Goal: Task Accomplishment & Management: Complete application form

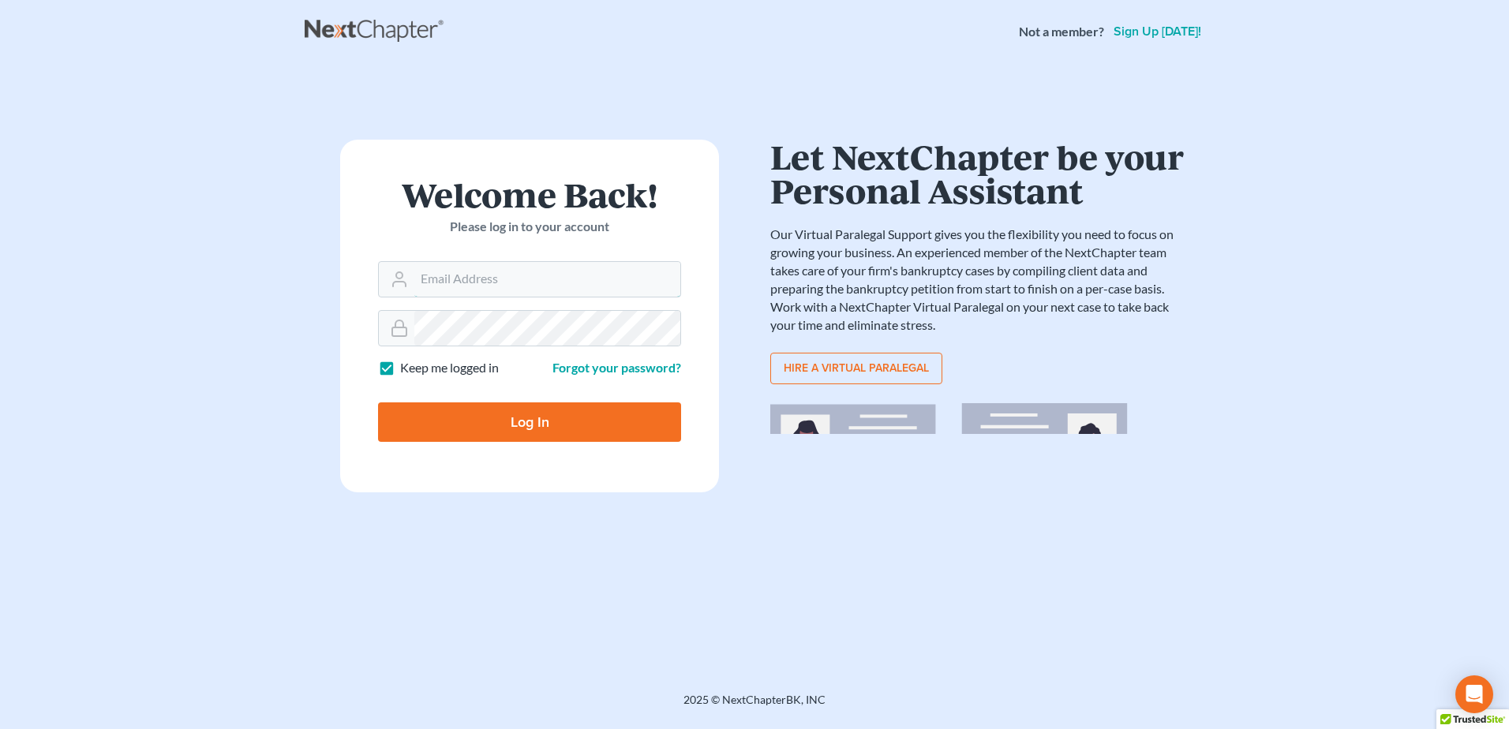
type input "silvia@rothbloom.com"
click at [540, 422] on input "Log In" at bounding box center [529, 422] width 303 height 39
type input "Thinking..."
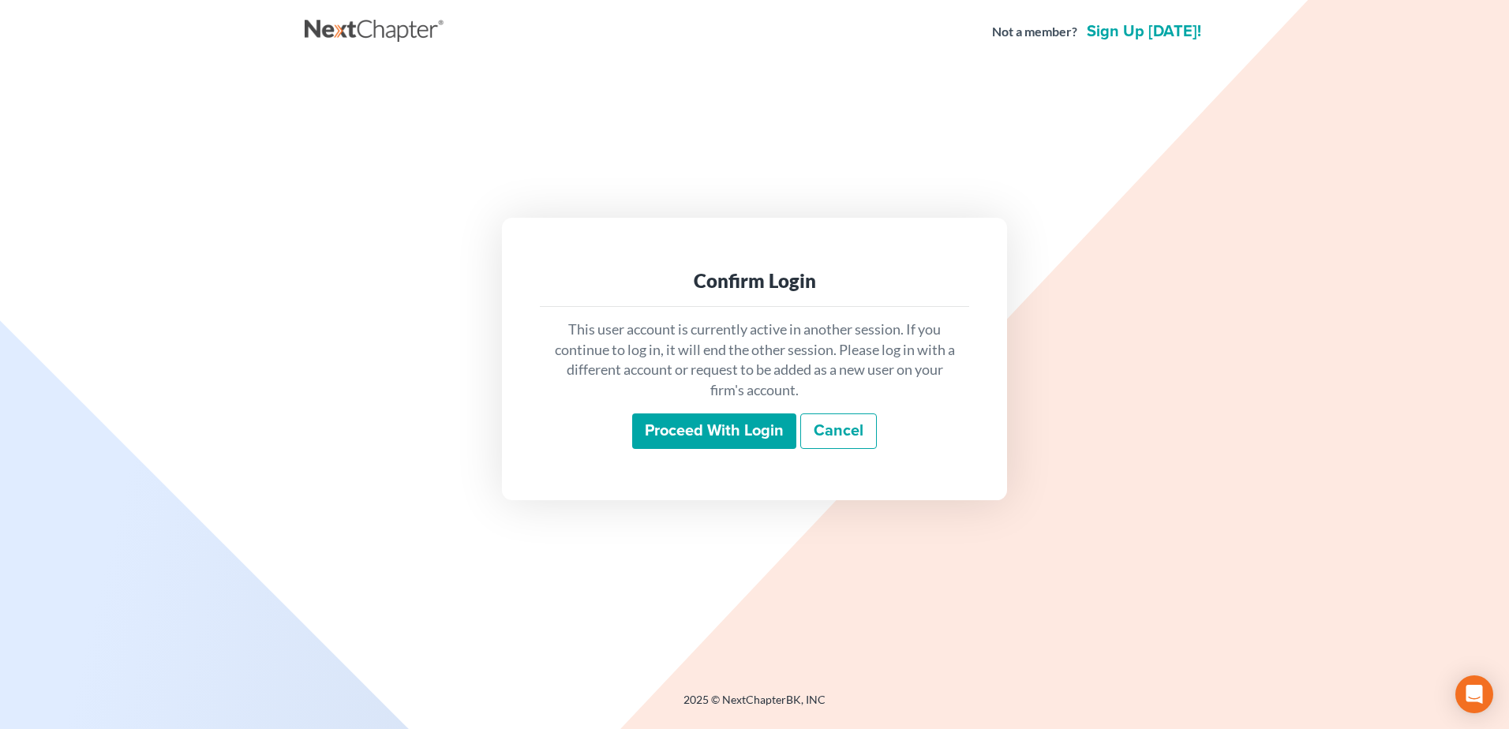
click at [743, 429] on input "Proceed with login" at bounding box center [714, 432] width 164 height 36
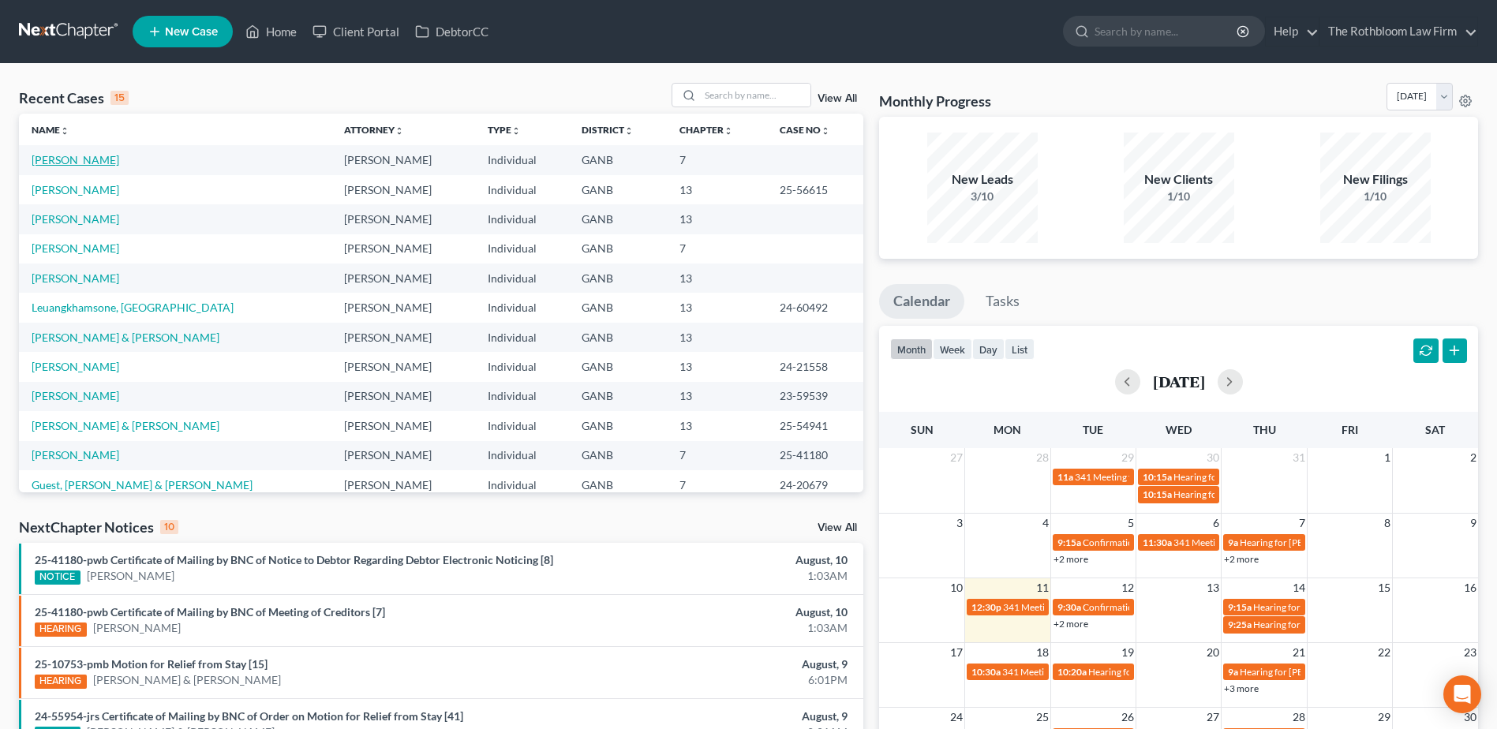
click at [71, 166] on link "James, Notoya" at bounding box center [76, 159] width 88 height 13
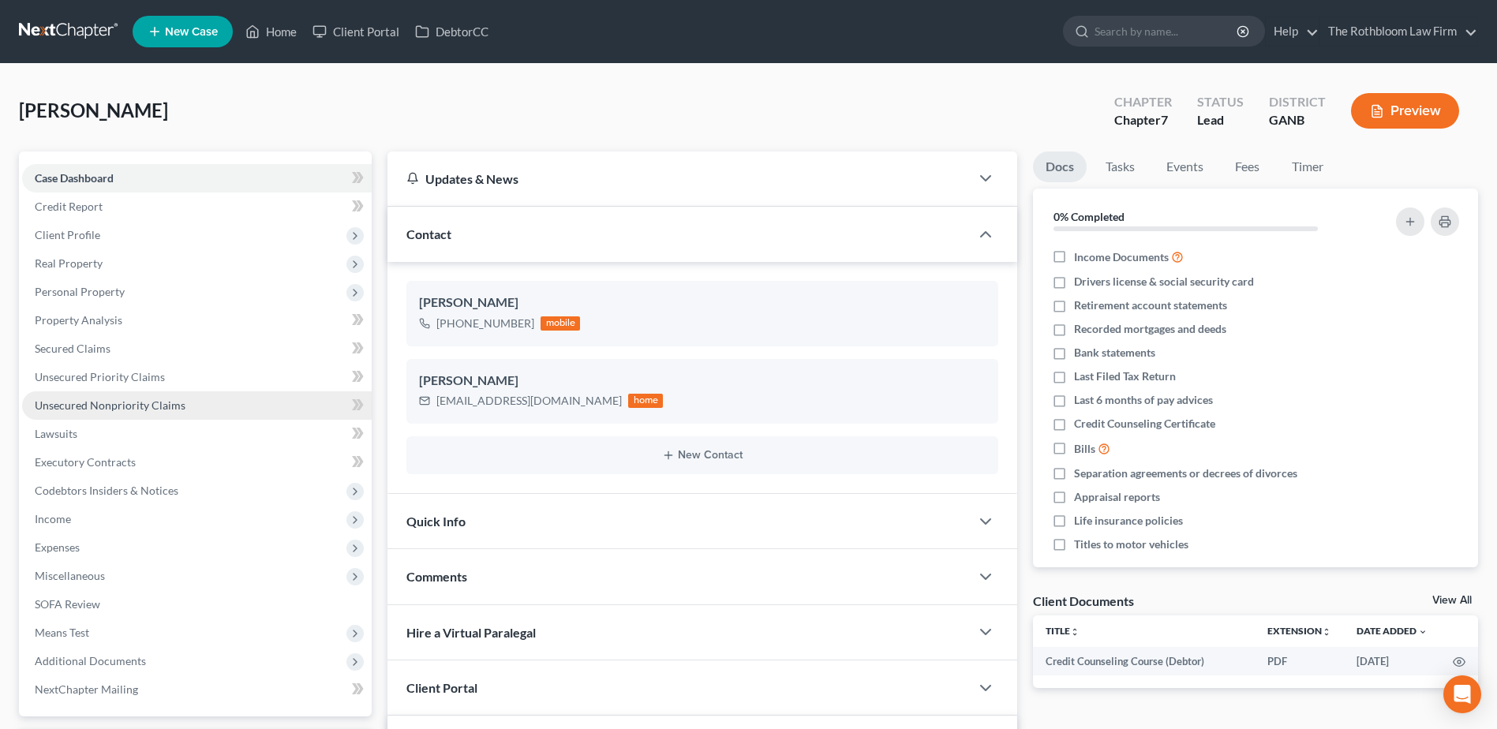
click at [92, 403] on span "Unsecured Nonpriority Claims" at bounding box center [110, 405] width 151 height 13
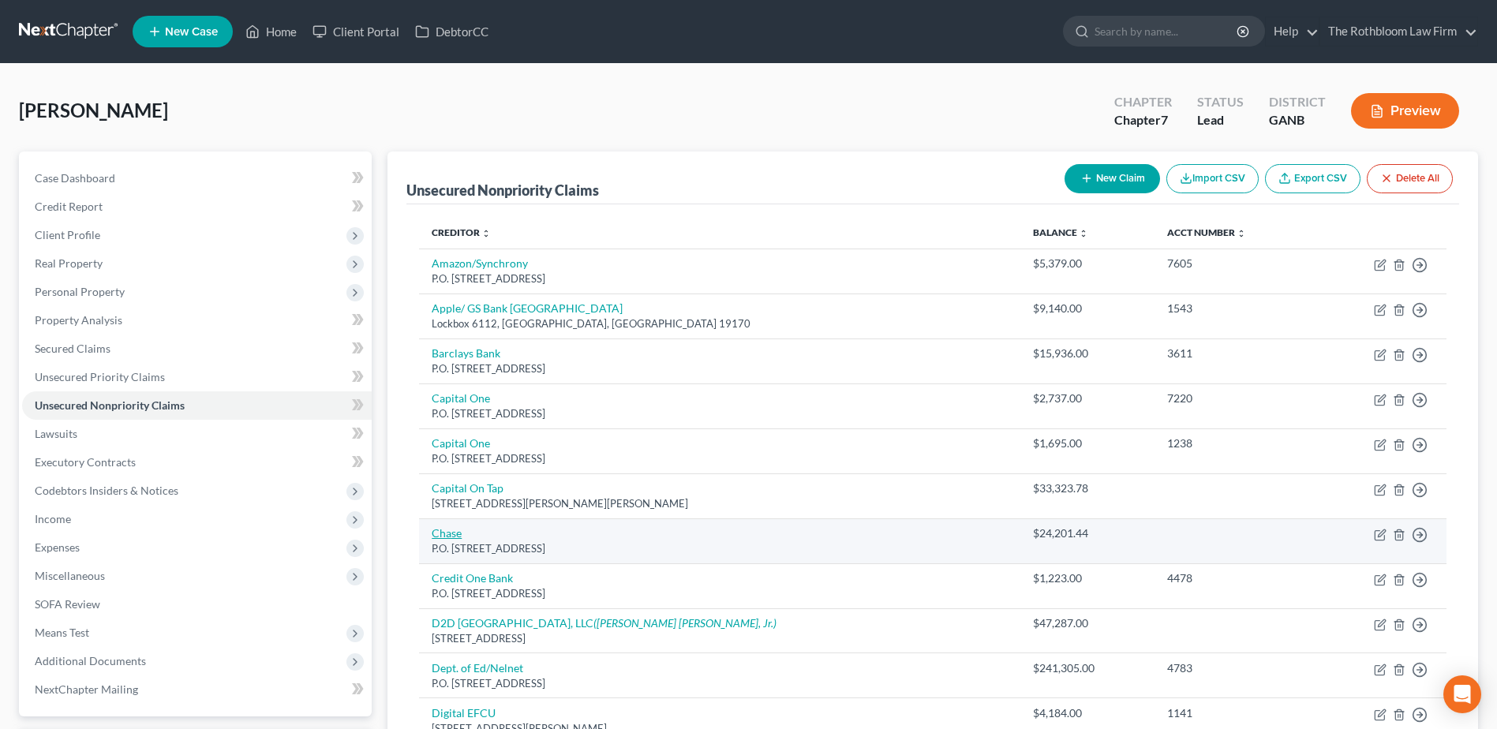
click at [446, 534] on link "Chase" at bounding box center [447, 533] width 30 height 13
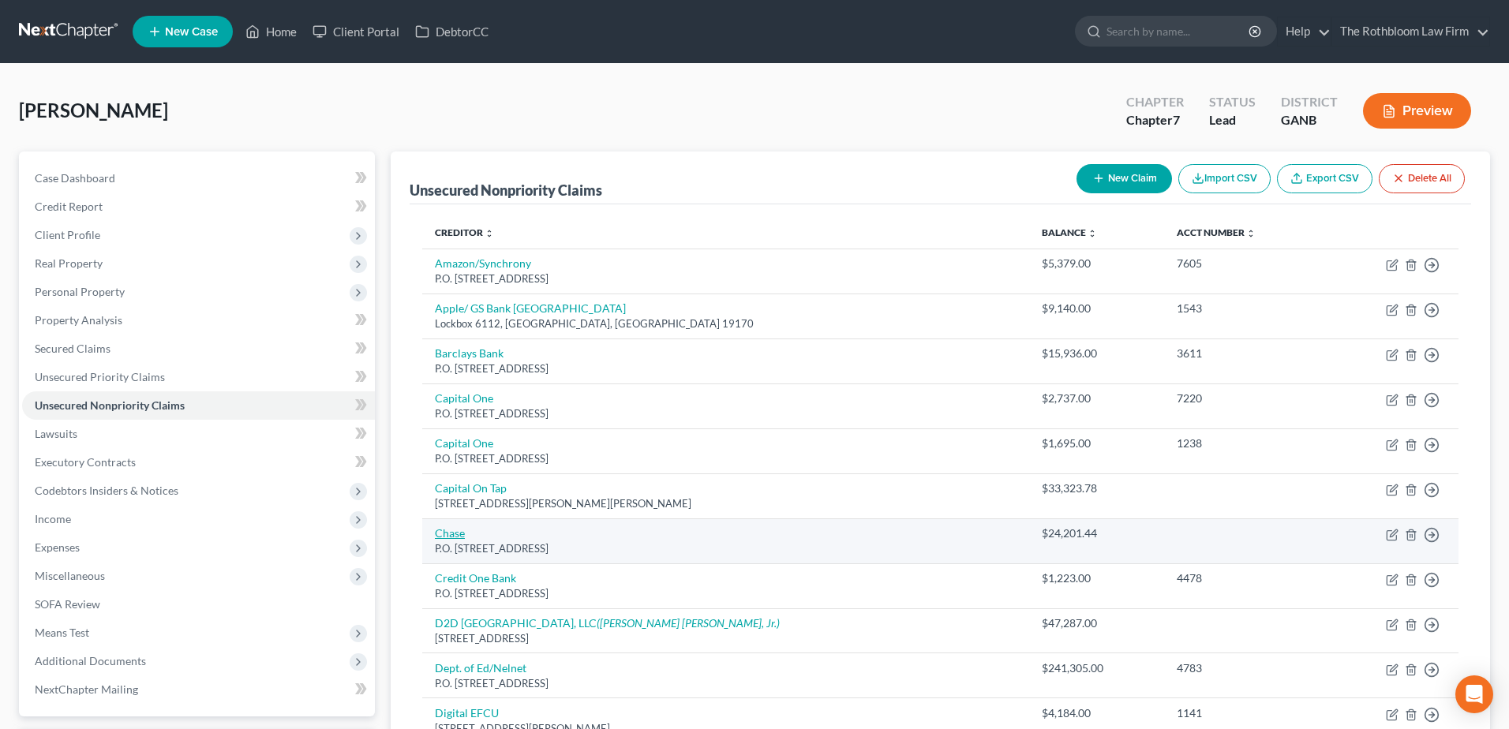
select select "7"
select select "14"
select select "3"
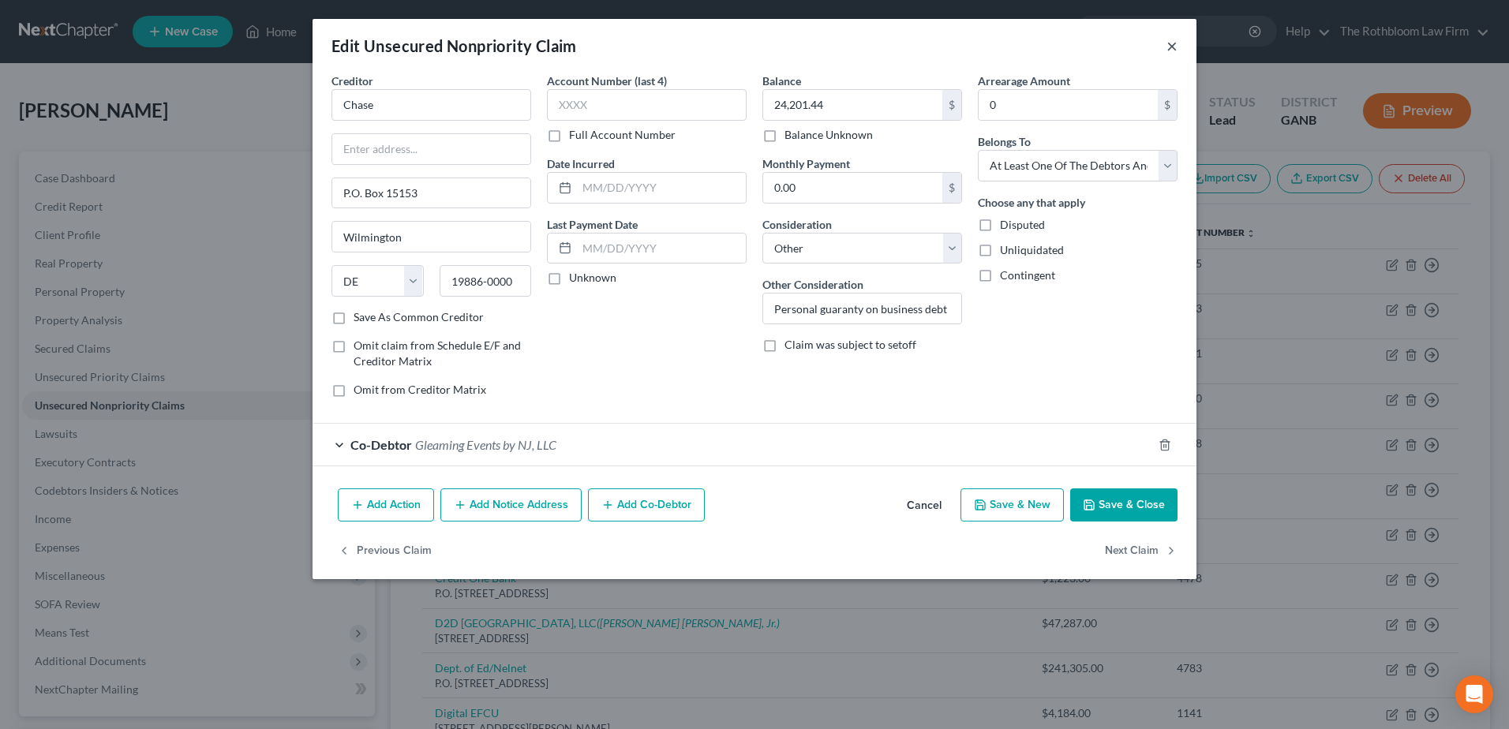
click at [1174, 55] on button "×" at bounding box center [1172, 45] width 11 height 19
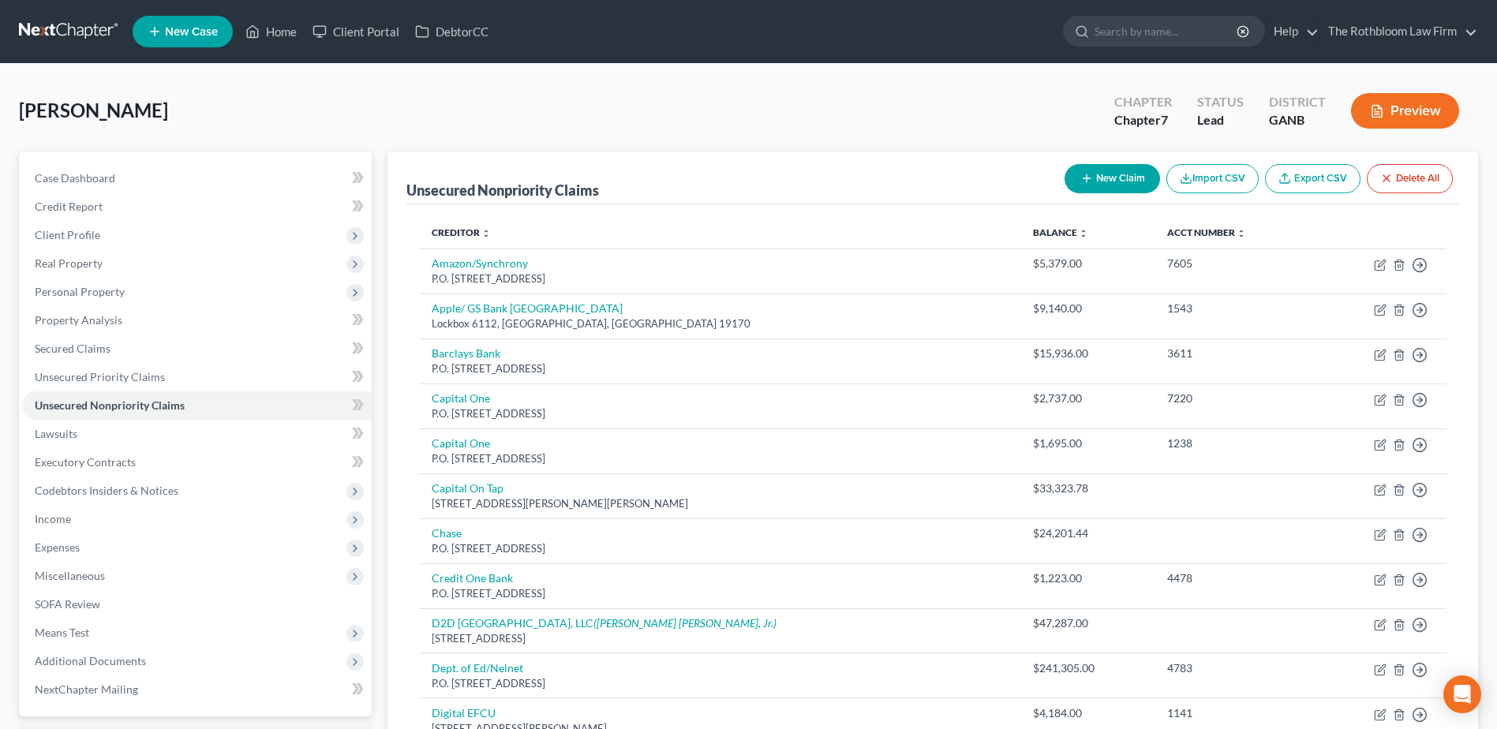
click at [1108, 181] on button "New Claim" at bounding box center [1113, 178] width 96 height 29
select select "0"
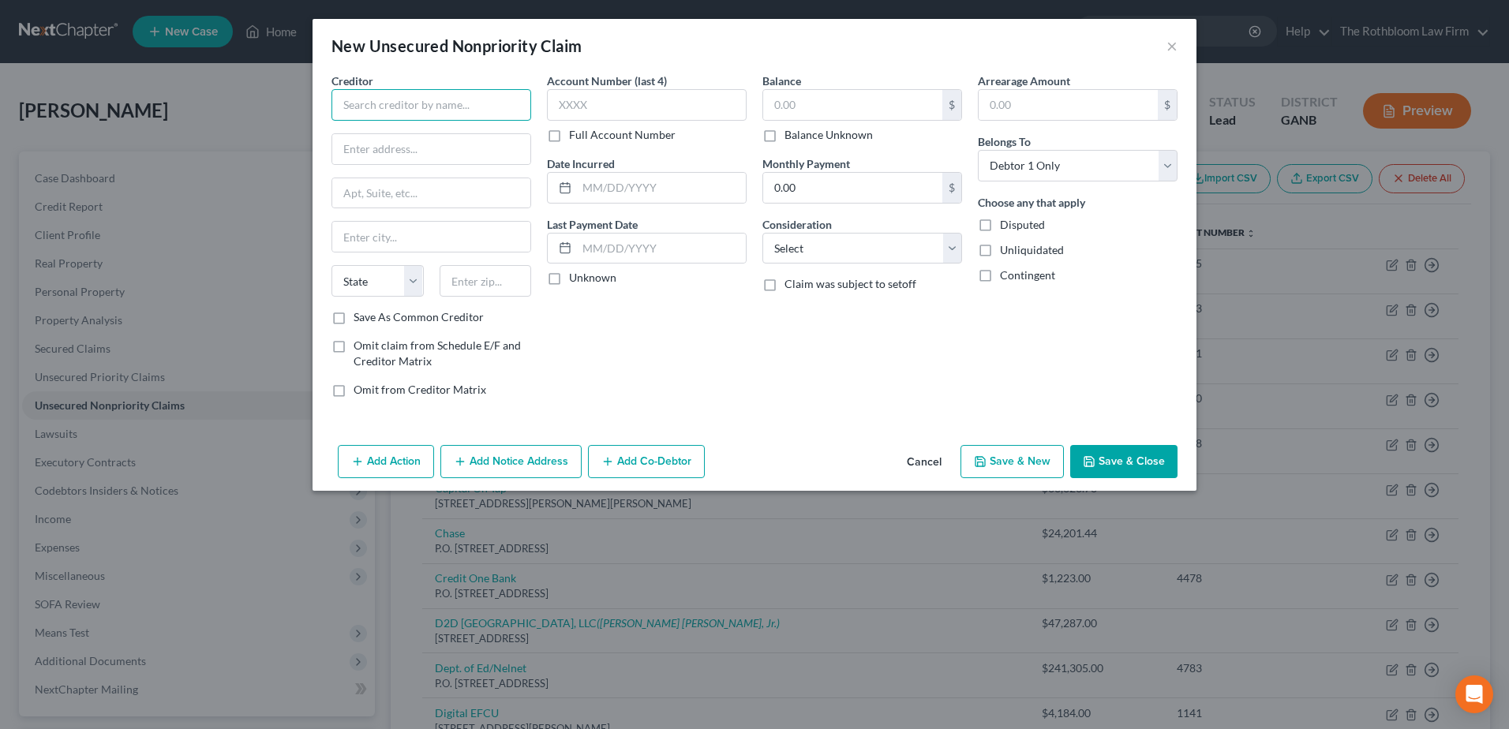
click at [369, 113] on input "text" at bounding box center [432, 105] width 200 height 32
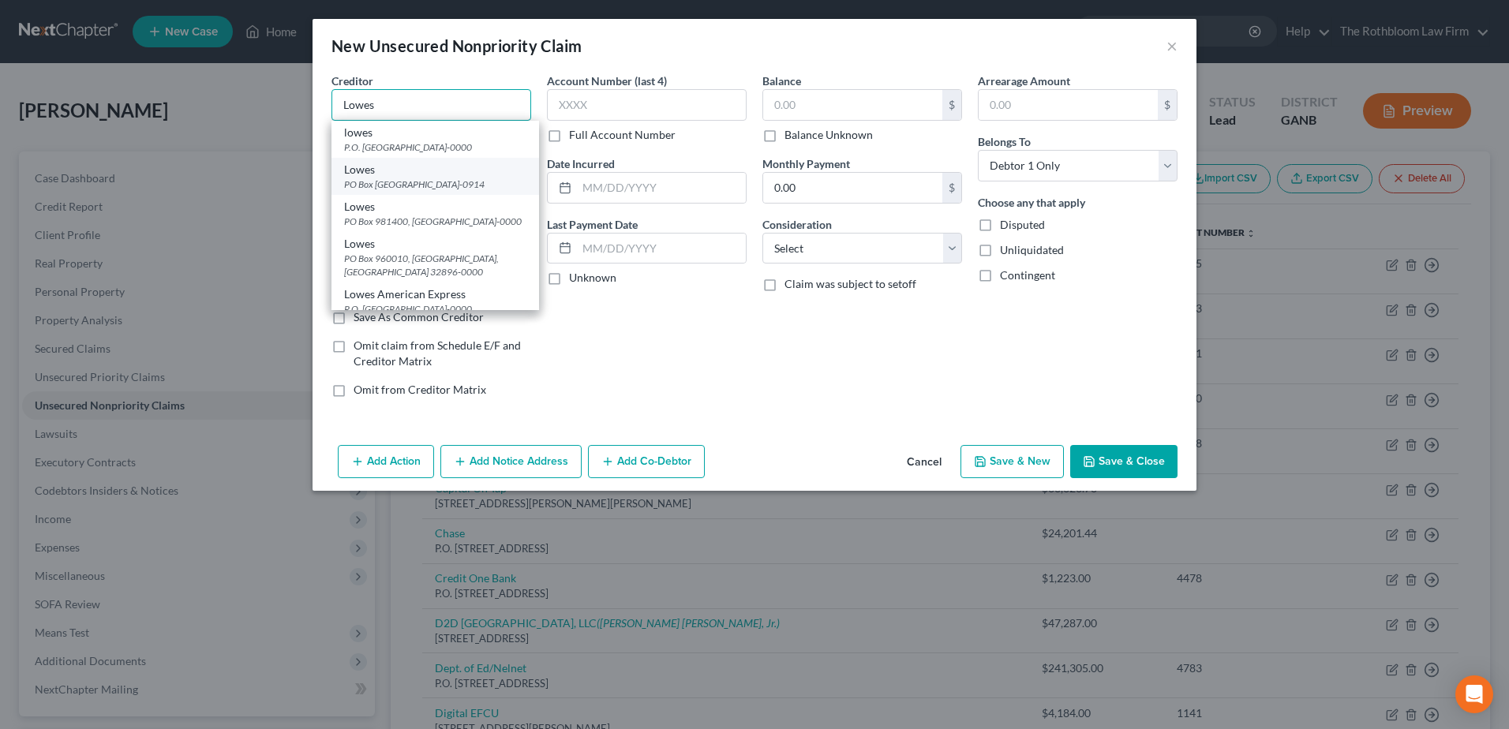
type input "Lowes"
click at [377, 182] on div "PO Box 530914, Atlanta, GA 30353-0914" at bounding box center [435, 184] width 182 height 13
type input "PO Box 530914"
type input "[GEOGRAPHIC_DATA]"
select select "10"
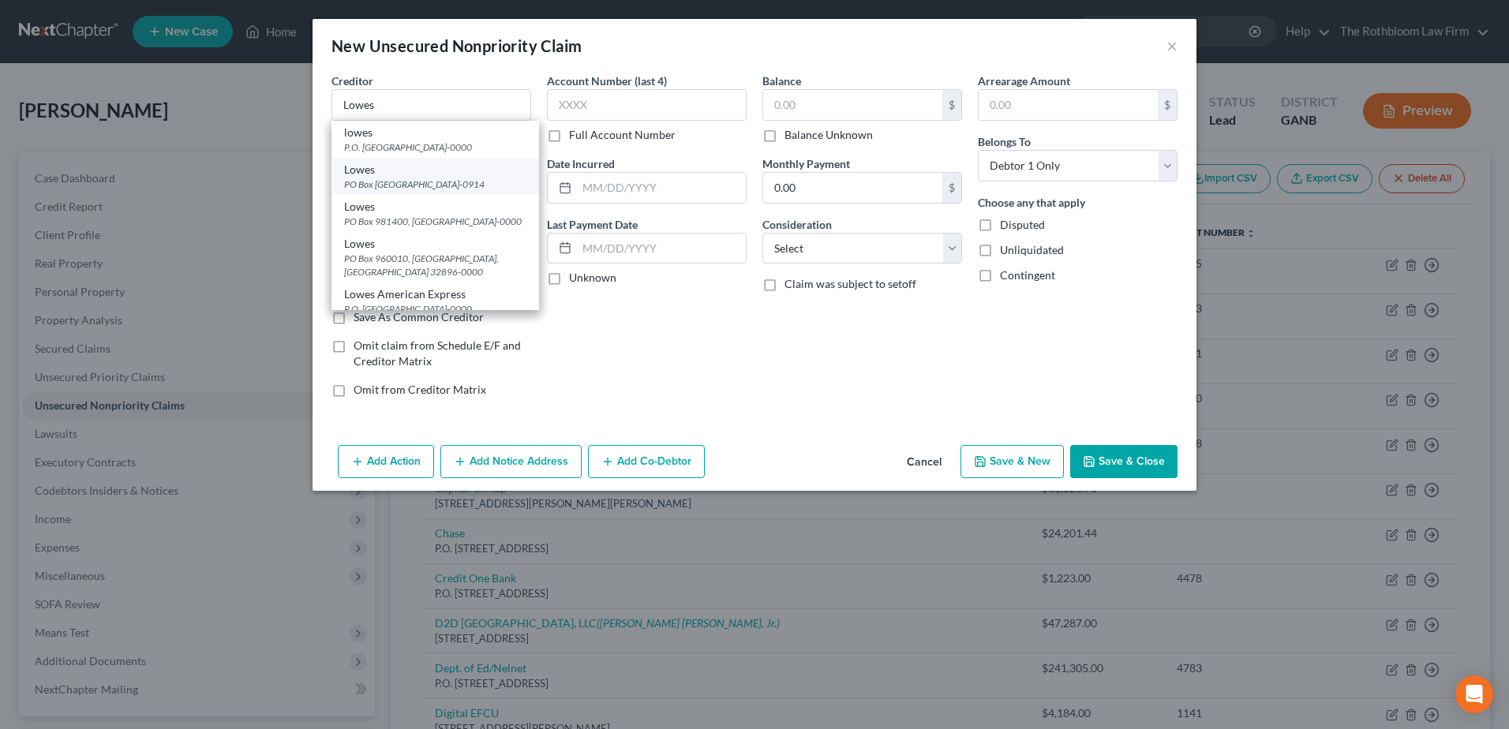
type input "30353-0914"
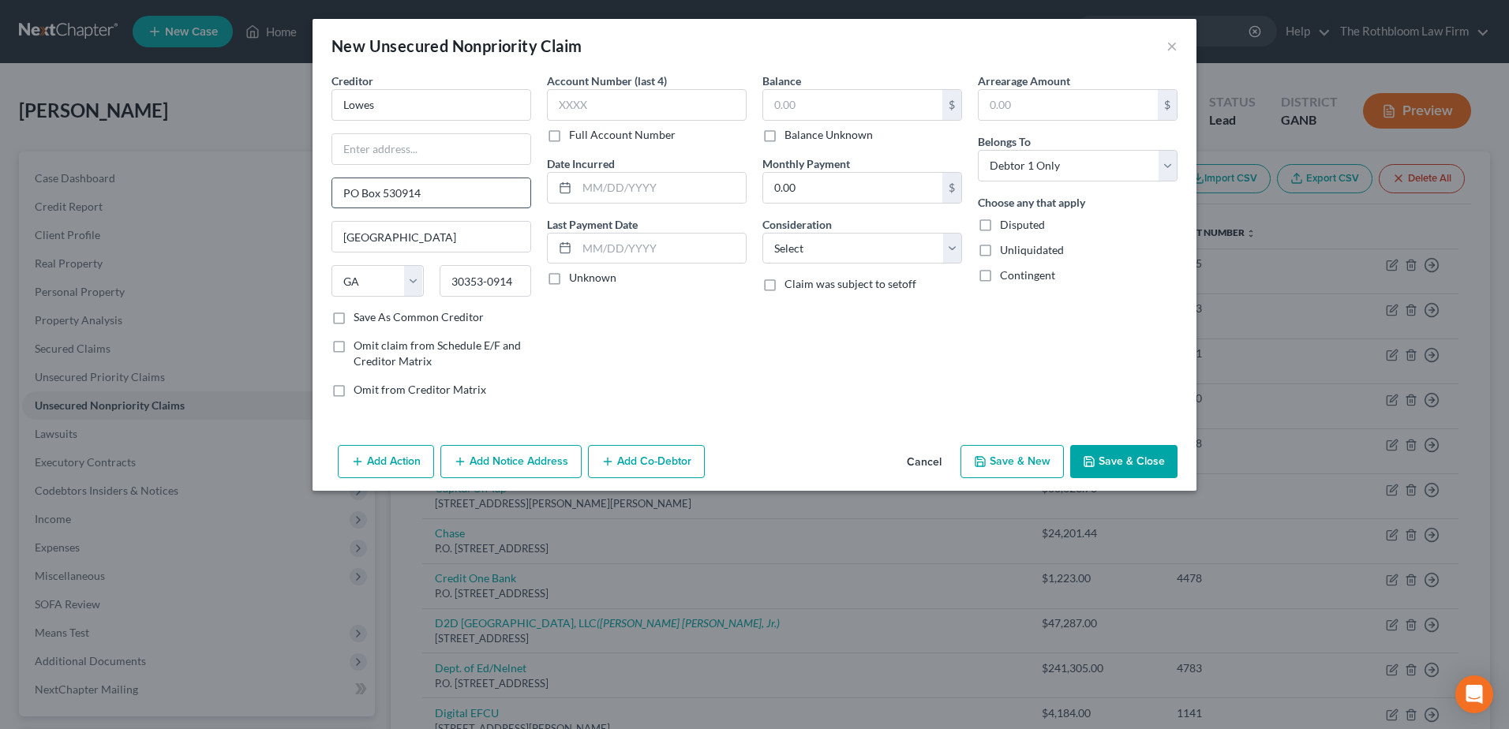
click at [350, 193] on input "PO Box 530914" at bounding box center [431, 193] width 198 height 30
click at [357, 189] on input "P.O Box 530914" at bounding box center [431, 193] width 198 height 30
type input "P.O. Box 530914"
click at [823, 255] on select "Select Cable / Satellite Services Collection Agency Credit Card Debt Debt Couns…" at bounding box center [863, 249] width 200 height 32
select select "14"
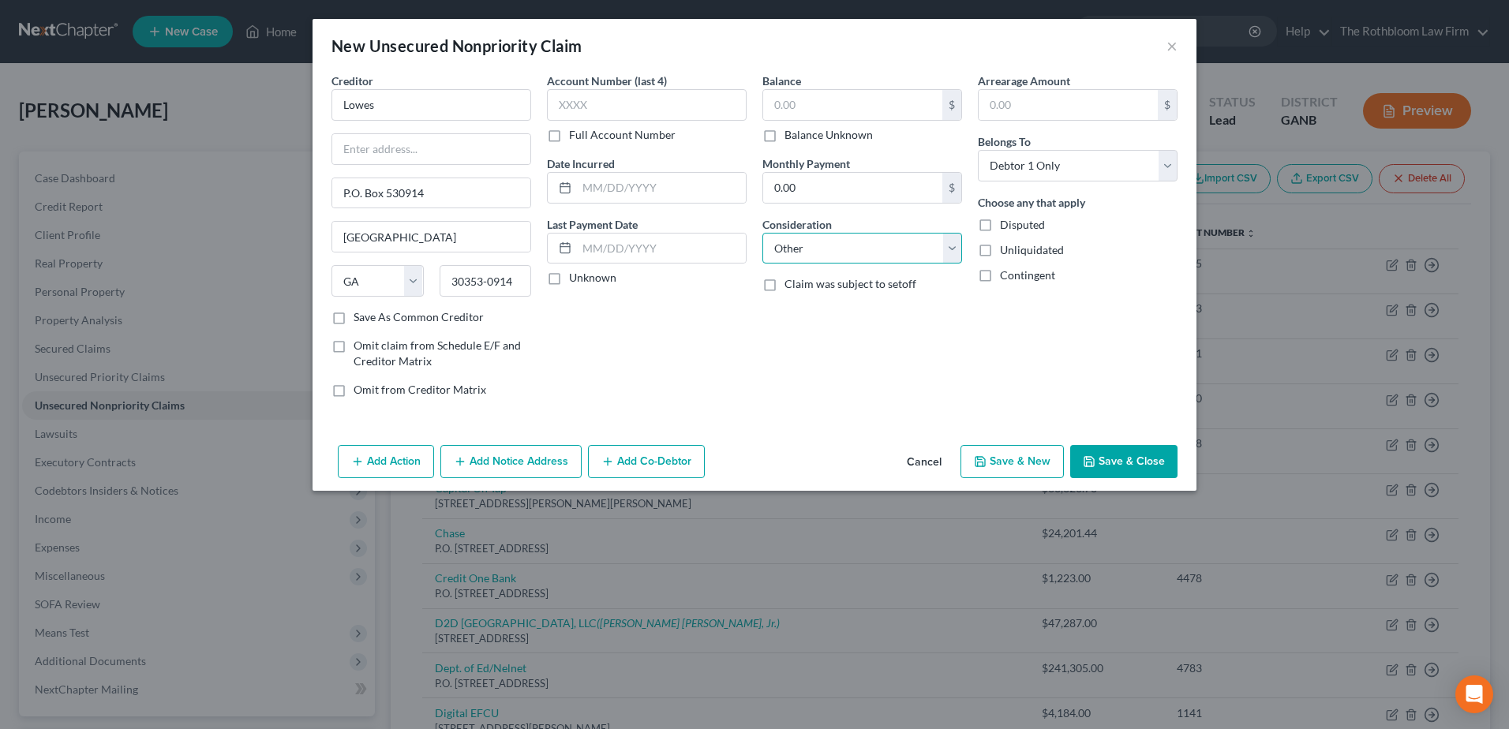
click at [763, 233] on select "Select Cable / Satellite Services Collection Agency Credit Card Debt Debt Couns…" at bounding box center [863, 249] width 200 height 32
click at [800, 310] on input "text" at bounding box center [862, 309] width 198 height 30
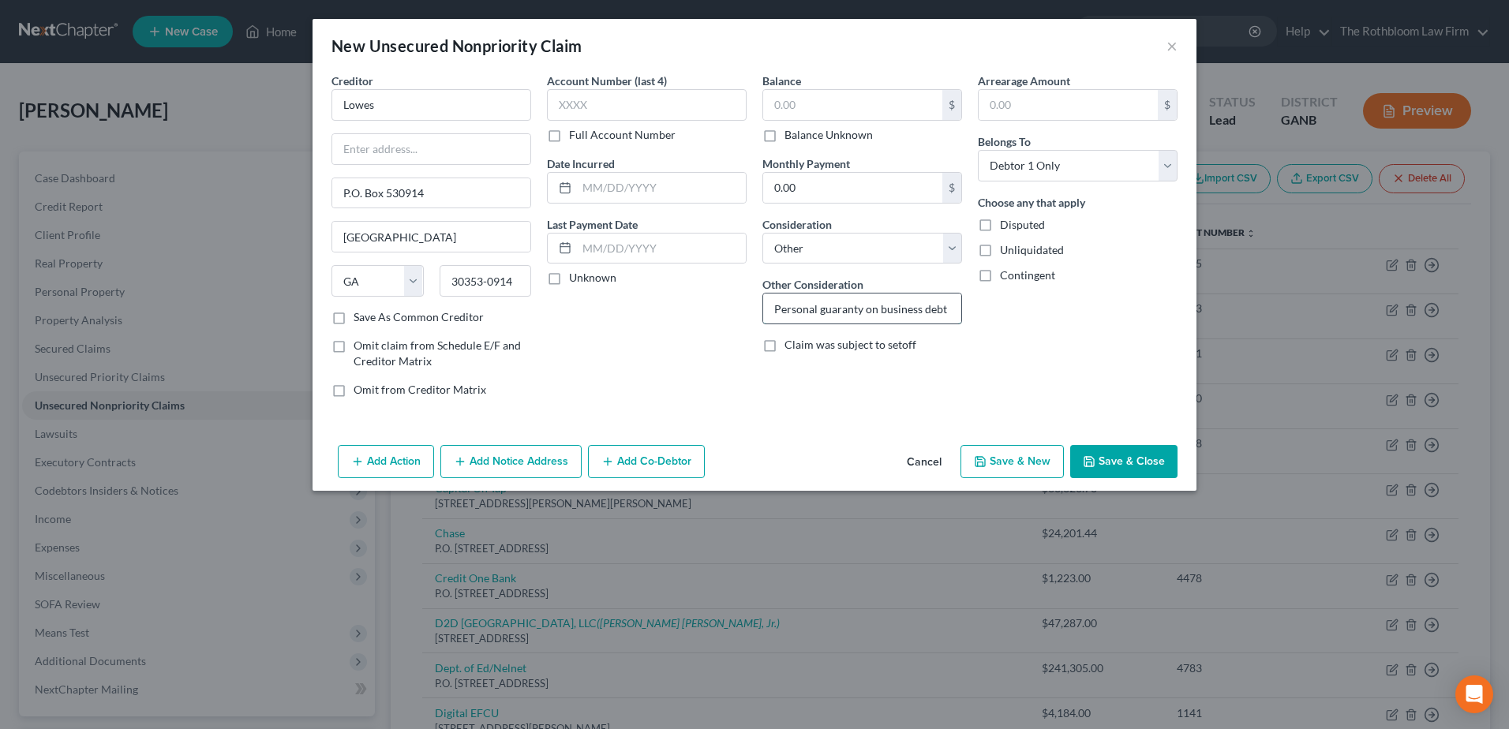
type input "Personal guaranty on business debt"
click at [816, 103] on input "text" at bounding box center [852, 105] width 179 height 30
type input "846.44"
click at [1101, 460] on button "Save & Close" at bounding box center [1123, 461] width 107 height 33
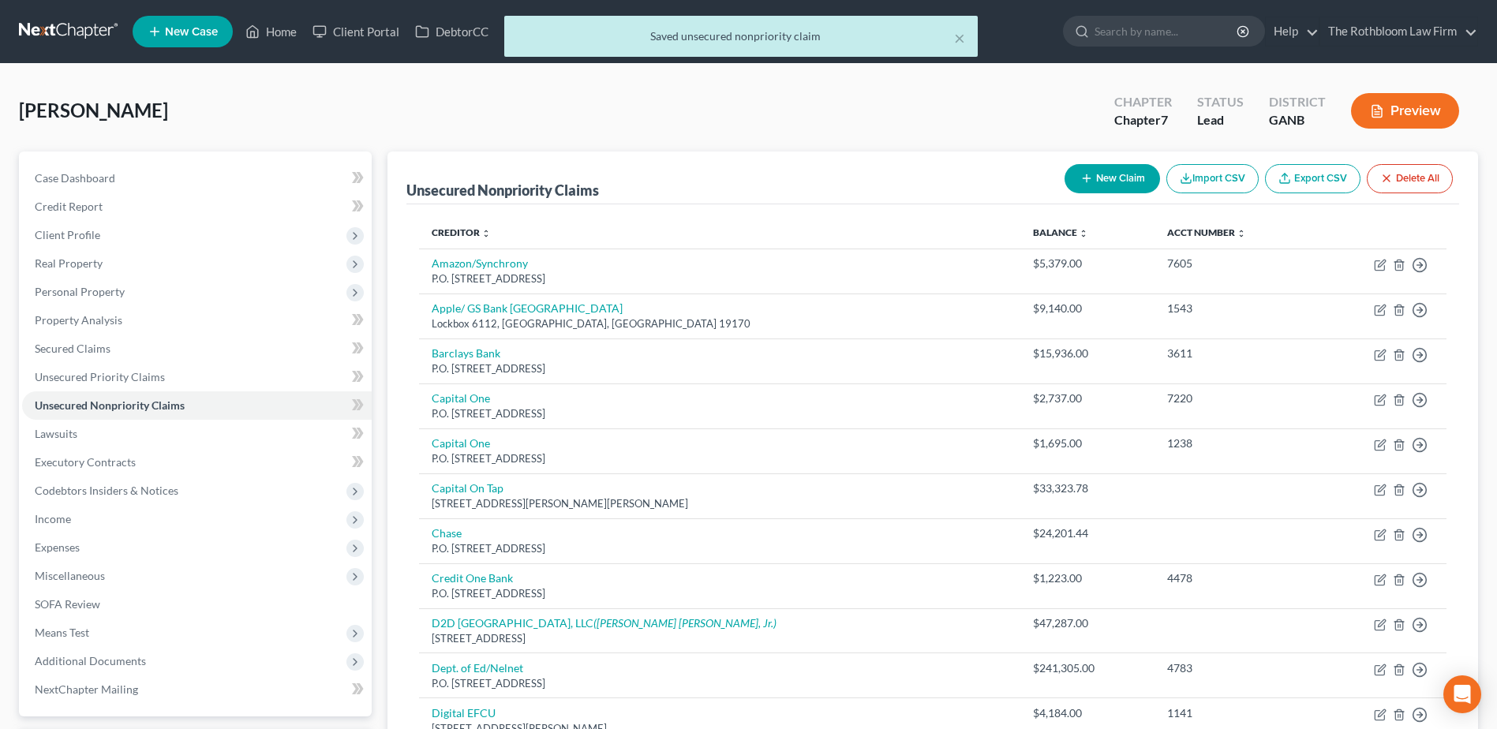
click at [1094, 187] on button "New Claim" at bounding box center [1113, 178] width 96 height 29
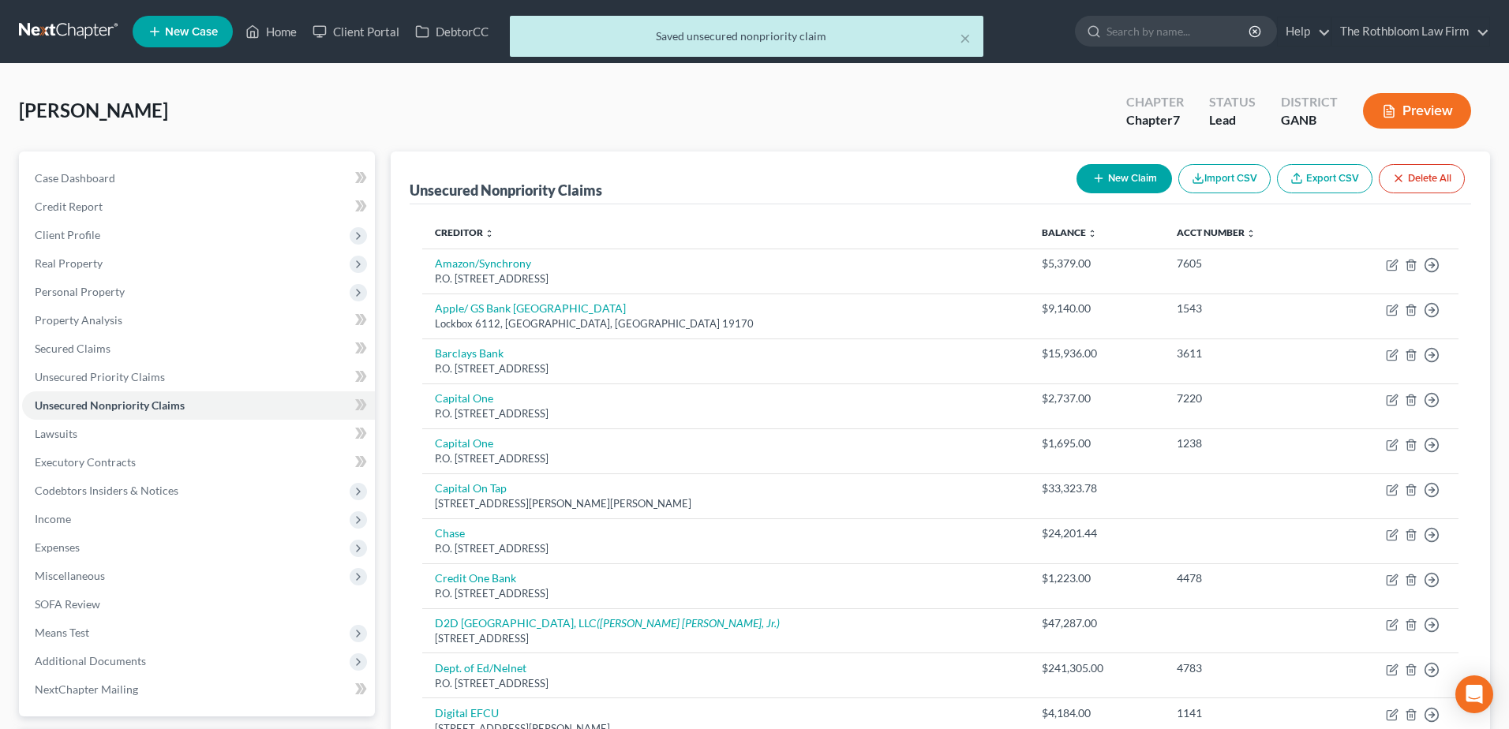
select select "0"
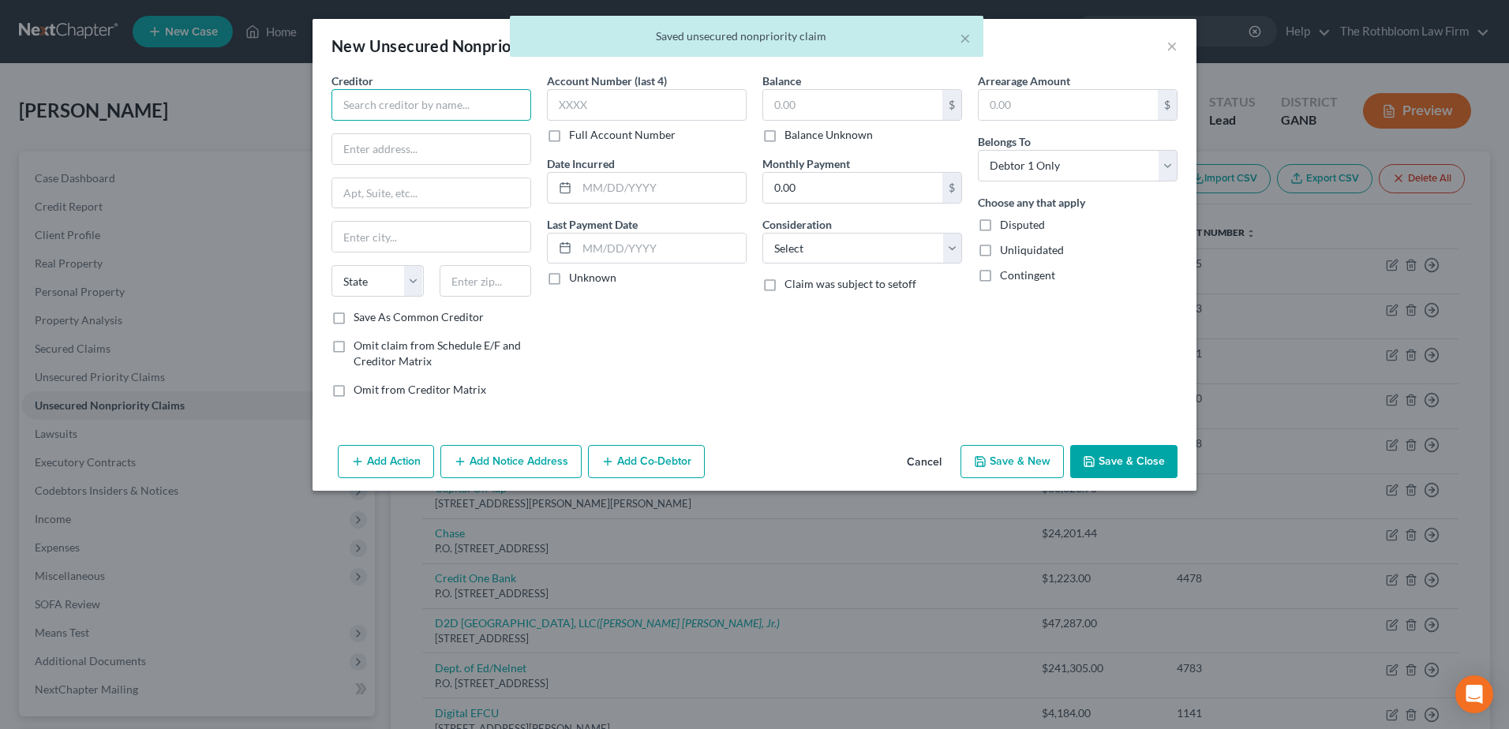
click at [425, 114] on input "text" at bounding box center [432, 105] width 200 height 32
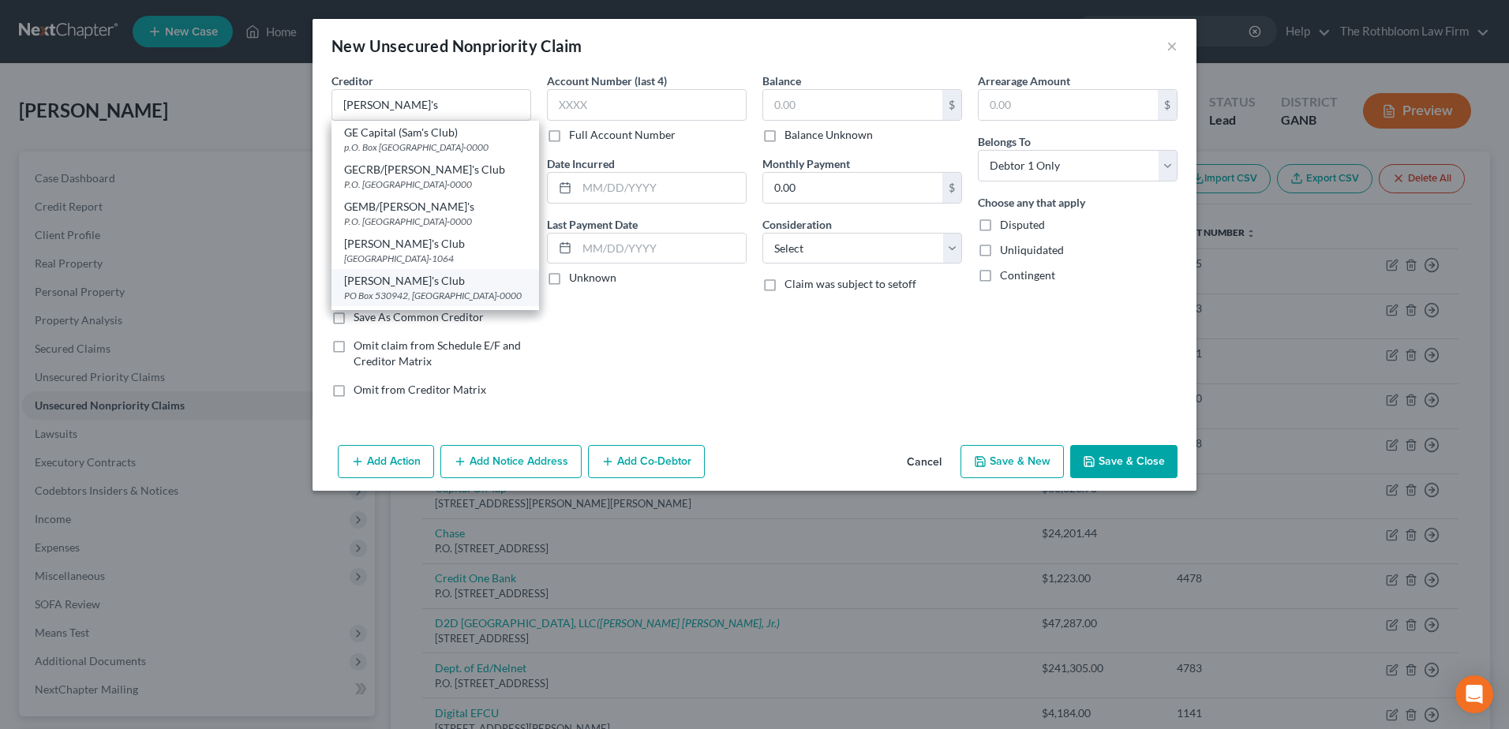
click at [380, 300] on div "PO Box 530942, Atlanta, GA 30353-0000" at bounding box center [435, 295] width 182 height 13
type input "[PERSON_NAME]'s Club"
type input "PO Box 530942"
type input "[GEOGRAPHIC_DATA]"
select select "10"
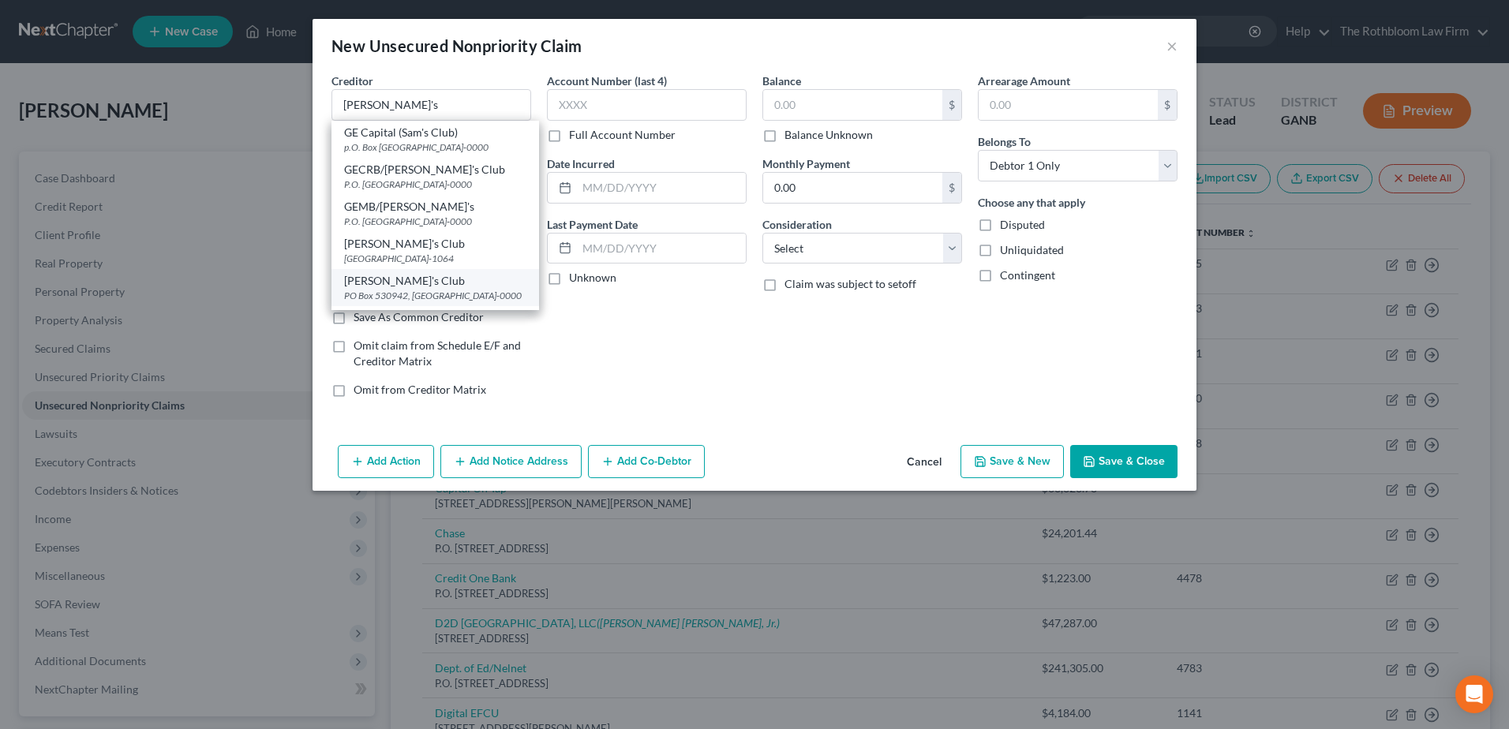
type input "30353-0000"
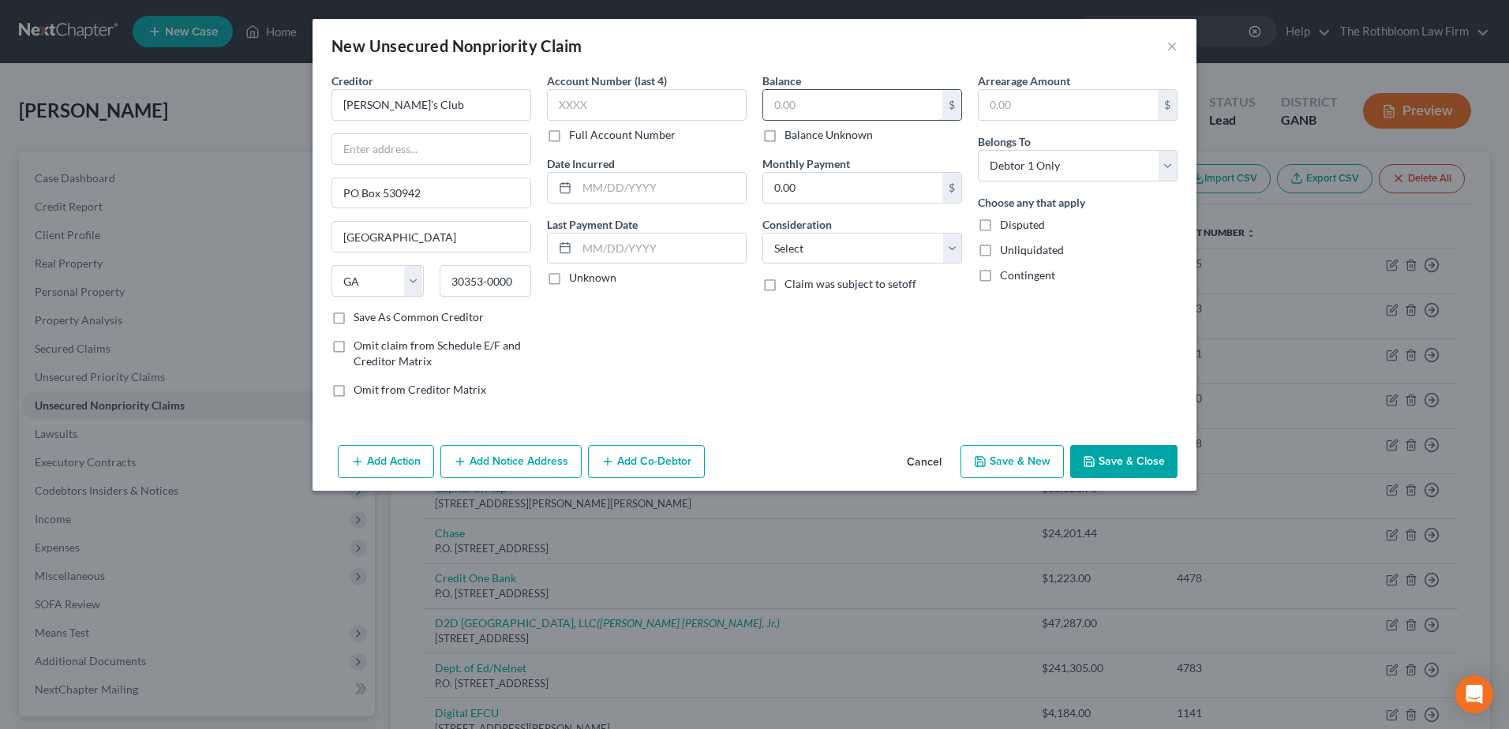
click at [781, 110] on input "text" at bounding box center [852, 105] width 179 height 30
type input "1,230"
click at [831, 249] on select "Select Cable / Satellite Services Collection Agency Credit Card Debt Debt Couns…" at bounding box center [863, 249] width 200 height 32
select select "14"
click at [763, 233] on select "Select Cable / Satellite Services Collection Agency Credit Card Debt Debt Couns…" at bounding box center [863, 249] width 200 height 32
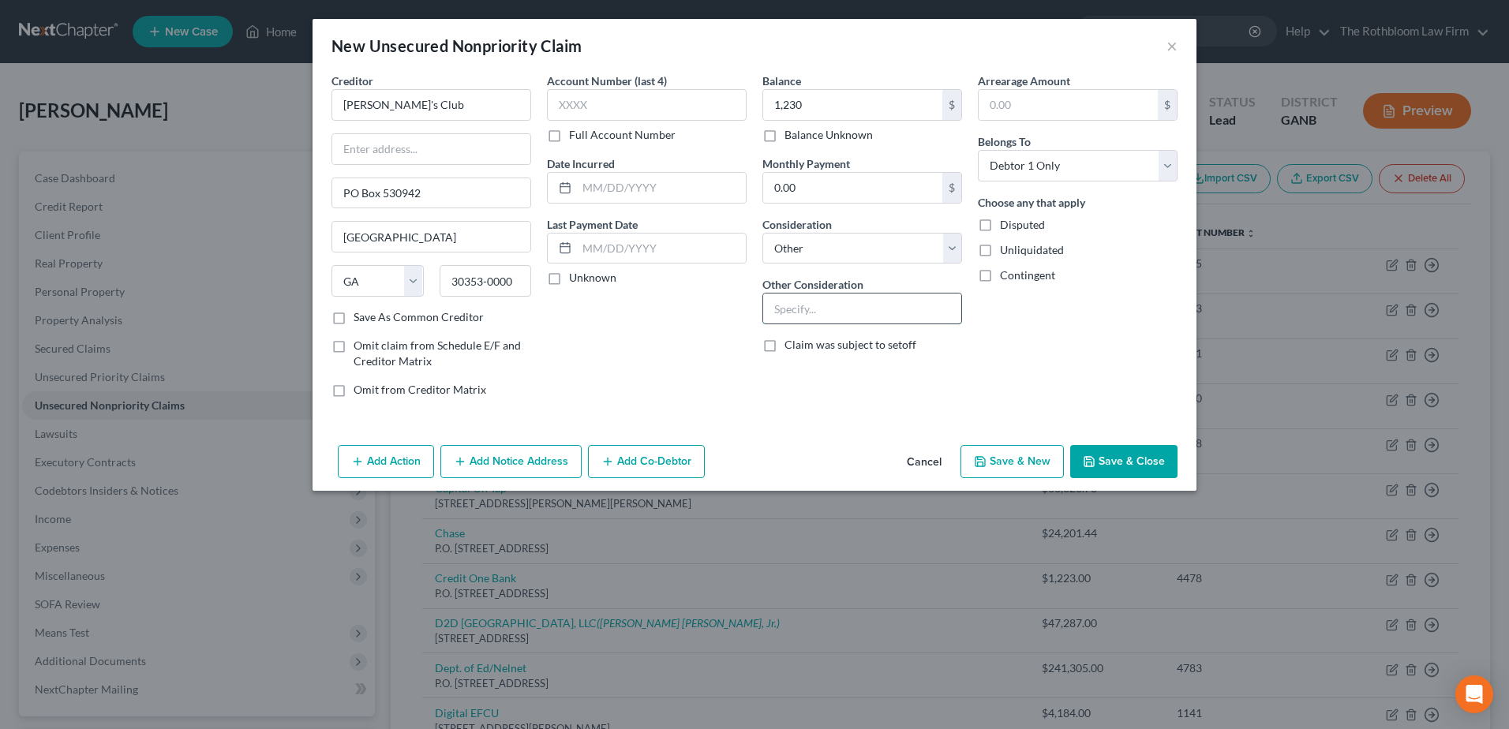
click at [818, 309] on input "text" at bounding box center [862, 309] width 198 height 30
type input "Personal guaranty on business debt"
click at [1117, 445] on button "Save & Close" at bounding box center [1123, 461] width 107 height 33
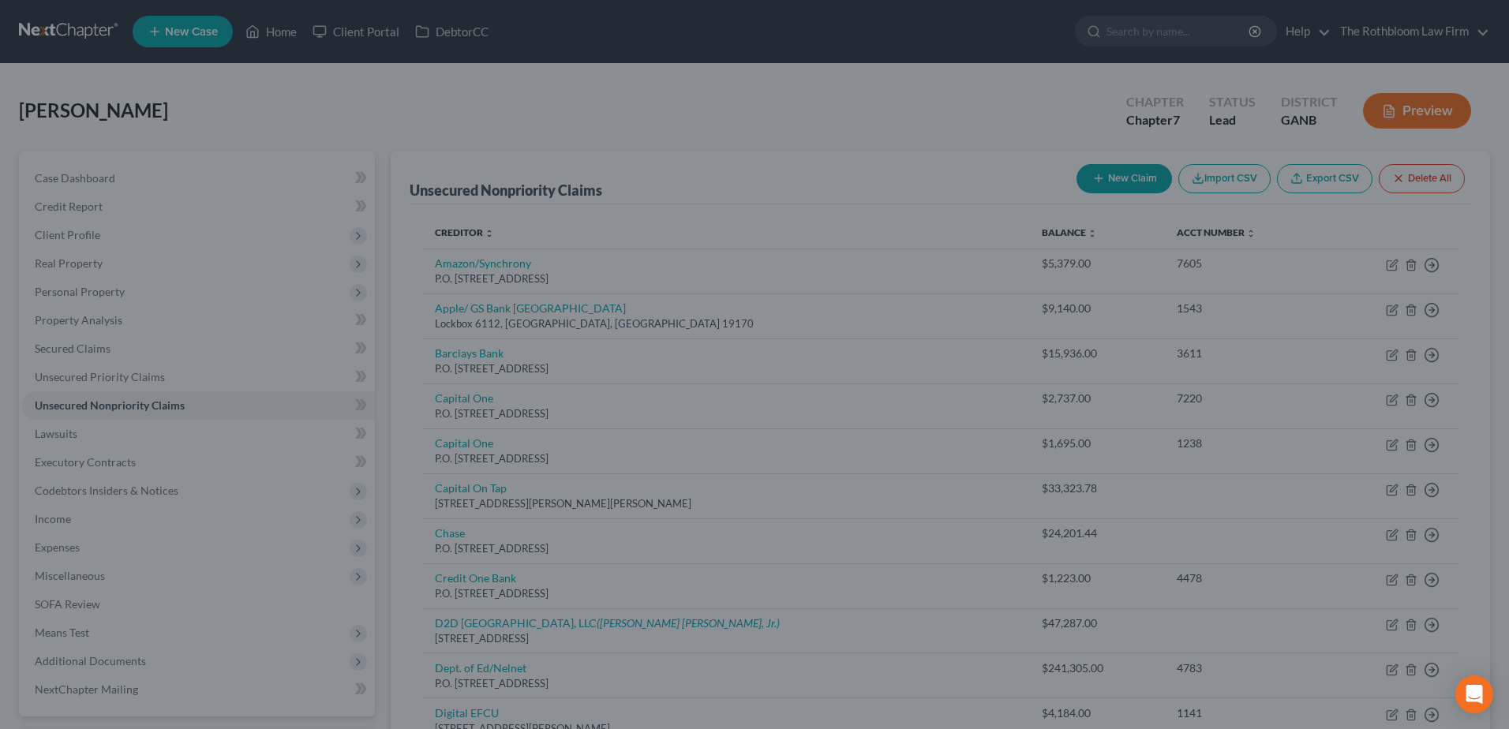
type input "1,230.00"
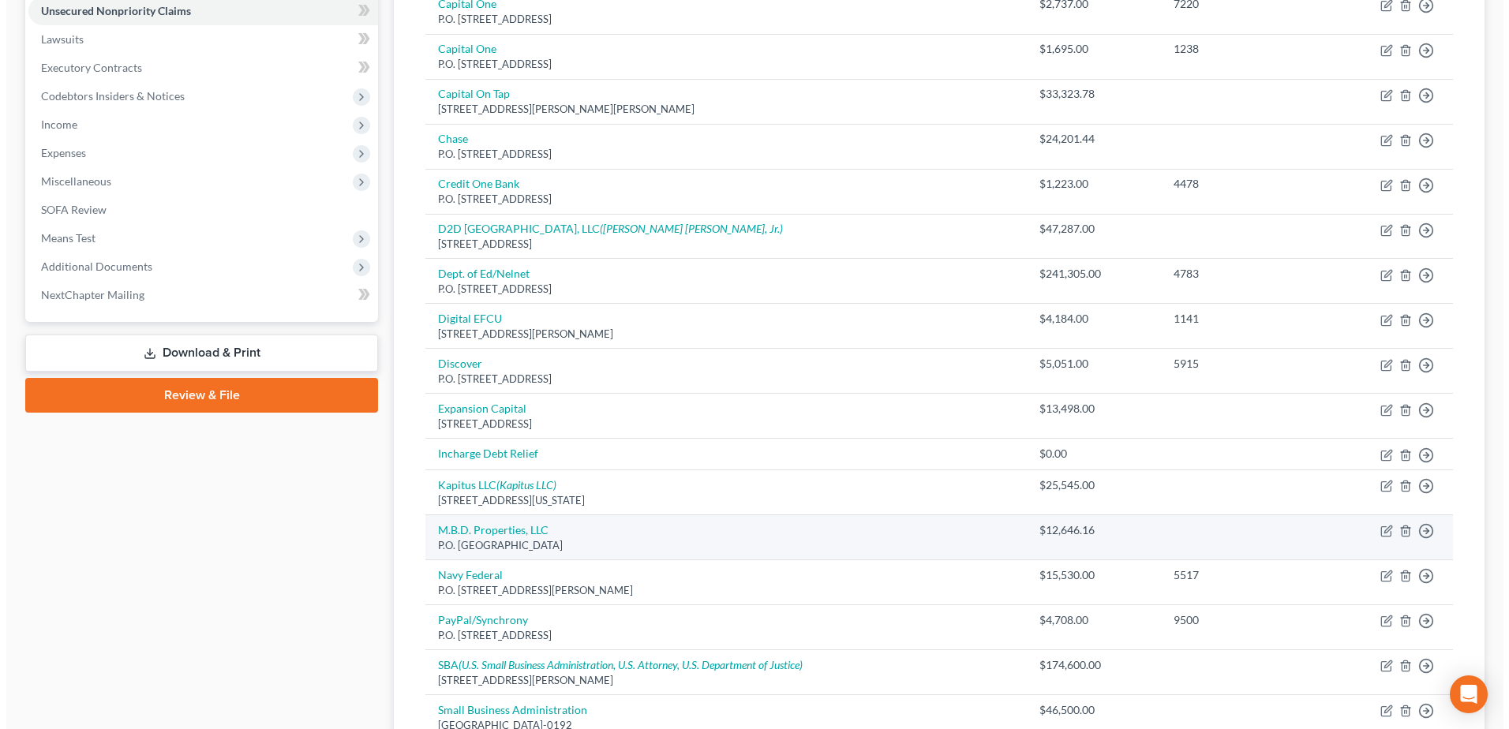
scroll to position [79, 0]
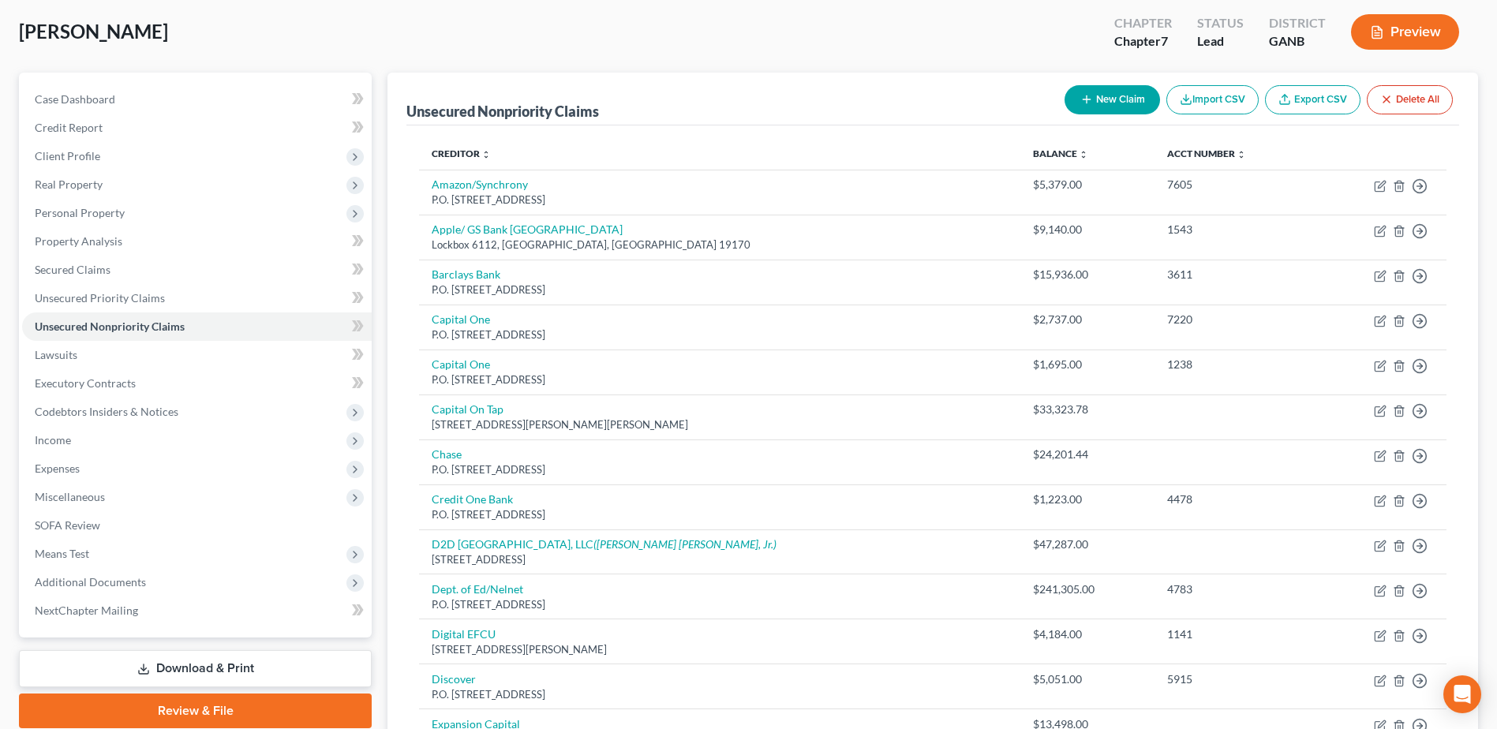
click at [1094, 99] on button "New Claim" at bounding box center [1113, 99] width 96 height 29
select select "0"
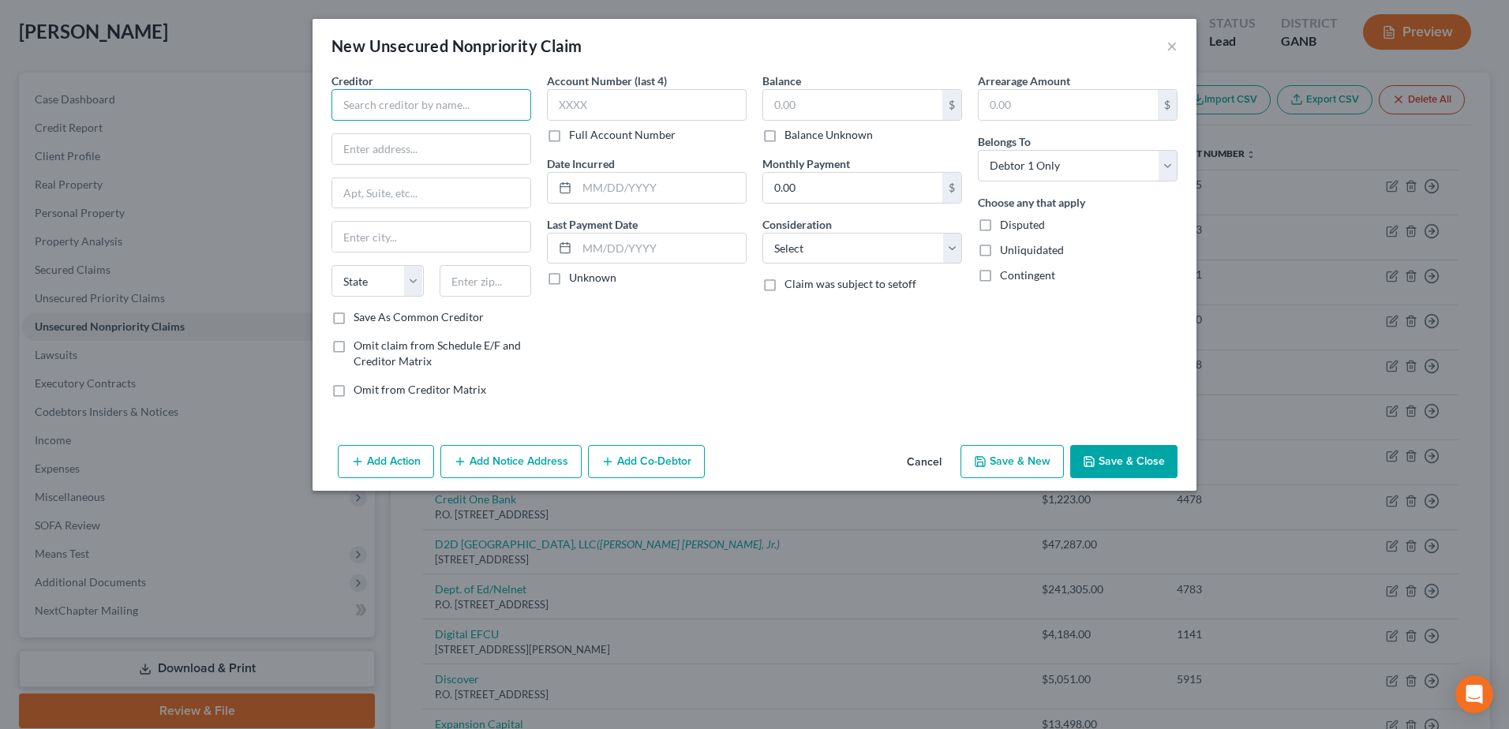
click at [387, 110] on input "text" at bounding box center [432, 105] width 200 height 32
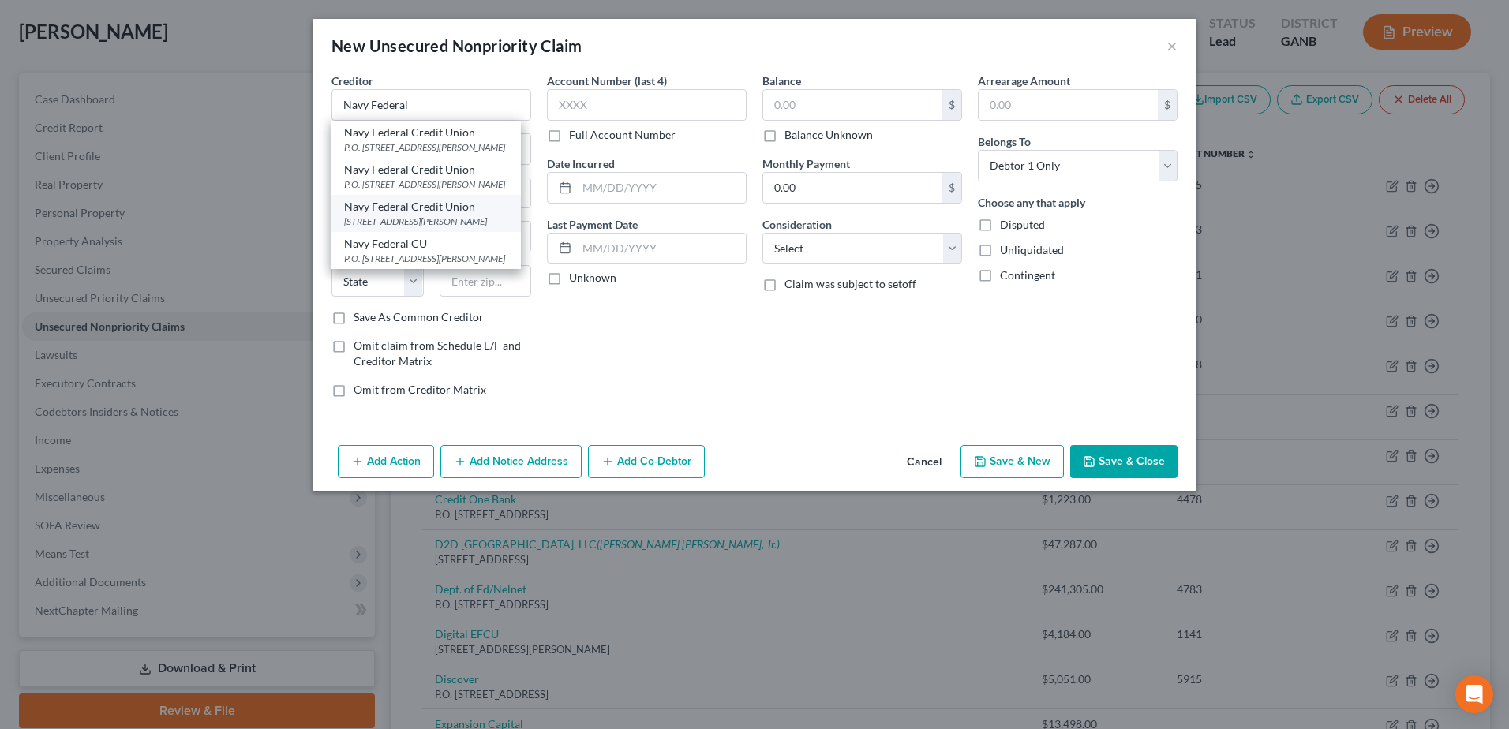
click at [385, 214] on div "Navy Federal Credit Union" at bounding box center [426, 207] width 164 height 16
type input "Navy Federal Credit Union"
type input "[STREET_ADDRESS][PERSON_NAME]"
type input "Vienna"
select select "48"
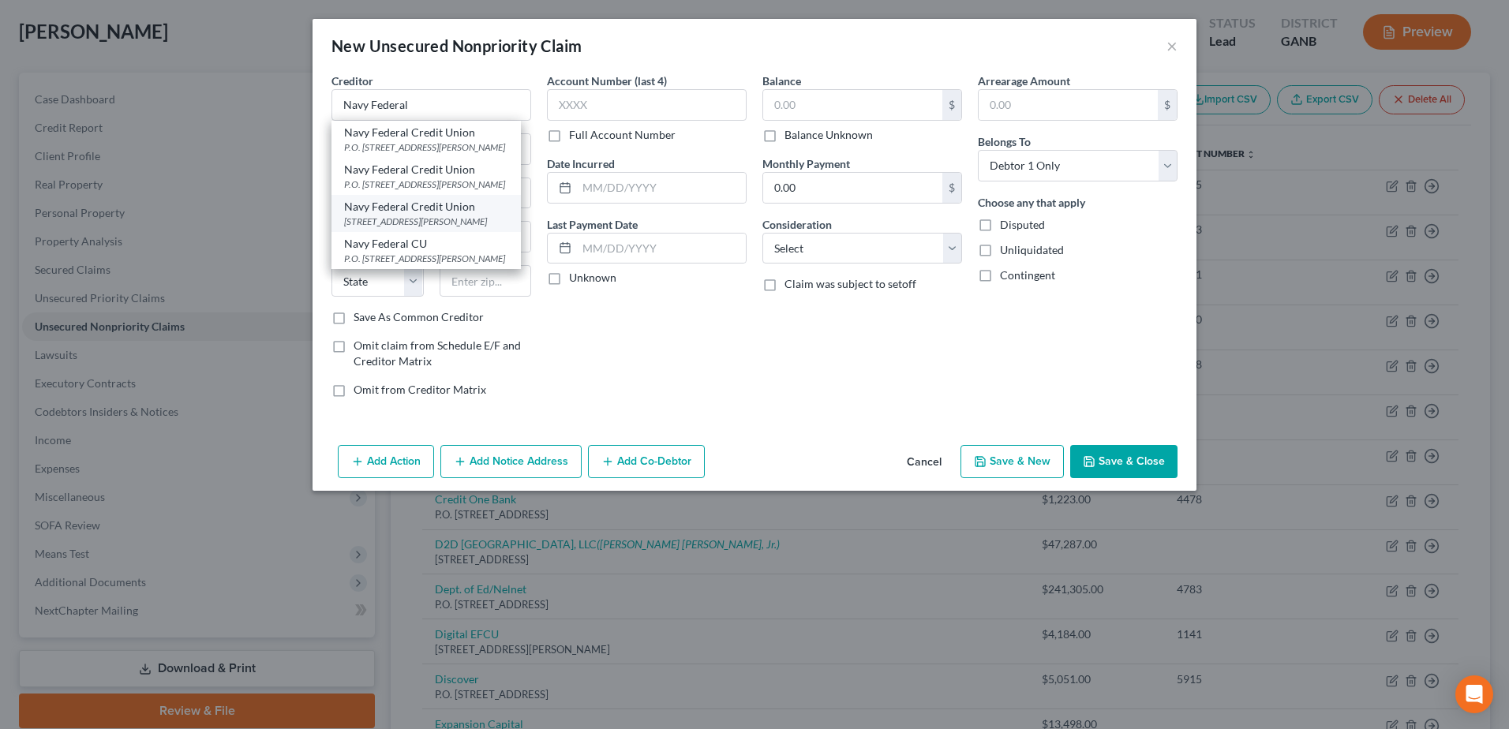
type input "22180"
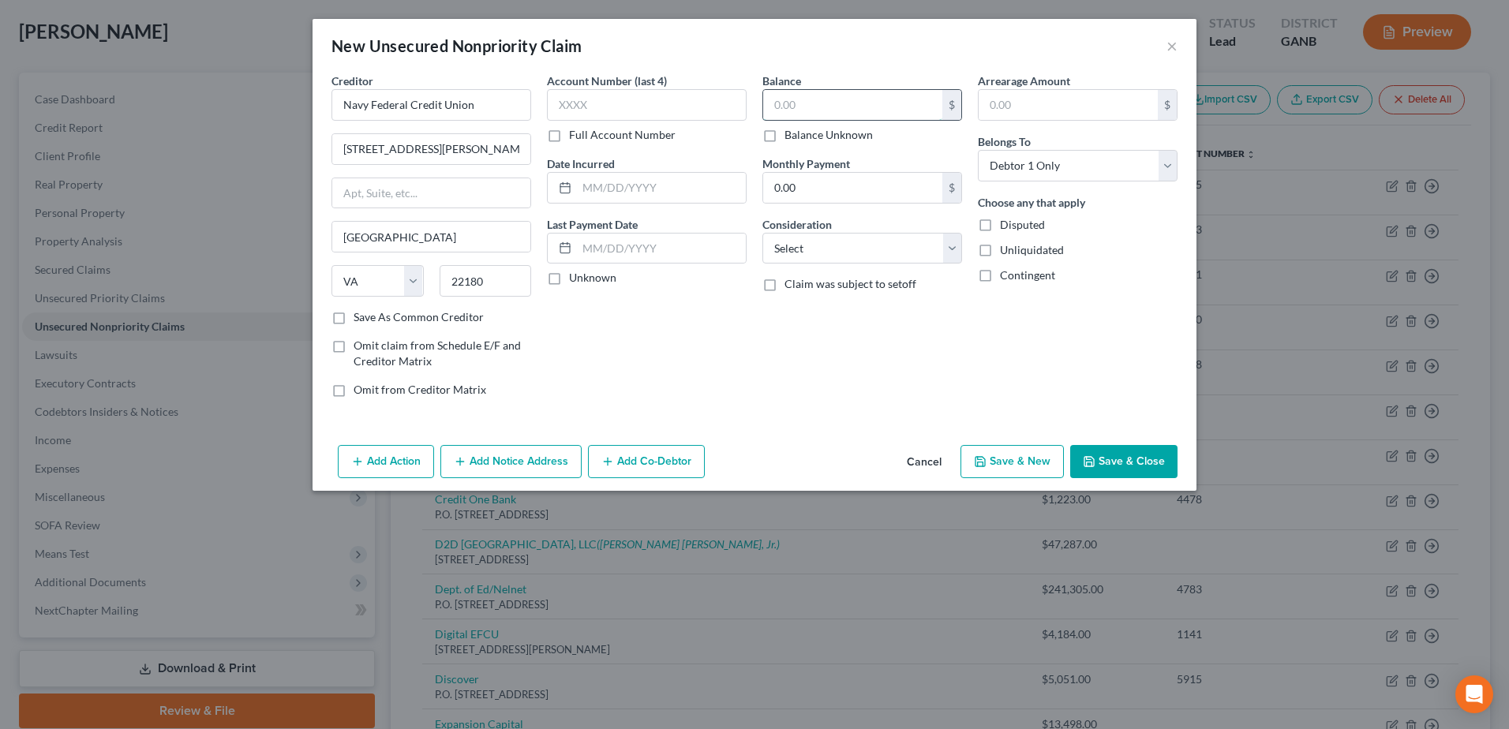
click at [824, 107] on input "text" at bounding box center [852, 105] width 179 height 30
type input "8,160.60"
click at [633, 98] on input "text" at bounding box center [647, 105] width 200 height 32
type input "1144"
click at [1014, 163] on select "Select Debtor 1 Only Debtor 2 Only Debtor 1 And Debtor 2 Only At Least One Of T…" at bounding box center [1078, 166] width 200 height 32
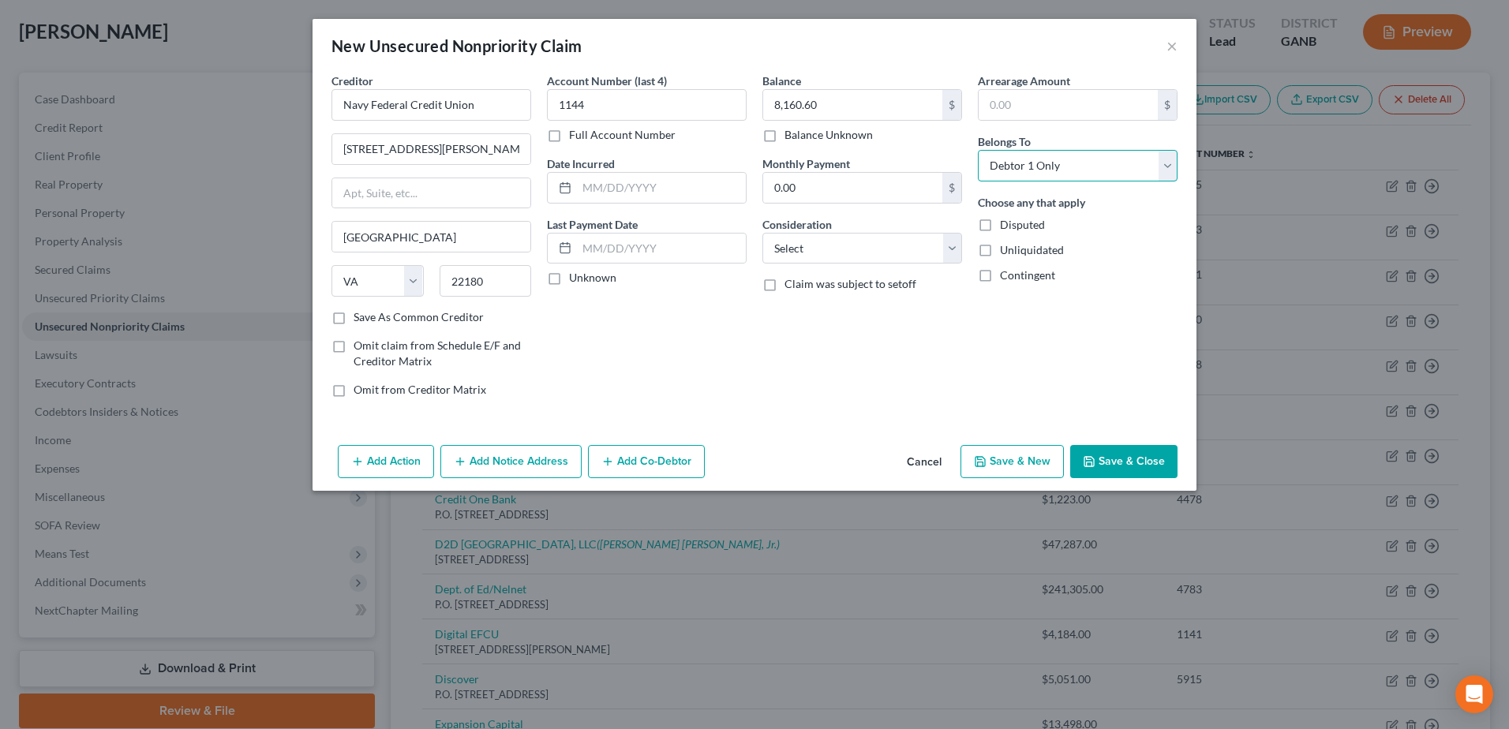
select select "3"
click at [978, 150] on select "Select Debtor 1 Only Debtor 2 Only Debtor 1 And Debtor 2 Only At Least One Of T…" at bounding box center [1078, 166] width 200 height 32
click at [630, 461] on button "Add Co-Debtor" at bounding box center [646, 461] width 117 height 33
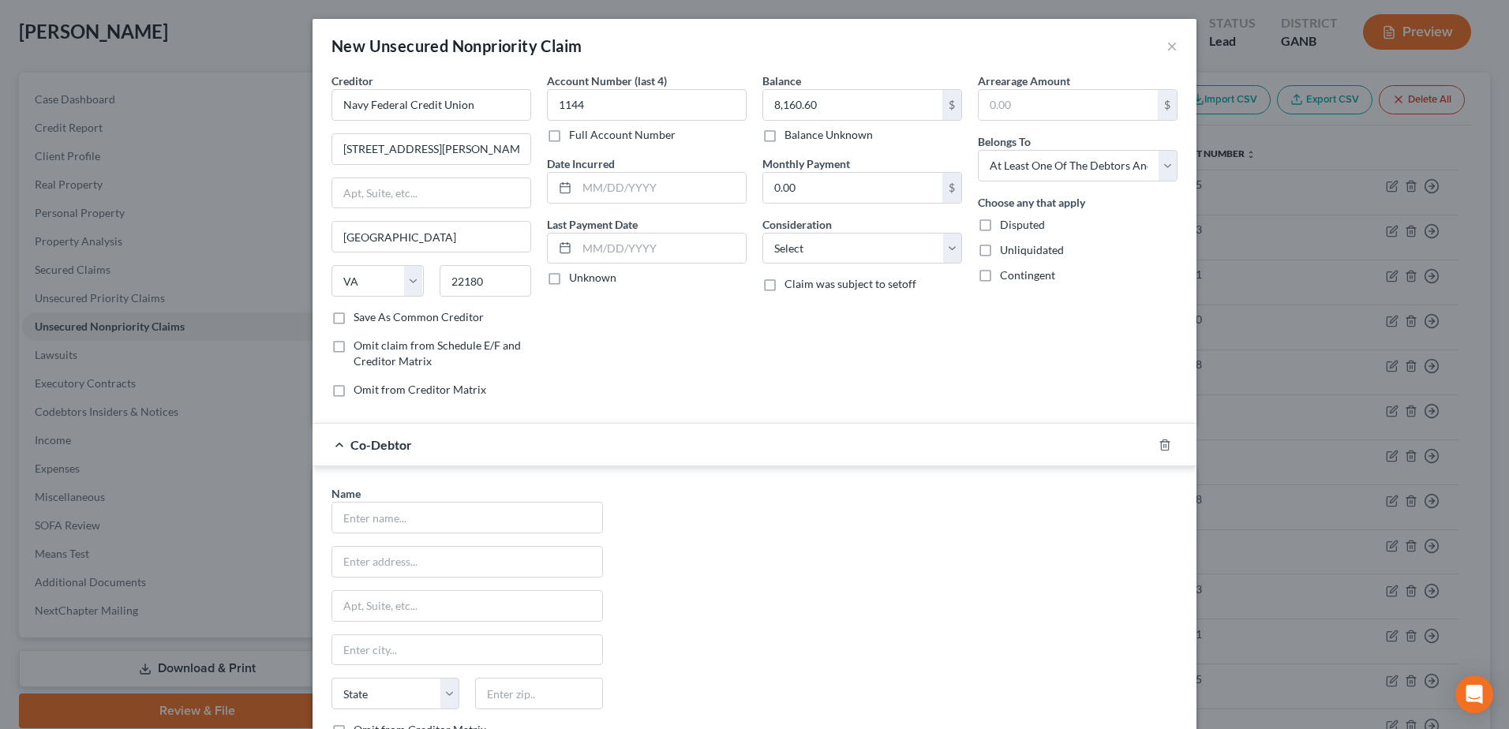
click at [768, 544] on div "Name * State AL AK AR AZ CA CO CT DE DC FL GA GU HI ID IL IN IA KS KY LA ME MD …" at bounding box center [755, 632] width 862 height 294
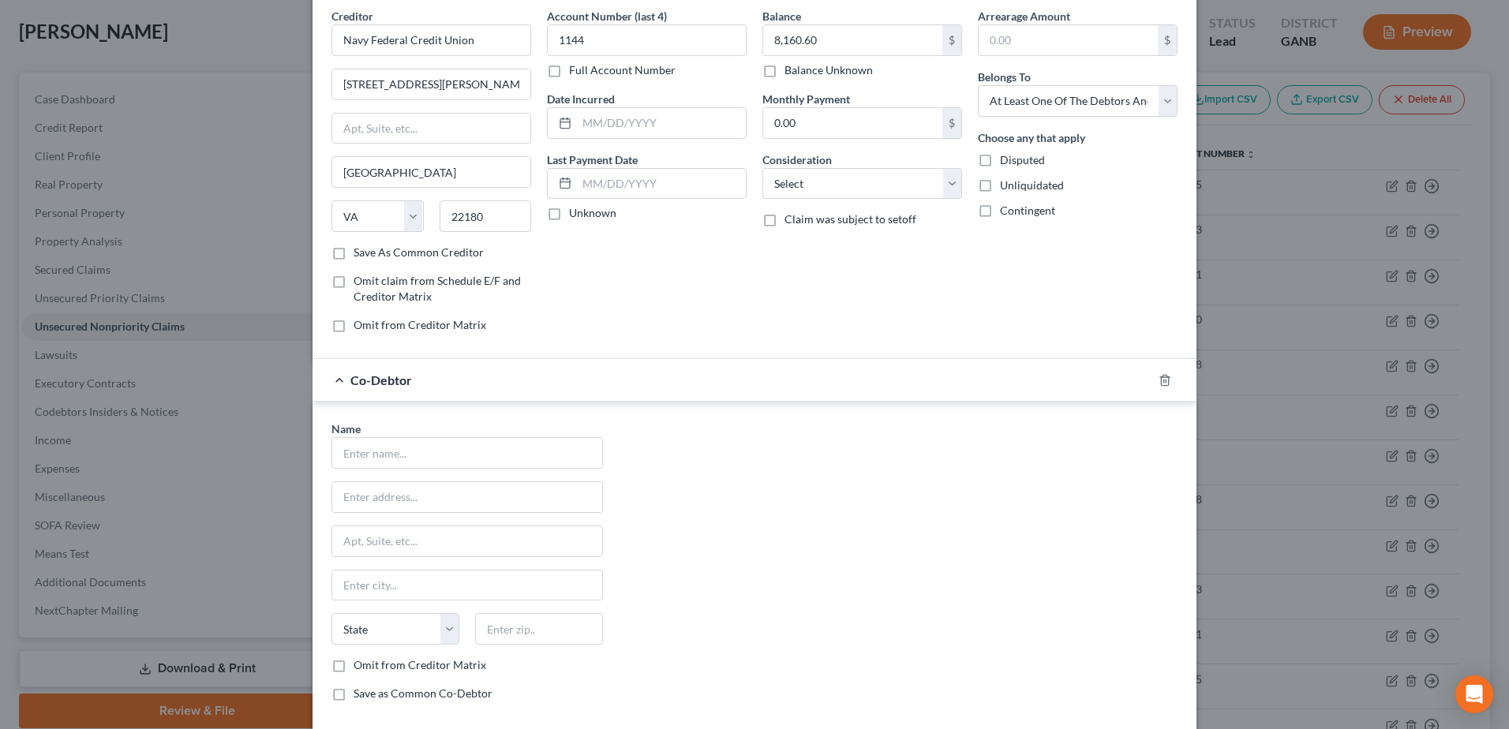
scroll to position [149, 0]
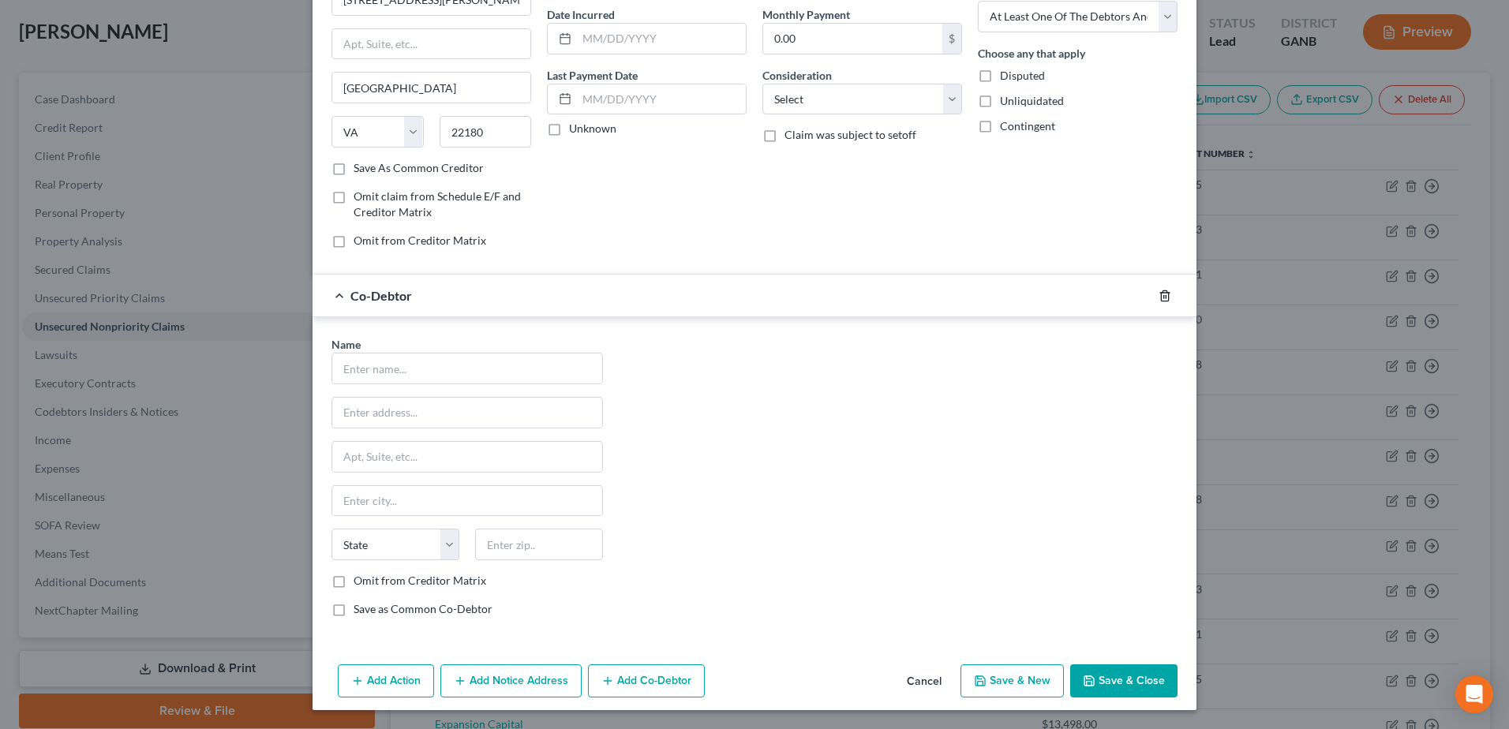
click at [1159, 295] on icon "button" at bounding box center [1165, 296] width 13 height 13
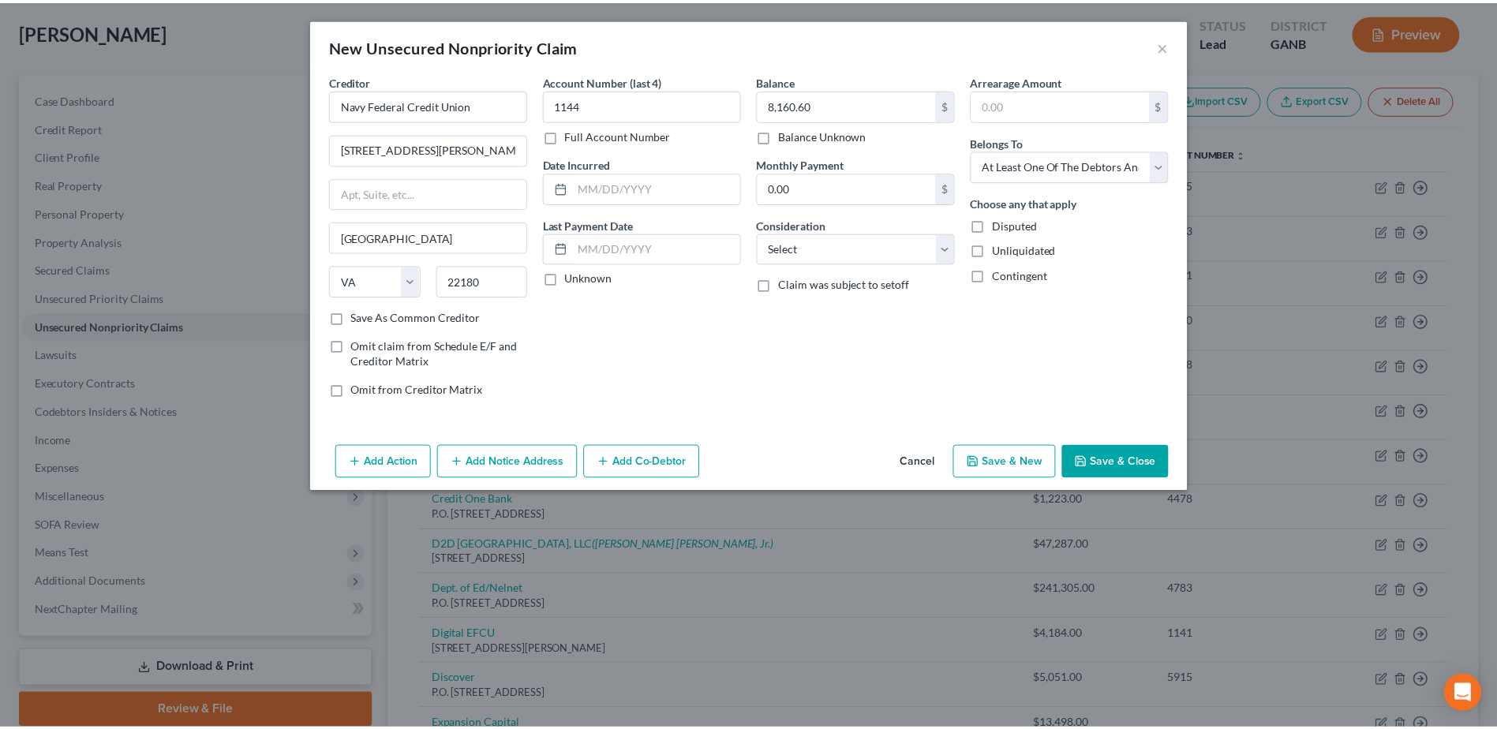
scroll to position [0, 0]
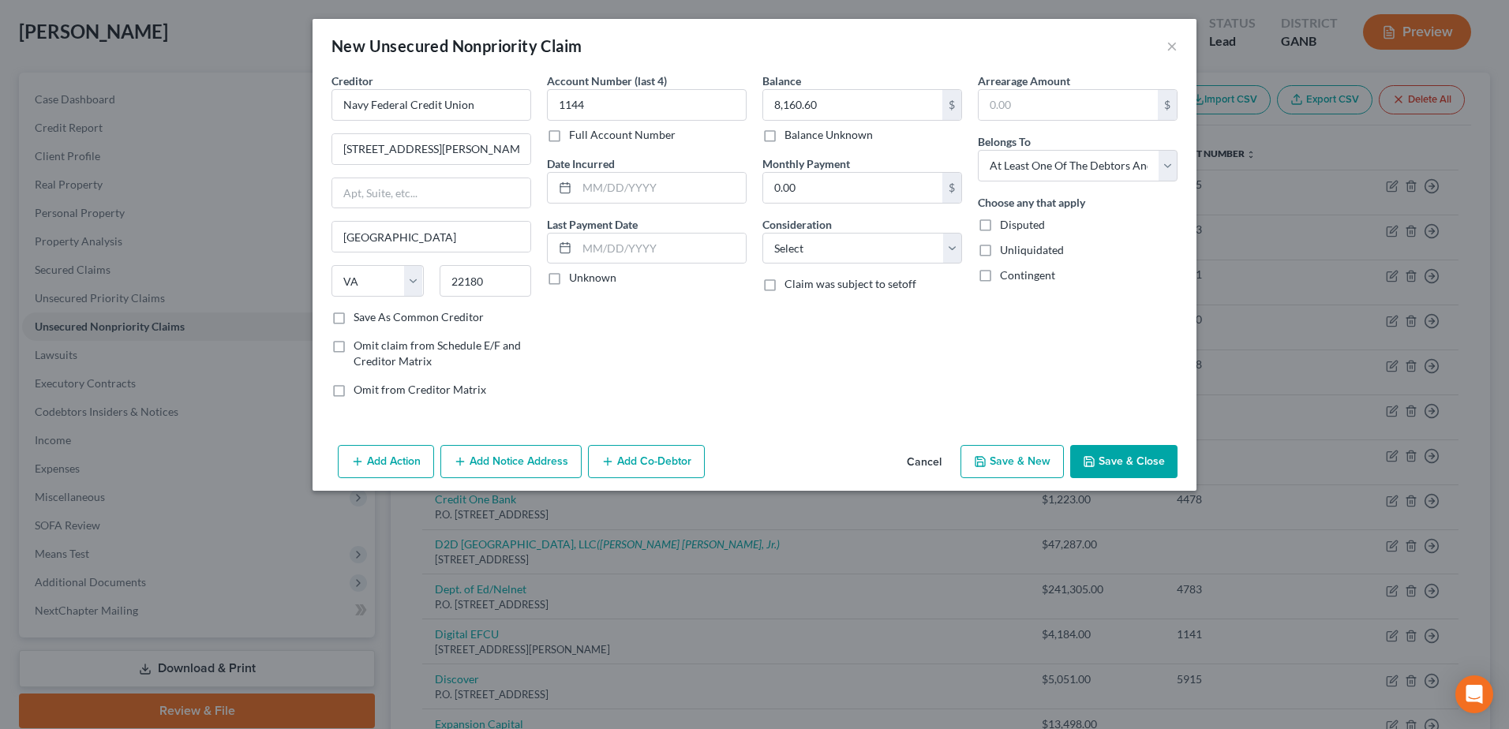
click at [1122, 466] on button "Save & Close" at bounding box center [1123, 461] width 107 height 33
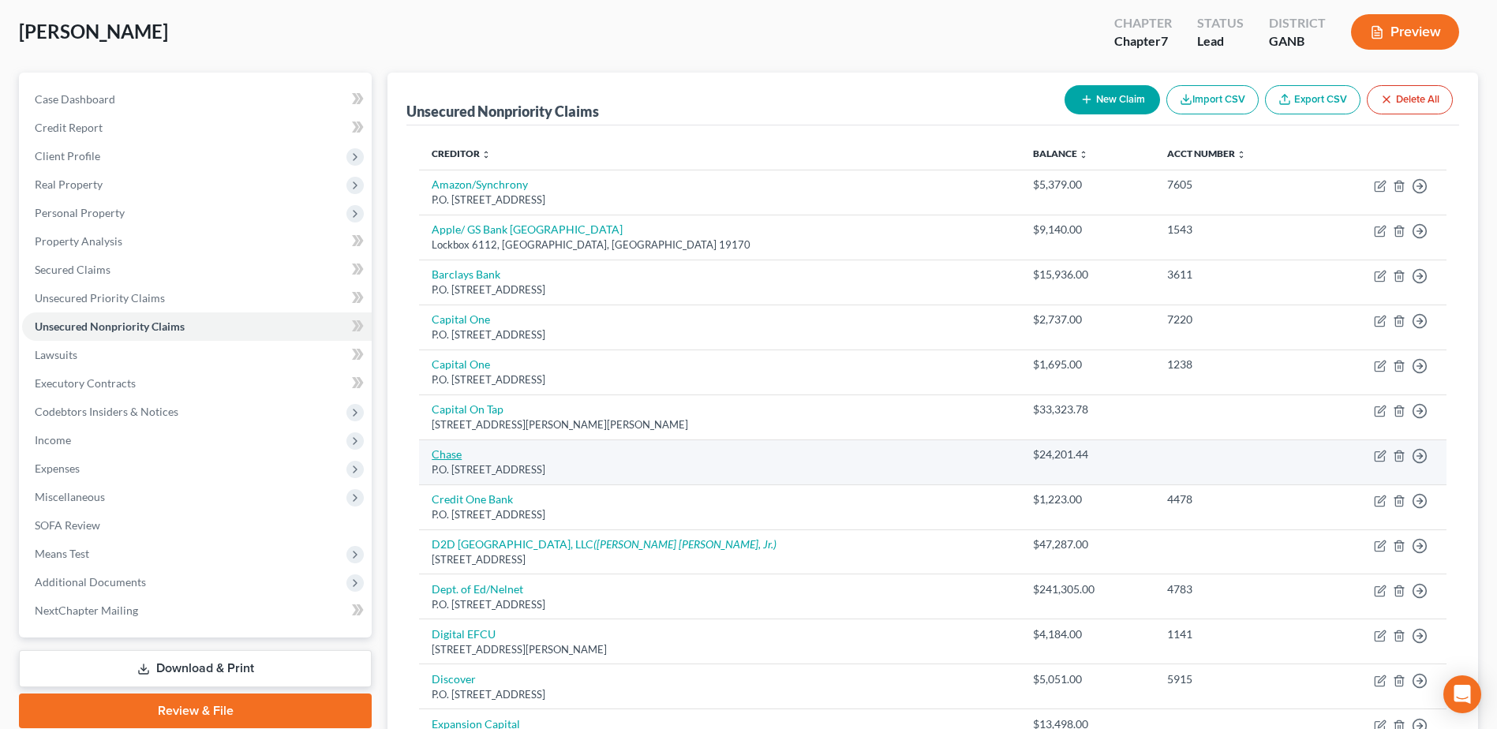
click at [452, 449] on link "Chase" at bounding box center [447, 454] width 30 height 13
select select "7"
select select "14"
select select "3"
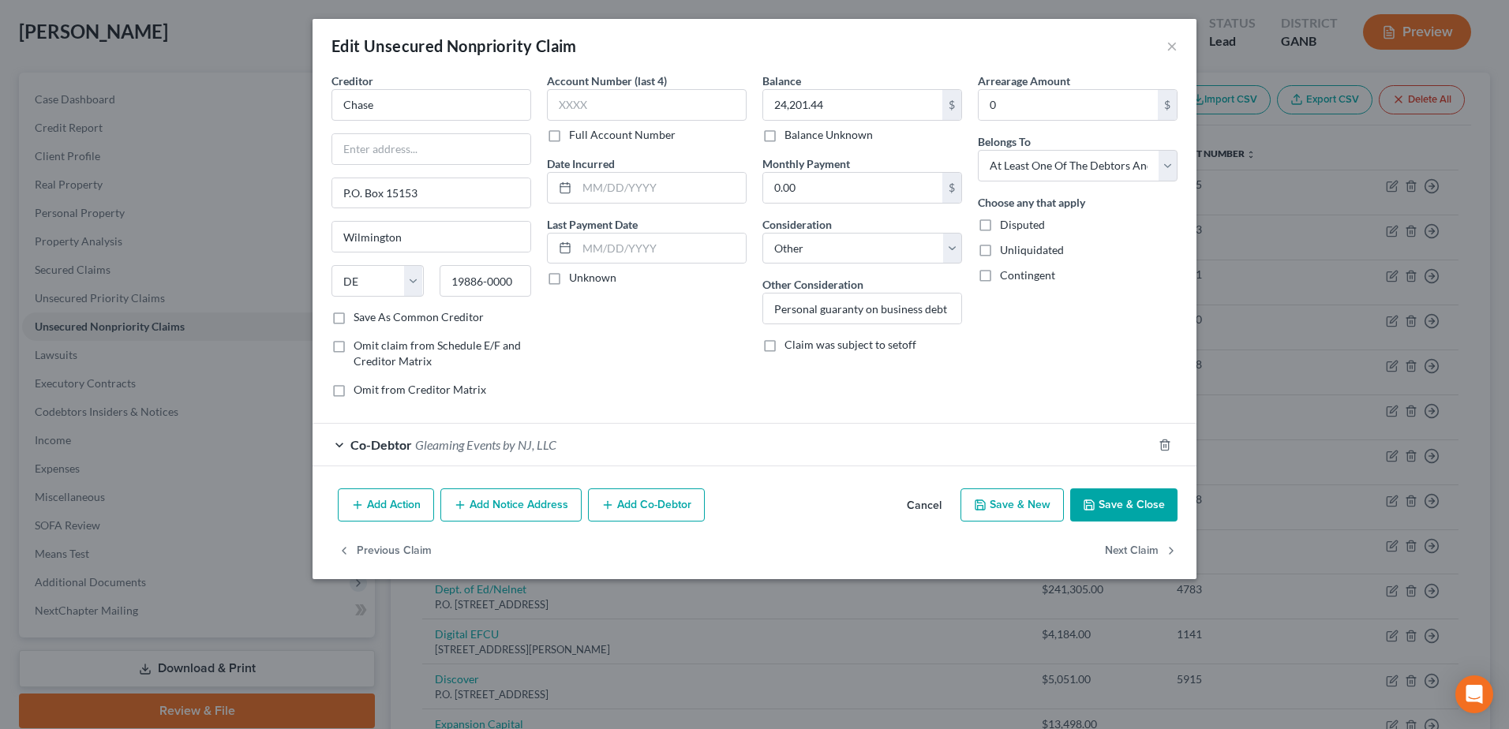
click at [620, 123] on div "Account Number (last 4) Full Account Number" at bounding box center [647, 108] width 200 height 70
click at [606, 101] on input "text" at bounding box center [647, 105] width 200 height 32
type input "6847"
click at [1121, 504] on button "Save & Close" at bounding box center [1123, 505] width 107 height 33
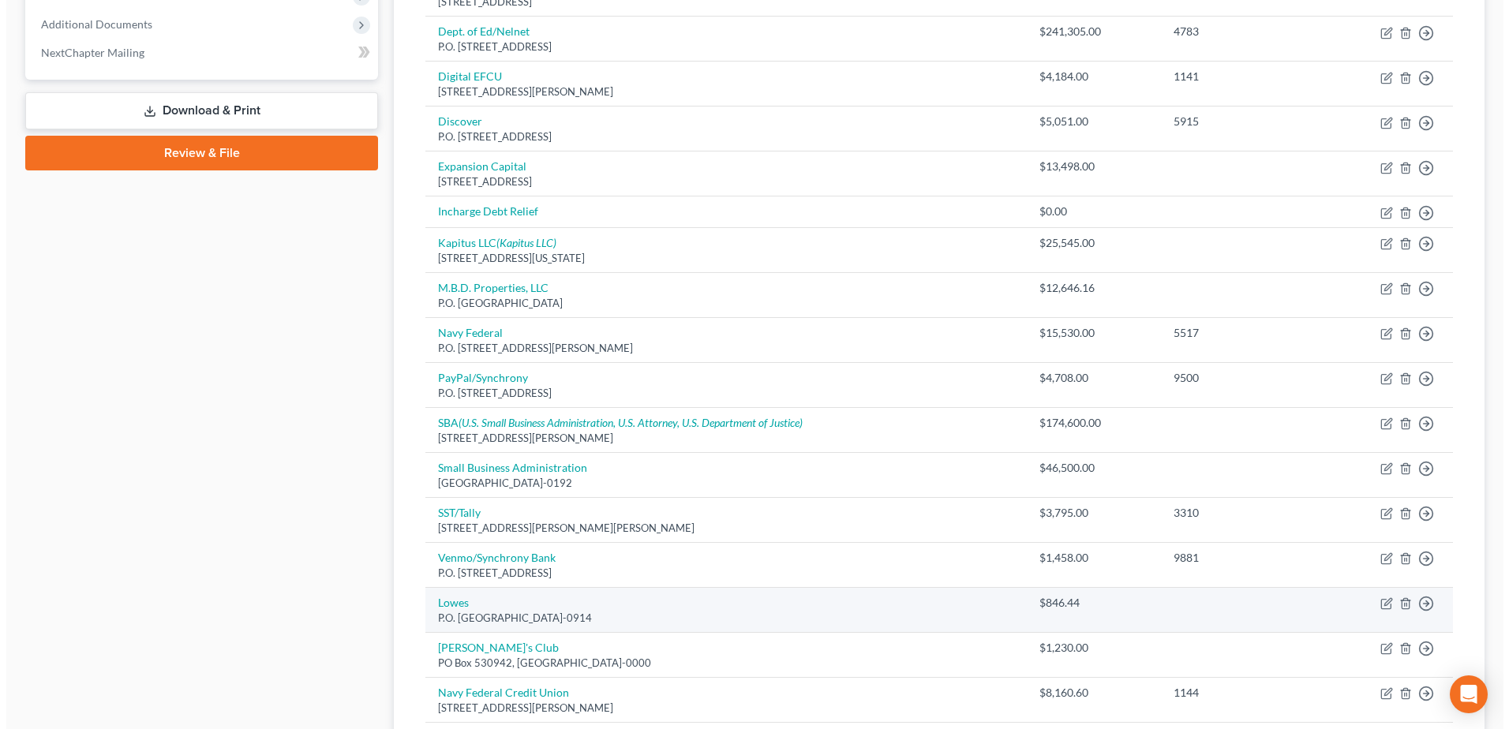
scroll to position [801, 0]
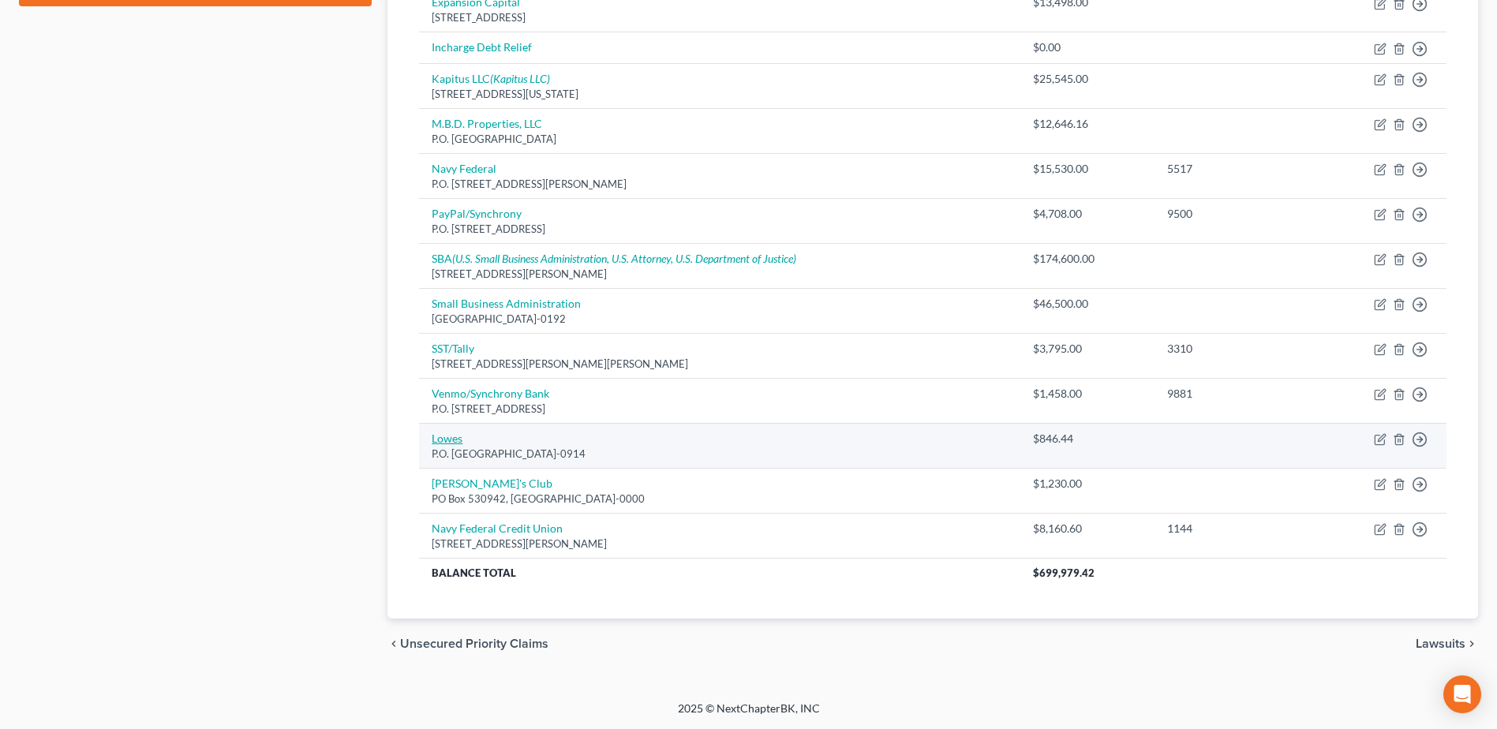
click at [437, 441] on link "Lowes" at bounding box center [447, 438] width 31 height 13
select select "10"
select select "14"
select select "0"
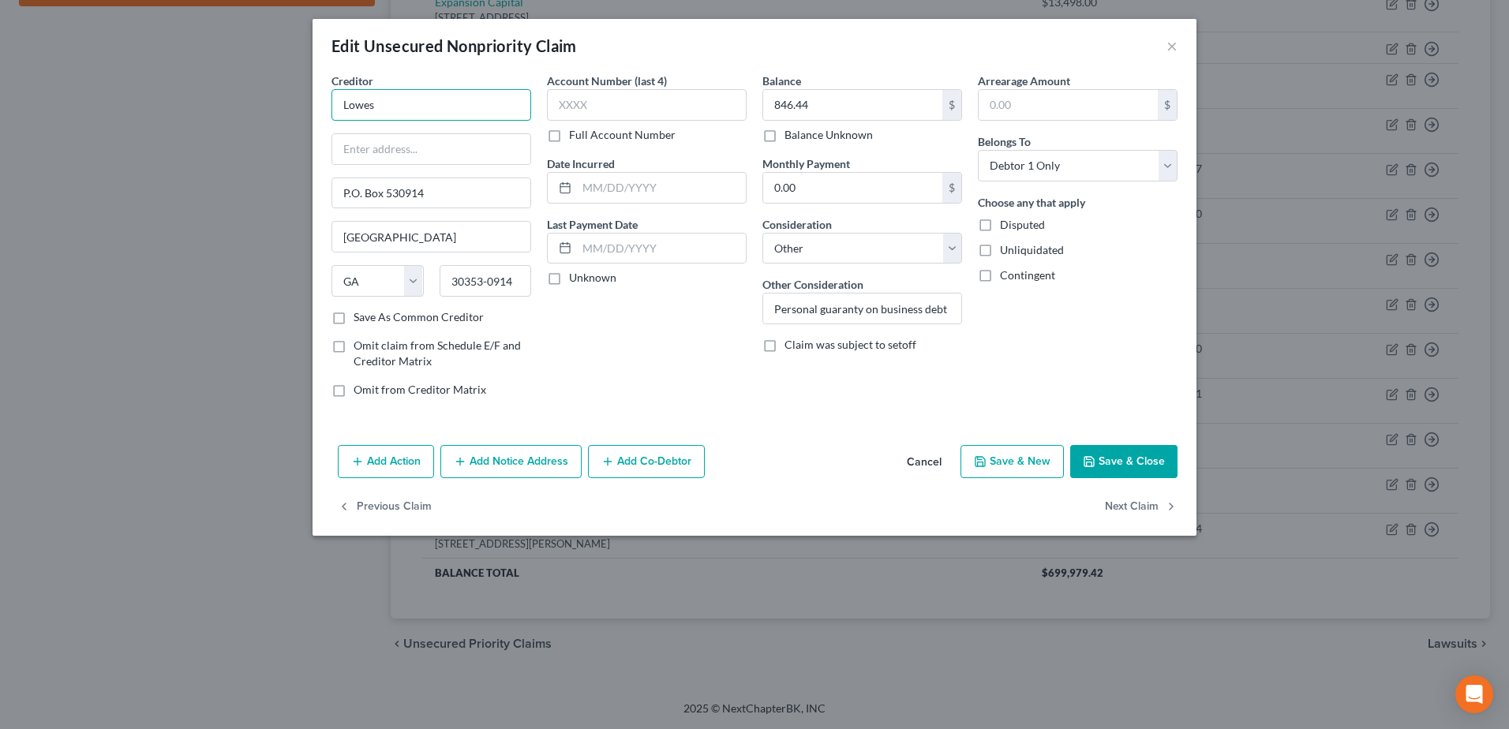
click at [414, 113] on input "Lowes" at bounding box center [432, 105] width 200 height 32
type input "Lowes Pro"
click at [1168, 165] on select "Select Debtor 1 Only Debtor 2 Only Debtor 1 And Debtor 2 Only At Least One Of T…" at bounding box center [1078, 166] width 200 height 32
select select "3"
click at [978, 150] on select "Select Debtor 1 Only Debtor 2 Only Debtor 1 And Debtor 2 Only At Least One Of T…" at bounding box center [1078, 166] width 200 height 32
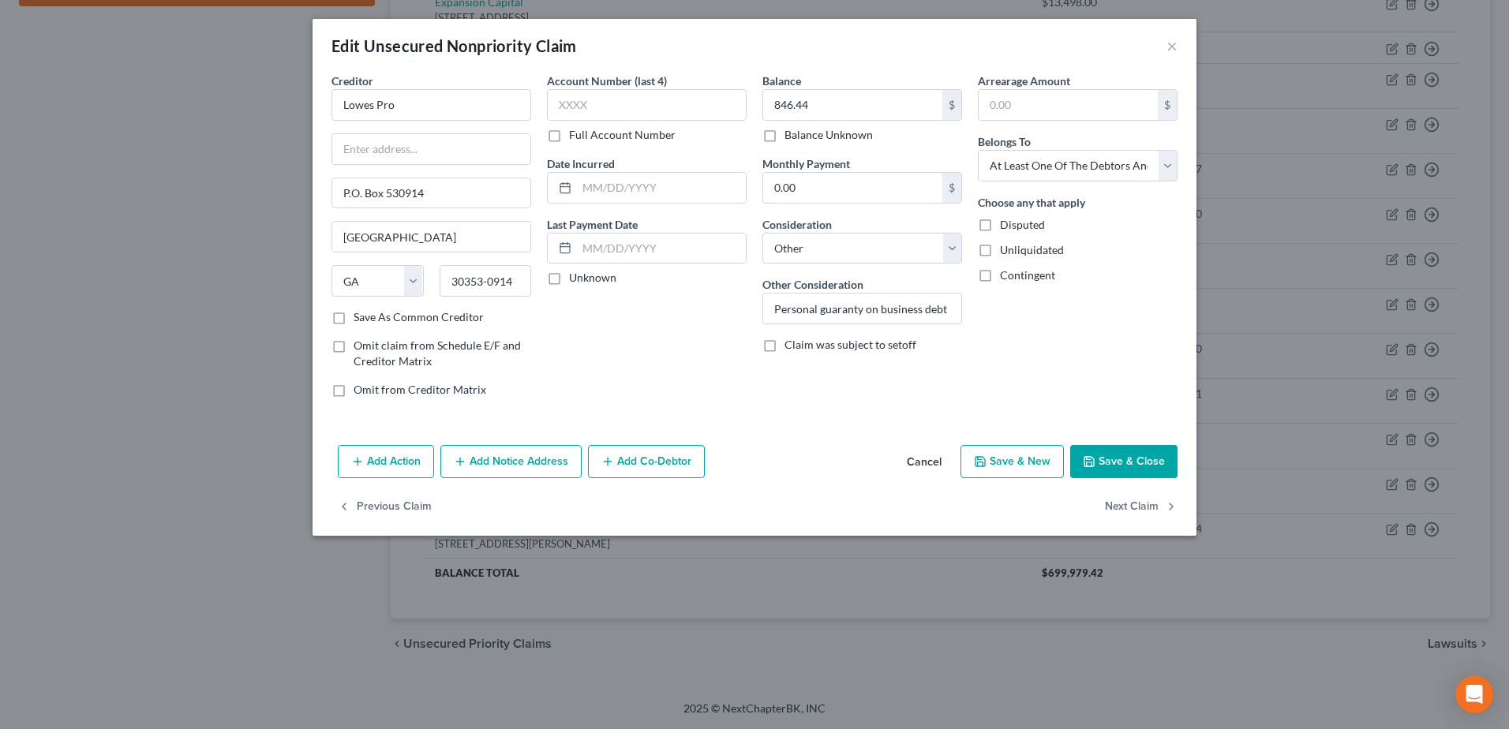
click at [644, 463] on button "Add Co-Debtor" at bounding box center [646, 461] width 117 height 33
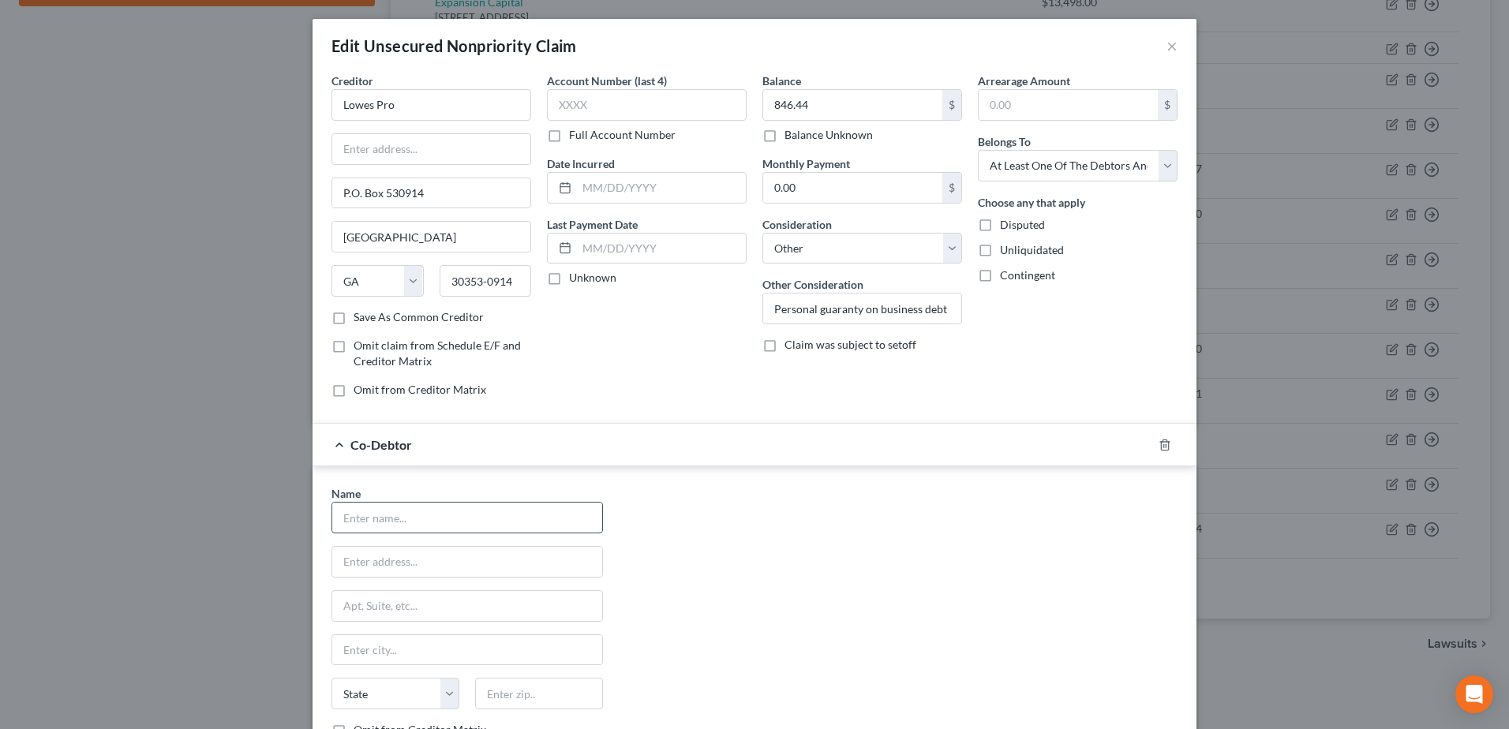
click at [368, 521] on input "text" at bounding box center [467, 518] width 270 height 30
drag, startPoint x: 465, startPoint y: 512, endPoint x: 643, endPoint y: 568, distance: 187.2
click at [465, 512] on input "Gleaming Events by NJ, LLXC" at bounding box center [467, 518] width 270 height 30
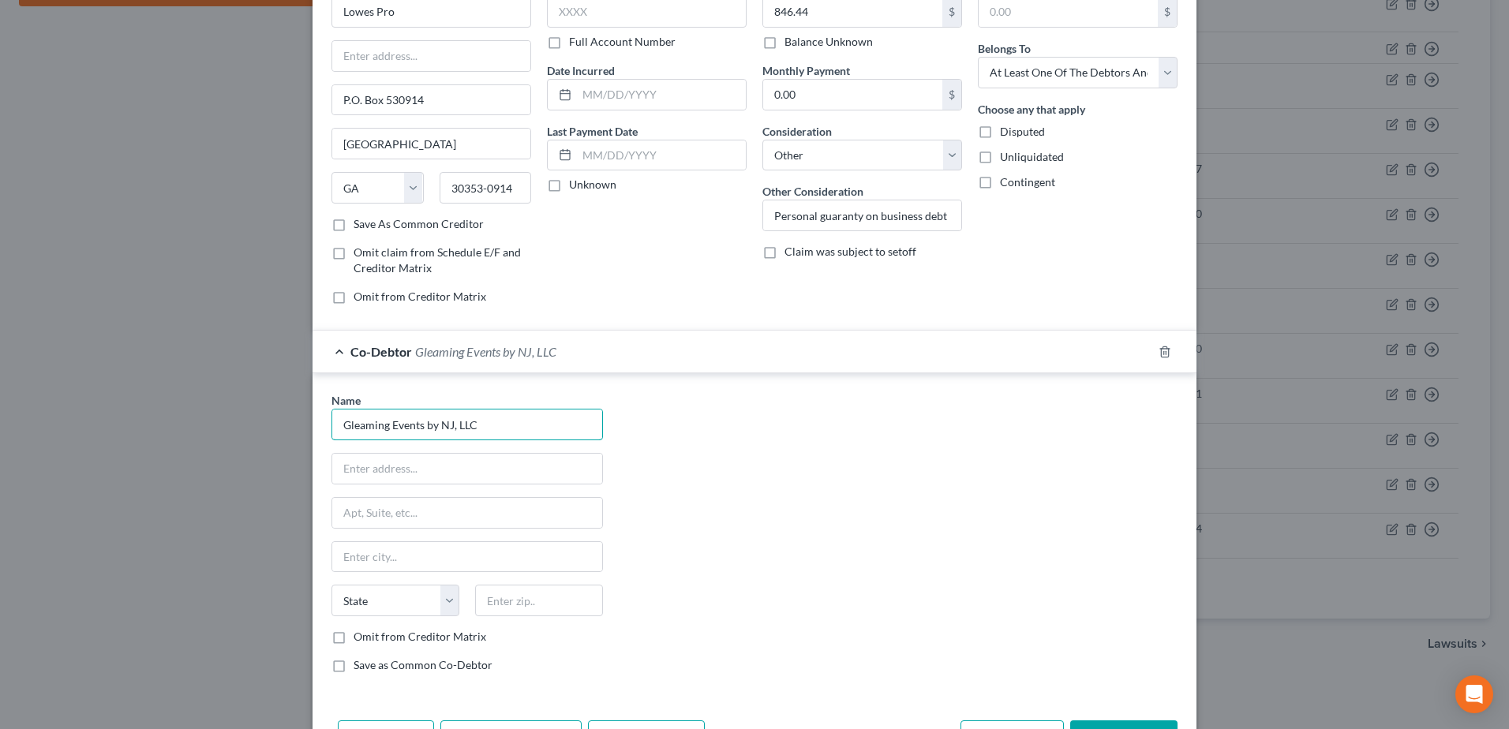
scroll to position [194, 0]
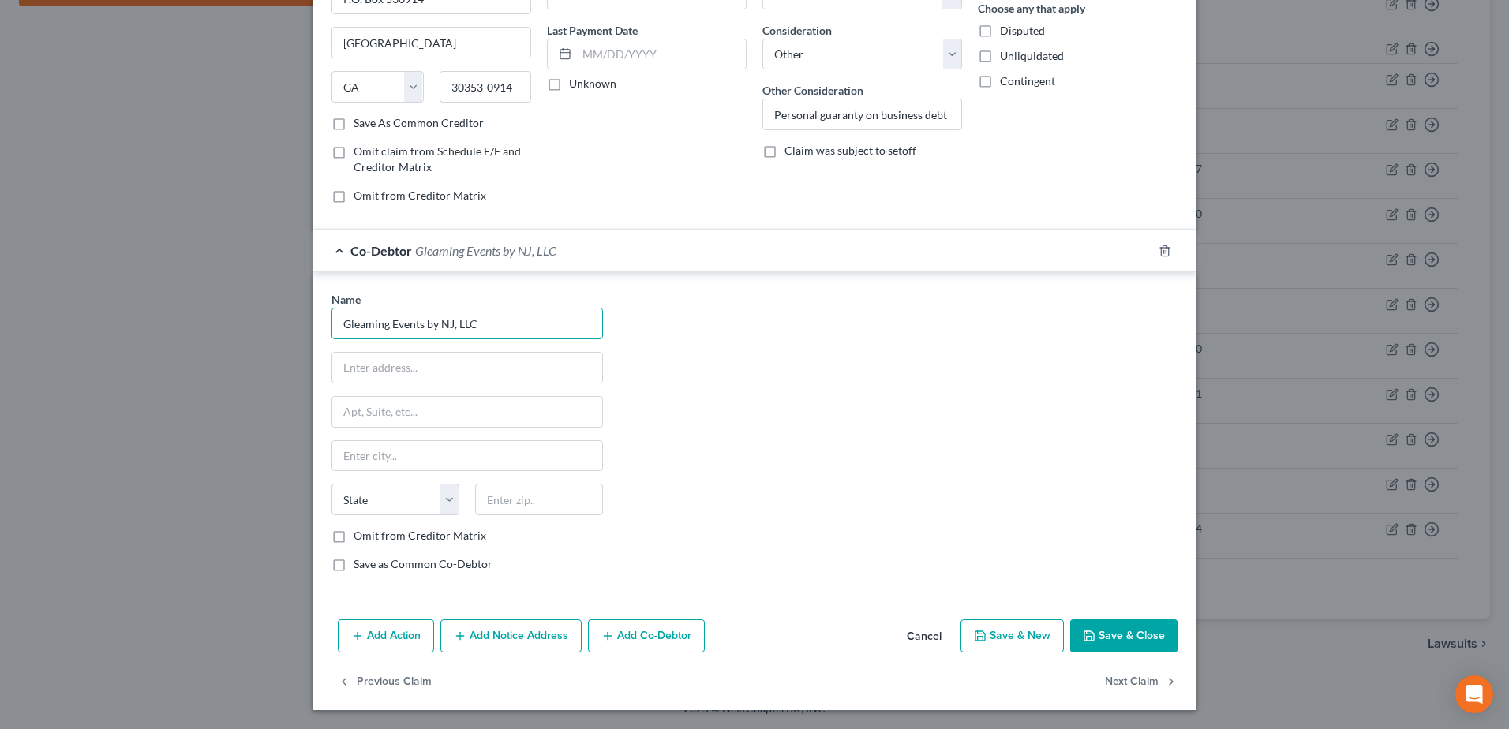
type input "Gleaming Events by NJ, LLC"
click at [354, 538] on label "Omit from Creditor Matrix" at bounding box center [420, 536] width 133 height 16
click at [360, 538] on input "Omit from Creditor Matrix" at bounding box center [365, 533] width 10 height 10
checkbox input "true"
click at [1119, 639] on button "Save & Close" at bounding box center [1123, 636] width 107 height 33
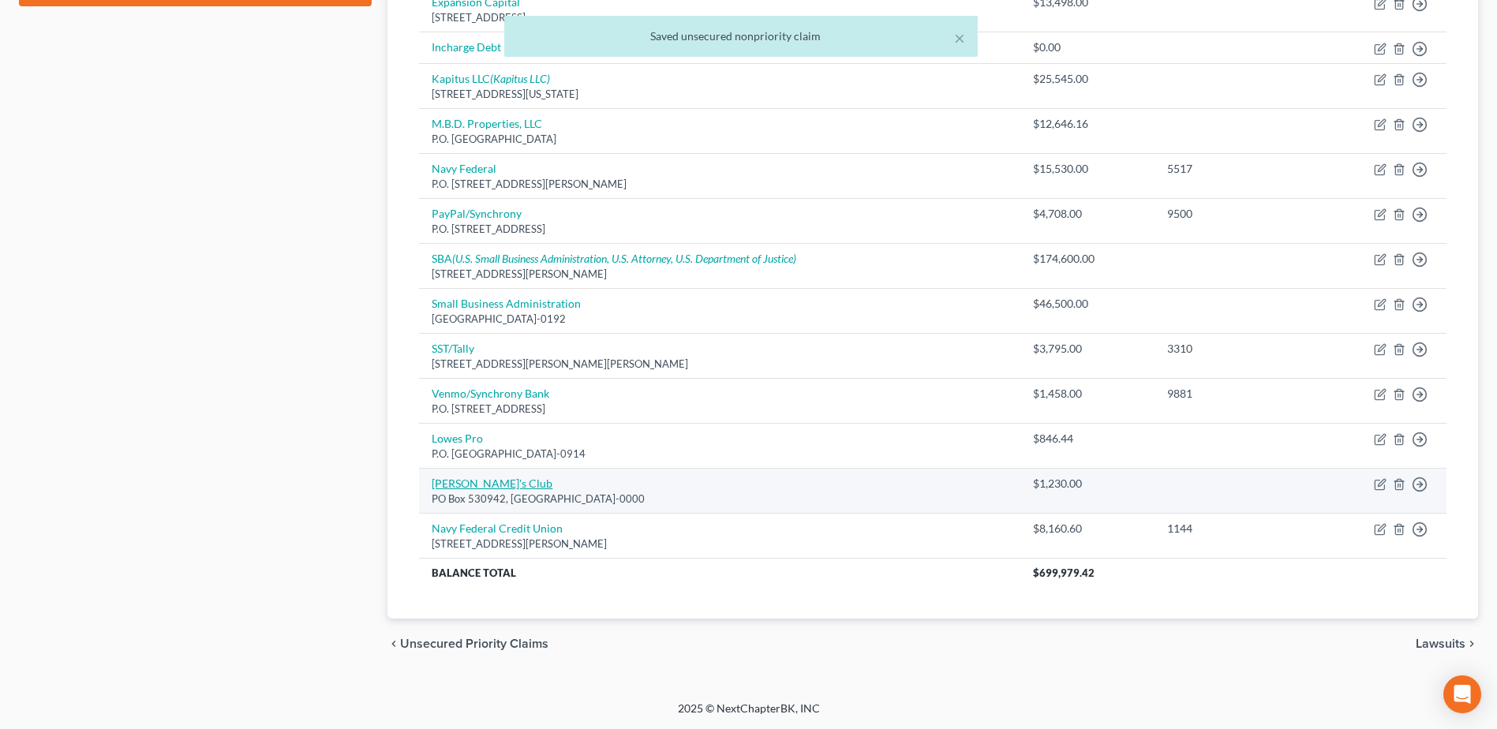
click at [441, 482] on link "[PERSON_NAME]'s Club" at bounding box center [492, 483] width 121 height 13
select select "10"
select select "14"
select select "0"
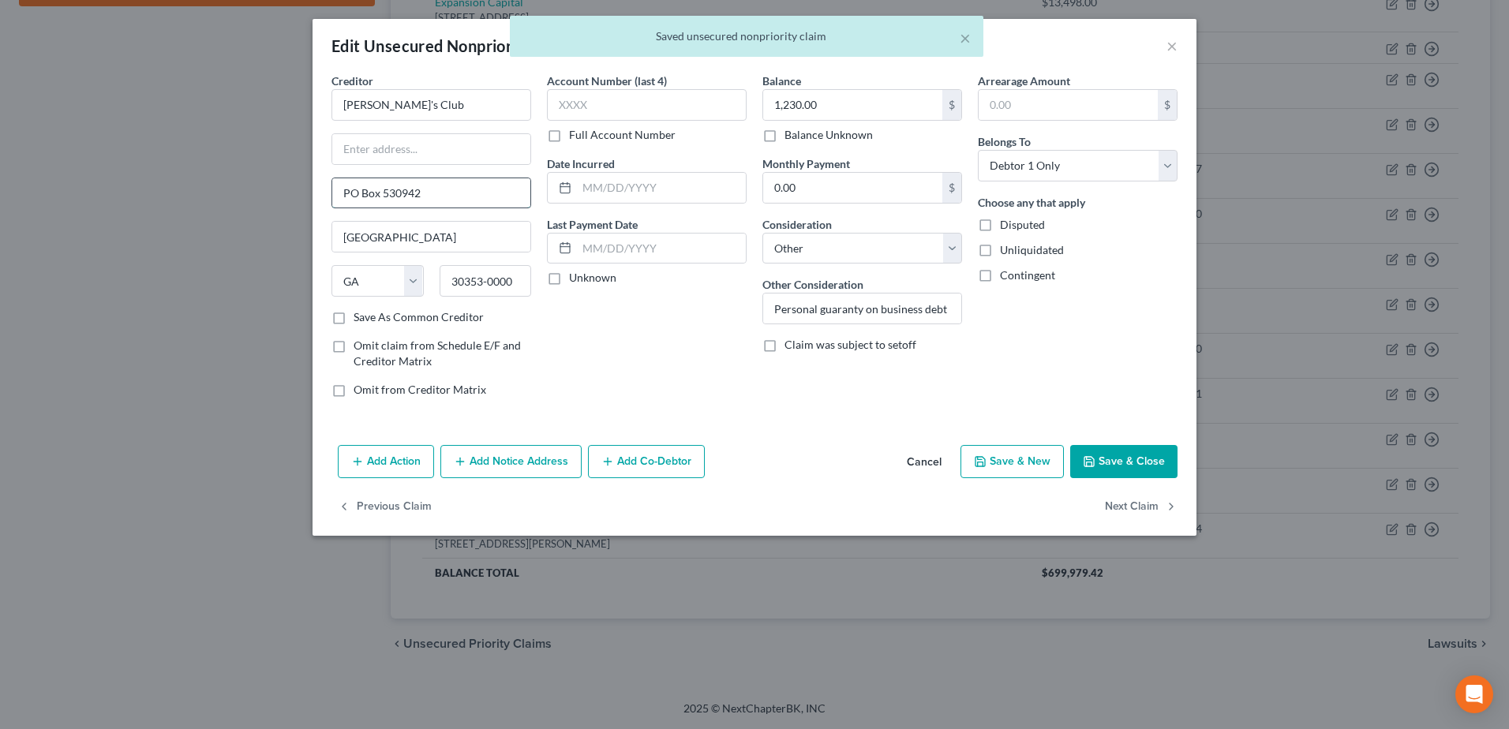
click at [350, 194] on input "PO Box 530942" at bounding box center [431, 193] width 198 height 30
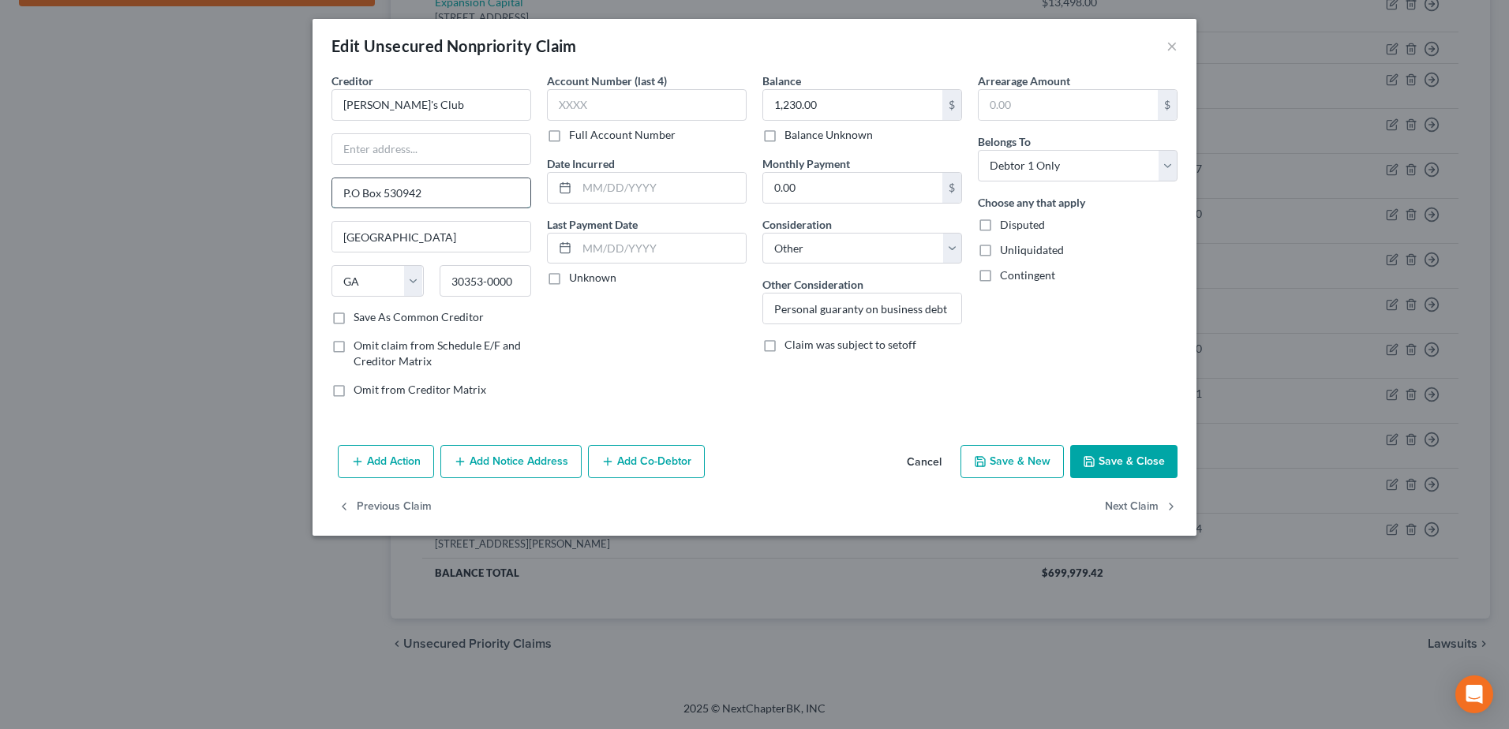
click at [357, 193] on input "P.O Box 530942" at bounding box center [431, 193] width 198 height 30
type input "P.O. Box 530942"
click at [1041, 168] on select "Select Debtor 1 Only Debtor 2 Only Debtor 1 And Debtor 2 Only At Least One Of T…" at bounding box center [1078, 166] width 200 height 32
select select "3"
click at [978, 150] on select "Select Debtor 1 Only Debtor 2 Only Debtor 1 And Debtor 2 Only At Least One Of T…" at bounding box center [1078, 166] width 200 height 32
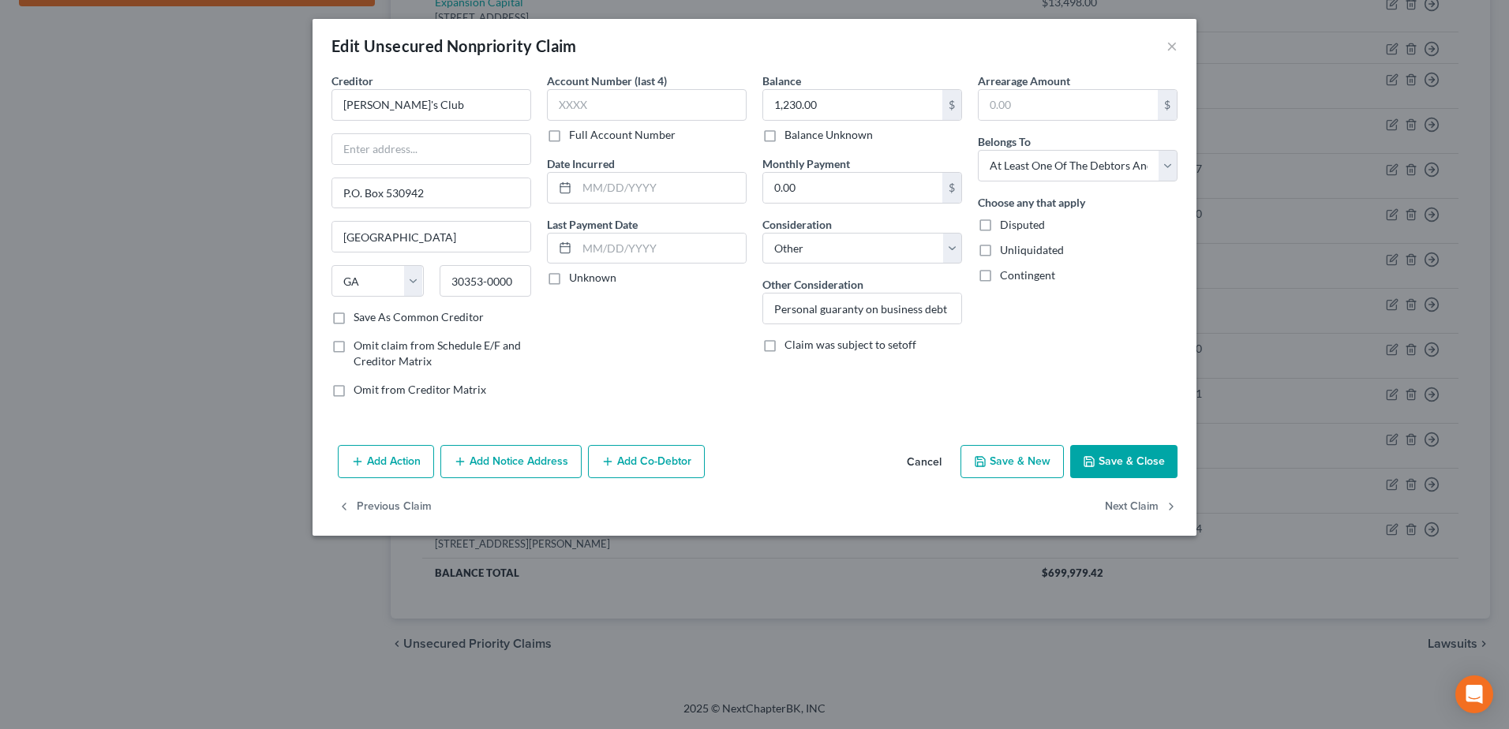
click at [656, 463] on button "Add Co-Debtor" at bounding box center [646, 461] width 117 height 33
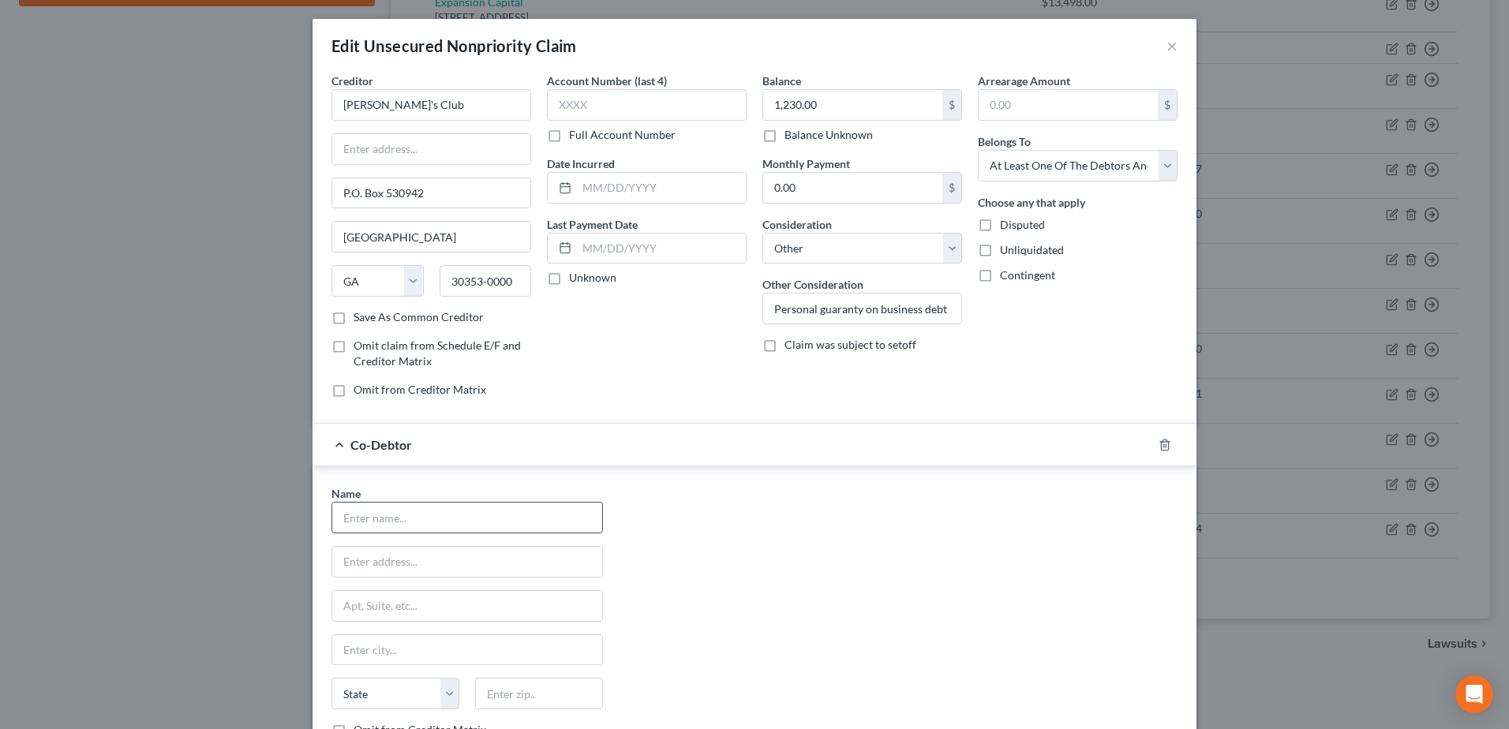
drag, startPoint x: 406, startPoint y: 522, endPoint x: 415, endPoint y: 511, distance: 14.6
click at [410, 519] on input "text" at bounding box center [467, 518] width 270 height 30
type input "Gleaming Events by NJ, LLC"
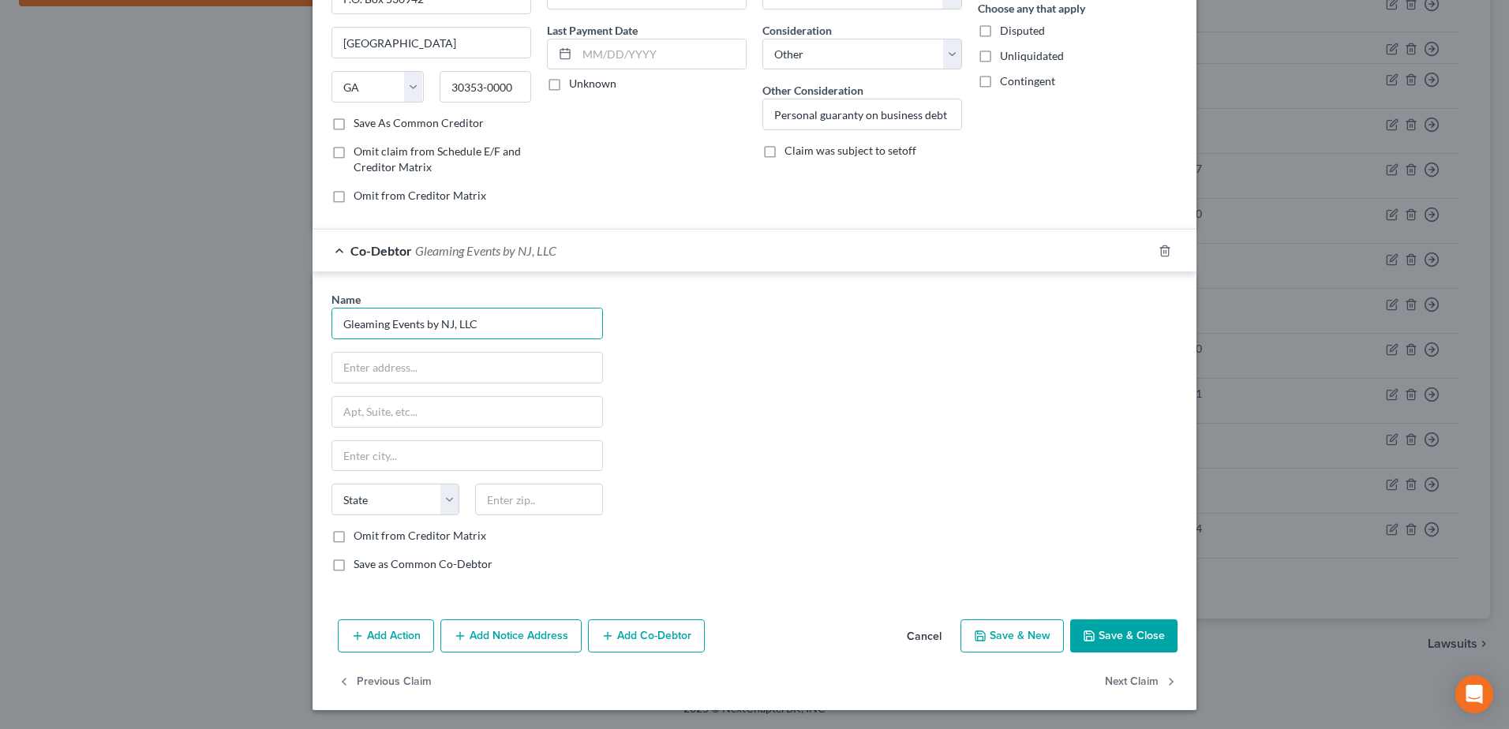
click at [354, 542] on label "Omit from Creditor Matrix" at bounding box center [420, 536] width 133 height 16
click at [360, 538] on input "Omit from Creditor Matrix" at bounding box center [365, 533] width 10 height 10
checkbox input "true"
click at [1110, 634] on button "Save & Close" at bounding box center [1123, 636] width 107 height 33
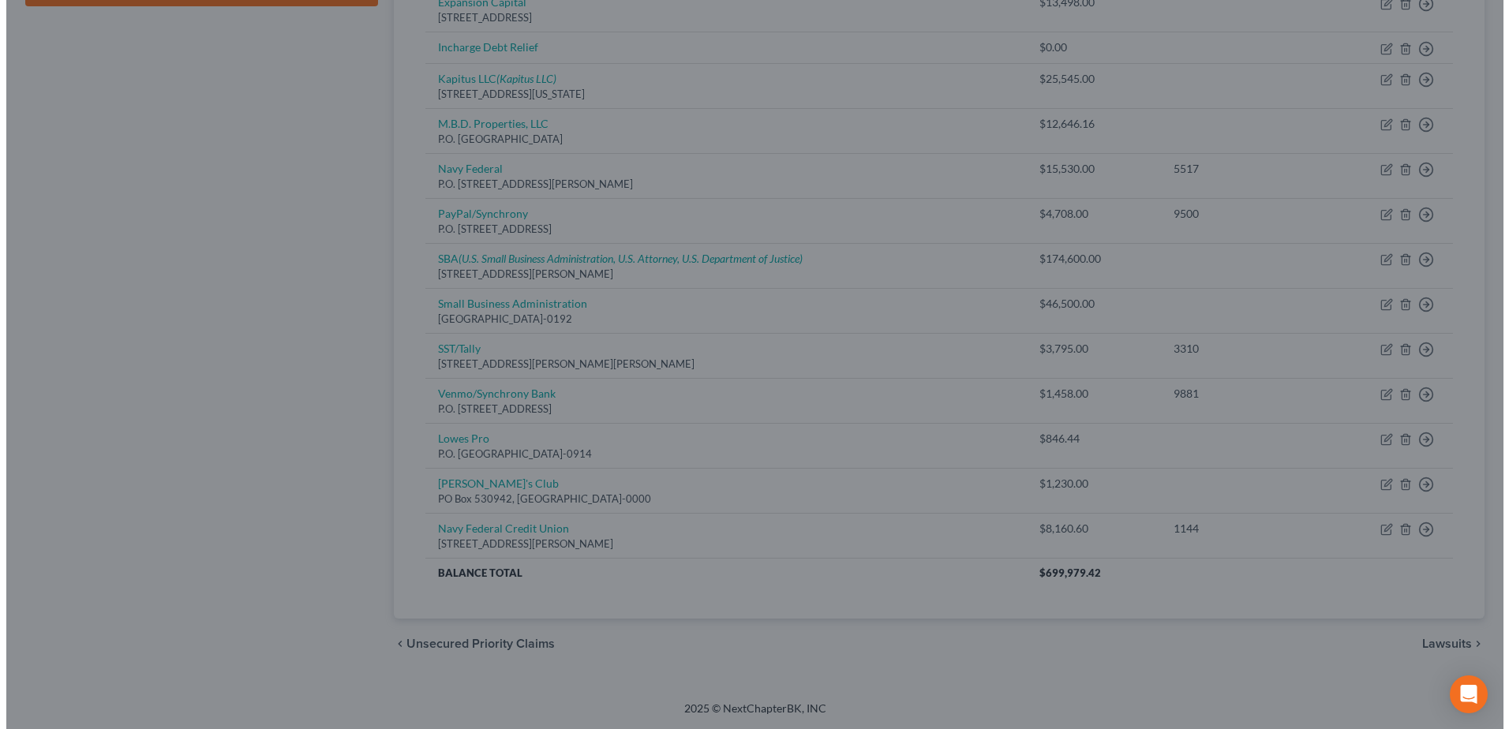
scroll to position [0, 0]
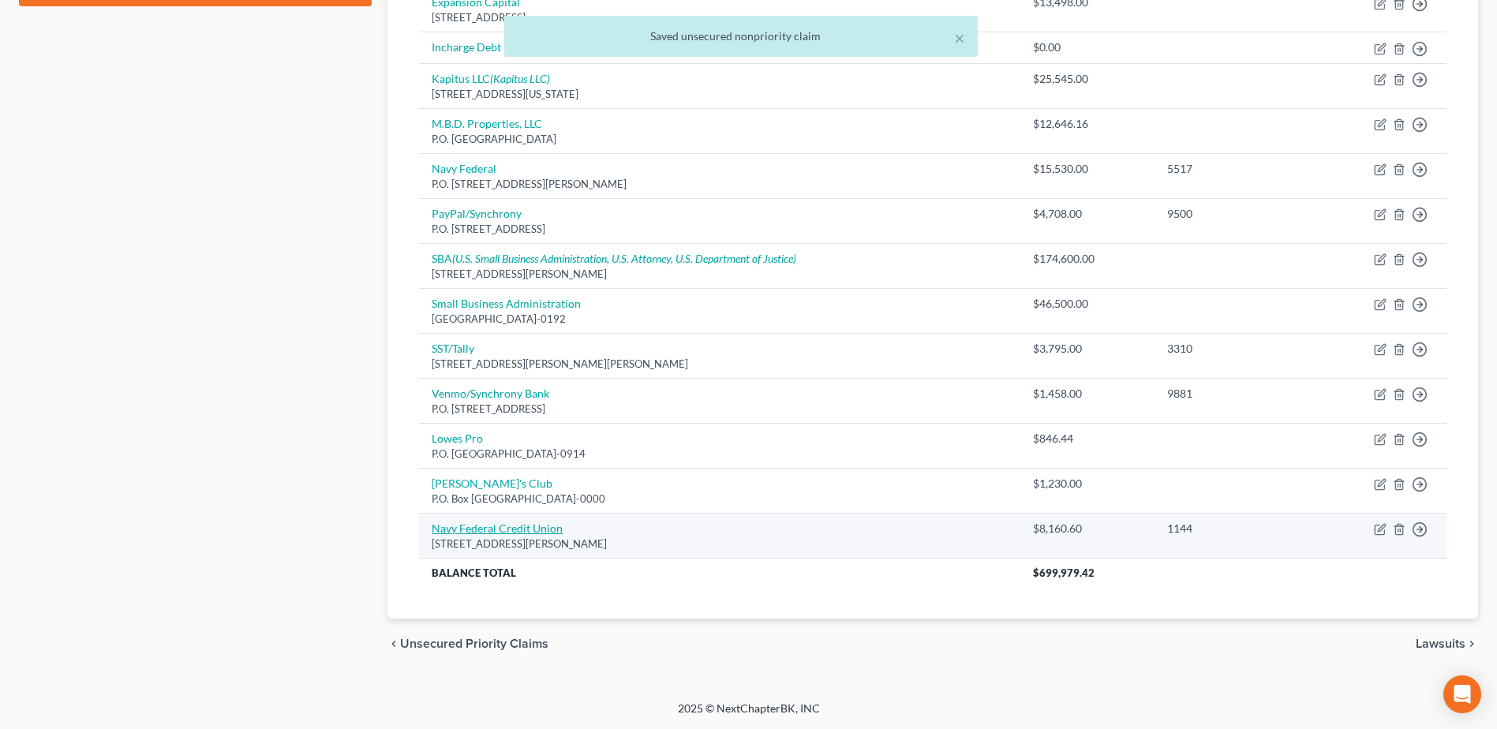
click at [483, 526] on link "Navy Federal Credit Union" at bounding box center [497, 528] width 131 height 13
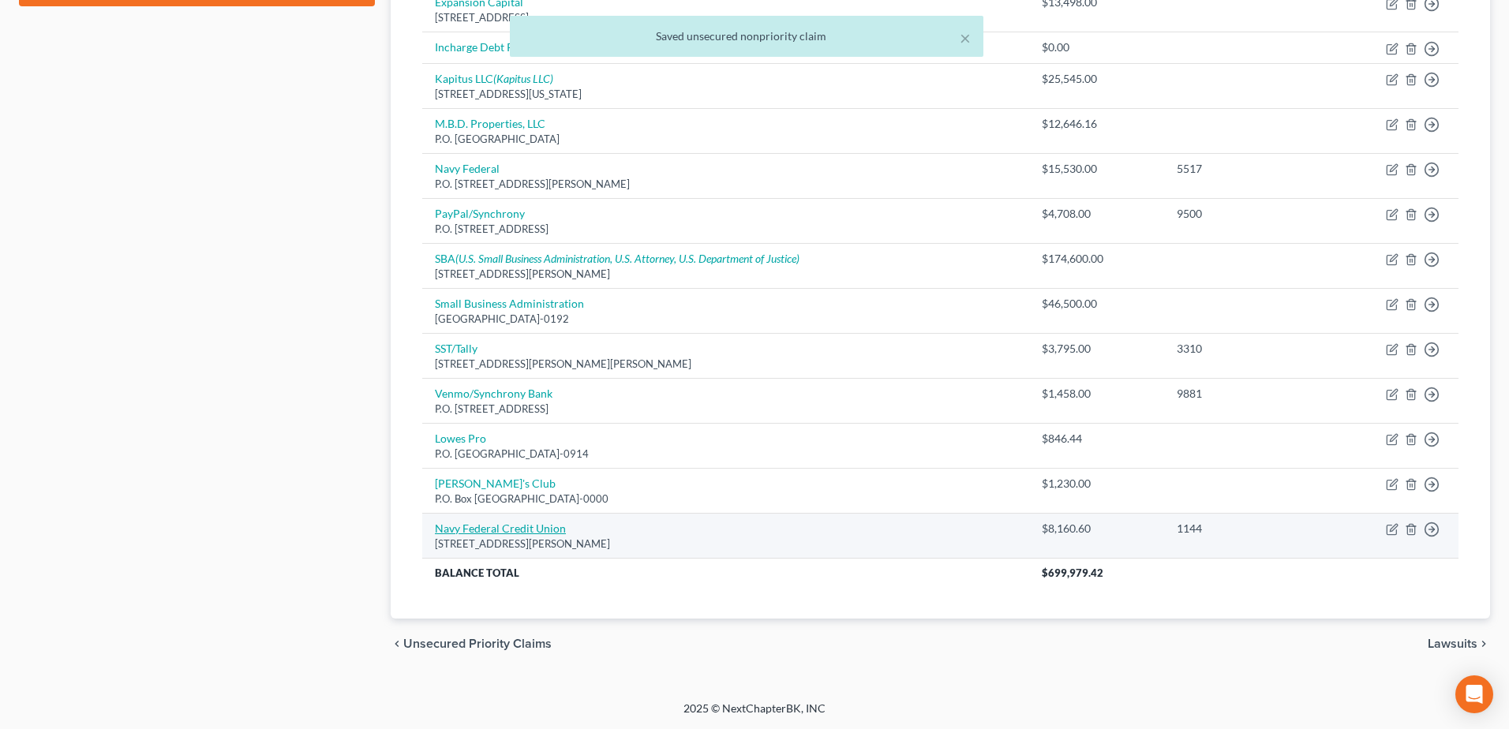
select select "48"
select select "3"
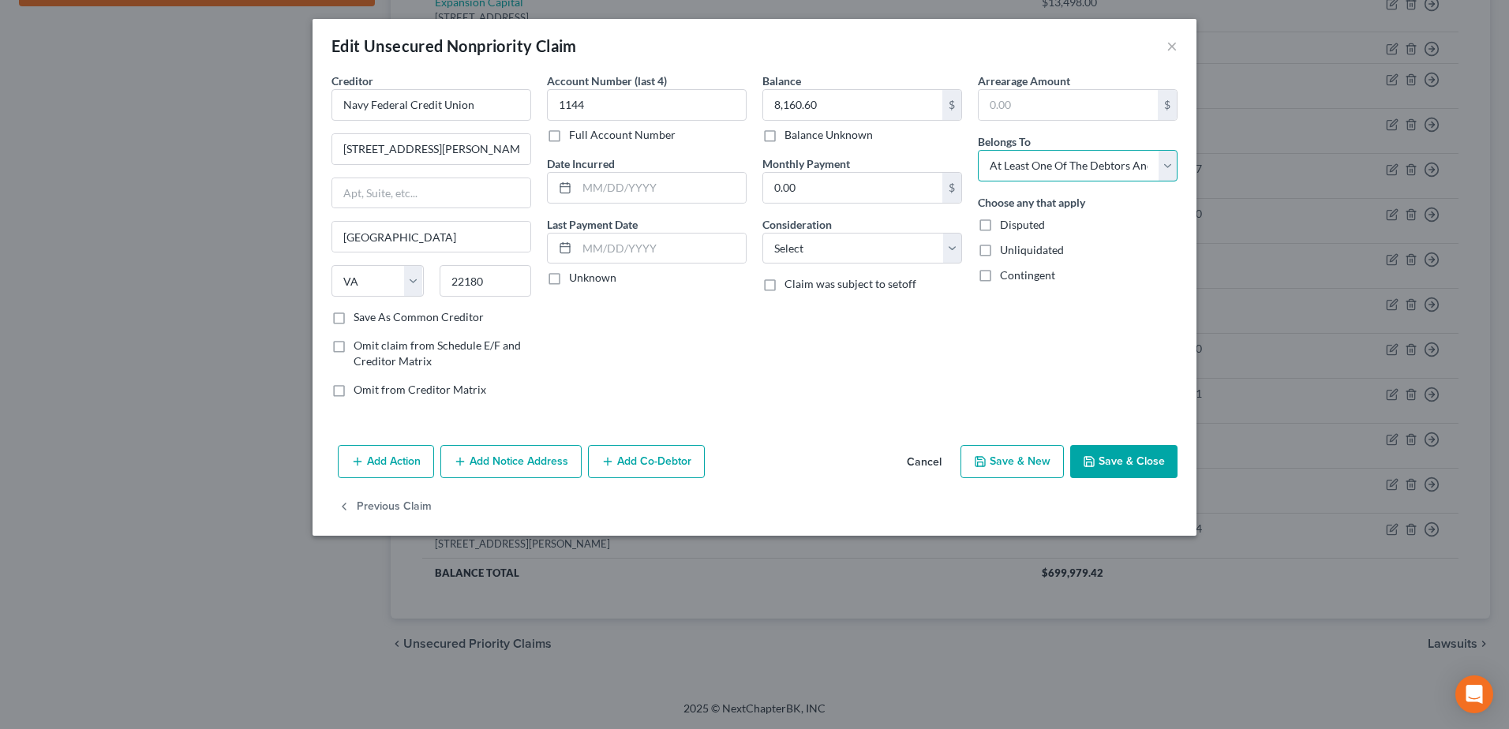
click at [1171, 163] on select "Select Debtor 1 Only Debtor 2 Only Debtor 1 And Debtor 2 Only At Least One Of T…" at bounding box center [1078, 166] width 200 height 32
click at [868, 251] on select "Select Cable / Satellite Services Collection Agency Credit Card Debt Debt Couns…" at bounding box center [863, 249] width 200 height 32
select select "14"
click at [763, 233] on select "Select Cable / Satellite Services Collection Agency Credit Card Debt Debt Couns…" at bounding box center [863, 249] width 200 height 32
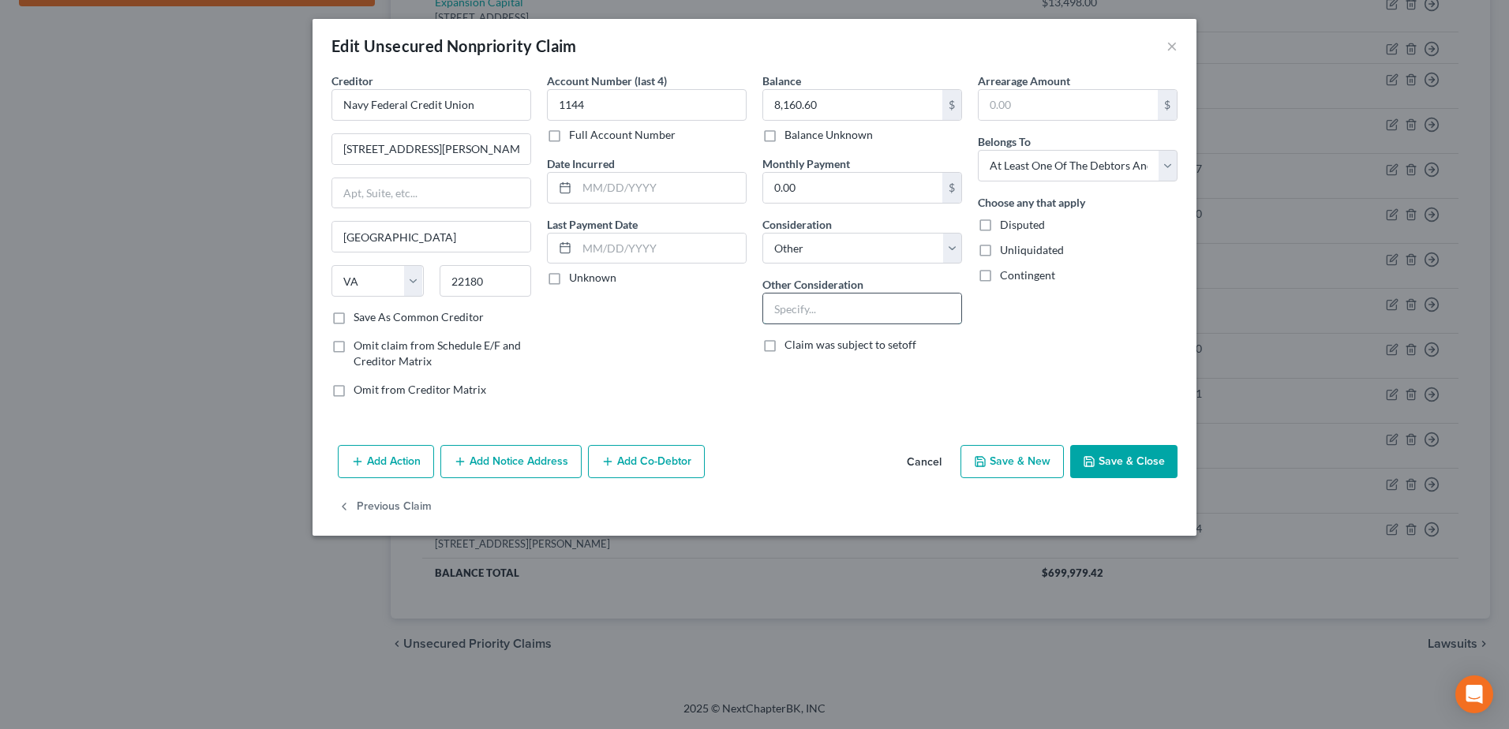
click at [836, 313] on input "text" at bounding box center [862, 309] width 198 height 30
type input "Personal guaranty on business debt"
type input "P.O. Box 530942"
select select "10"
drag, startPoint x: 429, startPoint y: 190, endPoint x: 189, endPoint y: 194, distance: 239.2
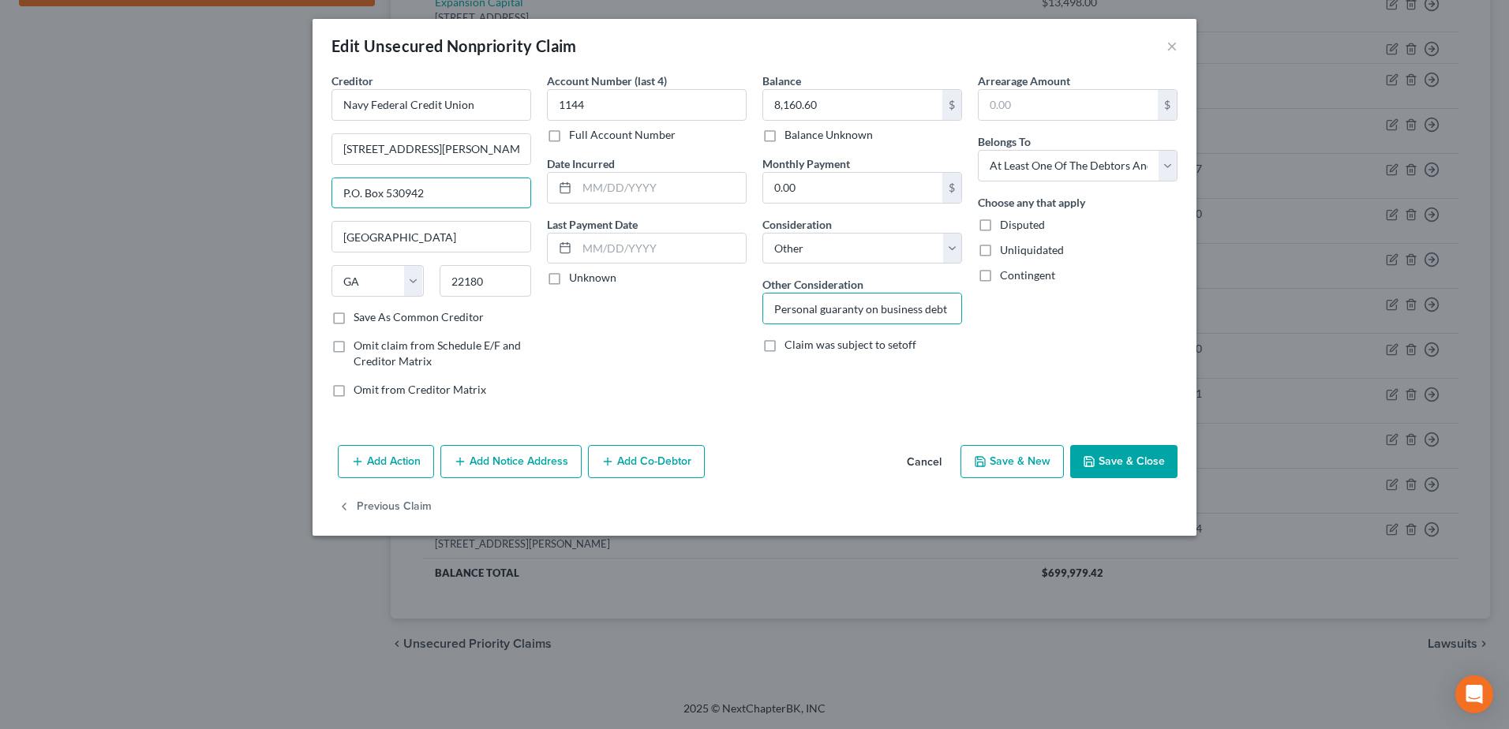
click at [189, 194] on div "Edit Unsecured Nonpriority Claim × Creditor * Navy Federal Credit Union 820 Fol…" at bounding box center [754, 364] width 1509 height 729
click at [499, 110] on input "Navy Federal Credit Union" at bounding box center [432, 105] width 200 height 32
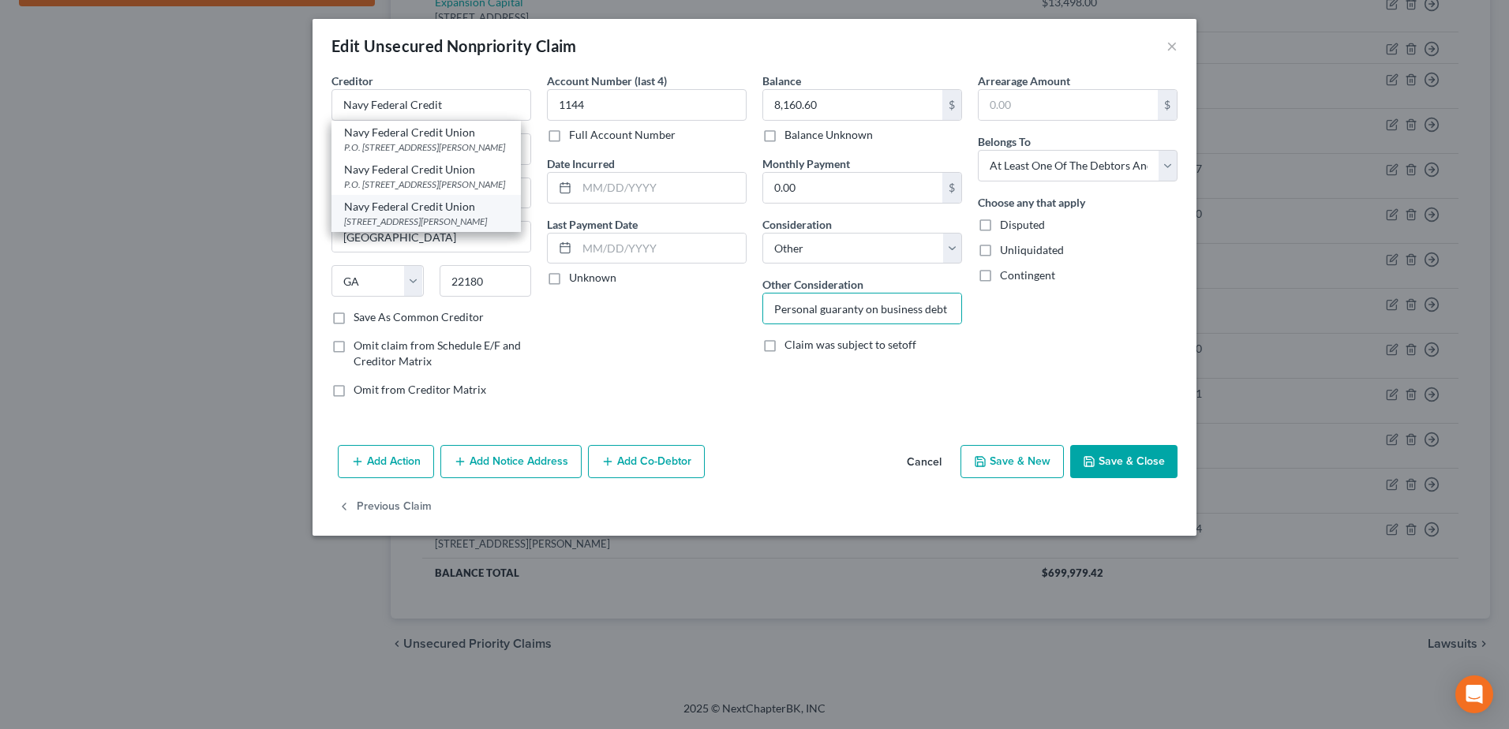
click at [433, 223] on div "820 Follin Lane, Vienna, VA 22180" at bounding box center [426, 221] width 164 height 13
type input "Navy Federal Credit Union"
select select "48"
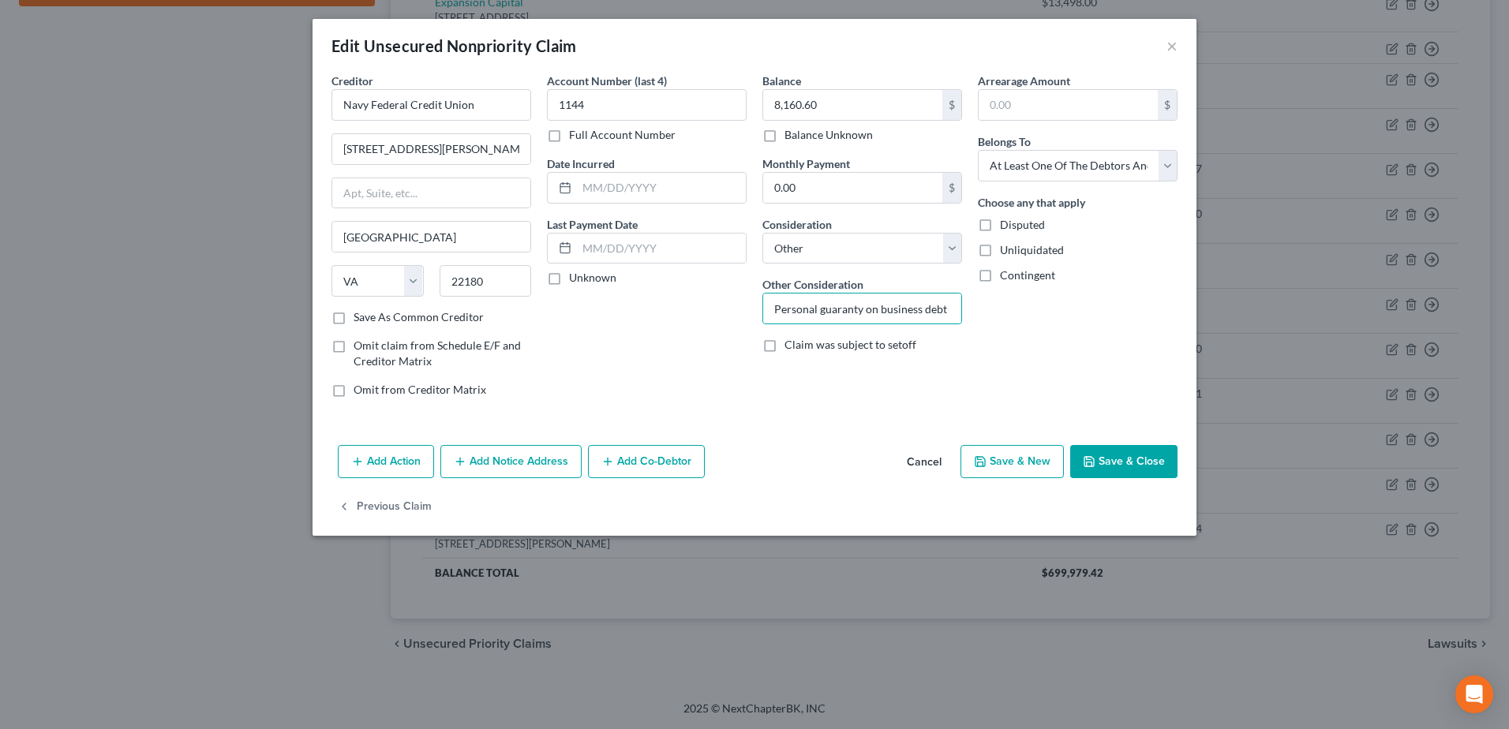
click at [635, 463] on button "Add Co-Debtor" at bounding box center [646, 461] width 117 height 33
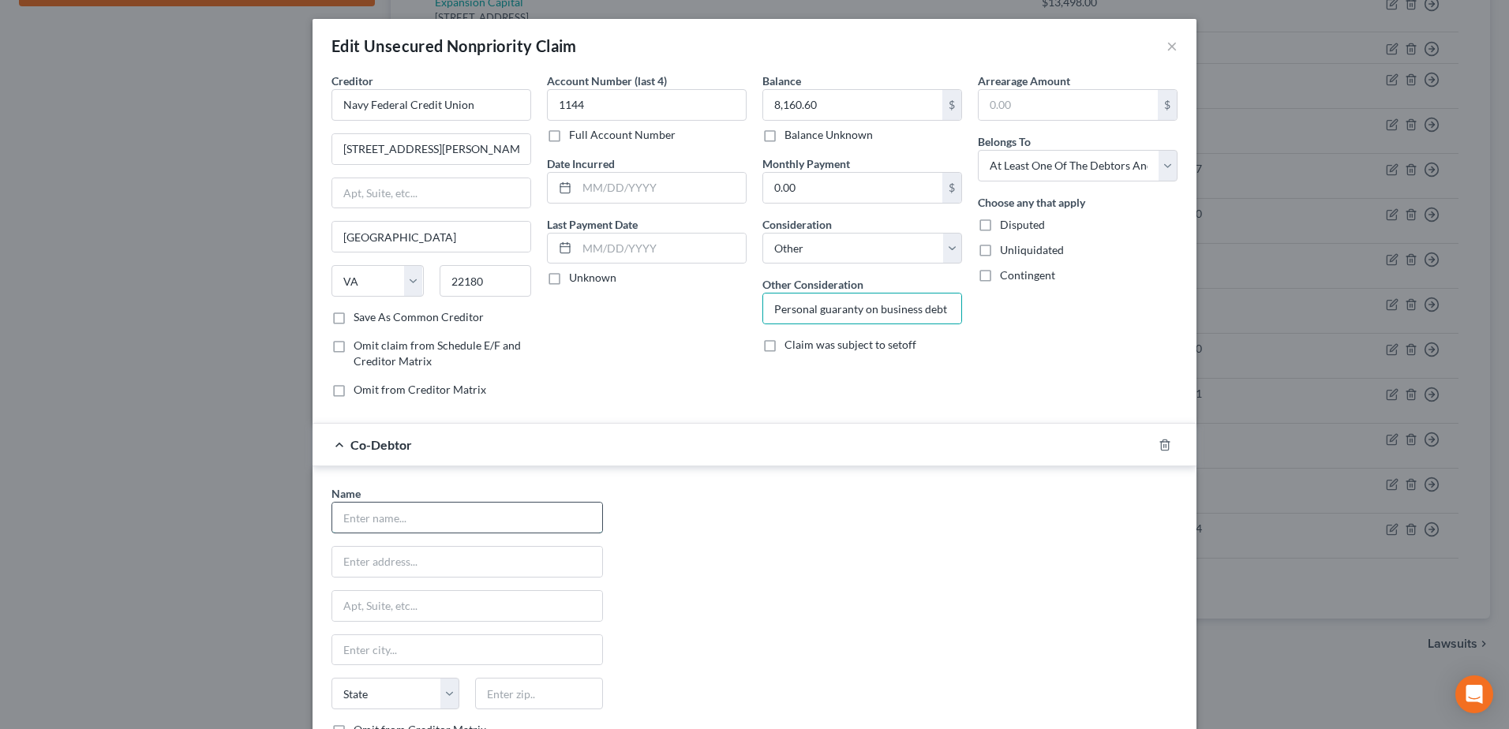
click at [368, 526] on input "text" at bounding box center [467, 518] width 270 height 30
type input "Gleaming Events by NJ, LLC"
type input "P.O. Box 530942"
select select "10"
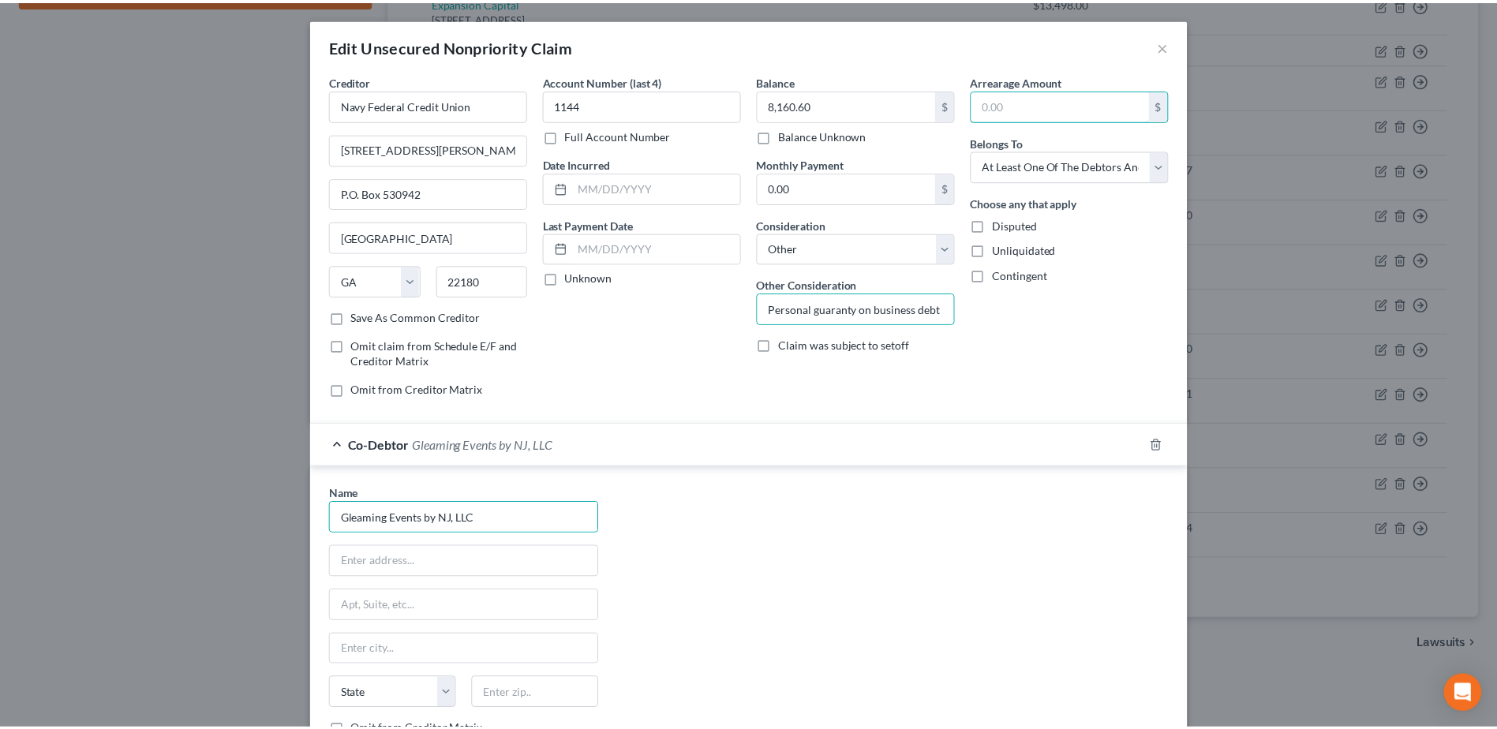
scroll to position [194, 0]
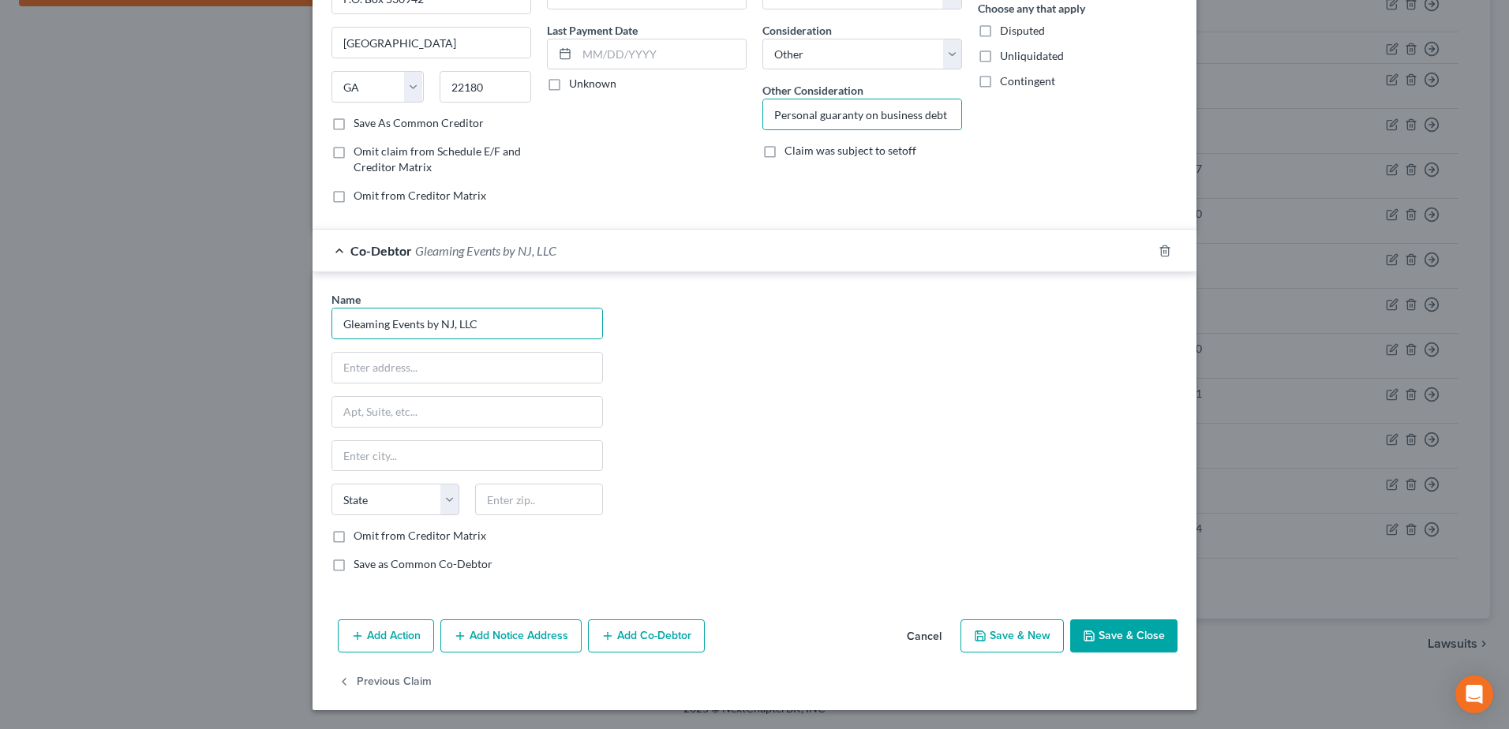
click at [354, 538] on label "Omit from Creditor Matrix" at bounding box center [420, 536] width 133 height 16
click at [360, 538] on input "Omit from Creditor Matrix" at bounding box center [365, 533] width 10 height 10
checkbox input "true"
click at [1100, 630] on button "Save & Close" at bounding box center [1123, 636] width 107 height 33
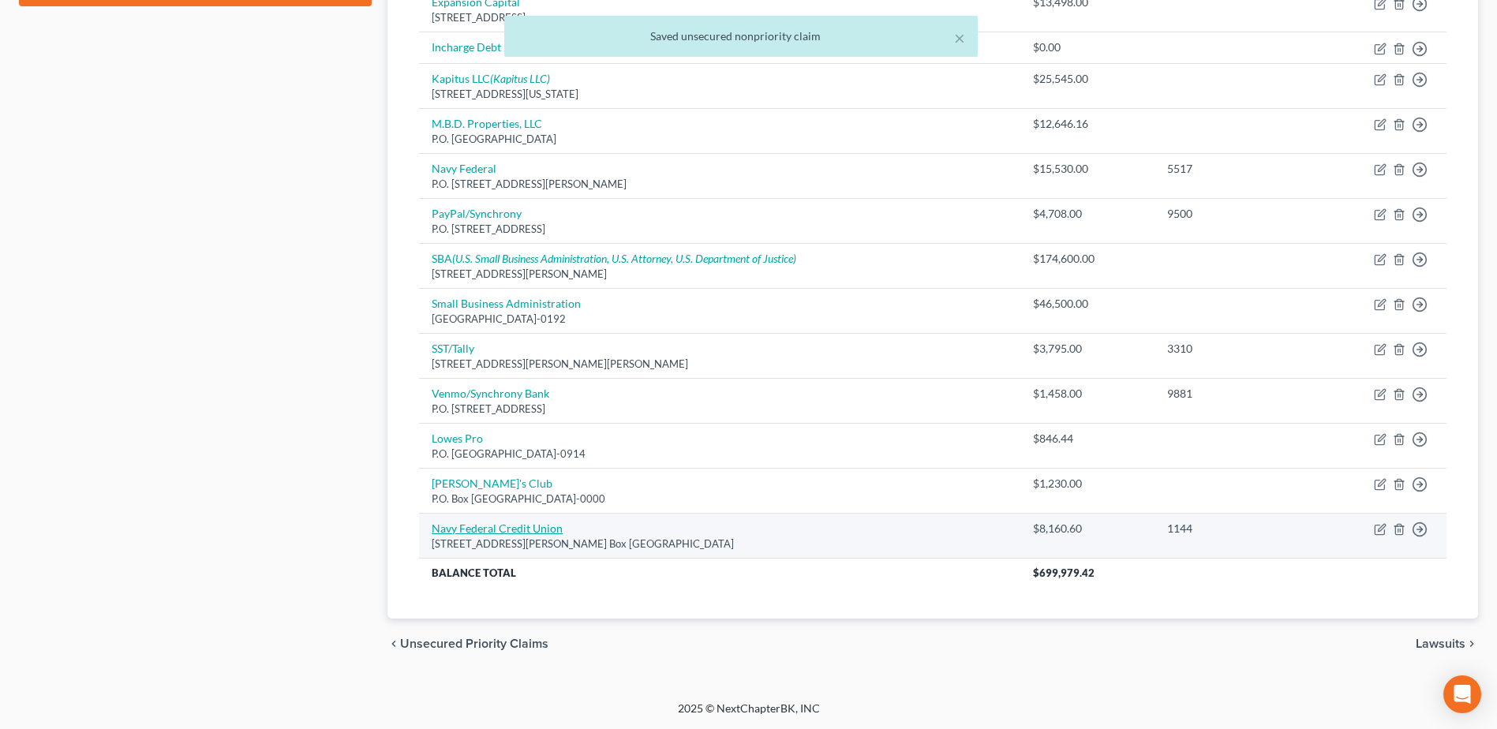
click at [489, 524] on link "Navy Federal Credit Union" at bounding box center [497, 528] width 131 height 13
select select "10"
select select "14"
select select "3"
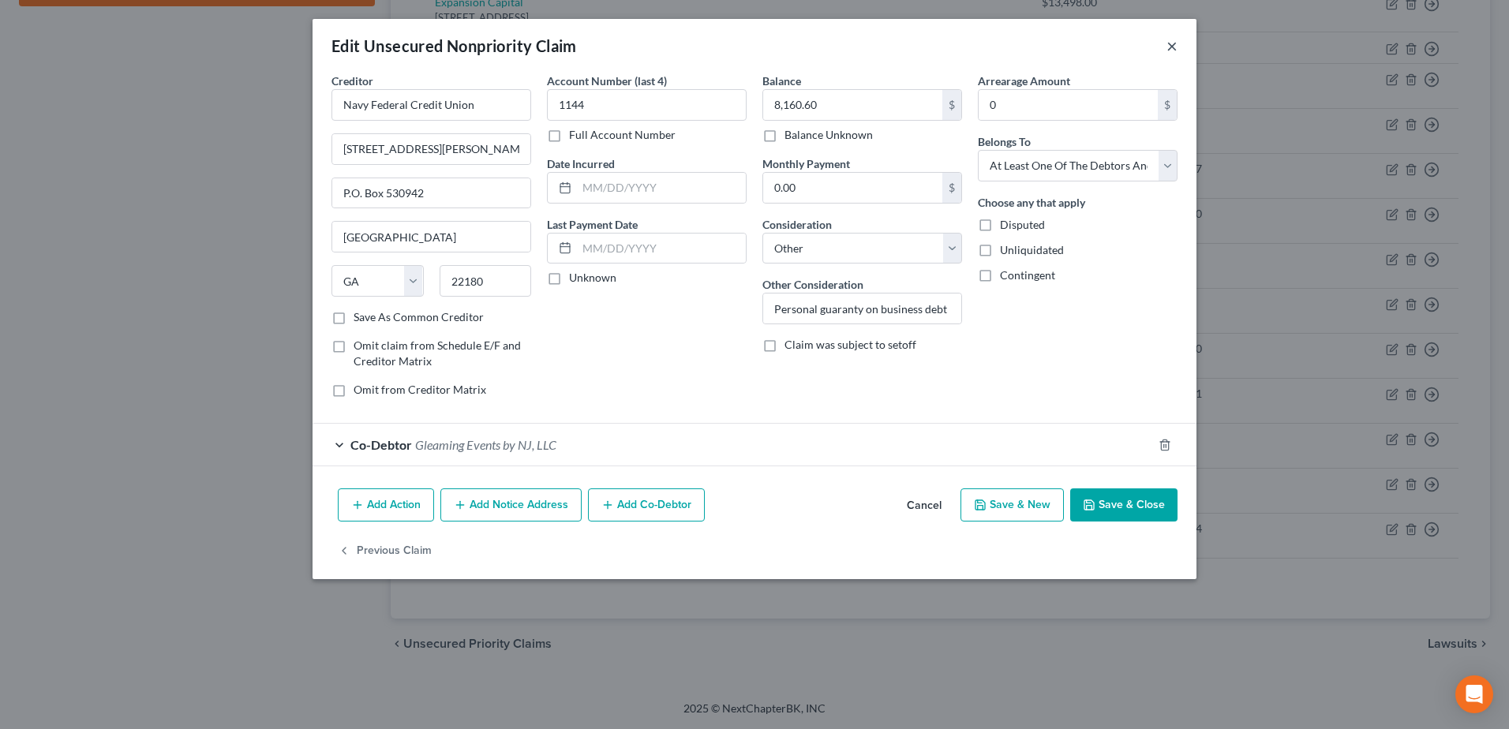
click at [1173, 47] on button "×" at bounding box center [1172, 45] width 11 height 19
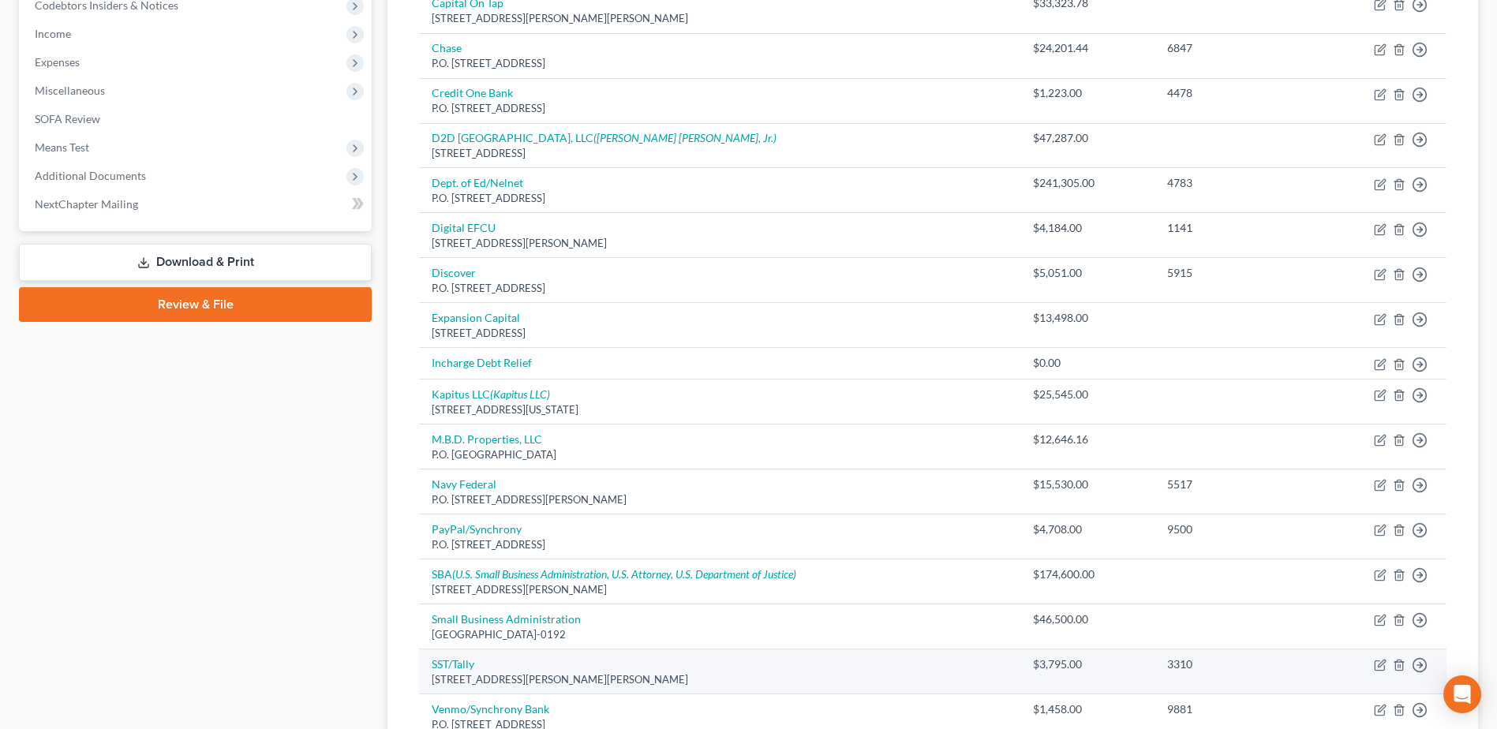
scroll to position [328, 0]
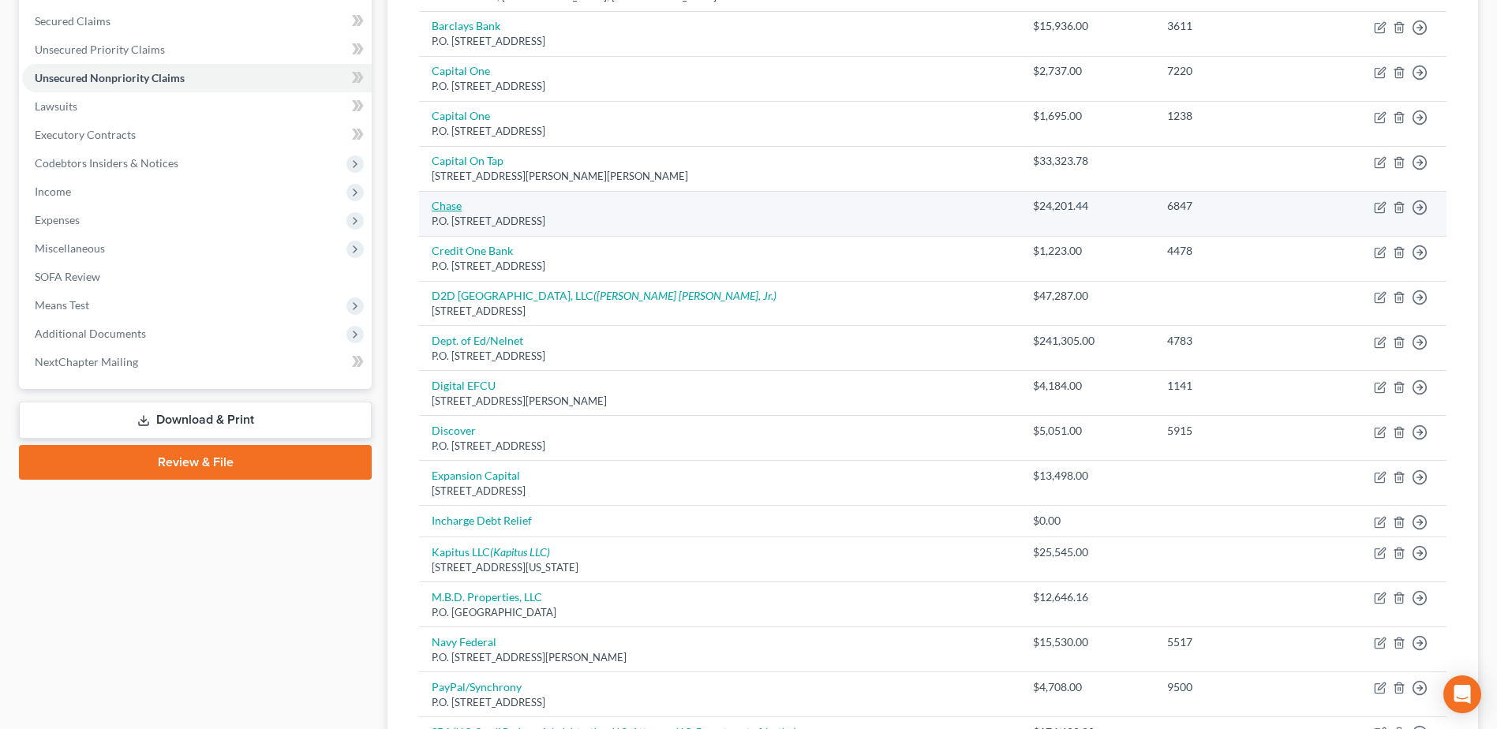
click at [446, 206] on link "Chase" at bounding box center [447, 205] width 30 height 13
select select "7"
select select "14"
select select "3"
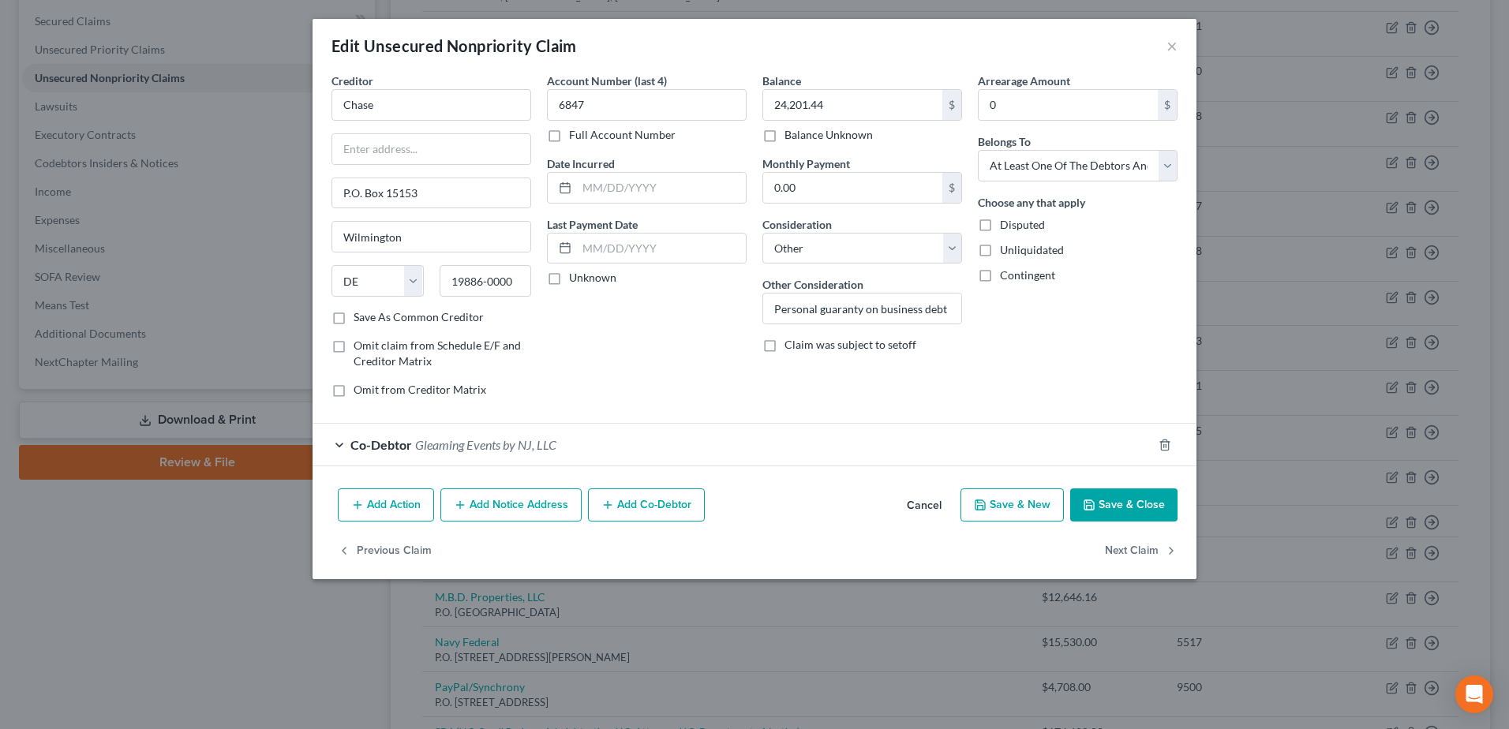
click at [1187, 52] on div "Edit Unsecured Nonpriority Claim ×" at bounding box center [755, 46] width 884 height 54
click at [1174, 48] on button "×" at bounding box center [1172, 45] width 11 height 19
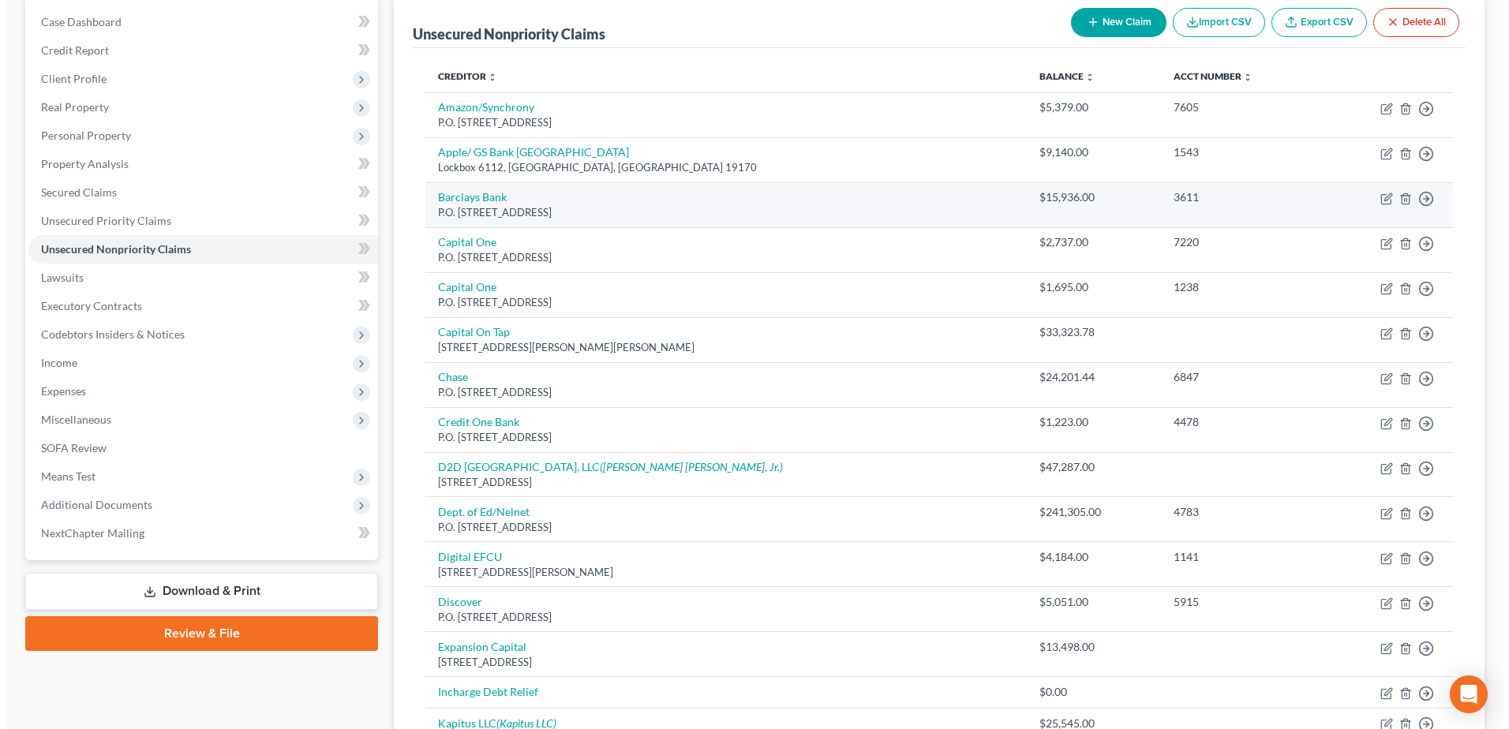
scroll to position [12, 0]
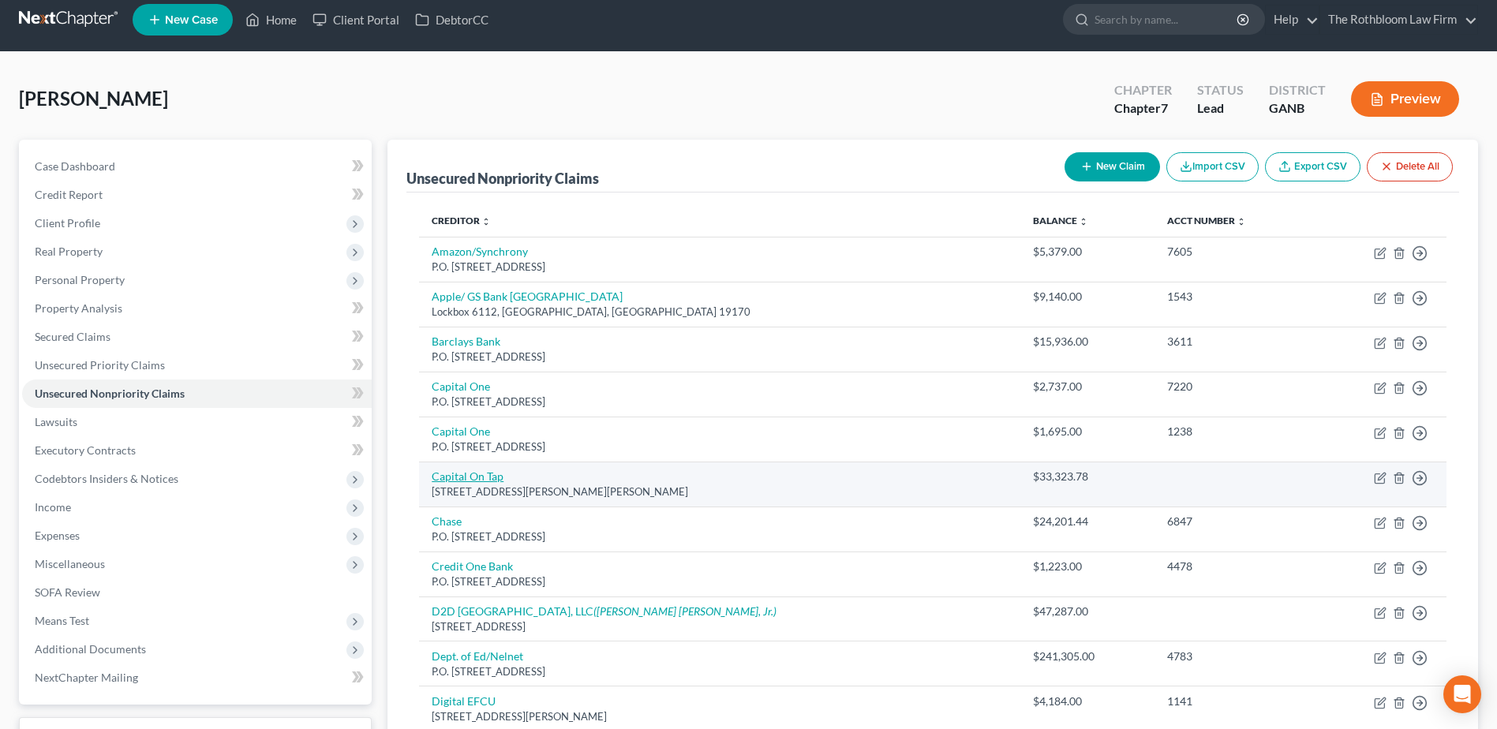
click at [467, 483] on link "Capital On Tap" at bounding box center [468, 476] width 72 height 13
select select "10"
select select "14"
select select "3"
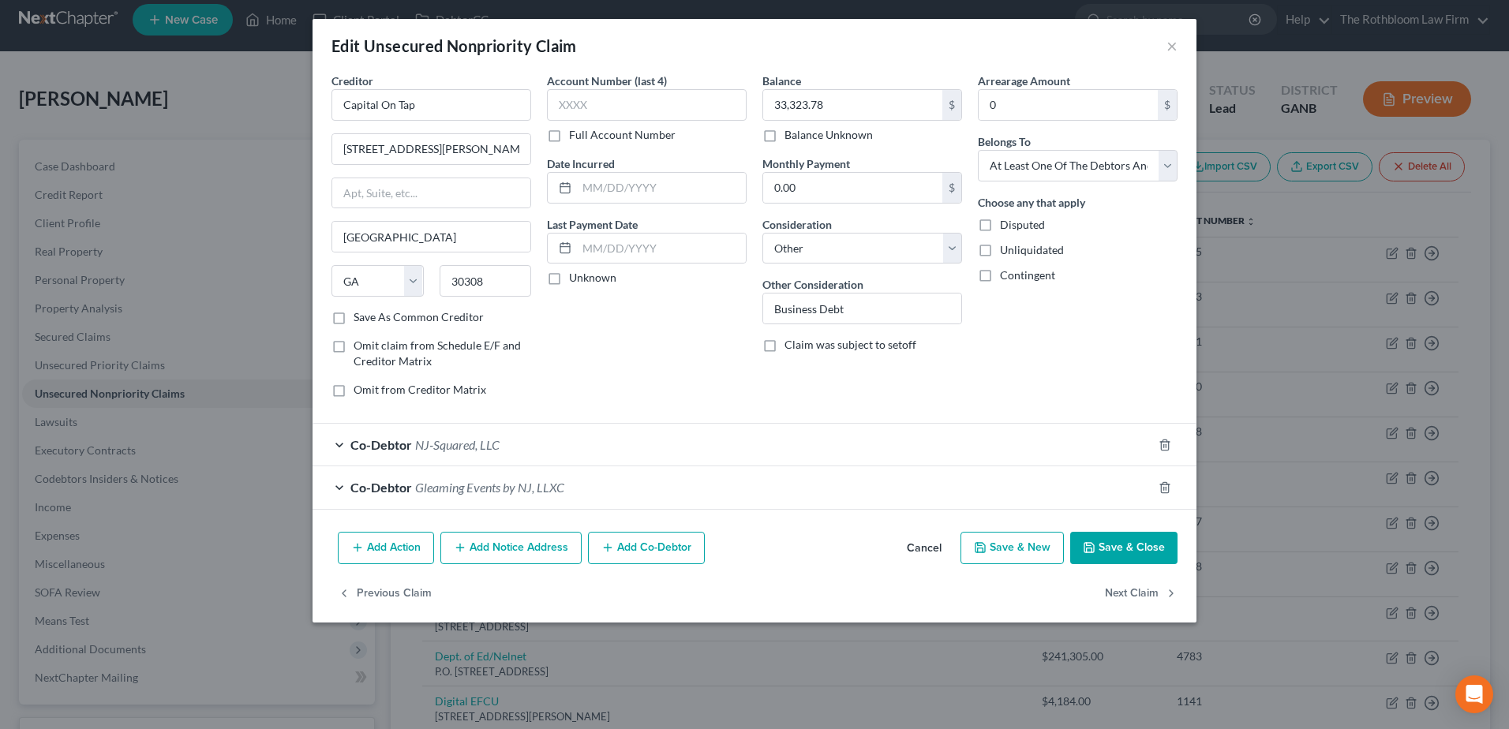
click at [491, 485] on span "Gleaming Events by NJ, LLXC" at bounding box center [489, 487] width 149 height 15
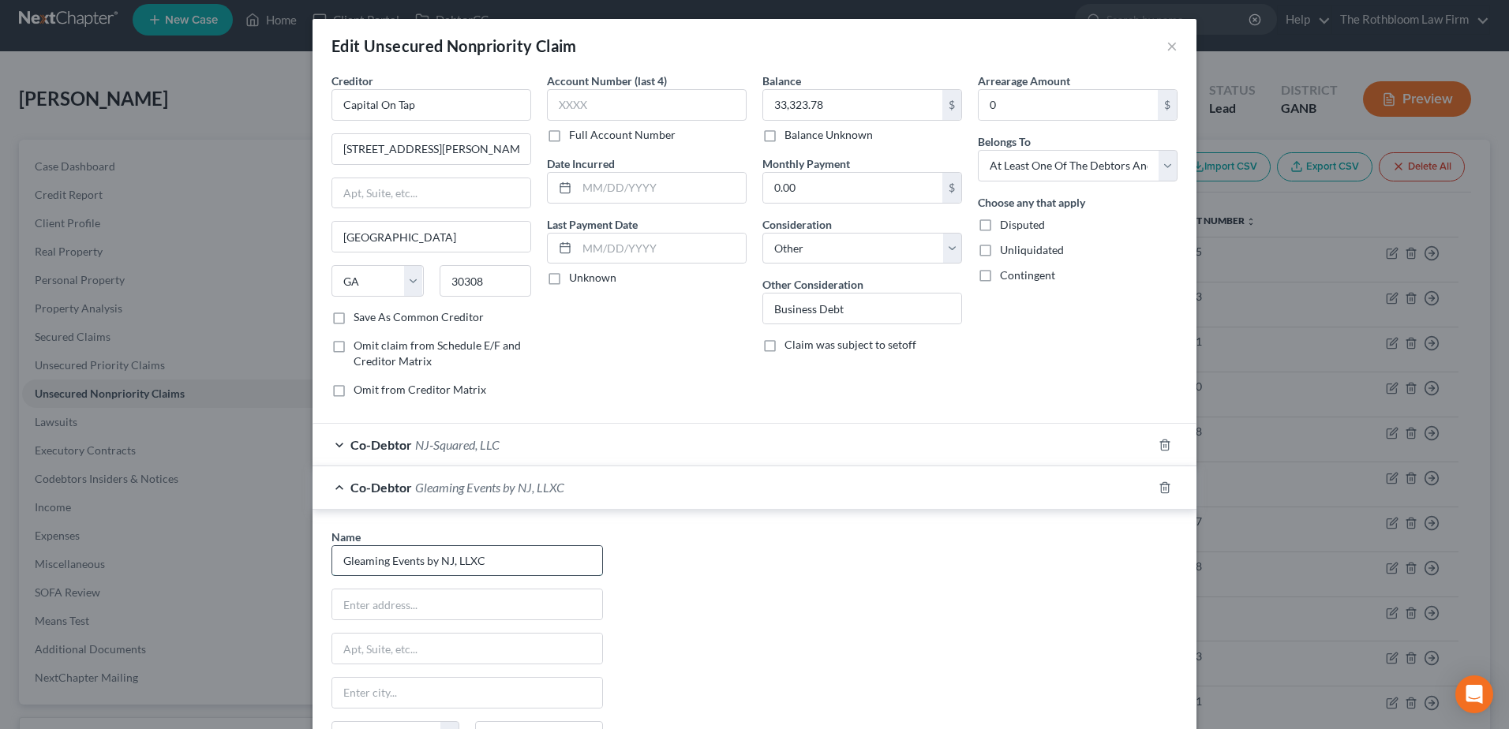
drag, startPoint x: 465, startPoint y: 560, endPoint x: 480, endPoint y: 568, distance: 16.6
click at [465, 560] on input "Gleaming Events by NJ, LLXC" at bounding box center [467, 561] width 270 height 30
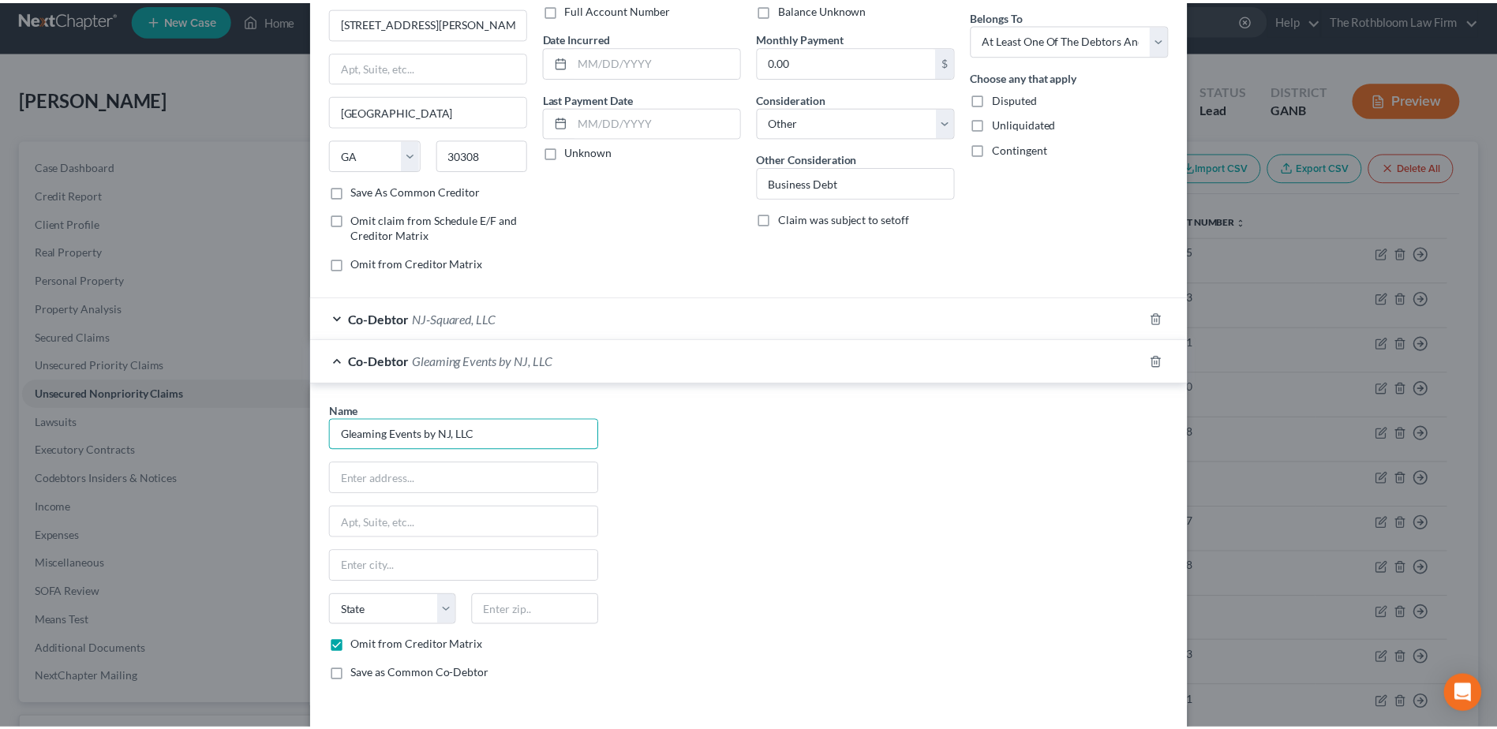
scroll to position [238, 0]
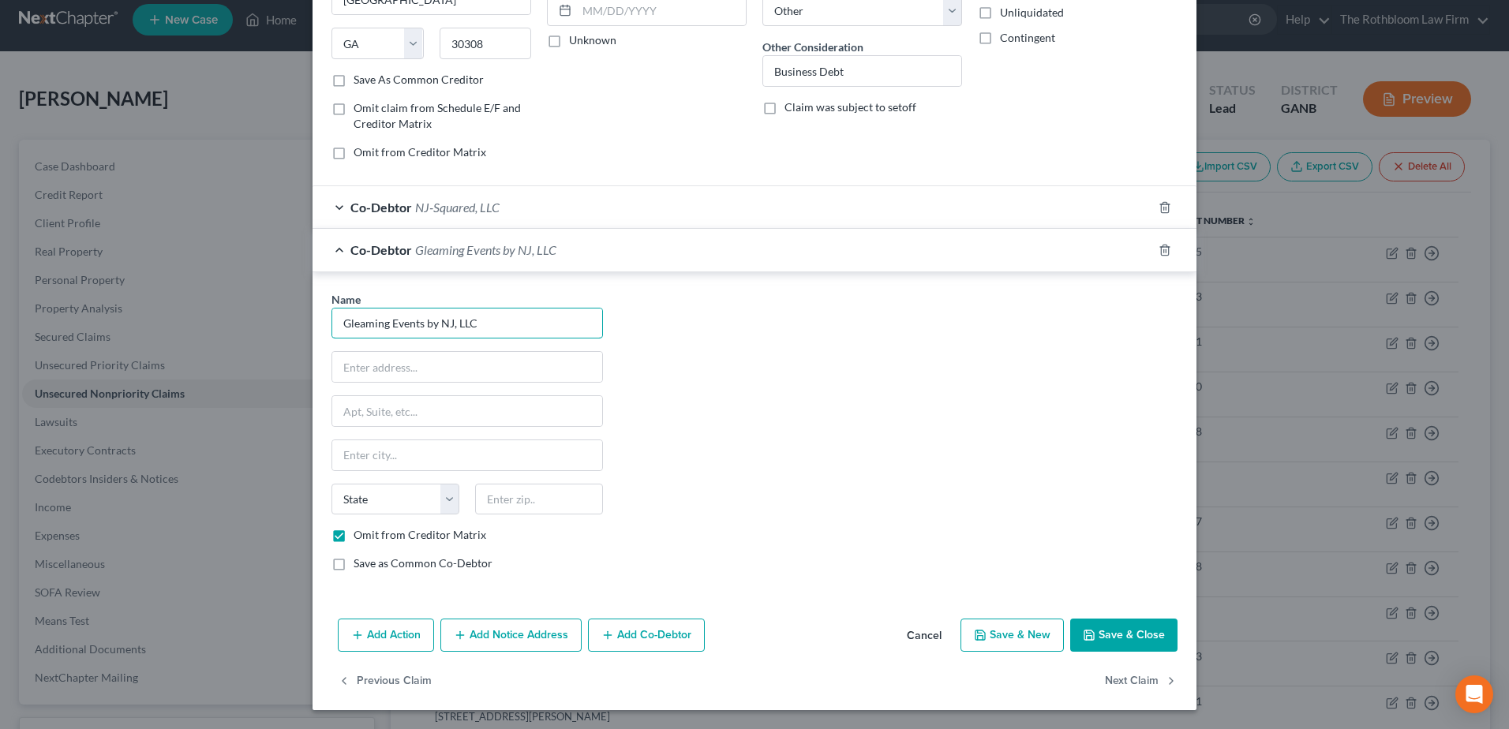
type input "Gleaming Events by NJ, LLC"
click at [1127, 640] on button "Save & Close" at bounding box center [1123, 635] width 107 height 33
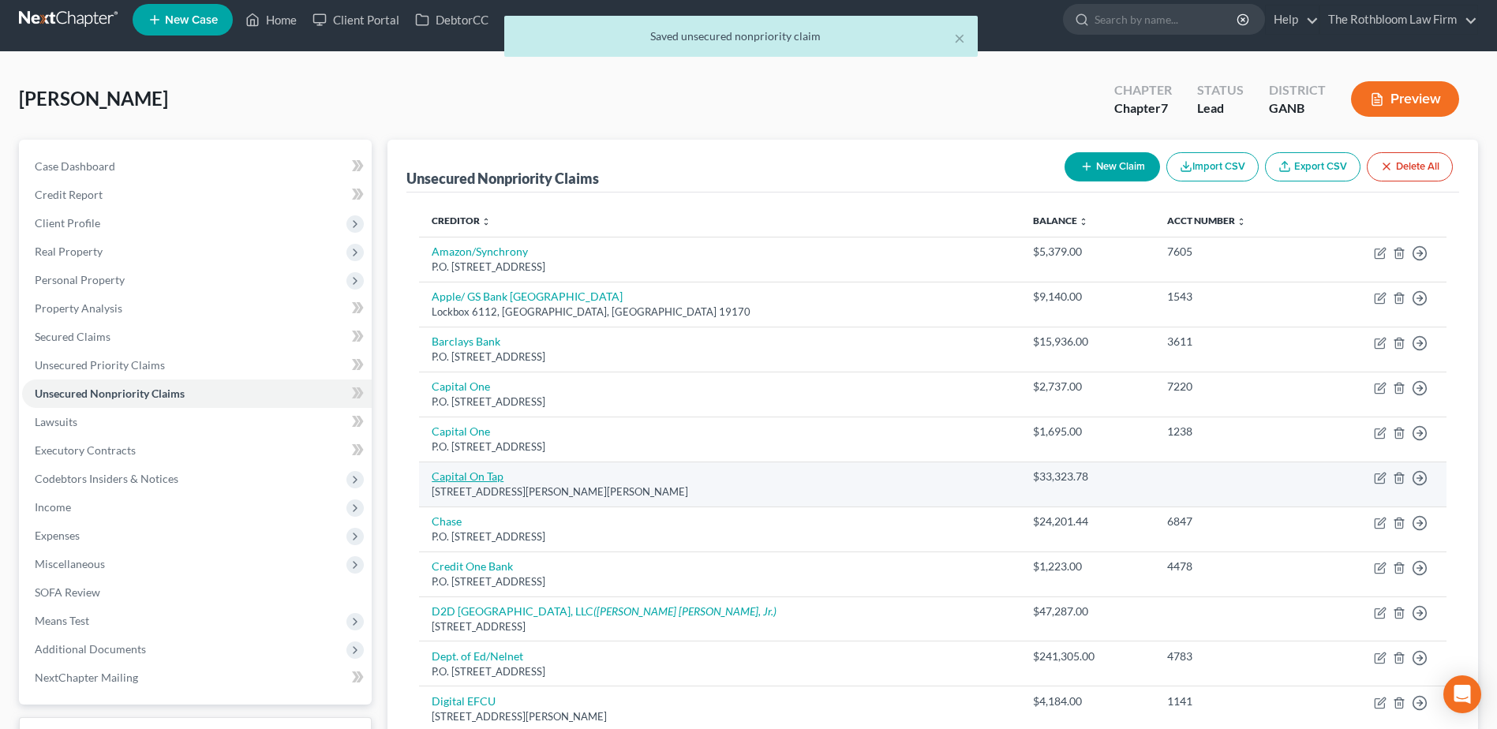
click at [474, 475] on link "Capital On Tap" at bounding box center [468, 476] width 72 height 13
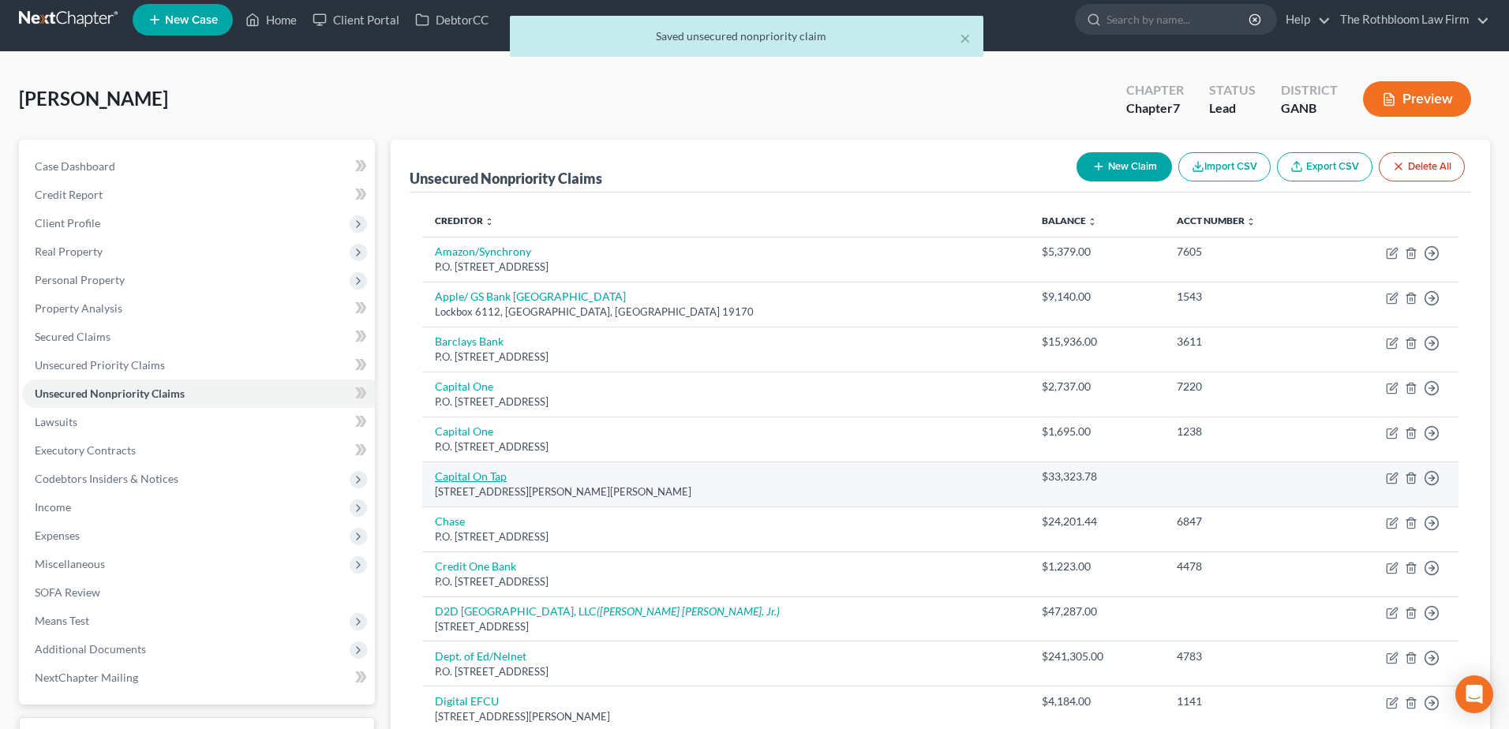
select select "10"
select select "14"
select select "3"
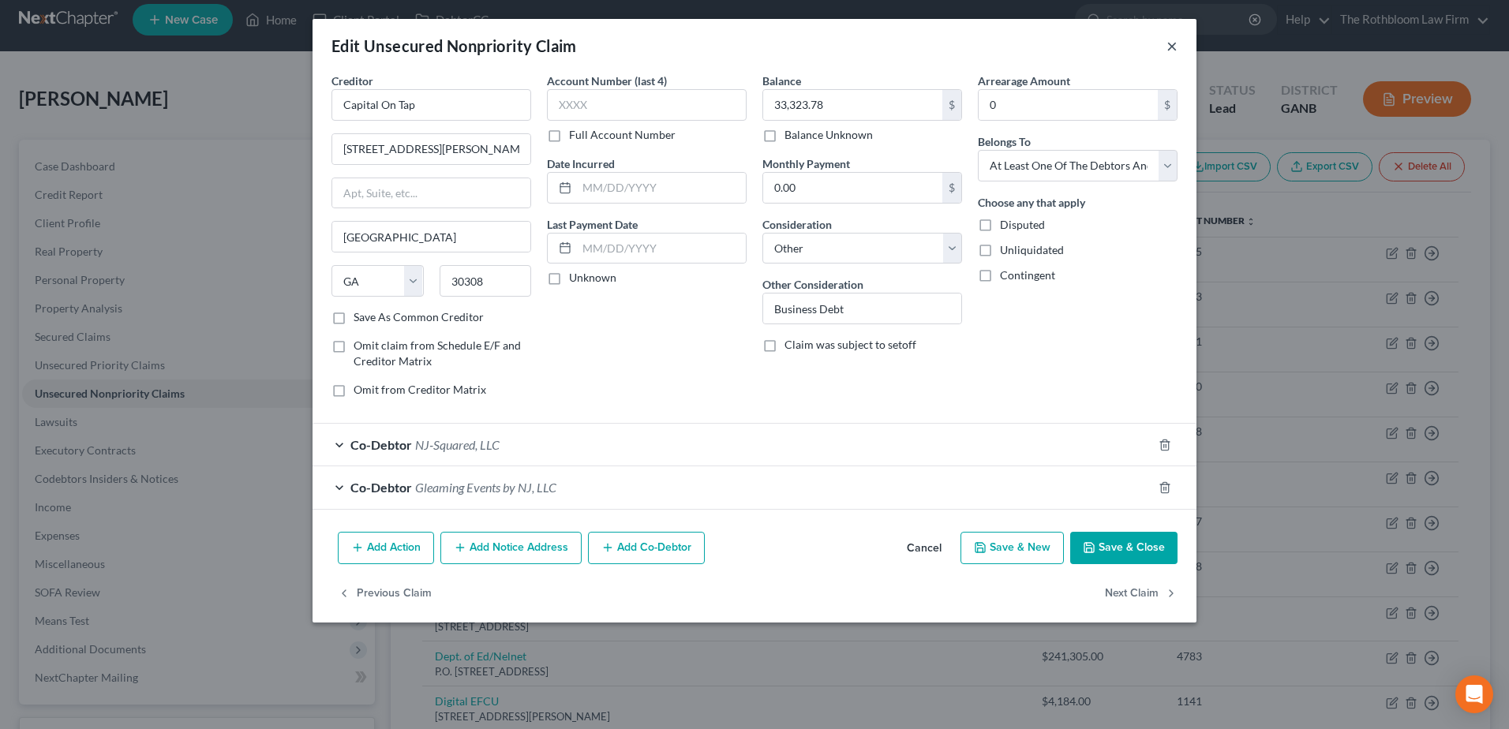
click at [1174, 53] on button "×" at bounding box center [1172, 45] width 11 height 19
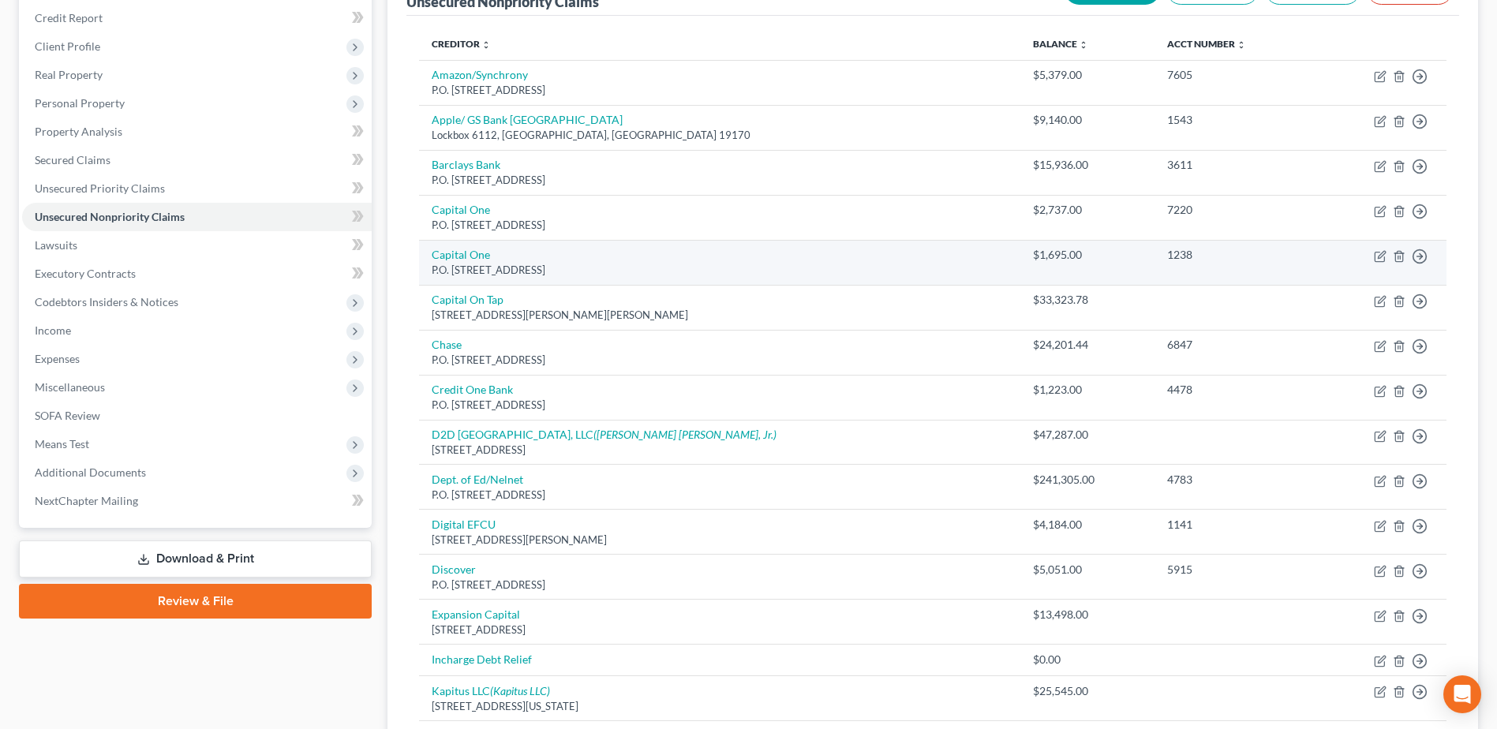
scroll to position [249, 0]
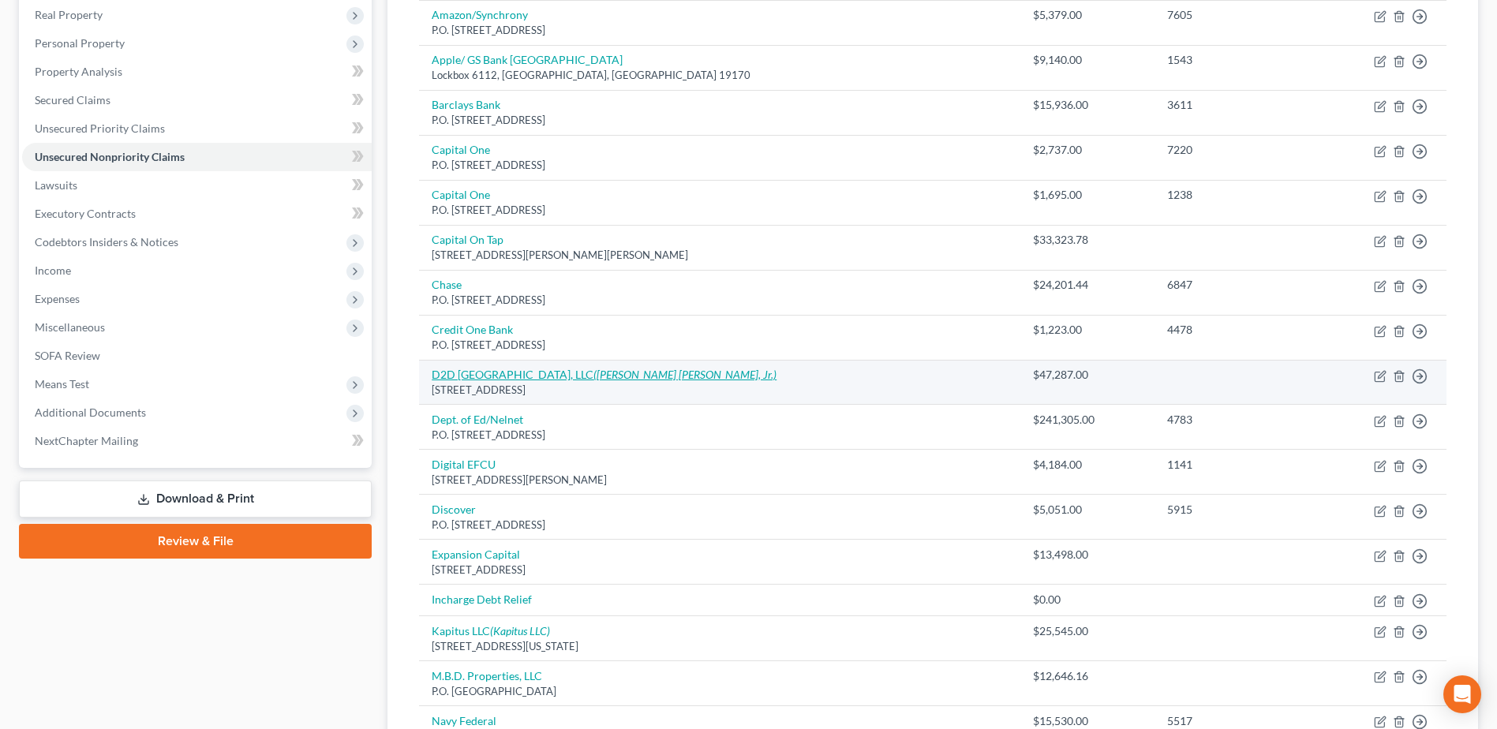
click at [516, 379] on link "D2D Brookwood Square, LLC (N. Jackson Cotney, Jr.)" at bounding box center [604, 374] width 345 height 13
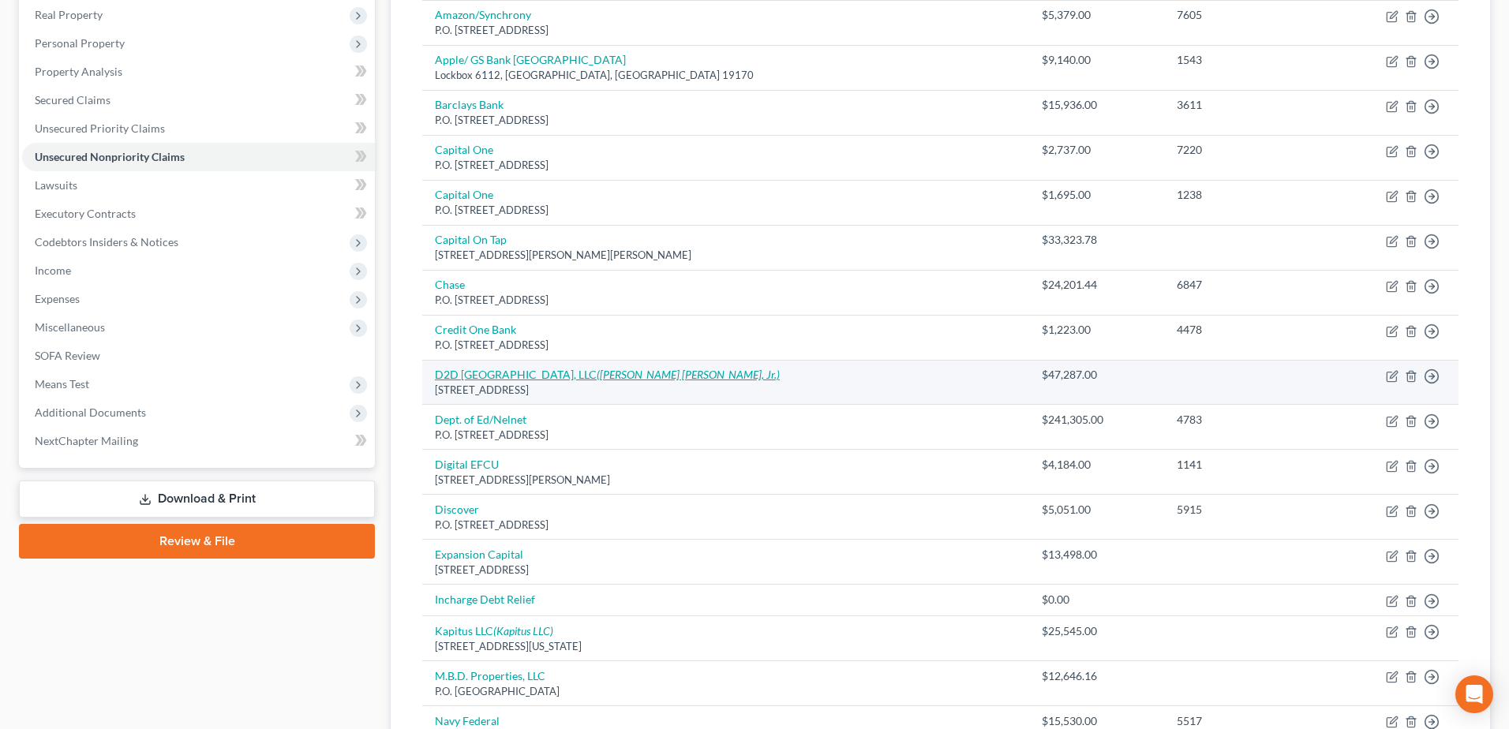
select select "10"
select select "14"
select select "3"
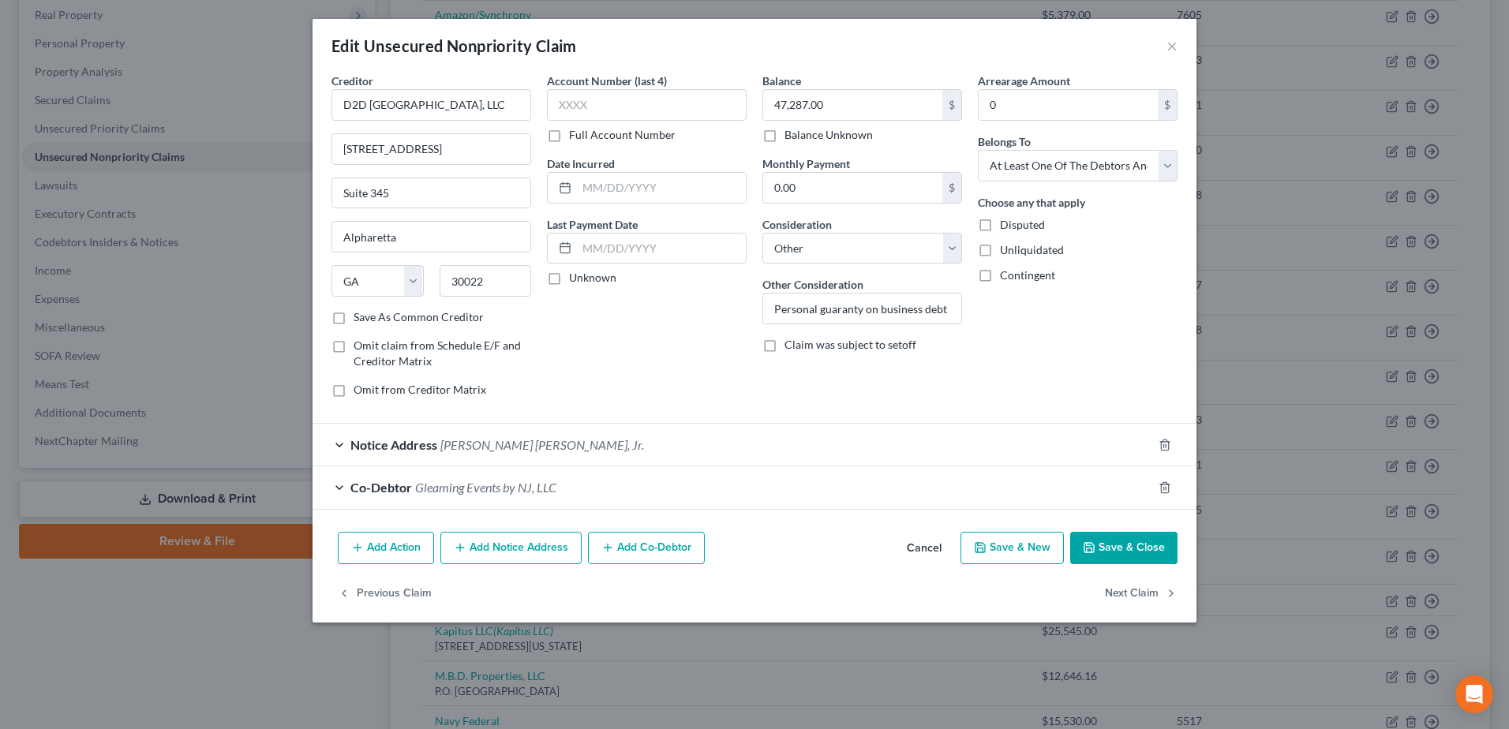
click at [1131, 539] on button "Save & Close" at bounding box center [1123, 548] width 107 height 33
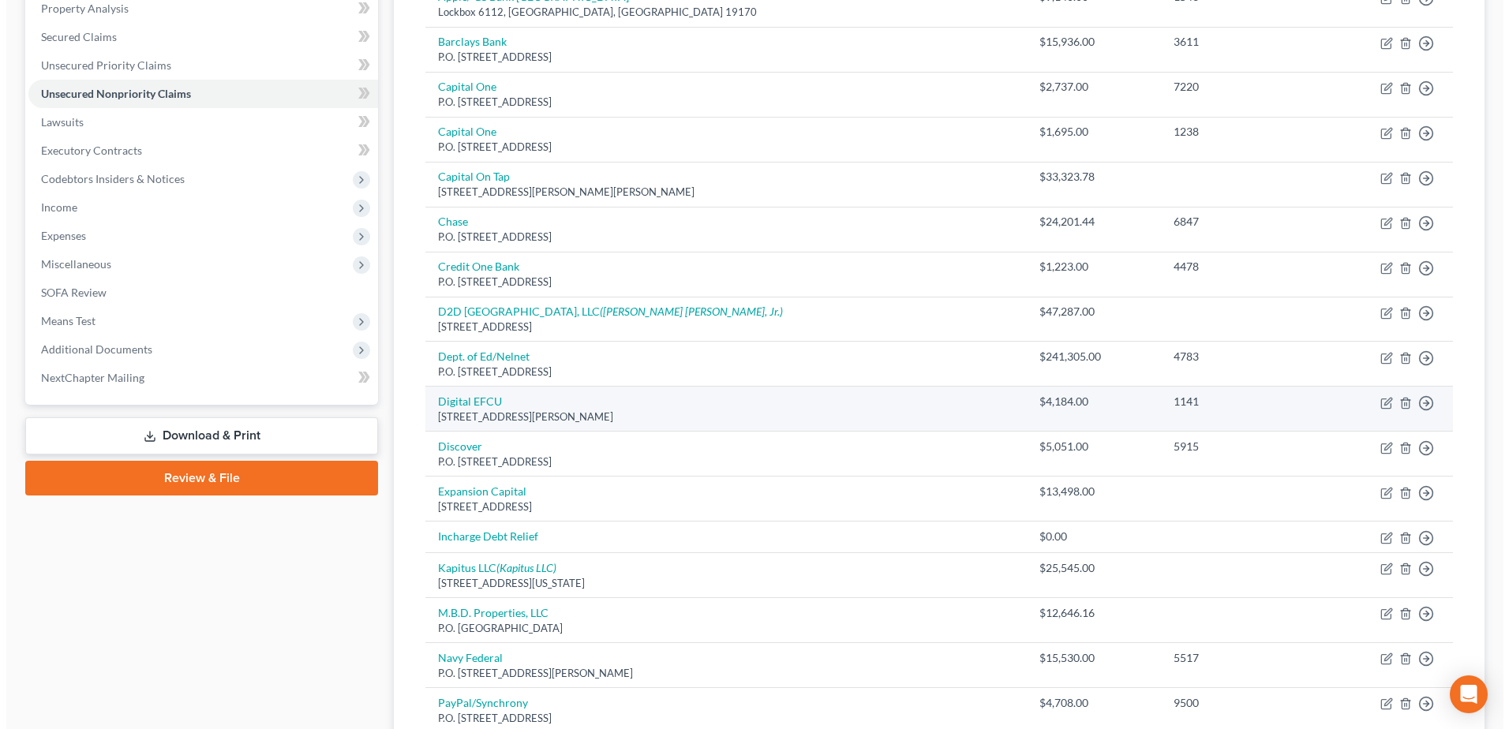
scroll to position [407, 0]
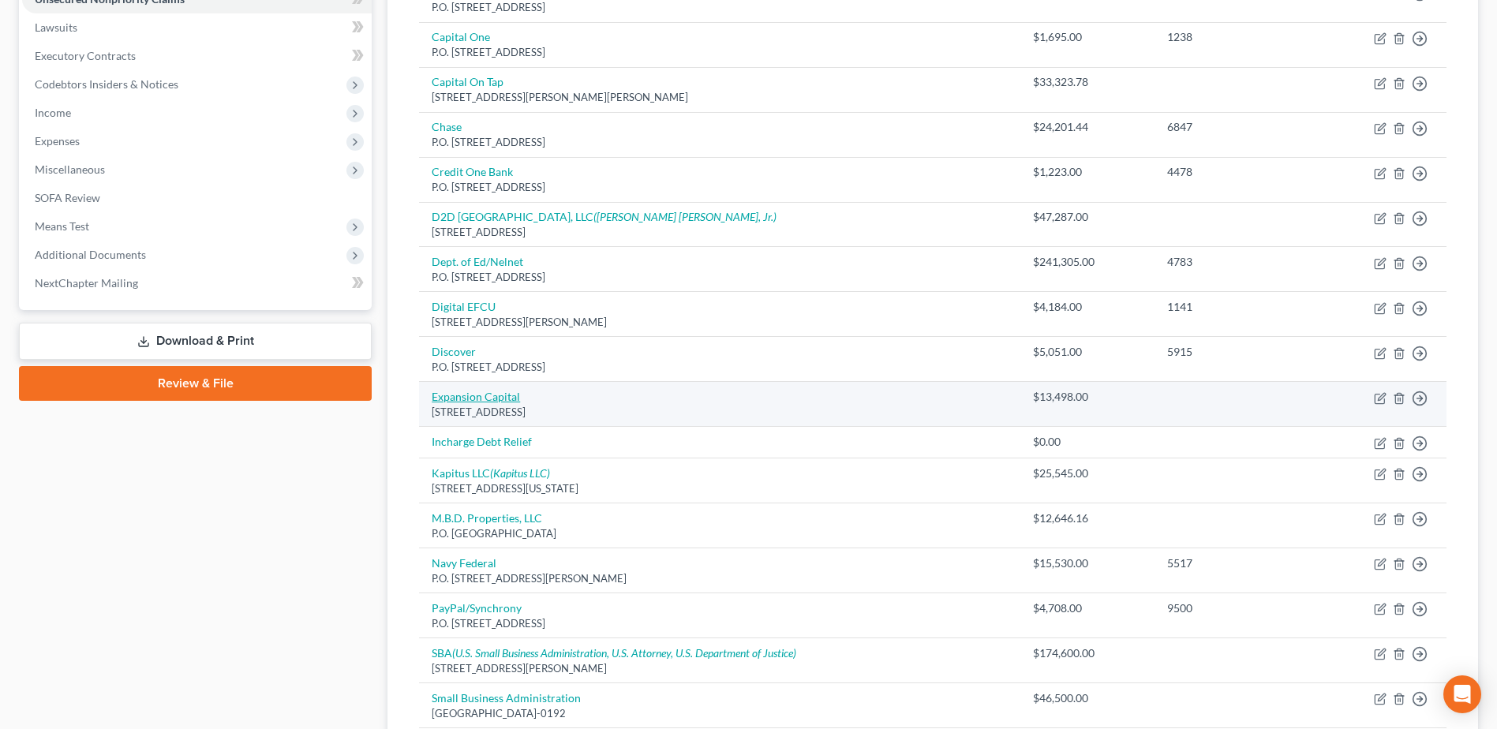
click at [479, 394] on link "Expansion Capital" at bounding box center [476, 396] width 88 height 13
select select "43"
select select "14"
select select "3"
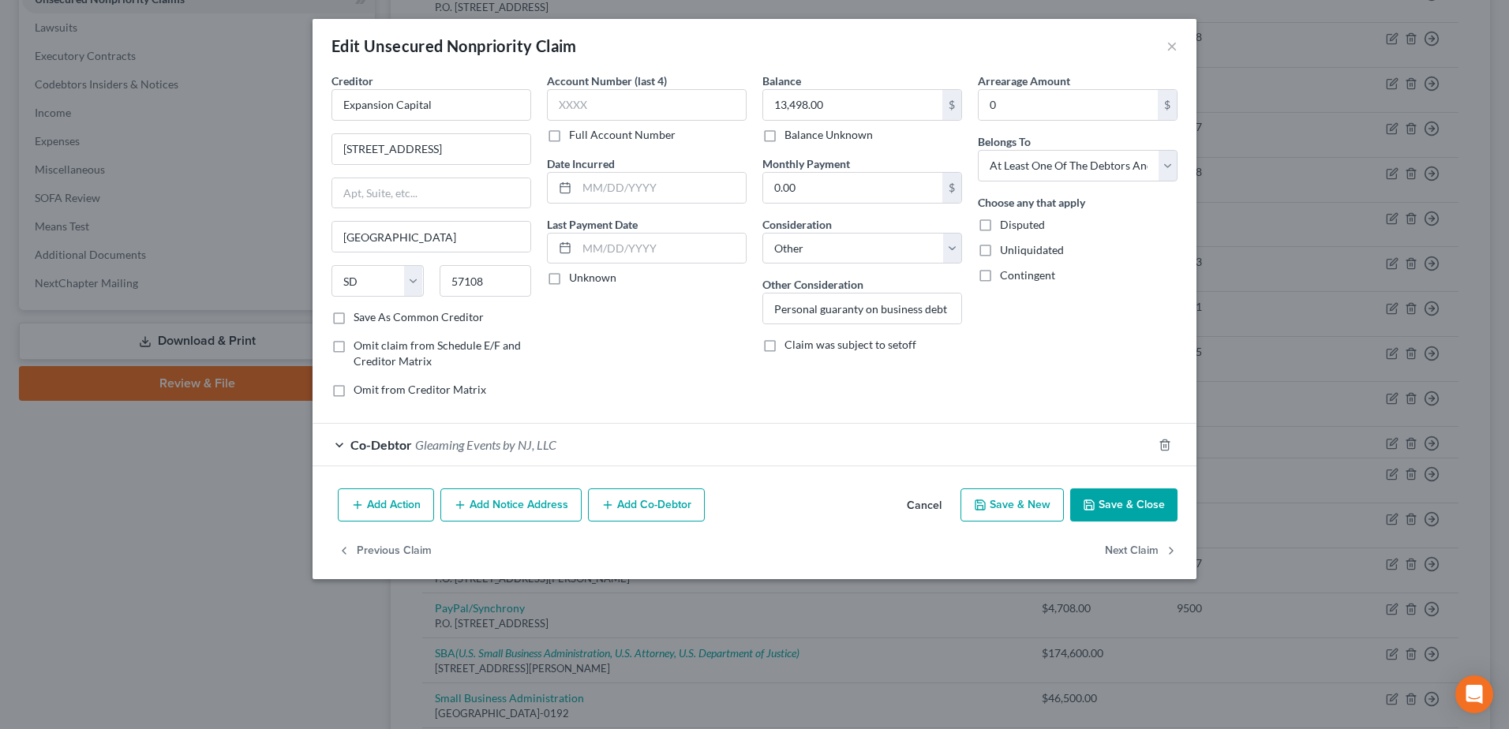
click at [1126, 511] on button "Save & Close" at bounding box center [1123, 505] width 107 height 33
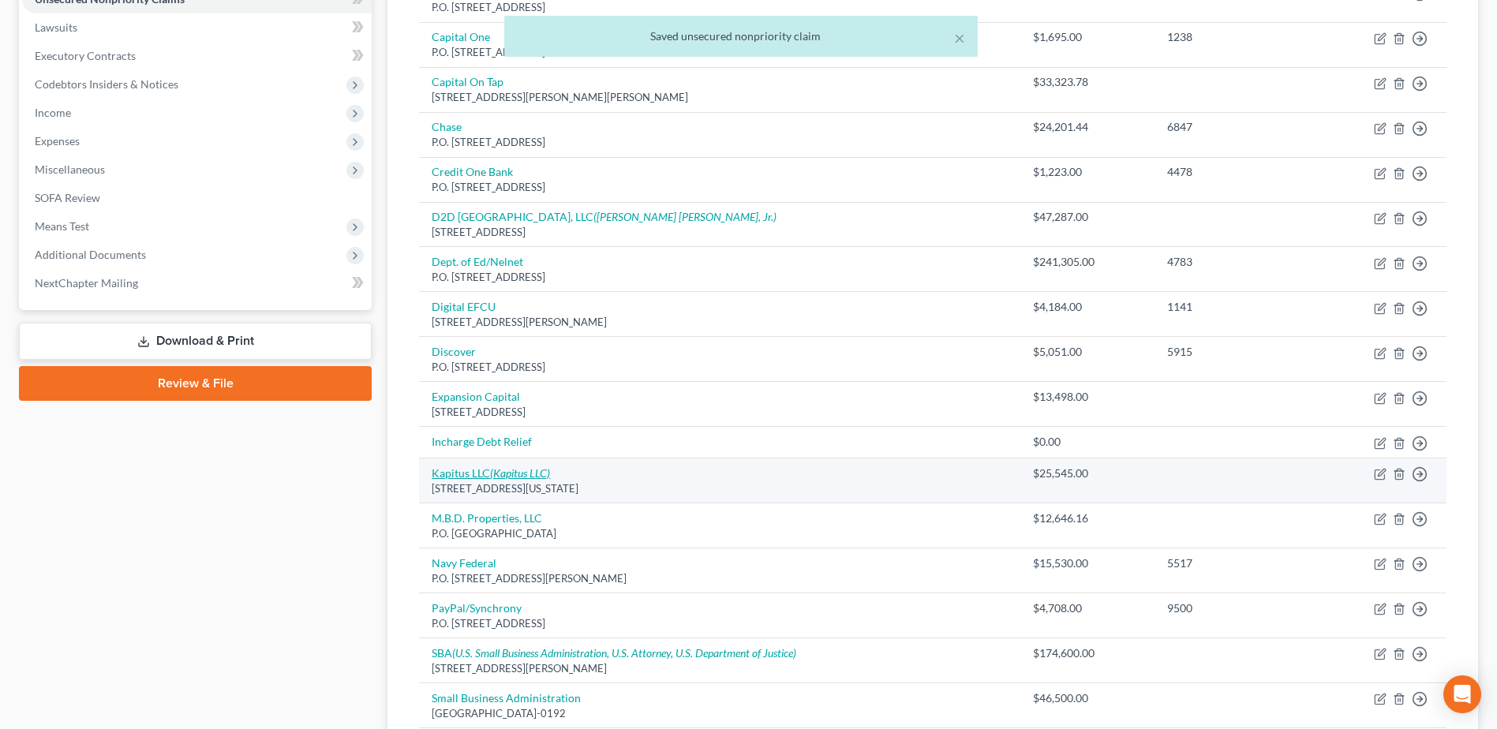
click at [480, 467] on link "Kapitus LLC (Kapitus LLC)" at bounding box center [491, 473] width 118 height 13
select select "35"
select select "14"
select select "3"
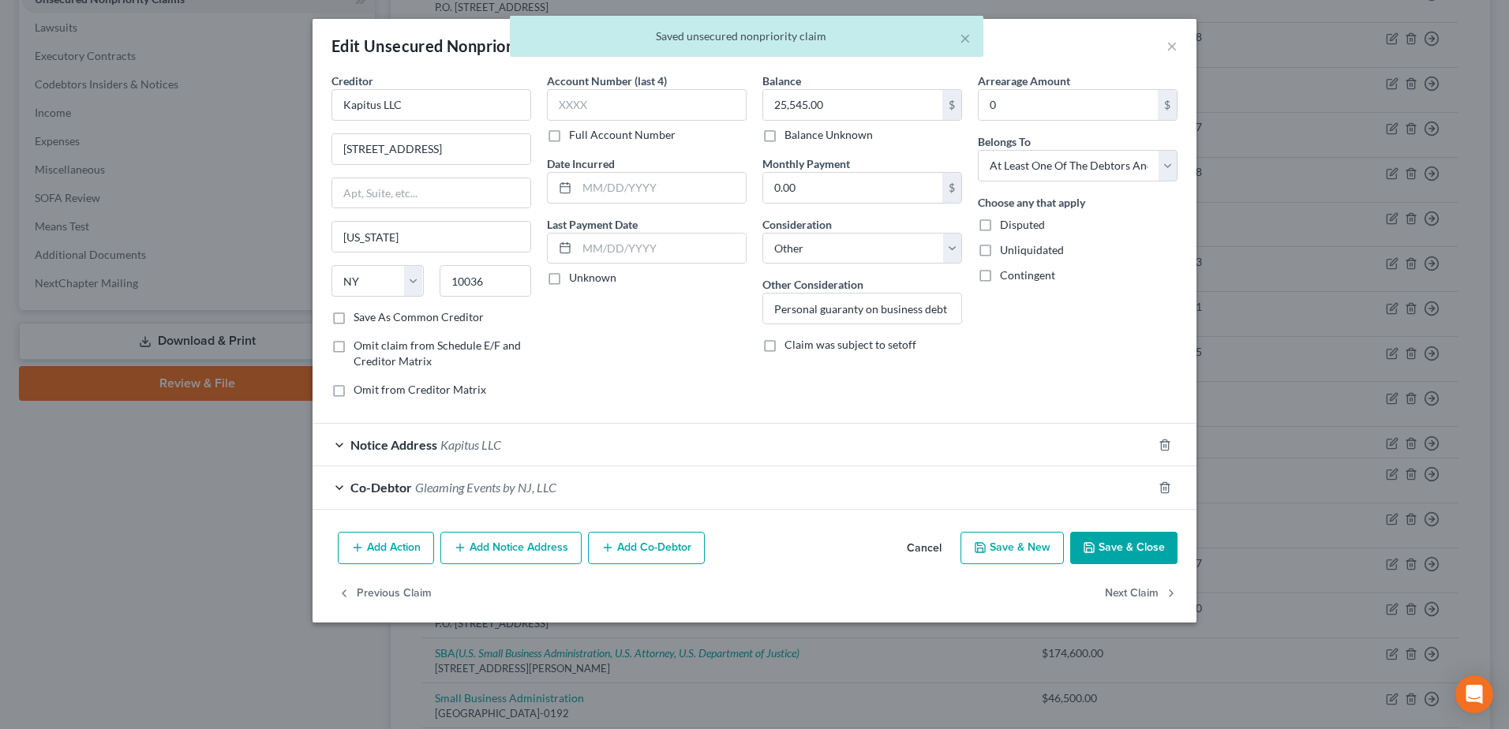
click at [1112, 540] on button "Save & Close" at bounding box center [1123, 548] width 107 height 33
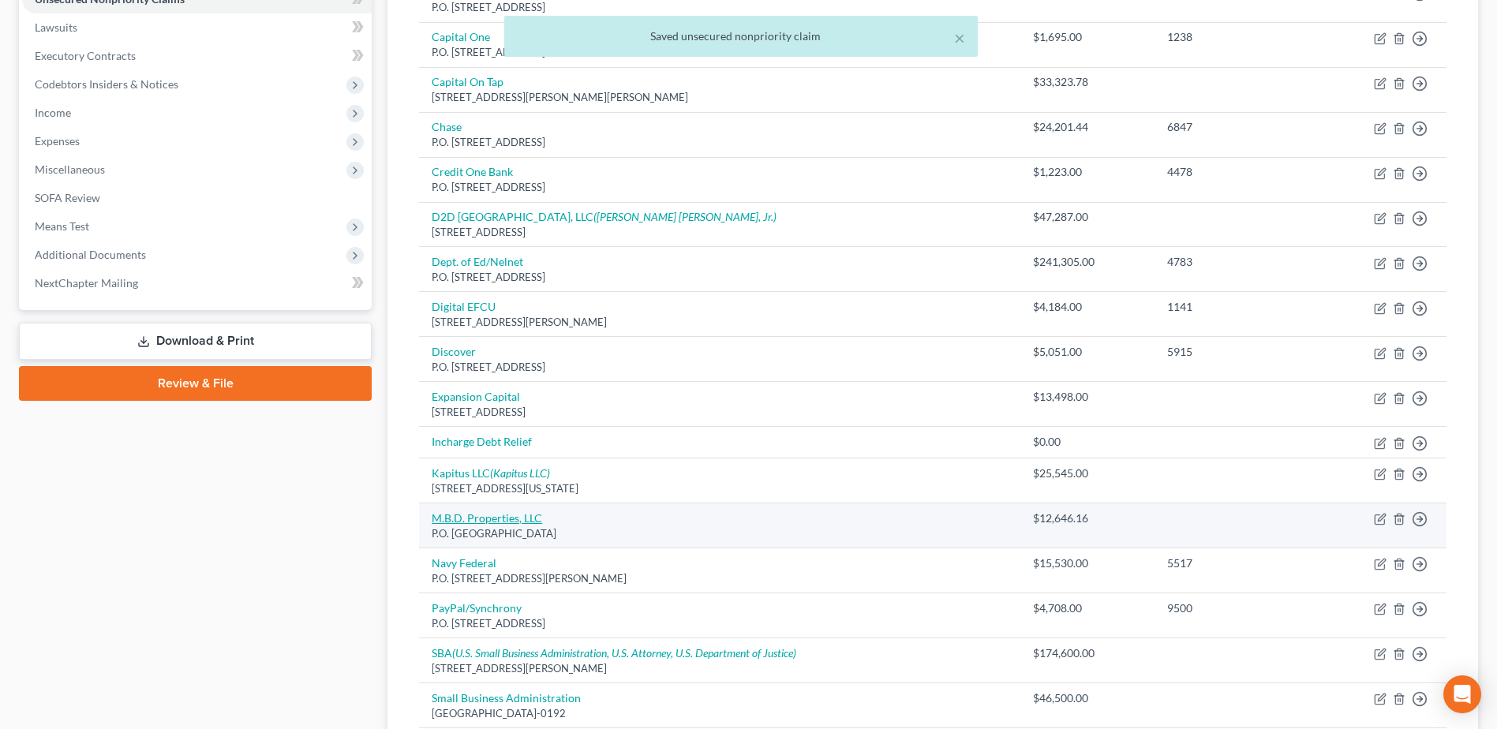
click at [483, 512] on link "M.B.D. Properties, LLC" at bounding box center [487, 518] width 111 height 13
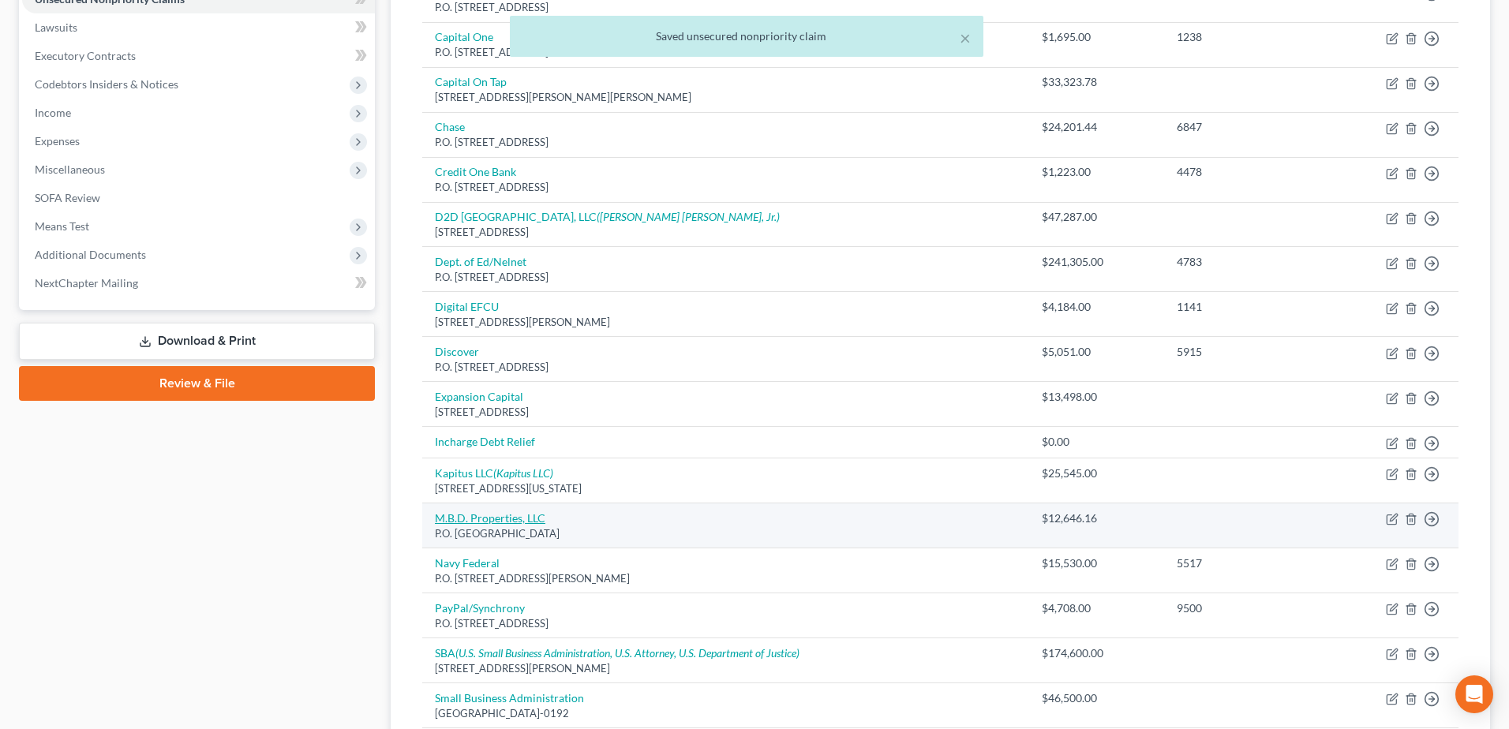
select select "10"
select select "14"
select select "3"
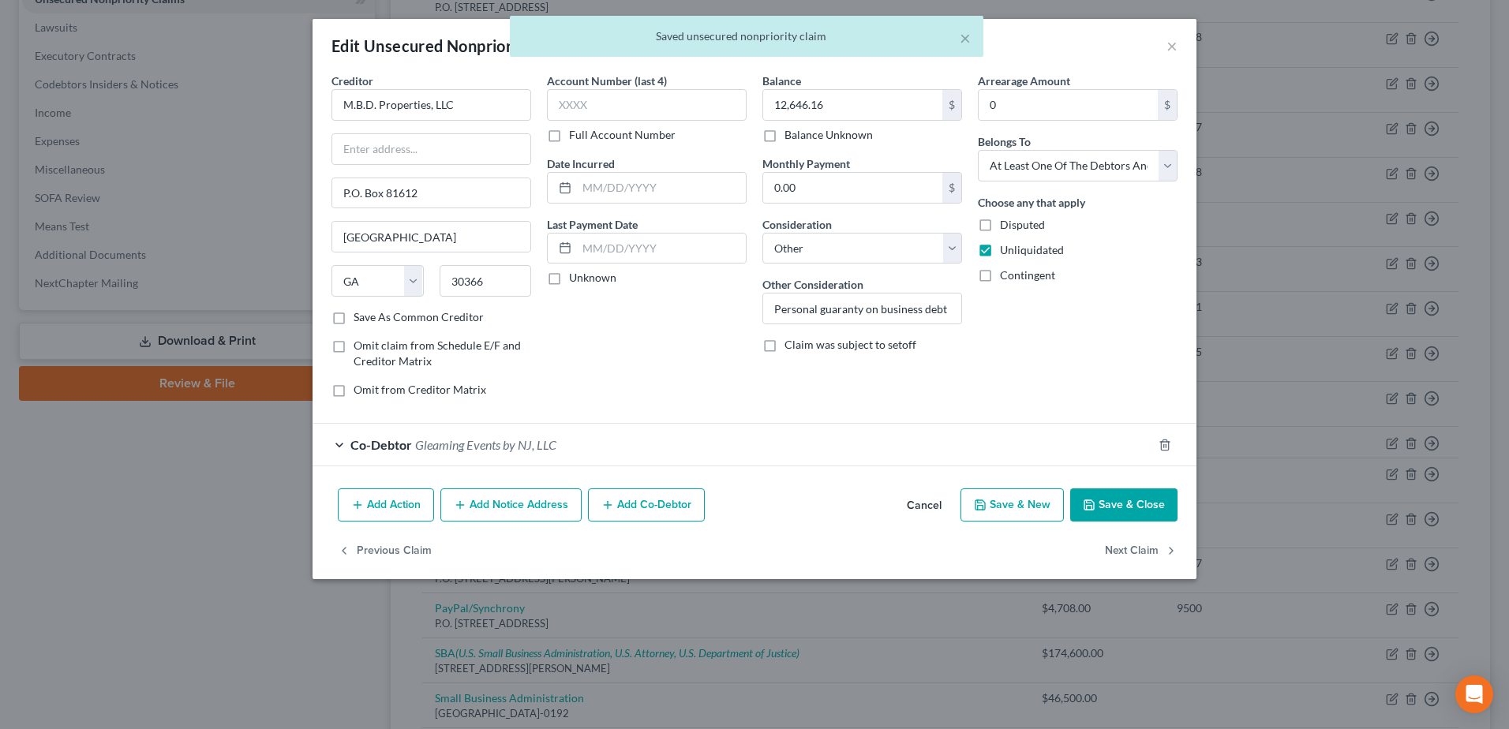
click at [528, 446] on span "Gleaming Events by NJ, LLC" at bounding box center [485, 444] width 141 height 15
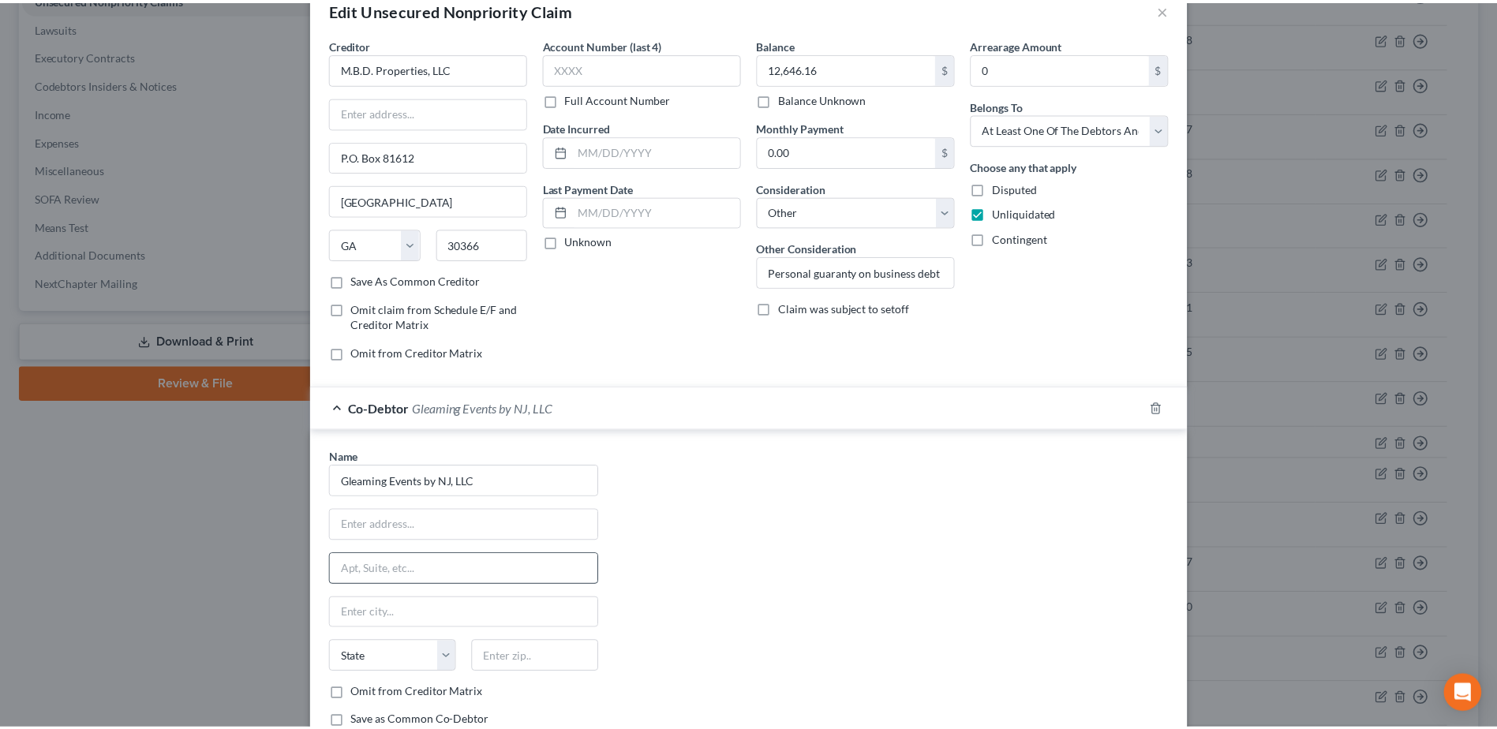
scroll to position [194, 0]
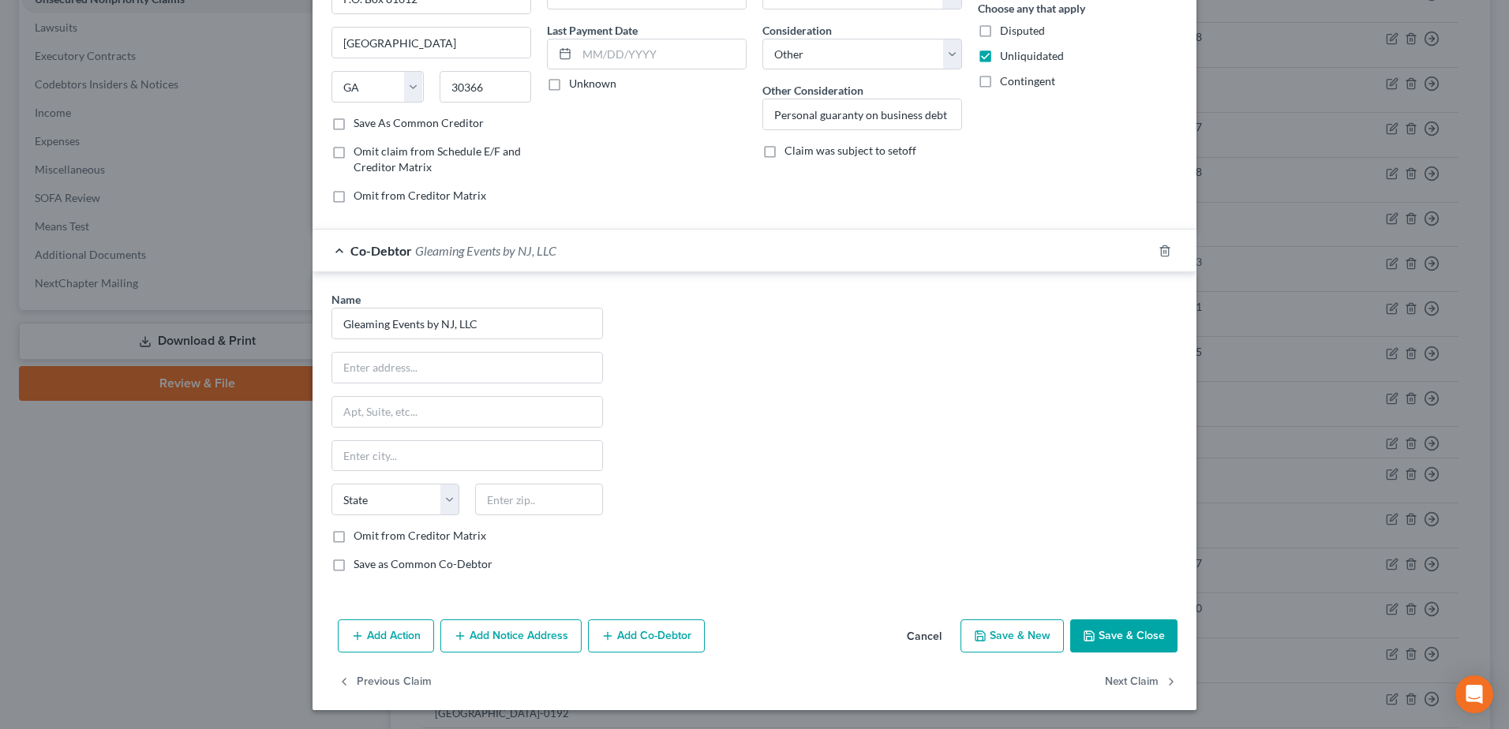
click at [354, 542] on label "Omit from Creditor Matrix" at bounding box center [420, 536] width 133 height 16
click at [360, 538] on input "Omit from Creditor Matrix" at bounding box center [365, 533] width 10 height 10
checkbox input "true"
click at [1100, 633] on button "Save & Close" at bounding box center [1123, 636] width 107 height 33
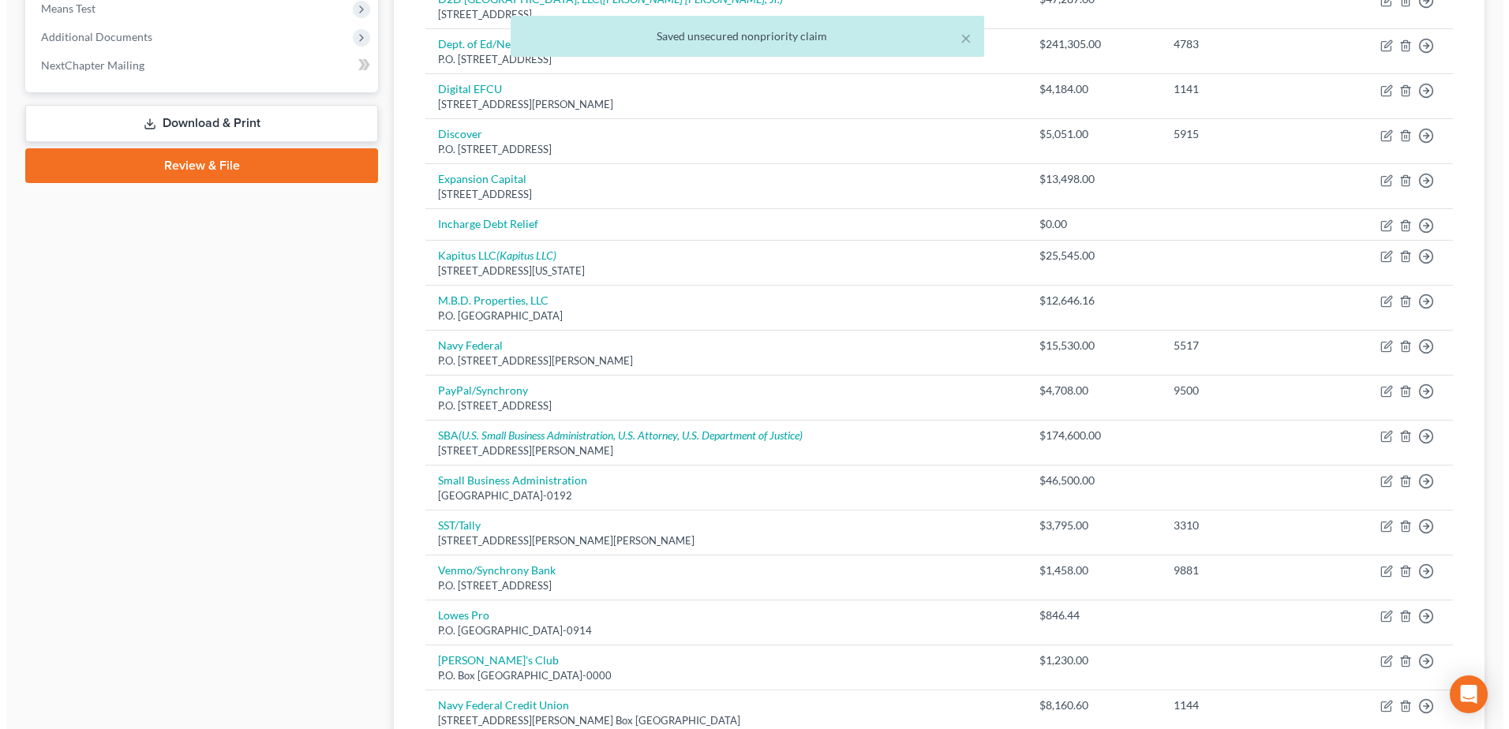
scroll to position [643, 0]
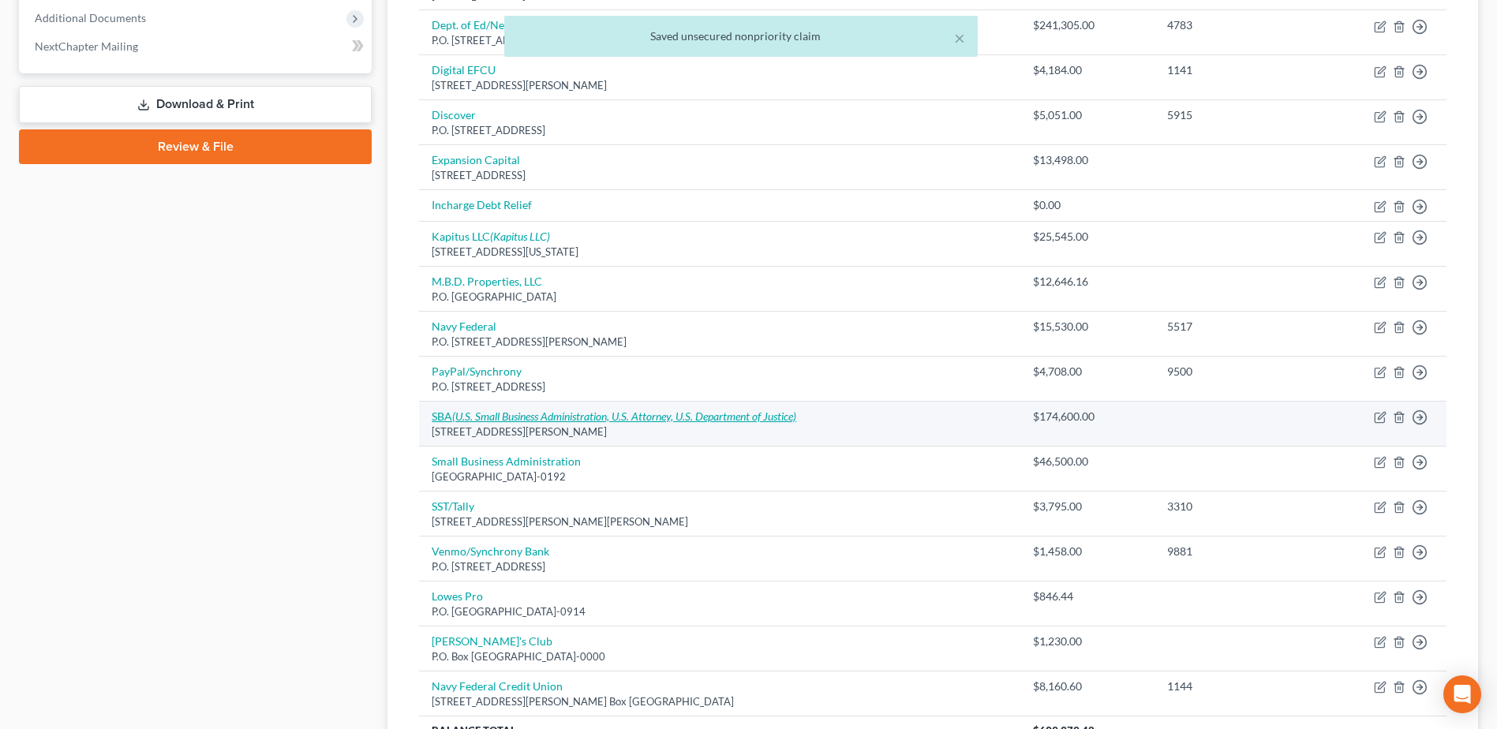
click at [539, 418] on icon "(U.S. Small Business Administration, U.S. Attorney, U.S. Department of Justice)" at bounding box center [624, 416] width 344 height 13
select select "10"
select select "14"
select select "3"
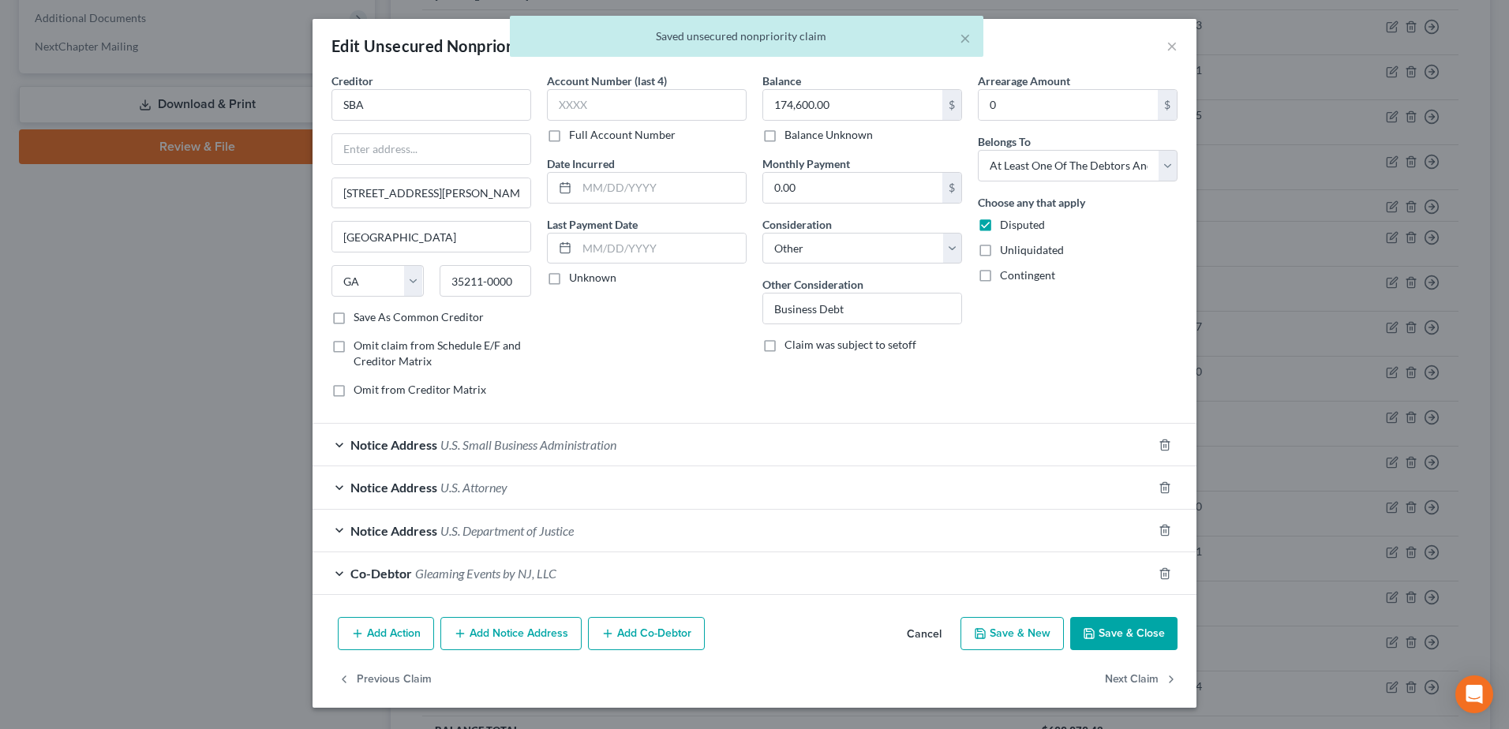
click at [499, 572] on span "Gleaming Events by NJ, LLC" at bounding box center [485, 573] width 141 height 15
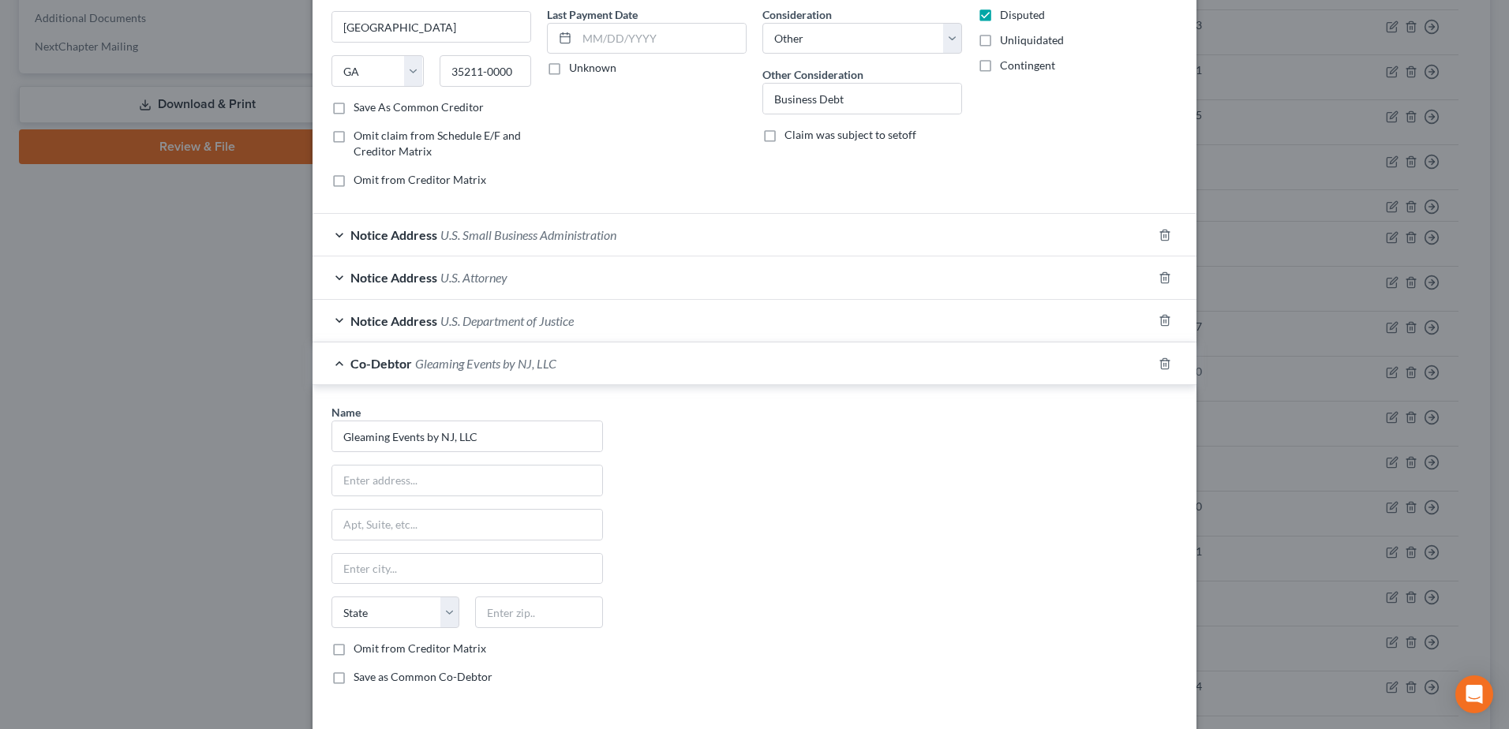
scroll to position [323, 0]
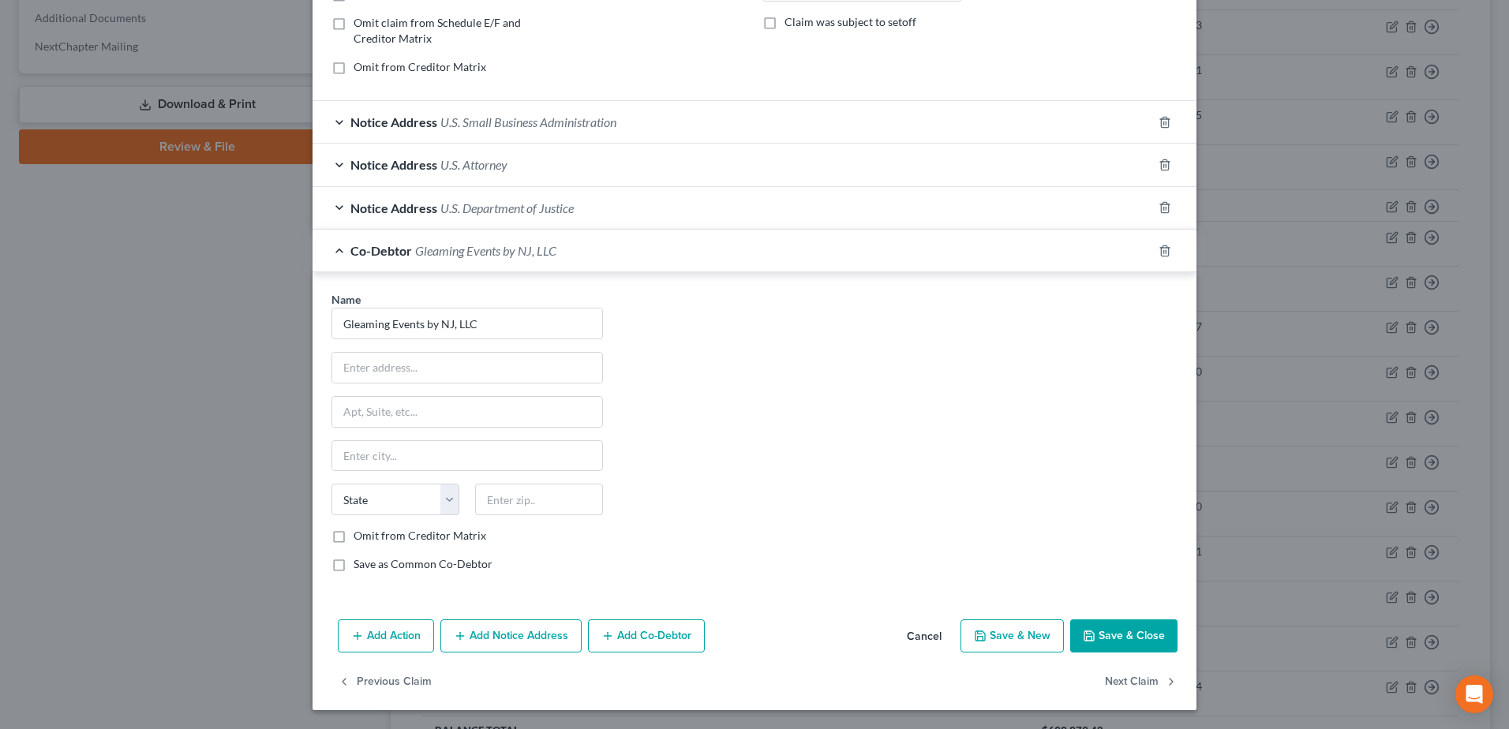
click at [354, 538] on label "Omit from Creditor Matrix" at bounding box center [420, 536] width 133 height 16
click at [360, 538] on input "Omit from Creditor Matrix" at bounding box center [365, 533] width 10 height 10
checkbox input "true"
click at [1132, 636] on button "Save & Close" at bounding box center [1123, 636] width 107 height 33
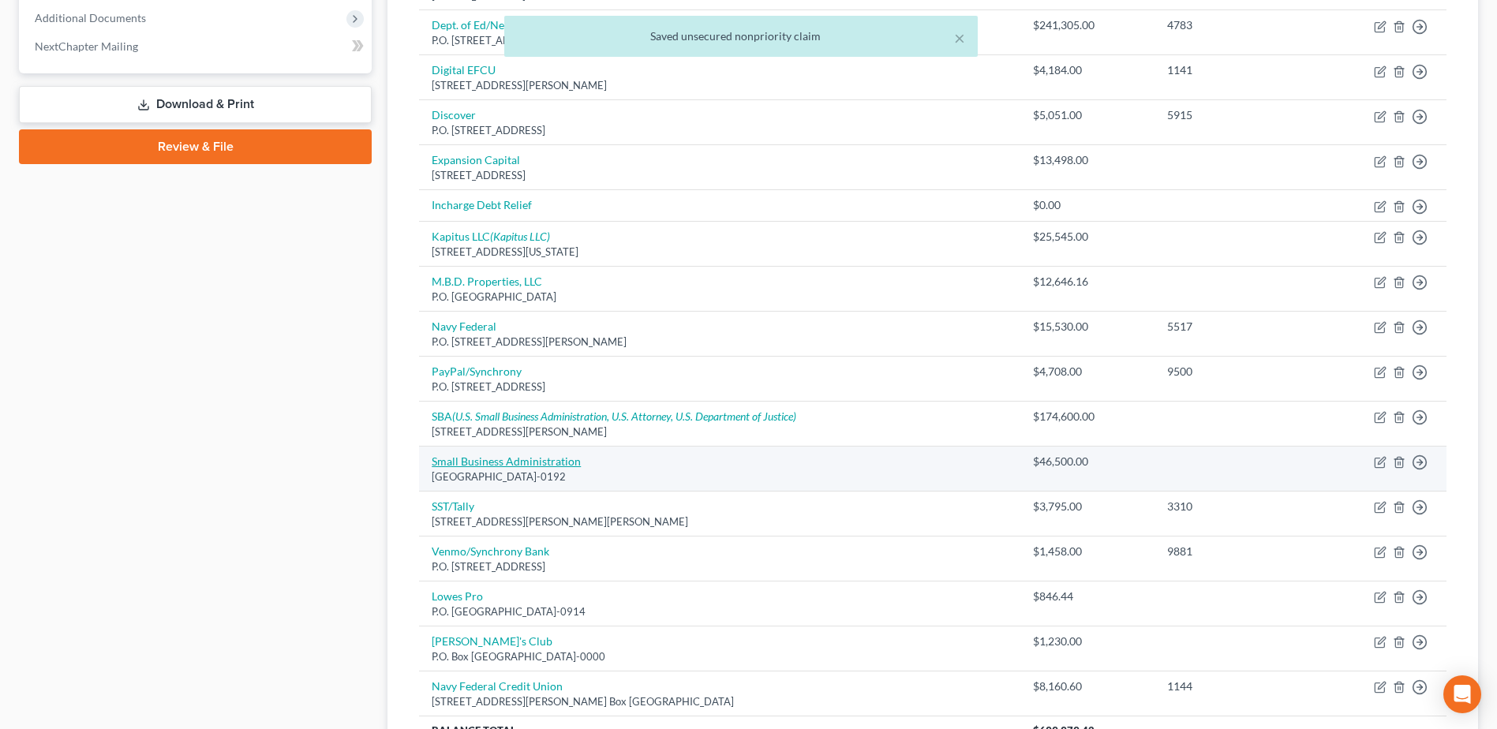
click at [513, 461] on link "Small Business Administration" at bounding box center [506, 461] width 149 height 13
select select "10"
select select "14"
select select "3"
select select "10"
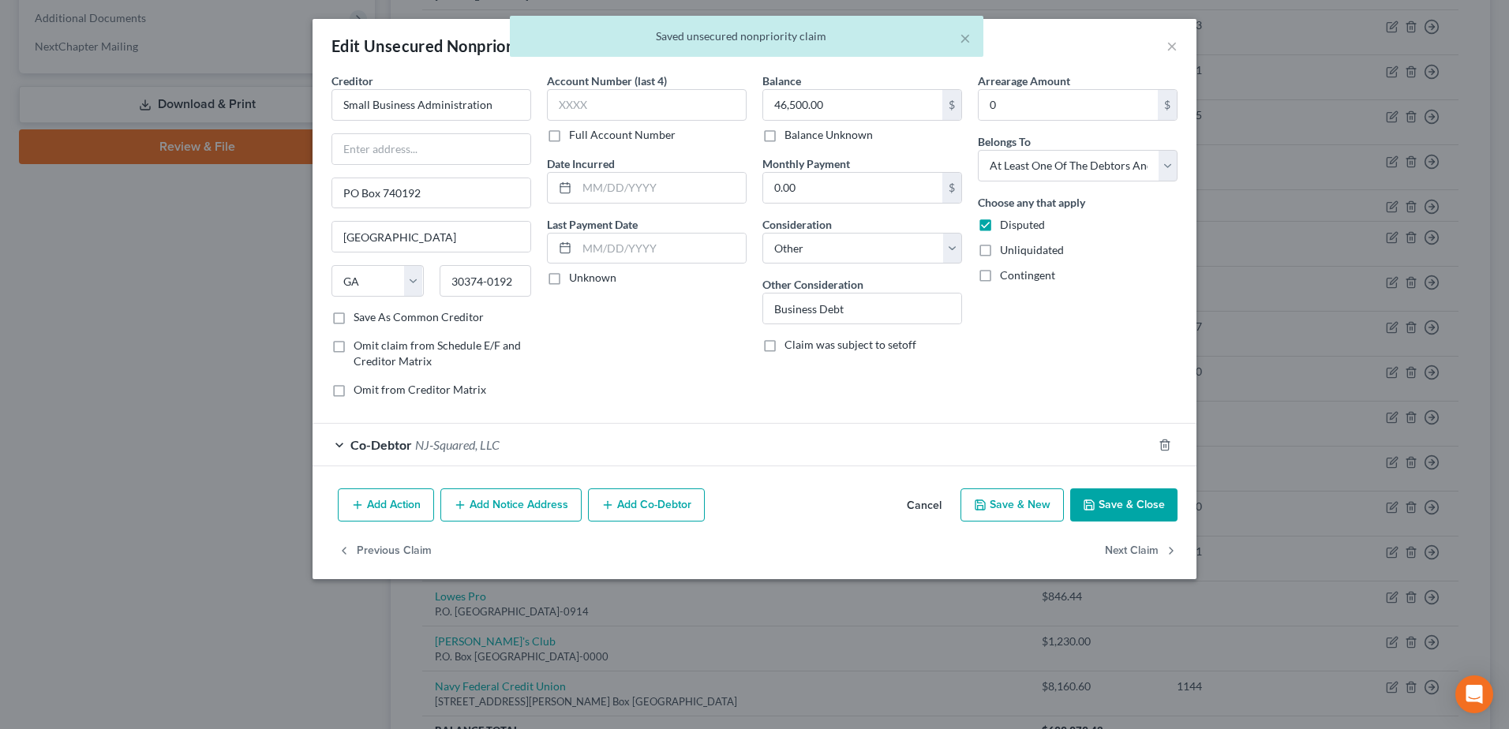
click at [460, 437] on span "NJ-Squared, LLC" at bounding box center [457, 444] width 84 height 15
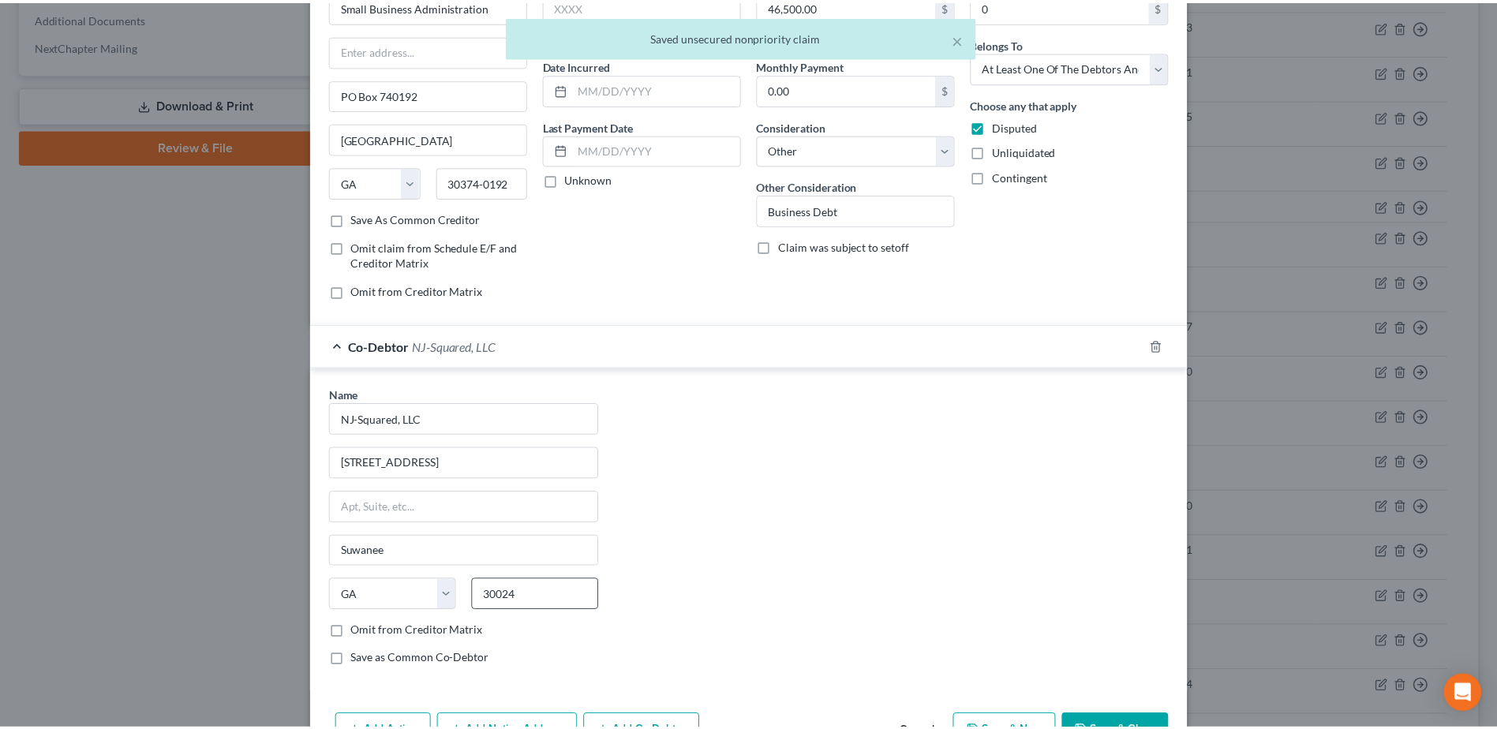
scroll to position [194, 0]
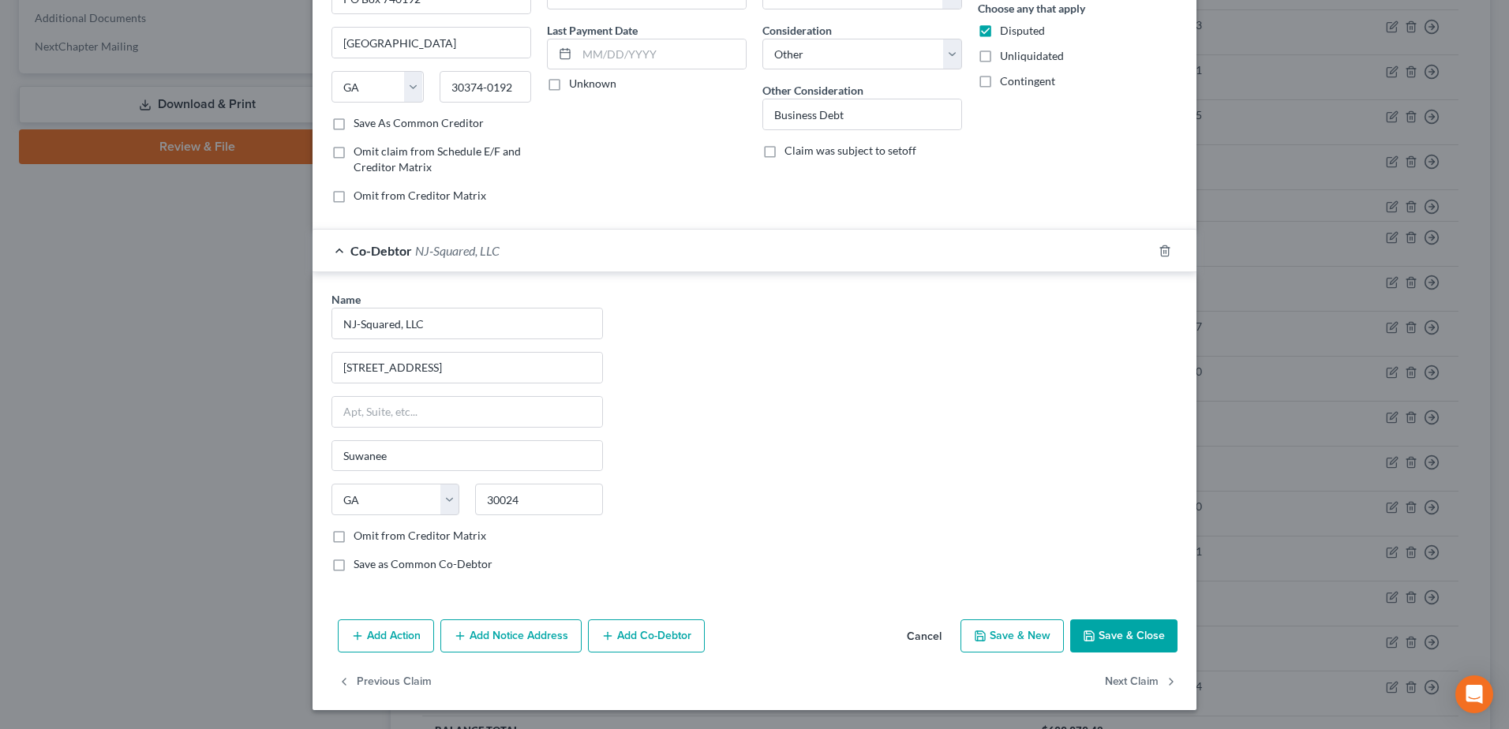
click at [1088, 632] on icon "button" at bounding box center [1089, 636] width 9 height 9
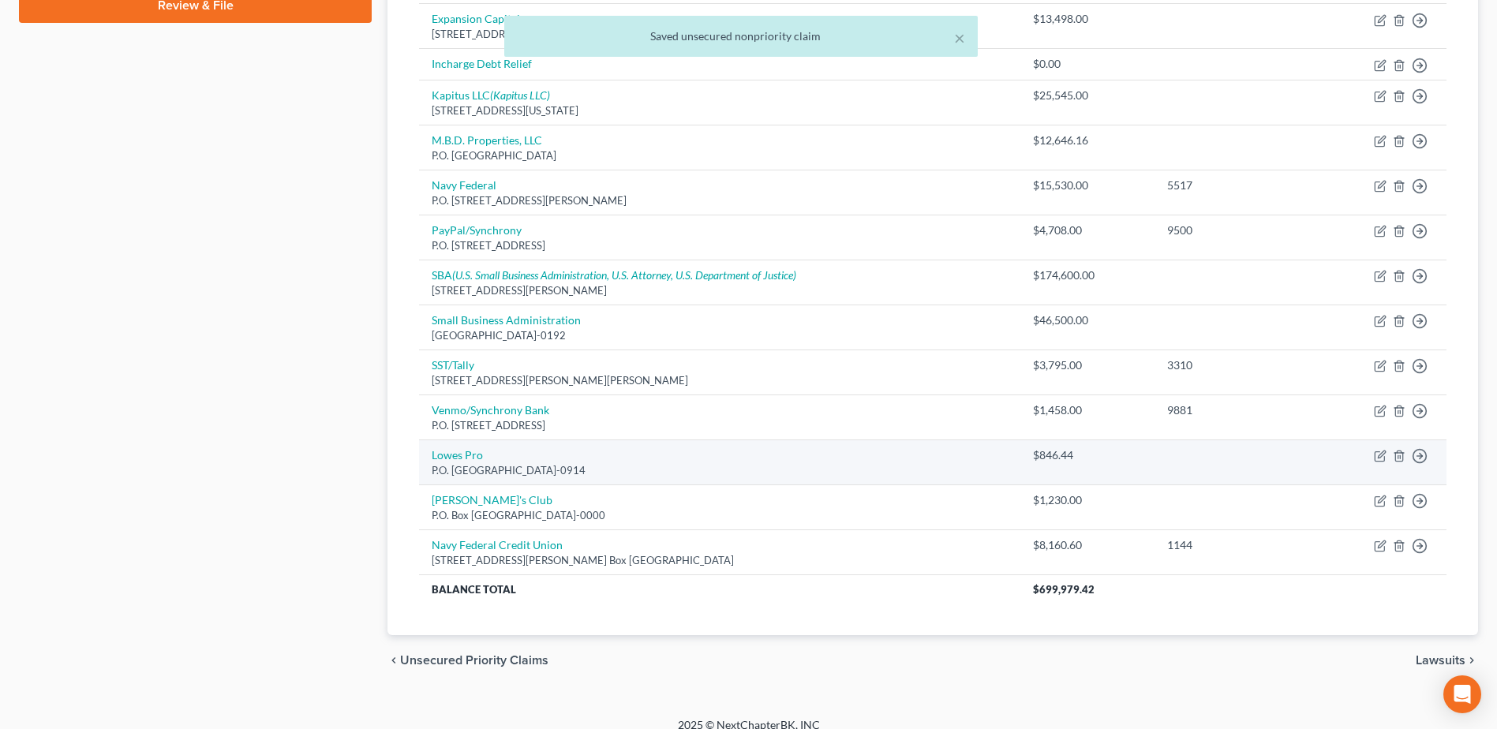
scroll to position [801, 0]
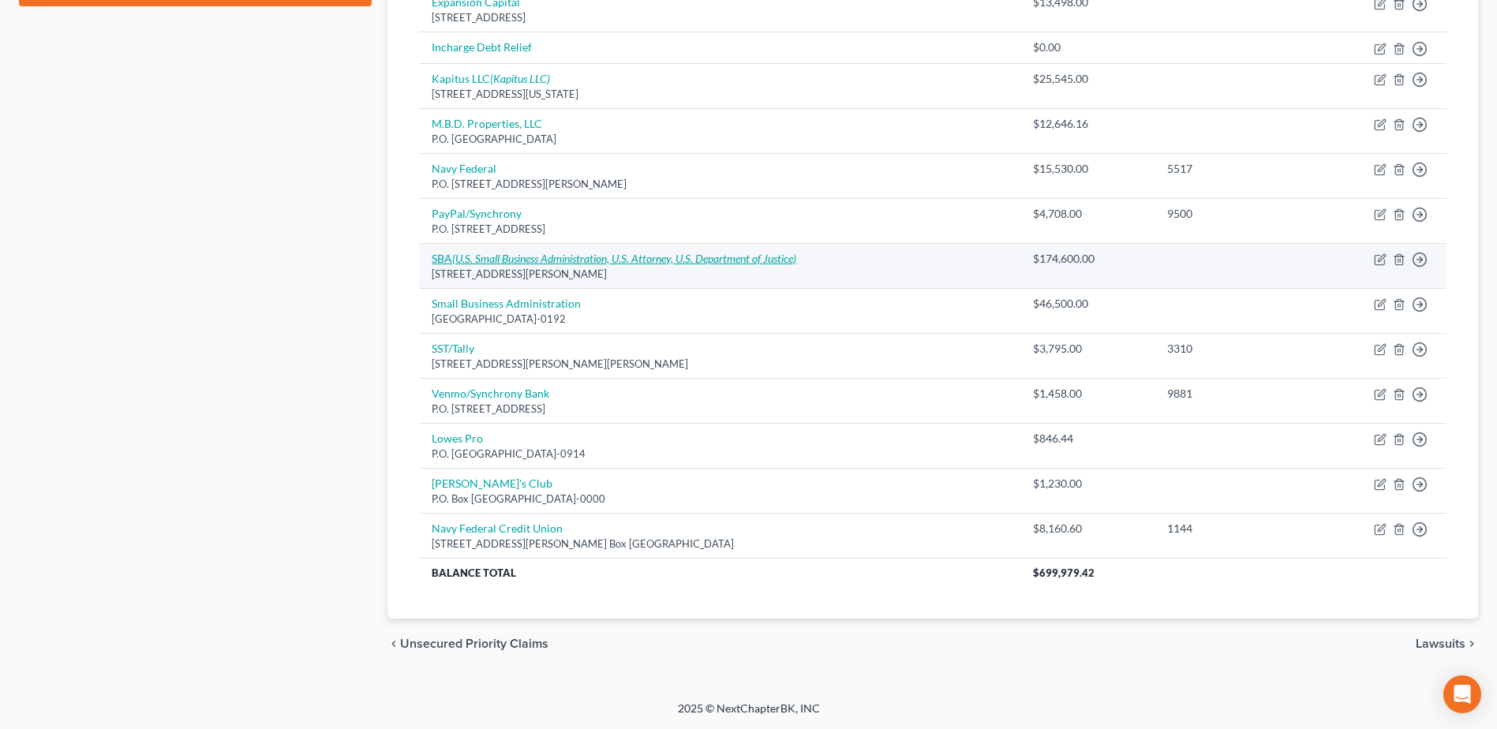
click at [486, 253] on icon "(U.S. Small Business Administration, U.S. Attorney, U.S. Department of Justice)" at bounding box center [624, 258] width 344 height 13
select select "10"
select select "14"
select select "3"
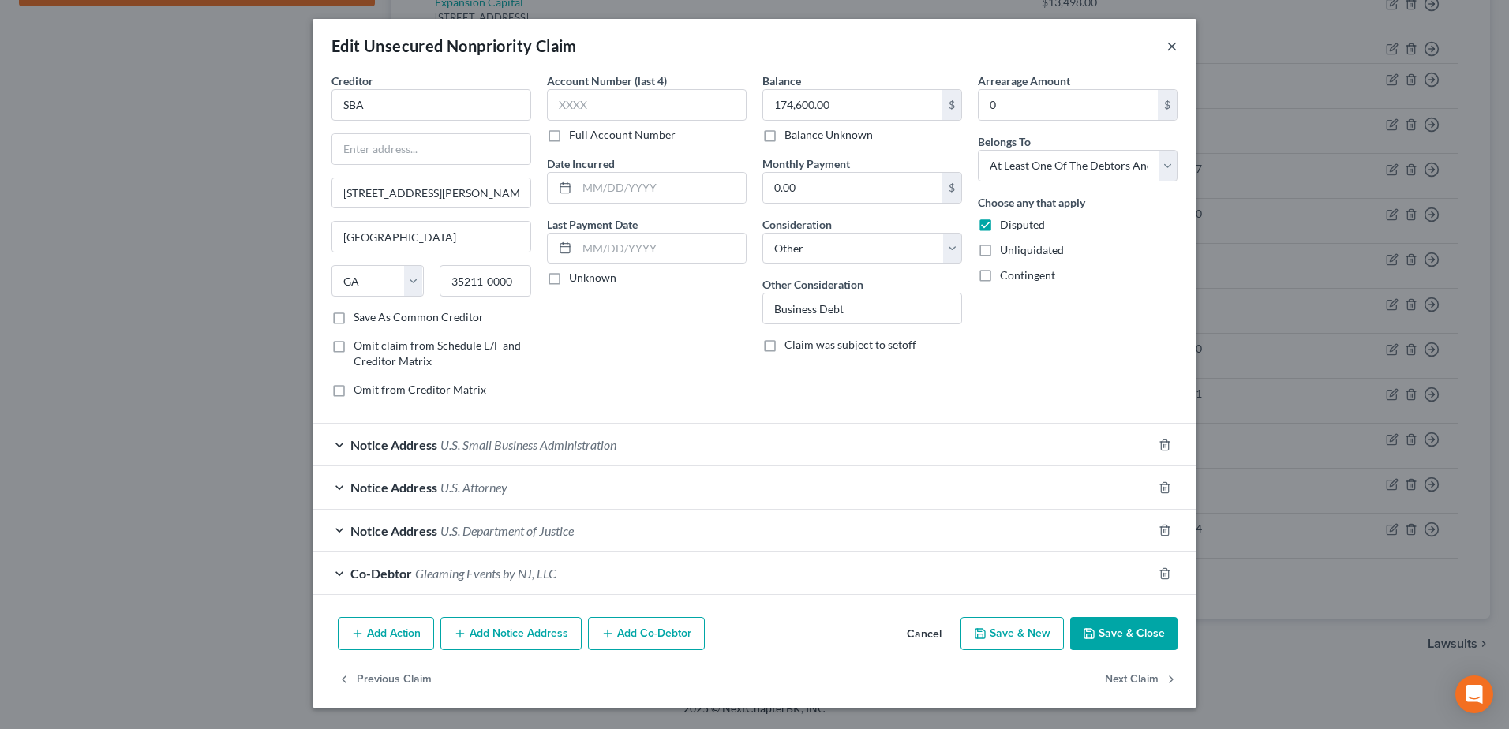
click at [1175, 47] on button "×" at bounding box center [1172, 45] width 11 height 19
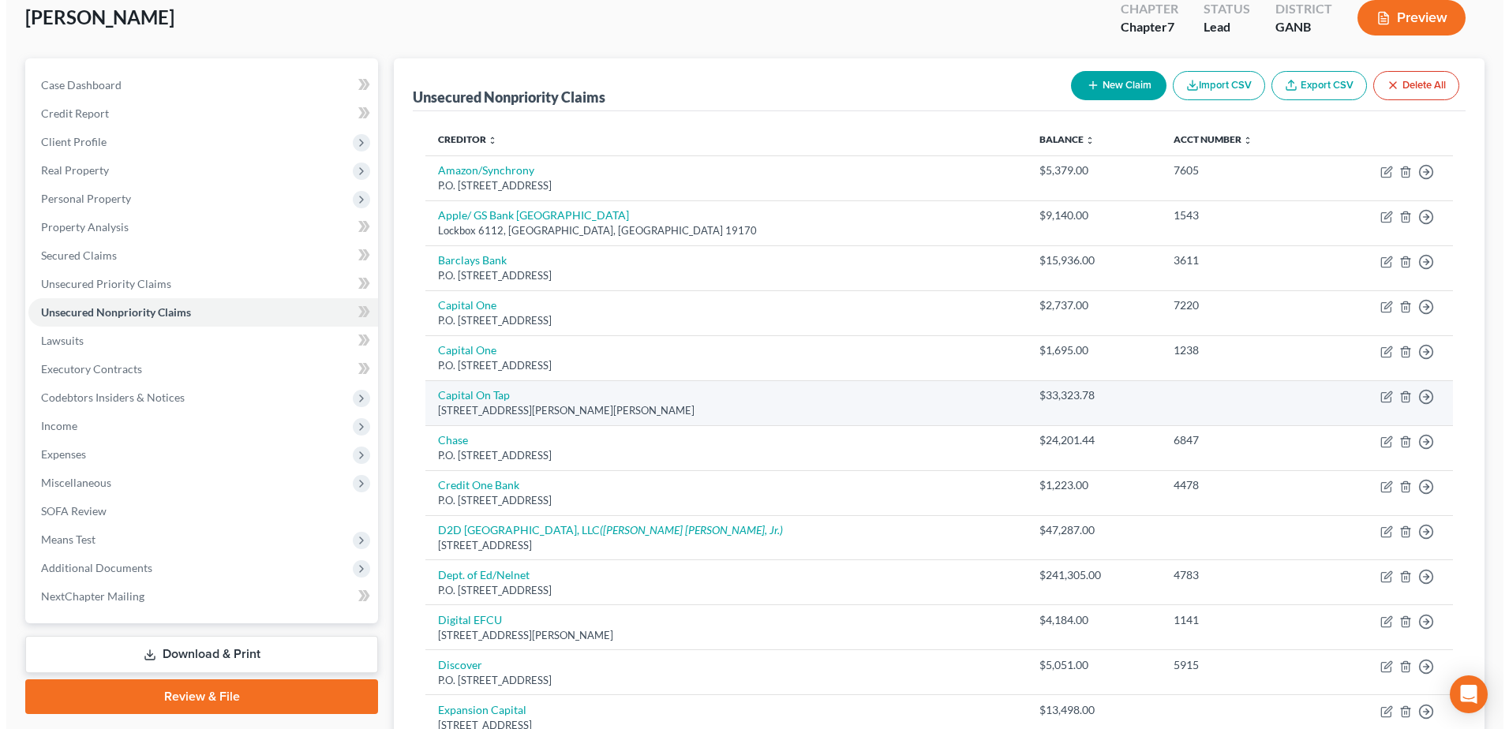
scroll to position [91, 0]
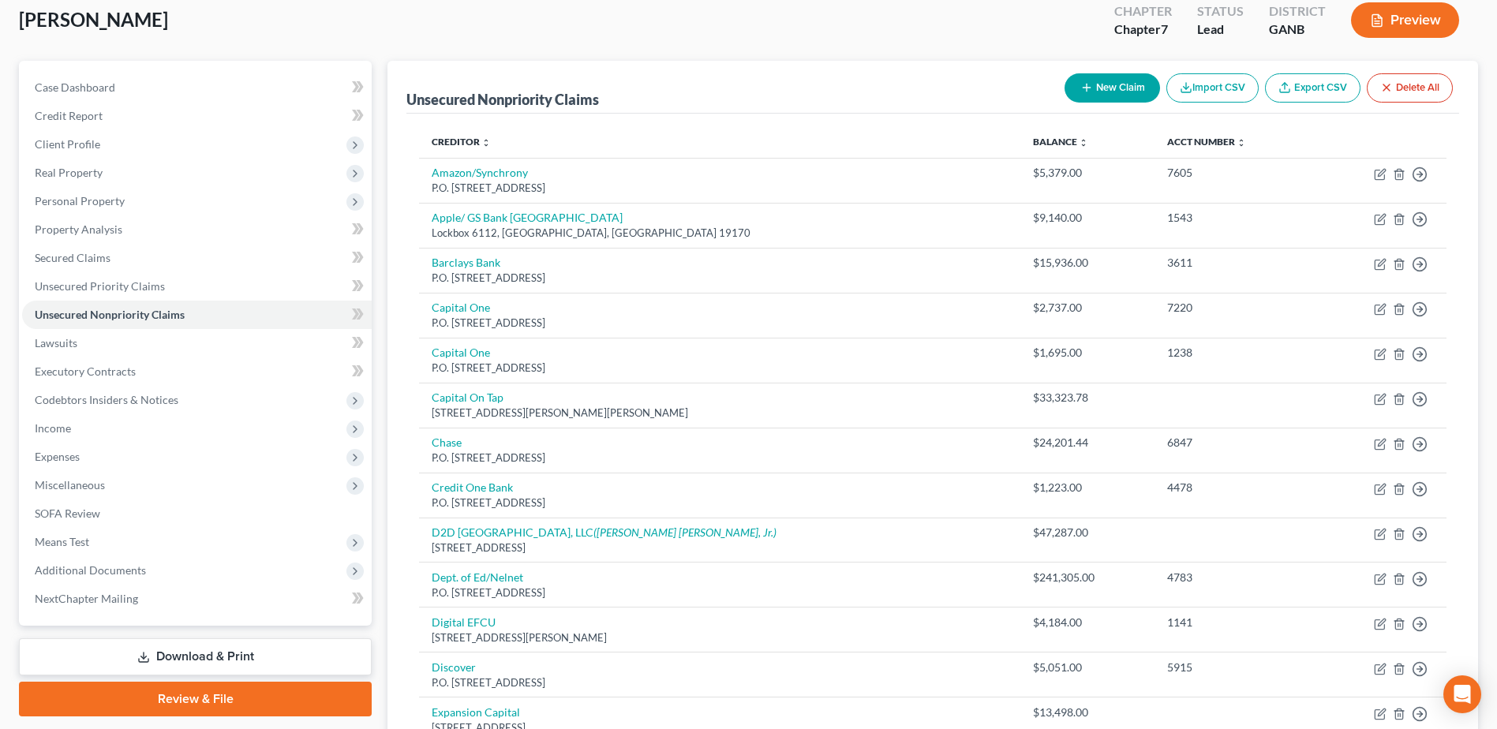
click at [1422, 36] on button "Preview" at bounding box center [1405, 20] width 108 height 36
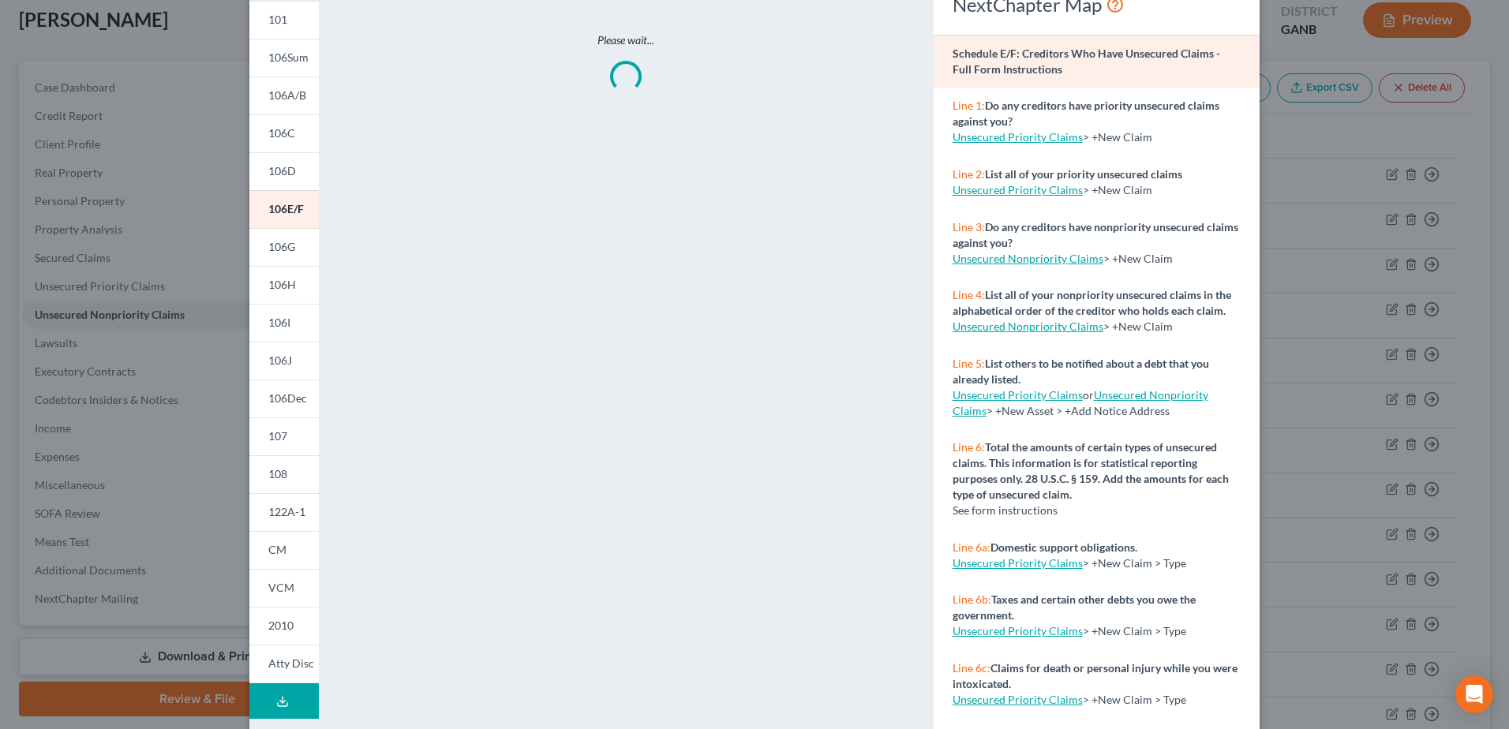
scroll to position [146, 0]
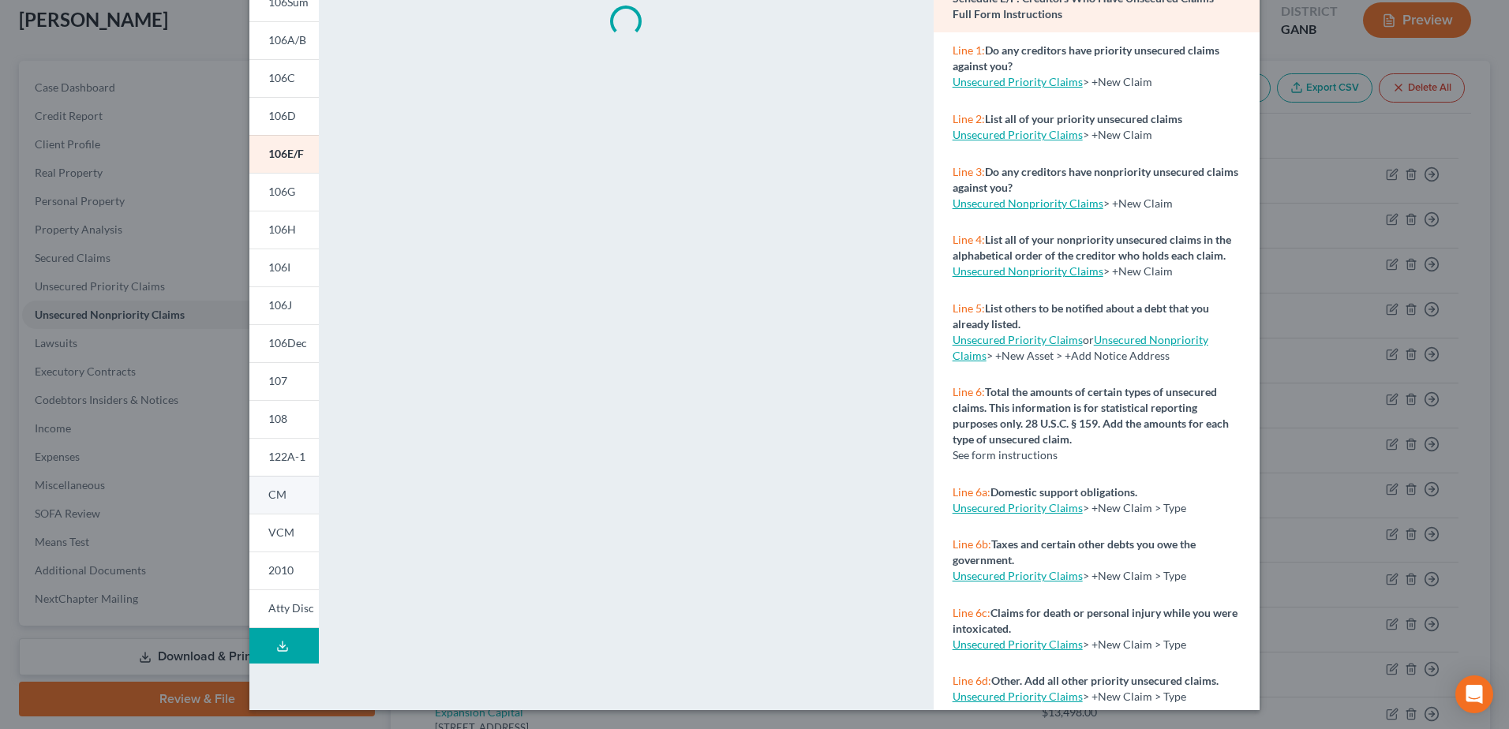
click at [268, 497] on span "CM" at bounding box center [277, 494] width 18 height 13
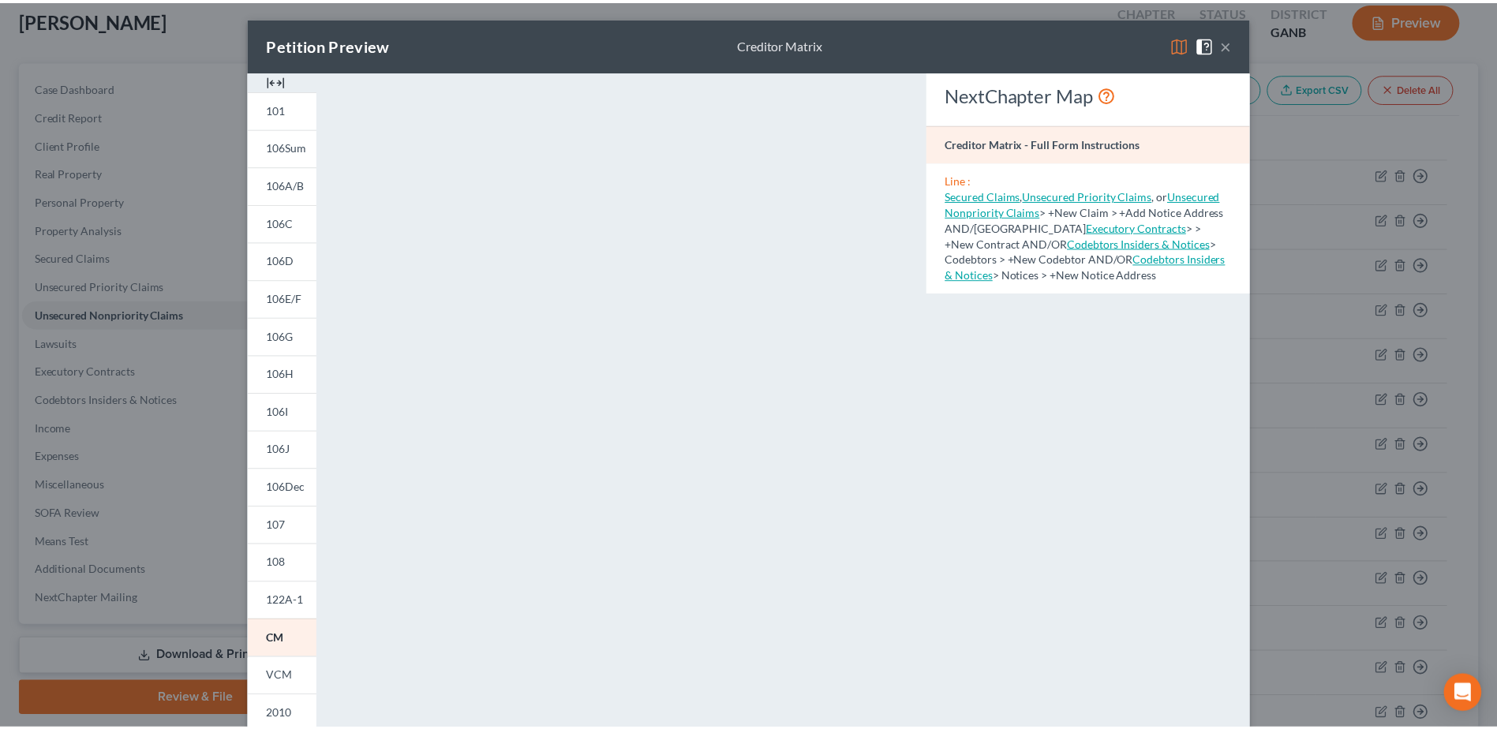
scroll to position [0, 0]
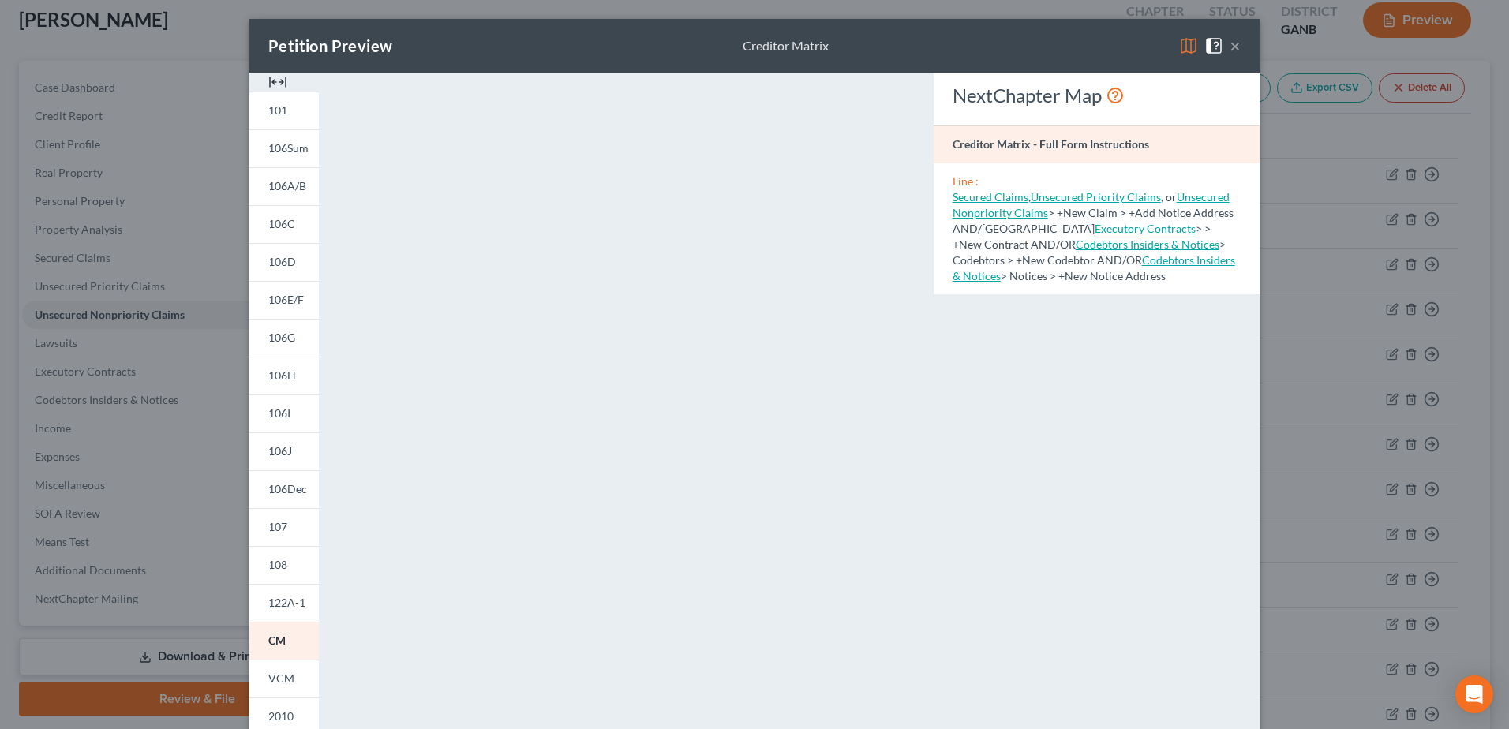
click at [1232, 47] on button "×" at bounding box center [1235, 45] width 11 height 19
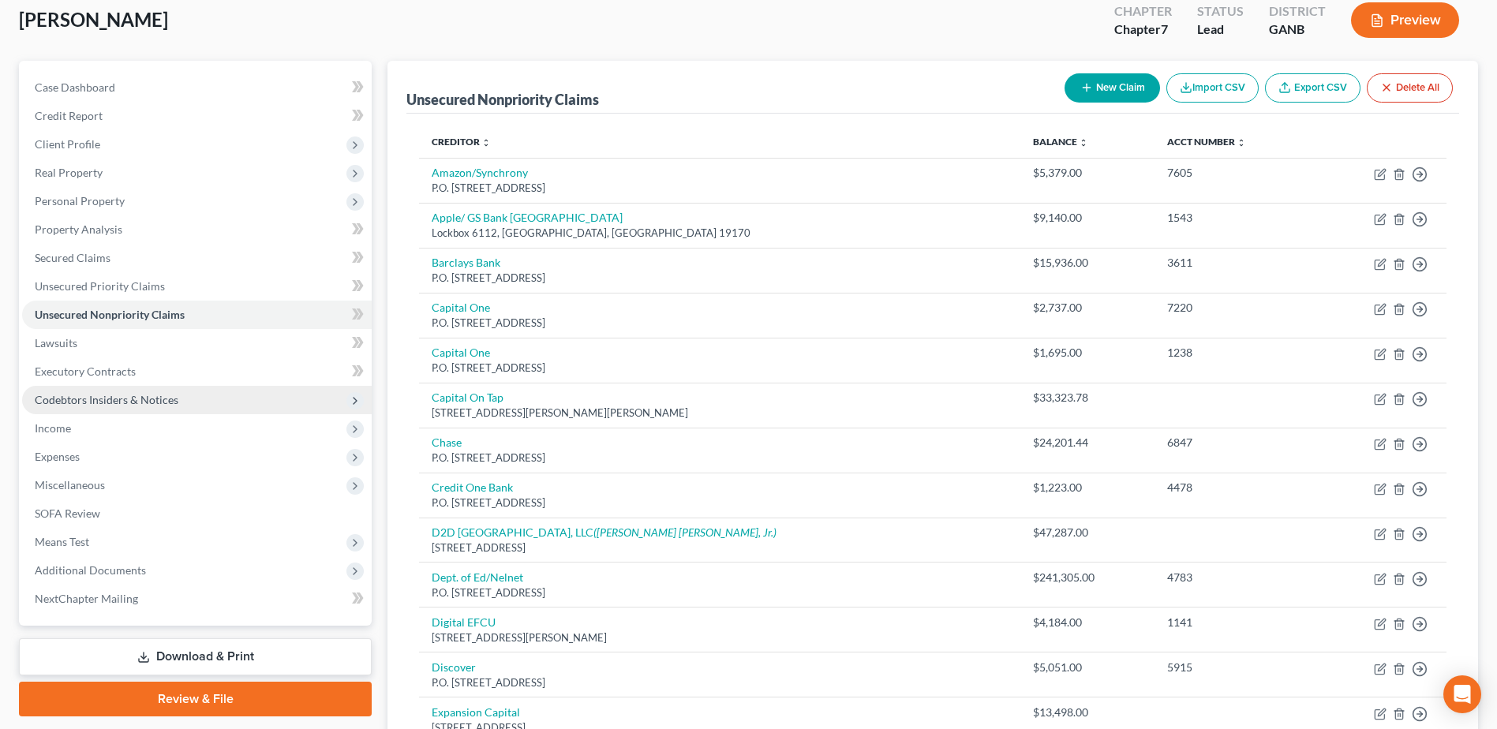
click at [101, 399] on span "Codebtors Insiders & Notices" at bounding box center [107, 399] width 144 height 13
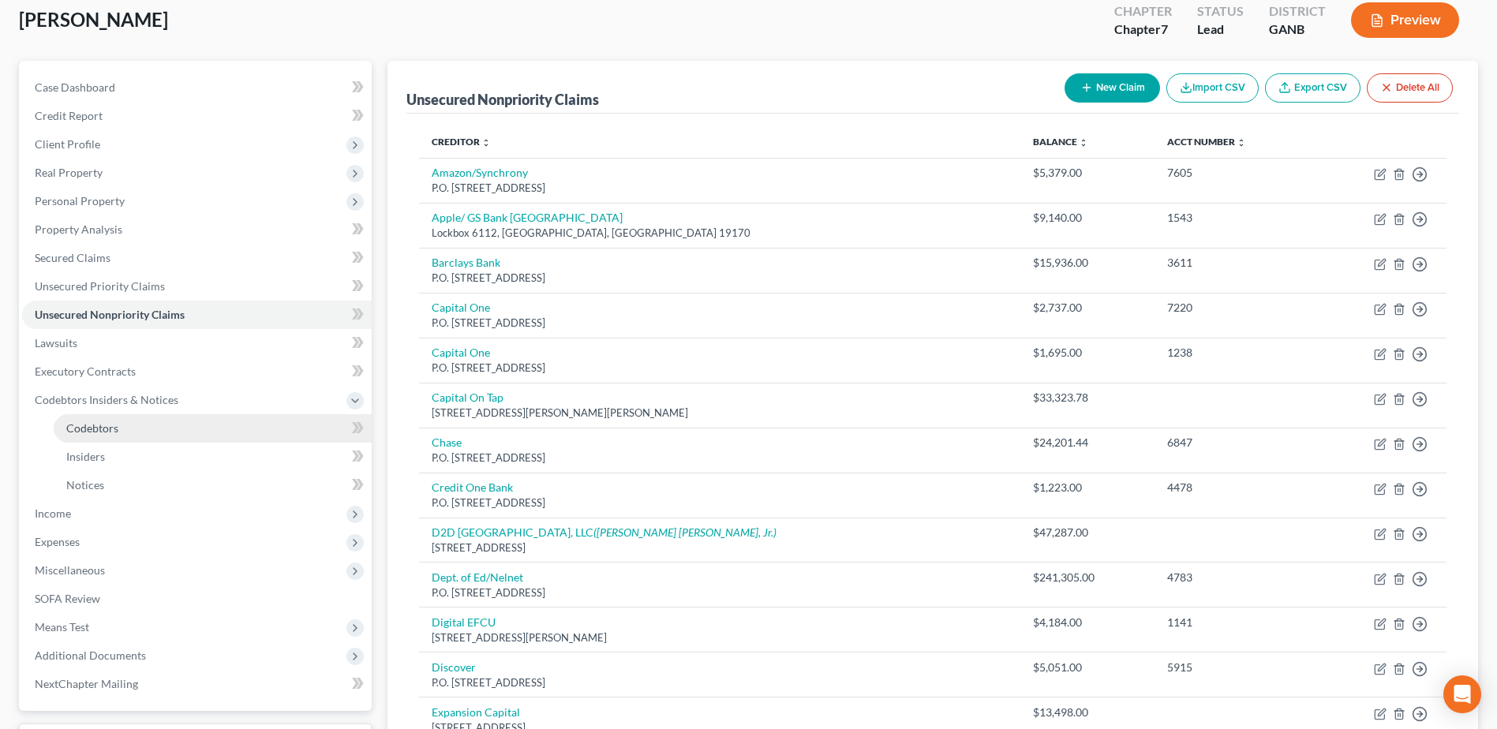
click at [81, 425] on span "Codebtors" at bounding box center [92, 428] width 52 height 13
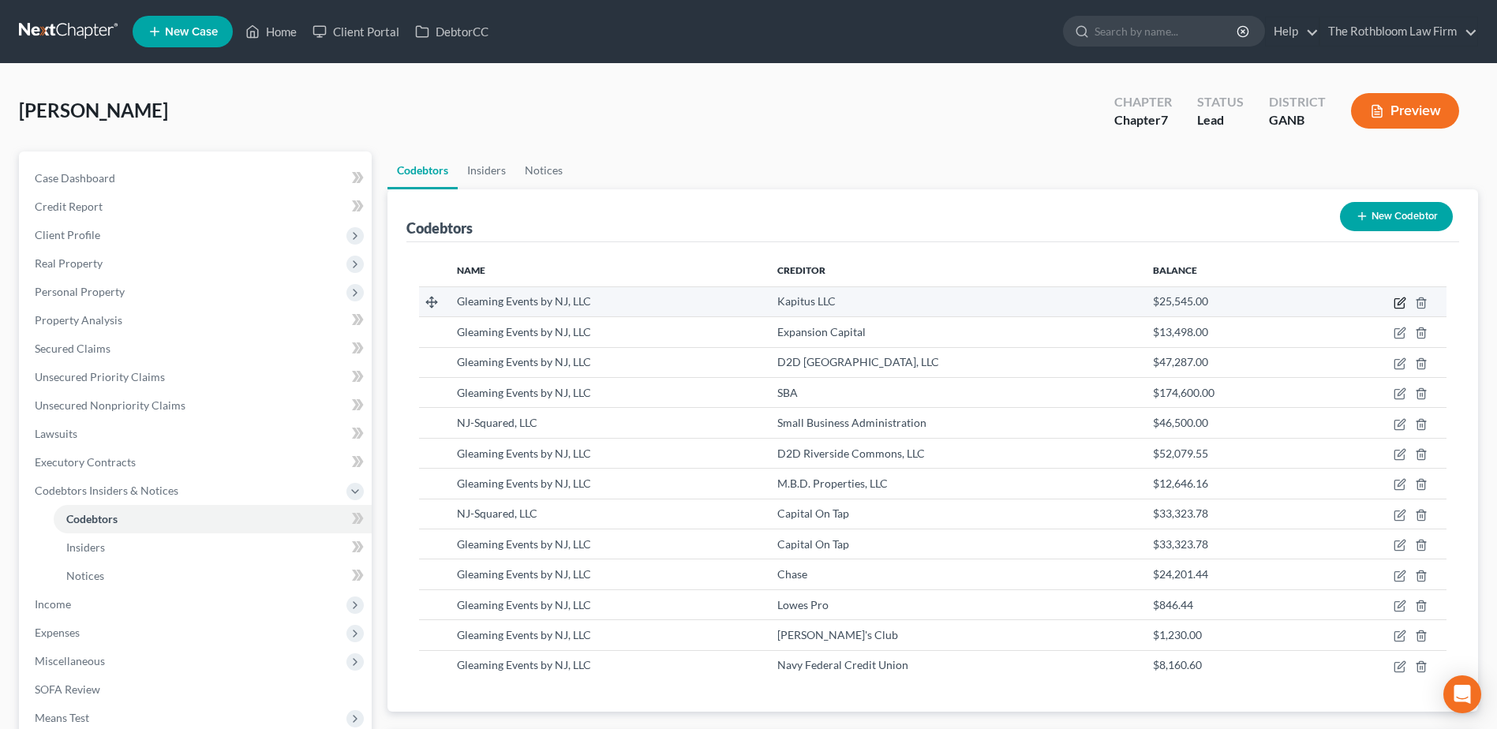
click at [1400, 305] on icon "button" at bounding box center [1401, 301] width 7 height 7
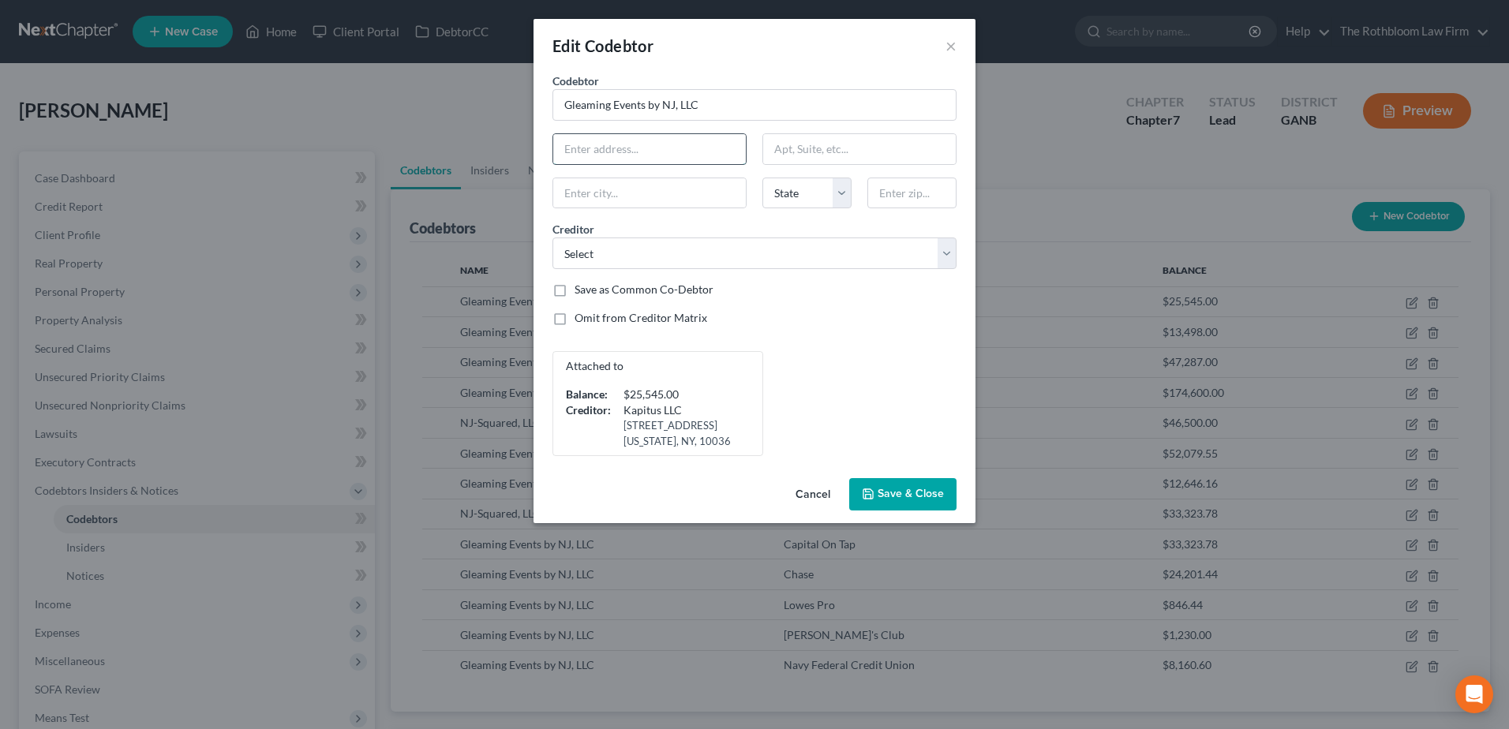
click at [583, 141] on input "text" at bounding box center [649, 149] width 193 height 30
click at [607, 149] on input "text" at bounding box center [649, 149] width 193 height 30
type input "[STREET_ADDRESS]"
type input "Suwanee"
select select "10"
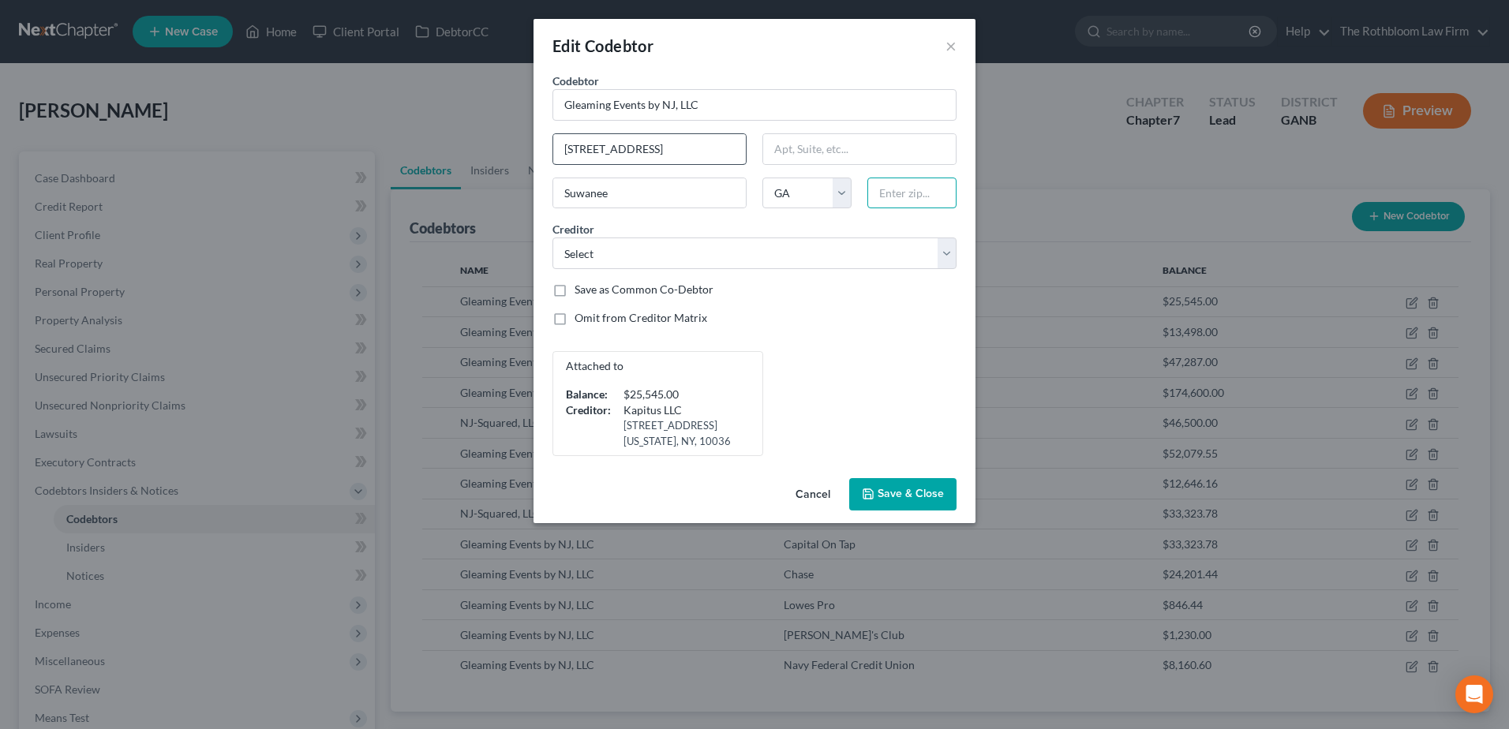
type input "30024"
click at [926, 489] on span "Save & Close" at bounding box center [911, 494] width 66 height 13
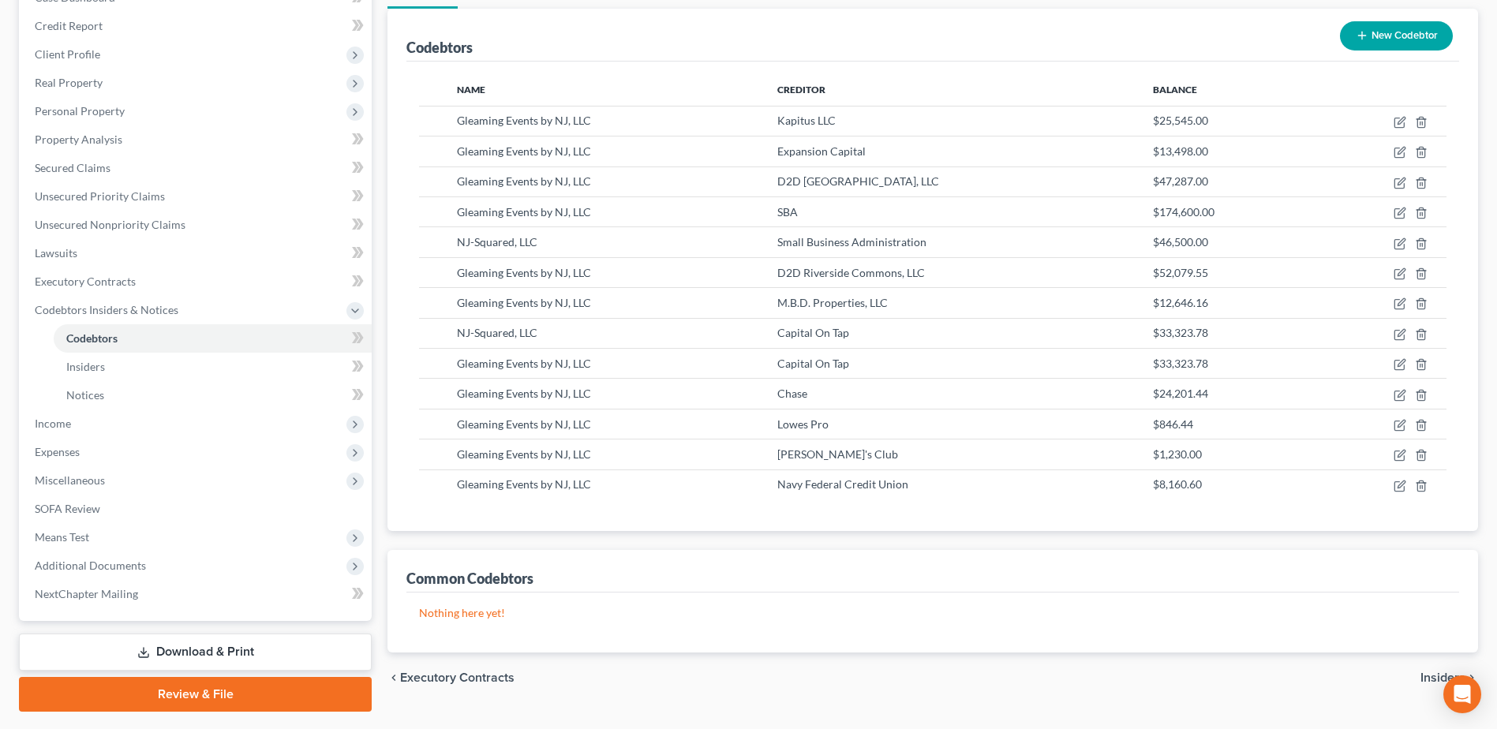
click at [196, 602] on div "Case Dashboard Payments Invoices Payments Payments Credit Report Client Profile" at bounding box center [195, 341] width 369 height 741
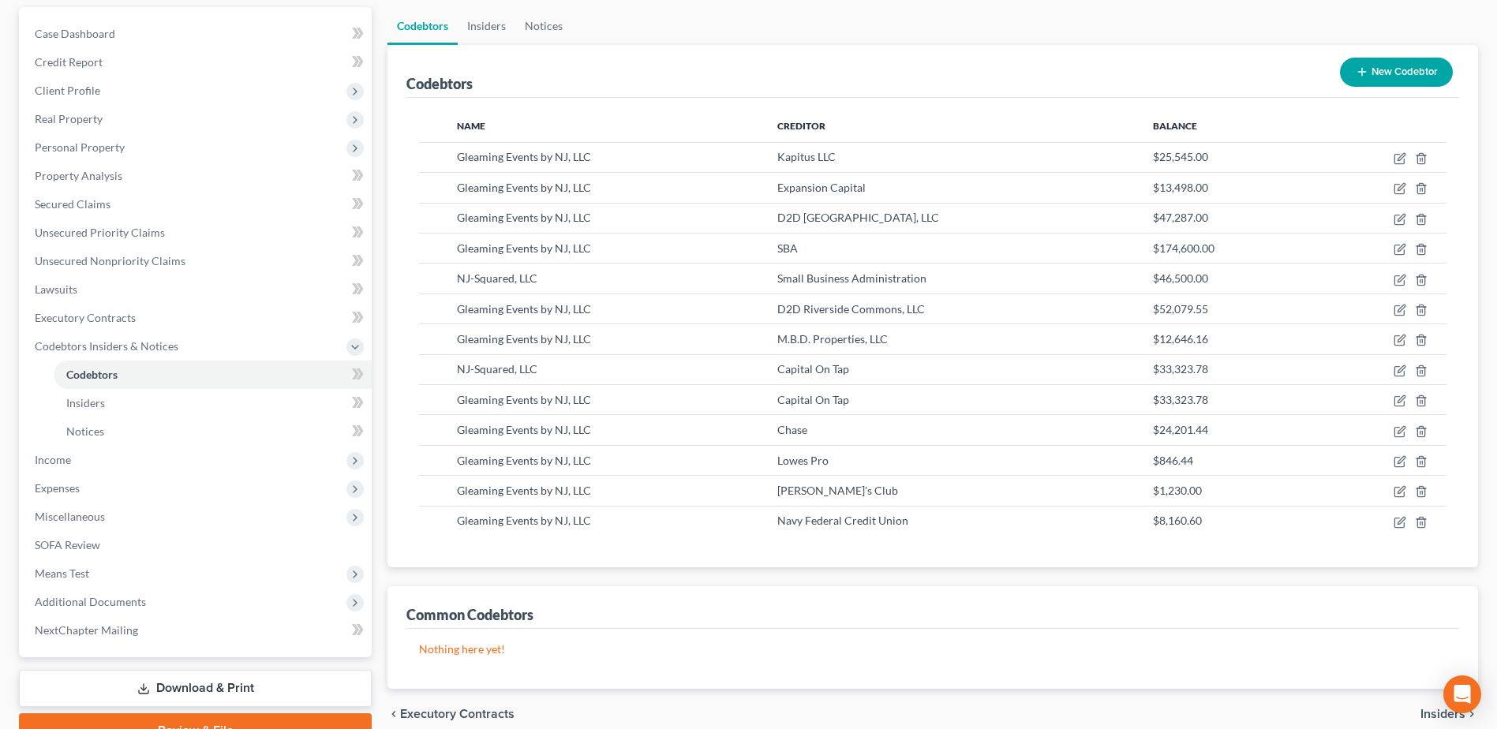
scroll to position [223, 0]
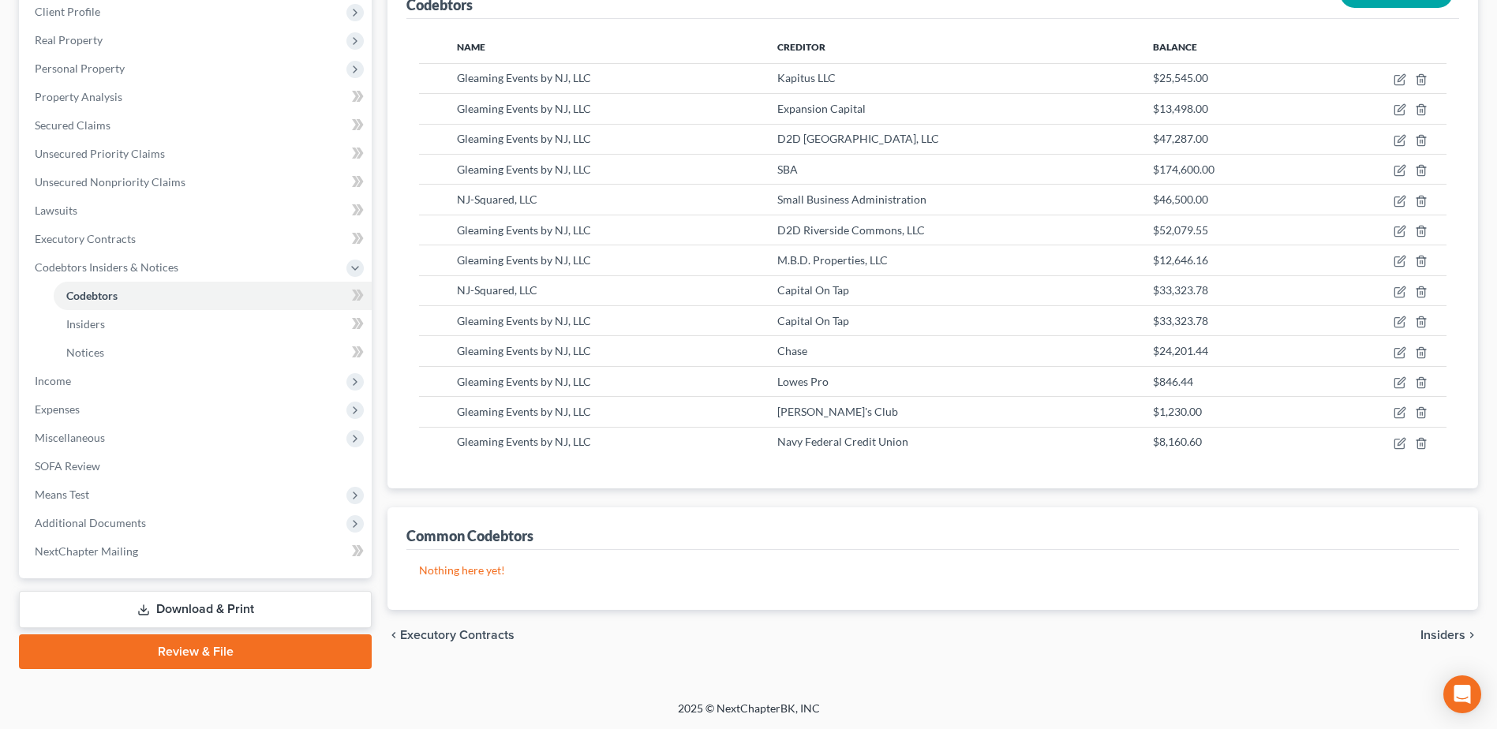
click at [204, 617] on link "Download & Print" at bounding box center [195, 609] width 353 height 37
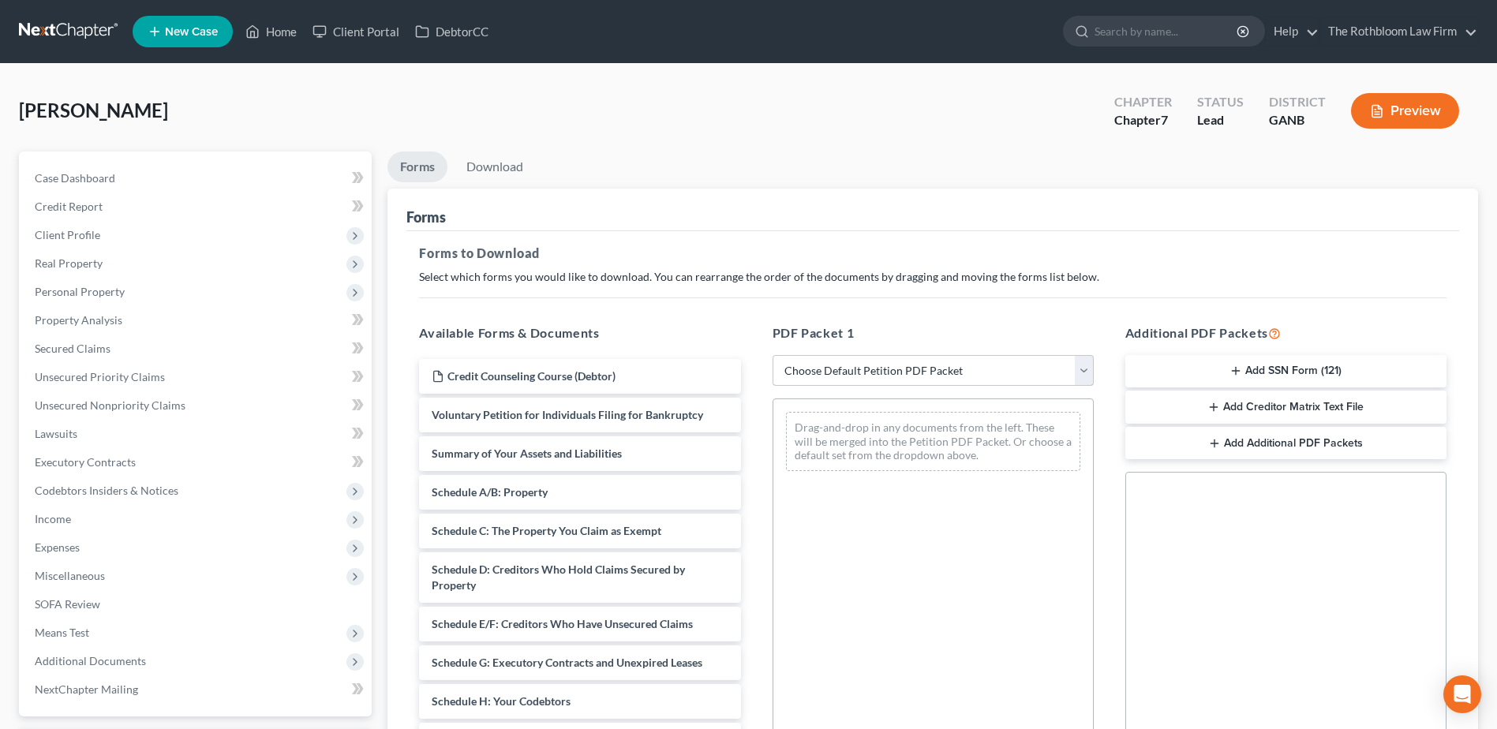
click at [898, 369] on select "Choose Default Petition PDF Packet Complete Bankruptcy Petition (all forms and …" at bounding box center [933, 371] width 321 height 32
select select "5"
click at [773, 355] on select "Choose Default Petition PDF Packet Complete Bankruptcy Petition (all forms and …" at bounding box center [933, 371] width 321 height 32
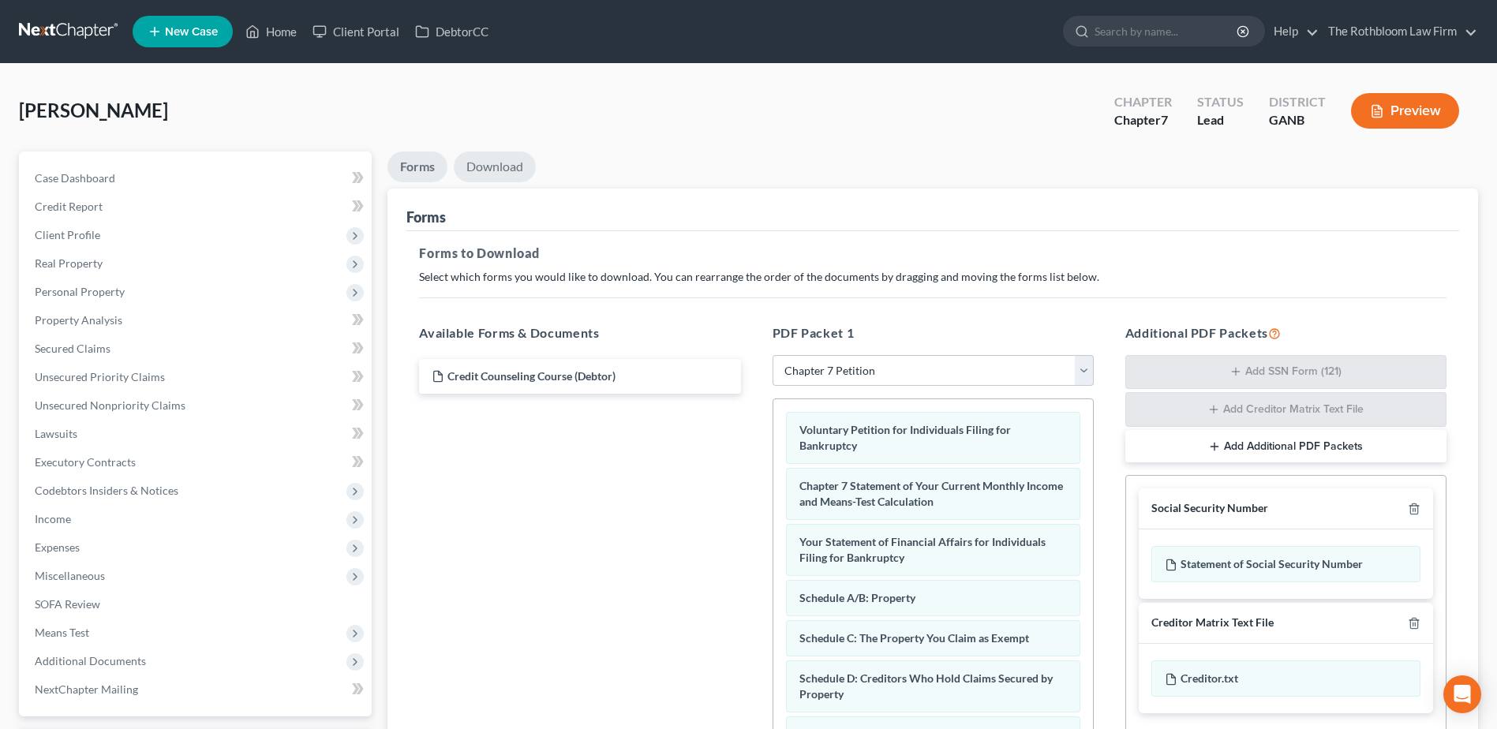
click at [492, 167] on link "Download" at bounding box center [495, 167] width 82 height 31
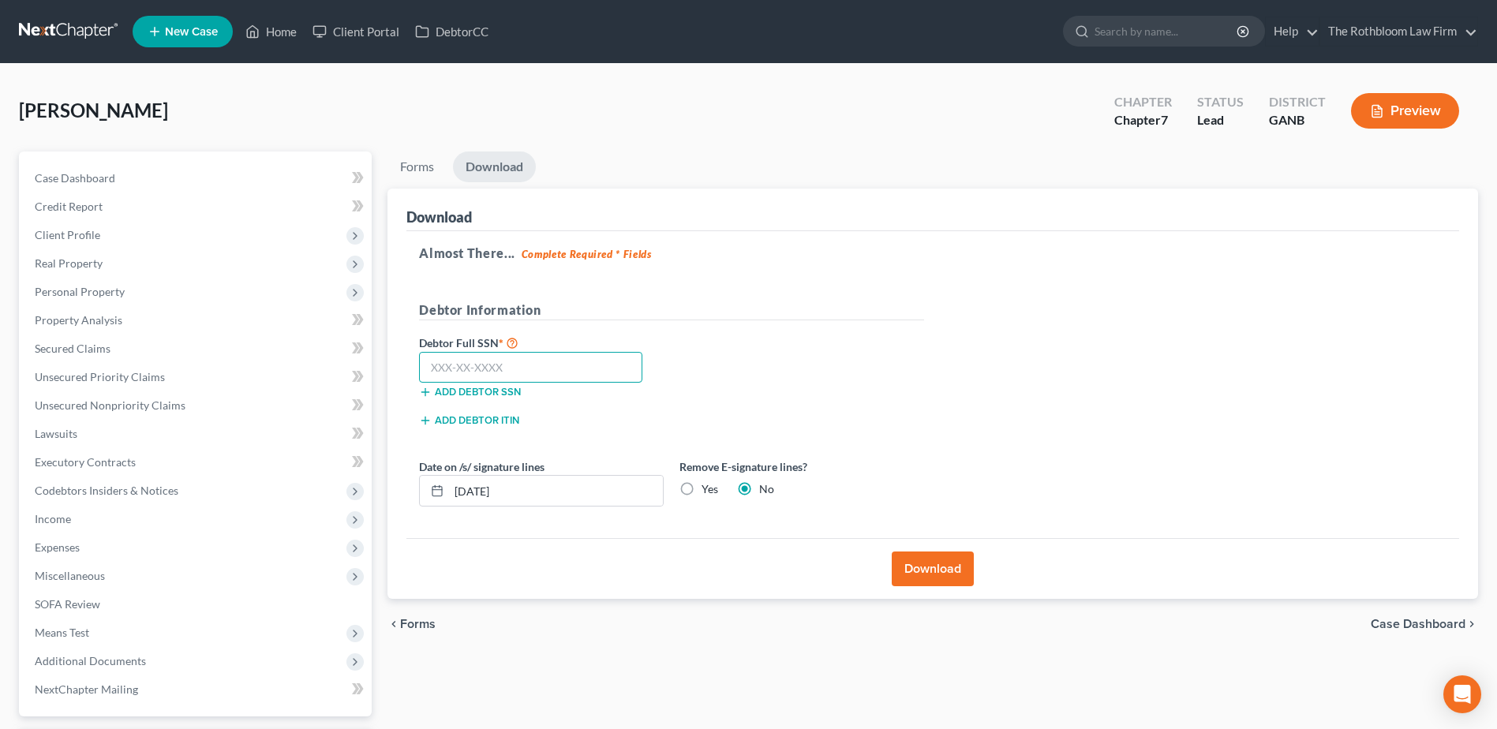
click at [473, 370] on input "text" at bounding box center [530, 368] width 223 height 32
type input "132-64-6982"
click at [934, 565] on button "Download" at bounding box center [933, 569] width 82 height 35
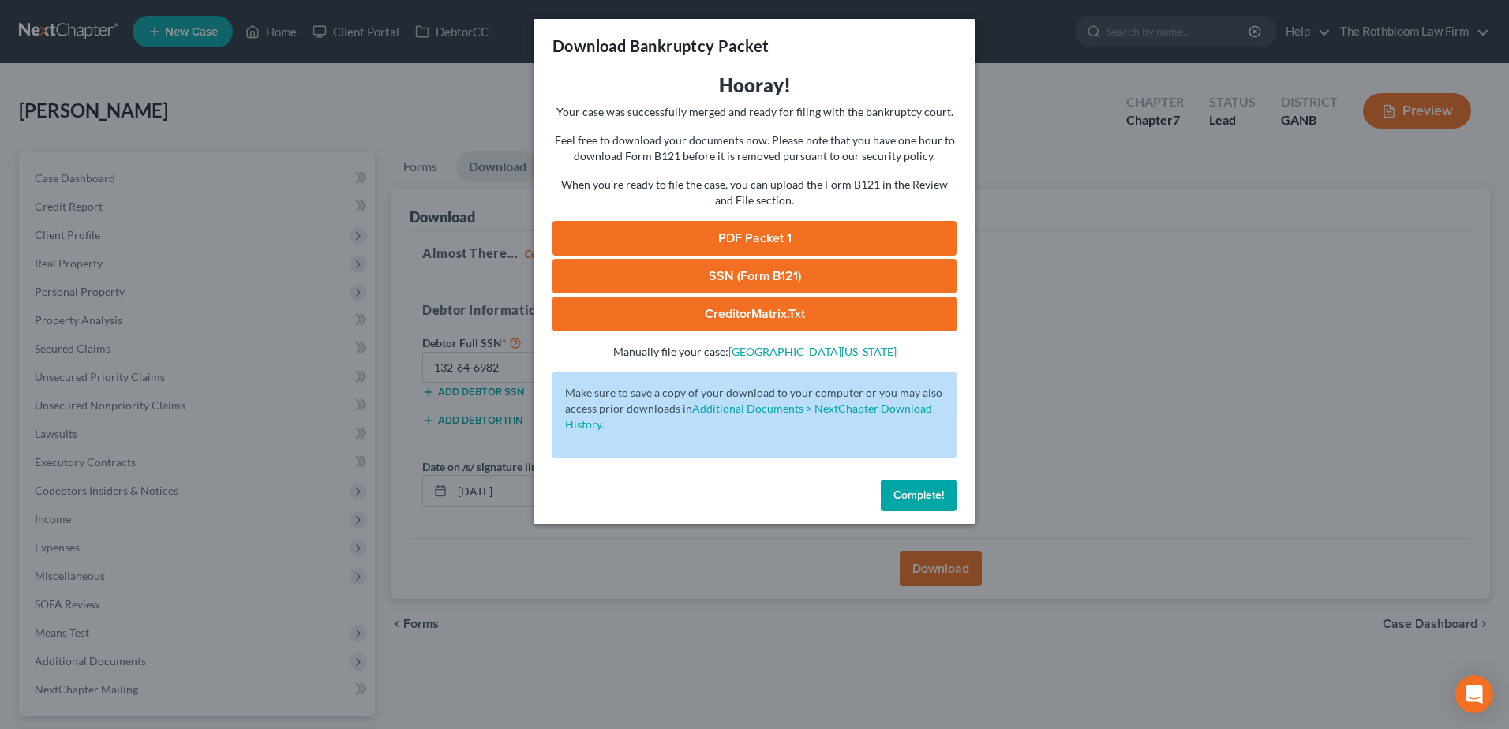
click at [718, 236] on link "PDF Packet 1" at bounding box center [755, 238] width 404 height 35
click at [759, 277] on link "SSN (Form B121)" at bounding box center [755, 276] width 404 height 35
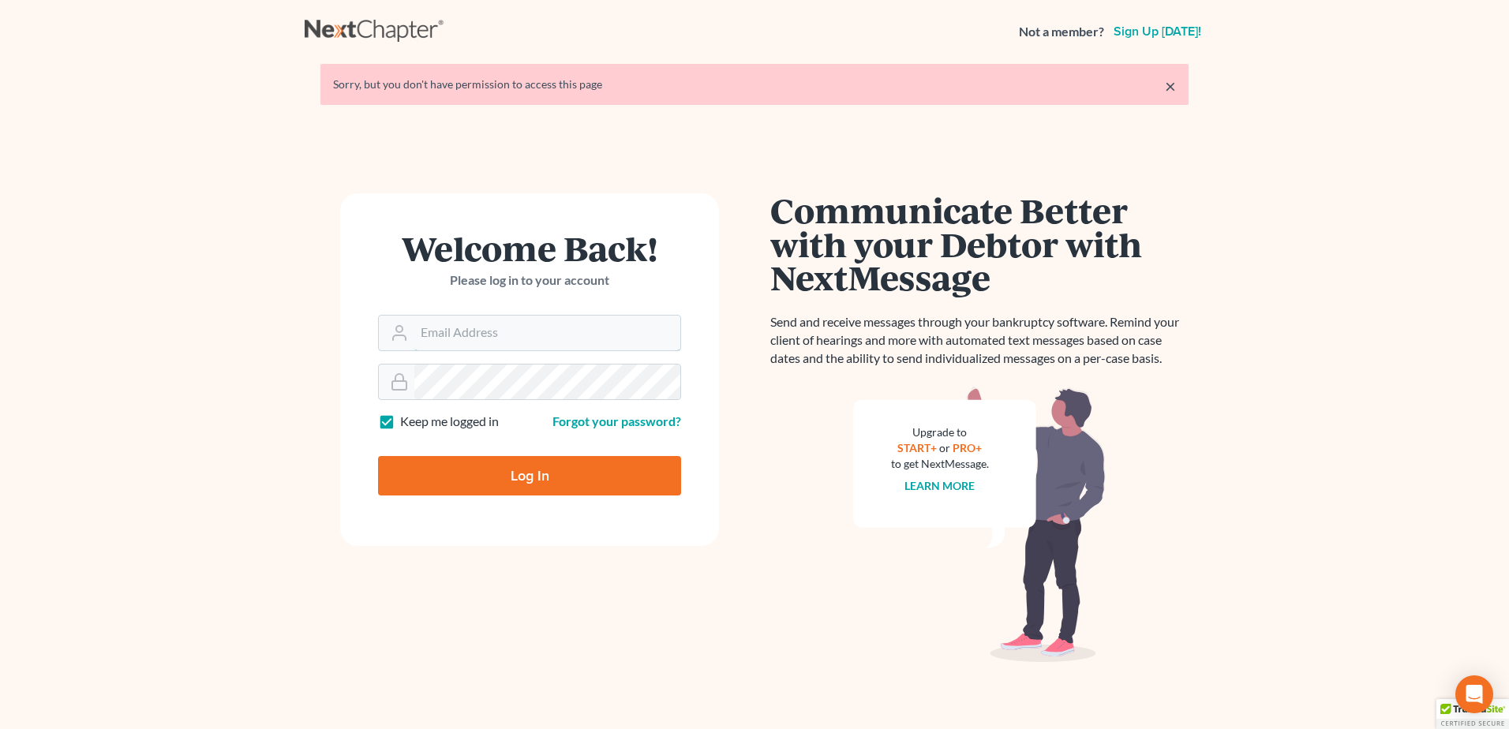
type input "silvia@rothbloom.com"
click at [514, 485] on input "Log In" at bounding box center [529, 475] width 303 height 39
type input "Thinking..."
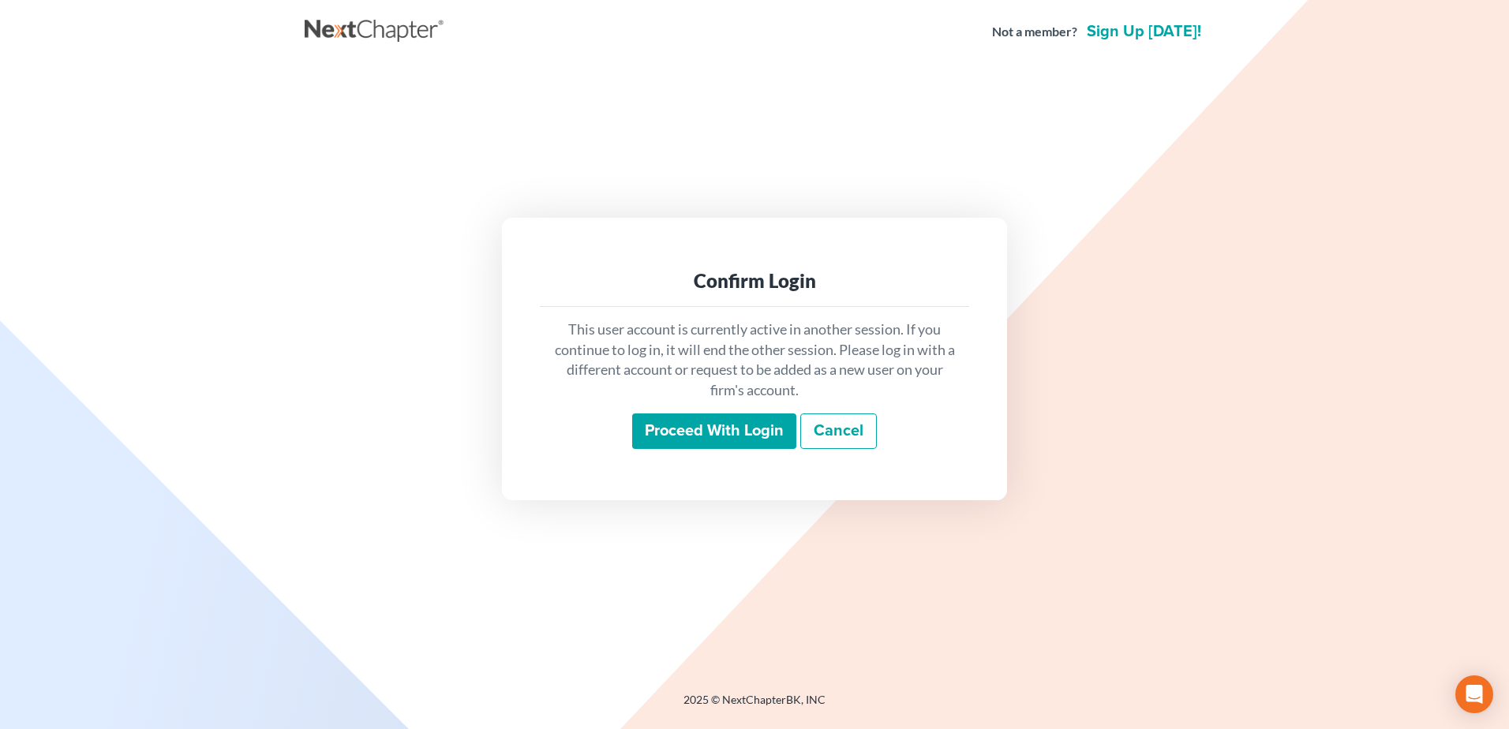
click at [695, 429] on input "Proceed with login" at bounding box center [714, 432] width 164 height 36
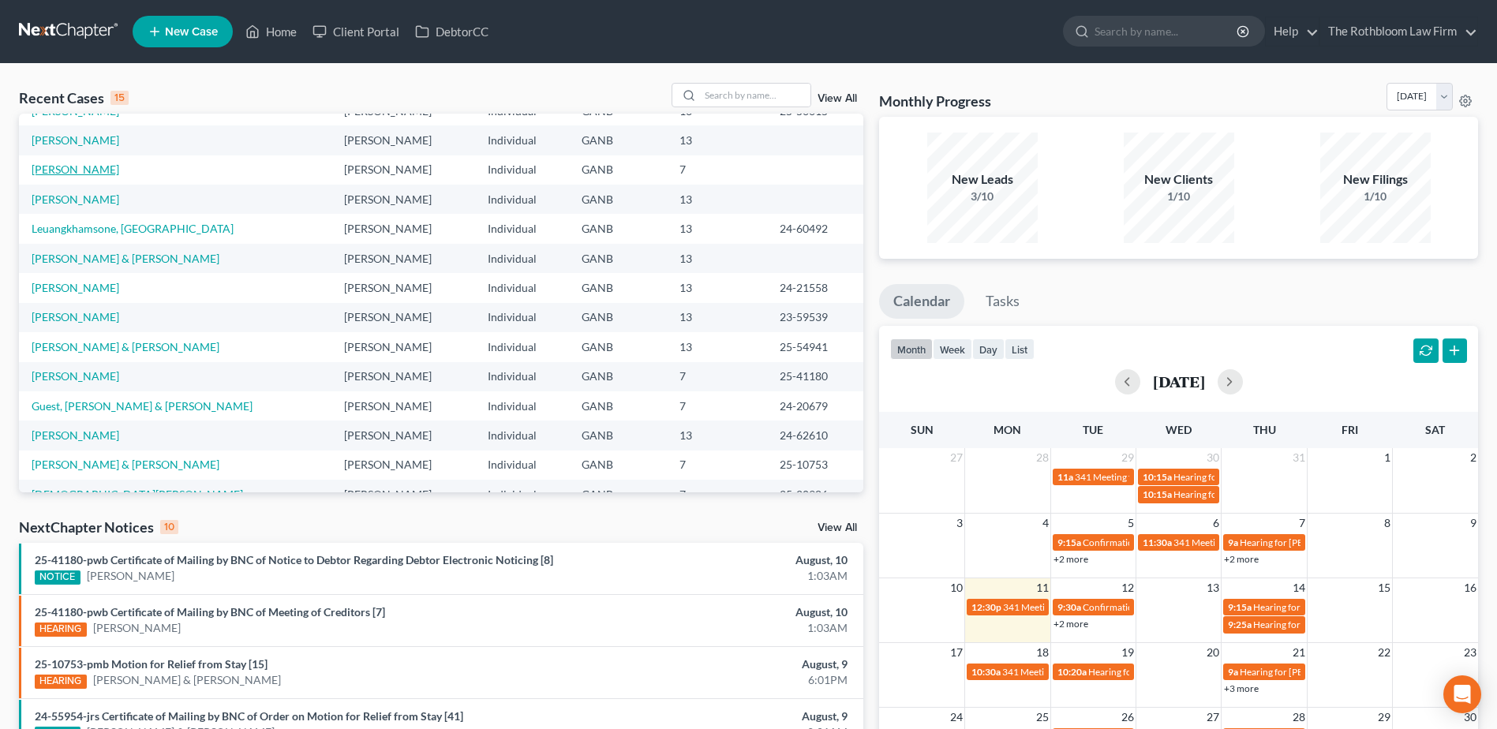
scroll to position [108, 0]
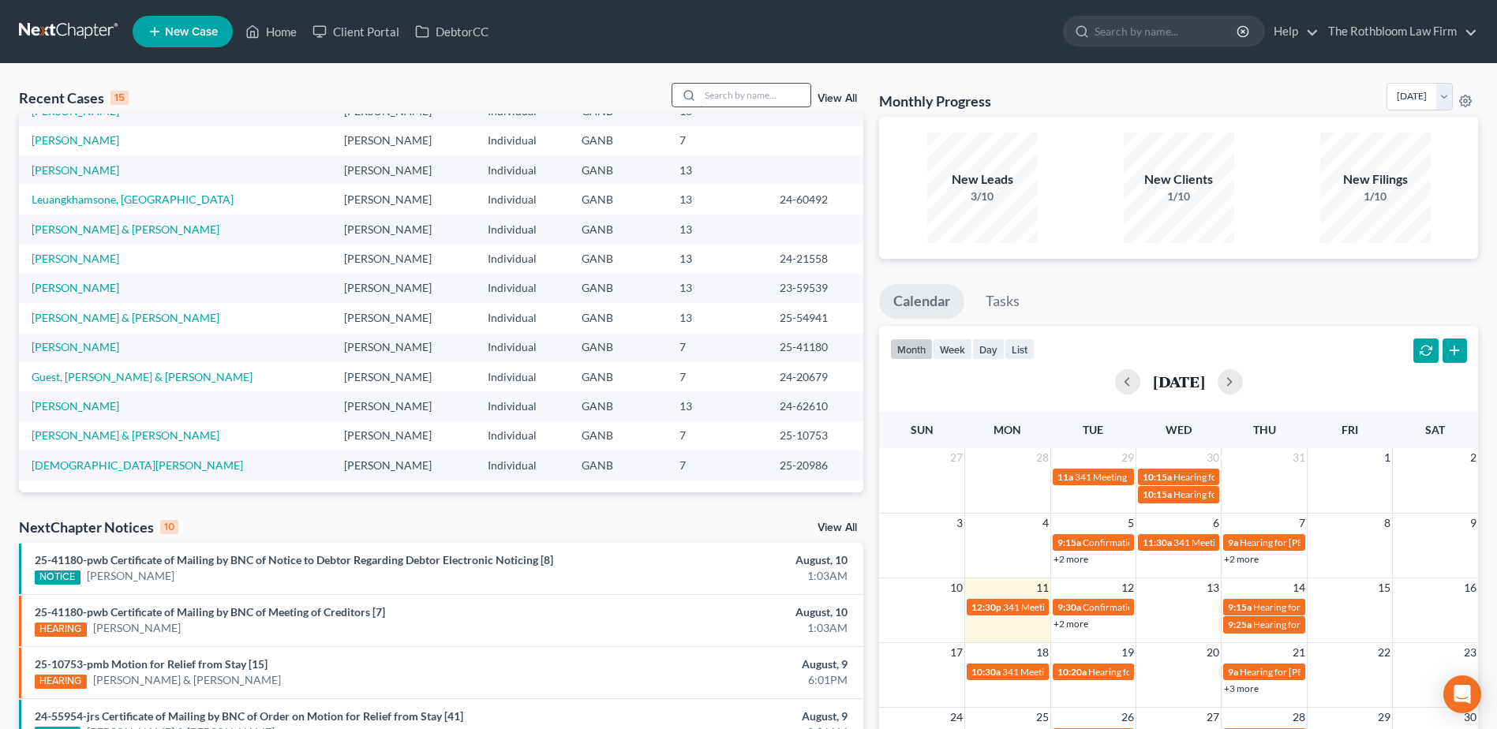
click at [740, 93] on input "search" at bounding box center [755, 95] width 111 height 23
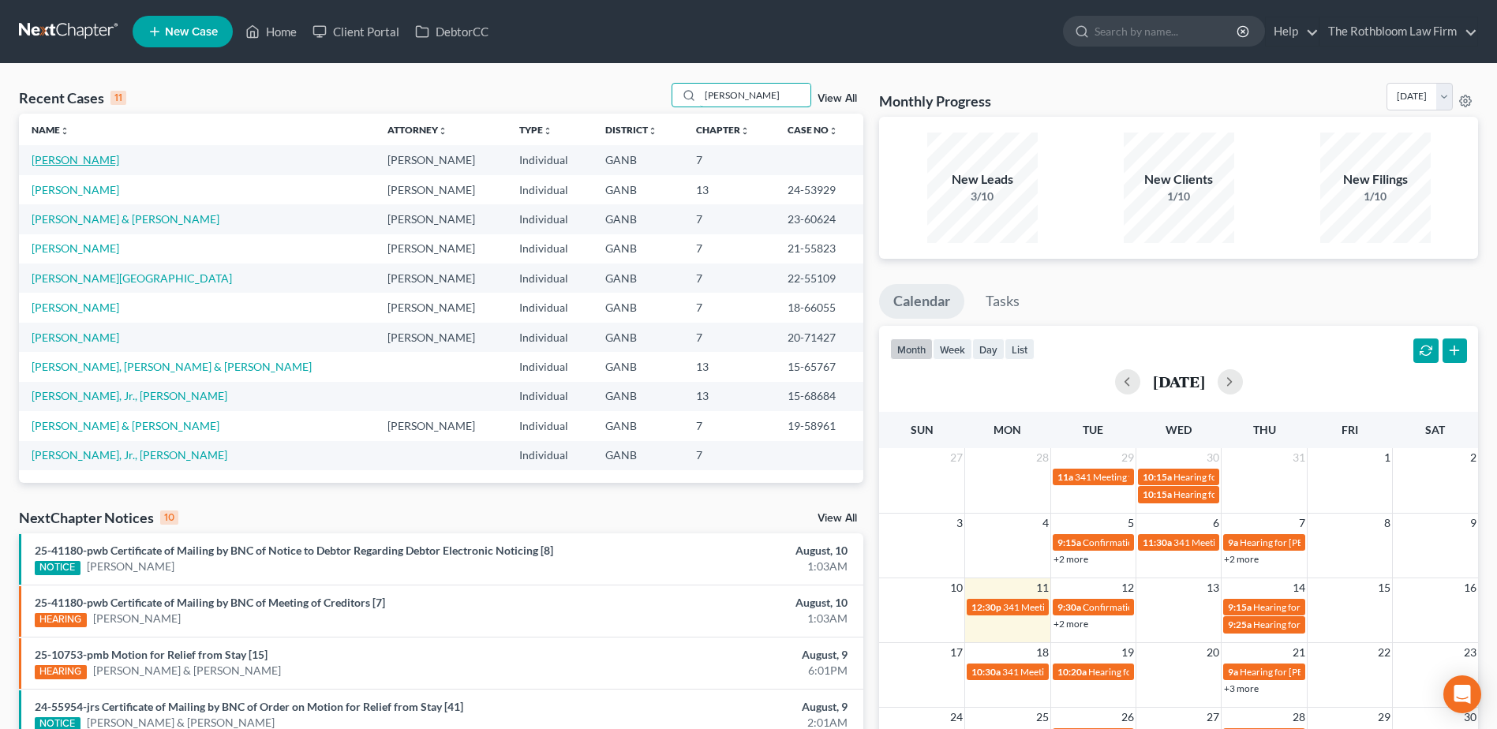
type input "[PERSON_NAME]"
click at [54, 157] on link "[PERSON_NAME]" at bounding box center [76, 159] width 88 height 13
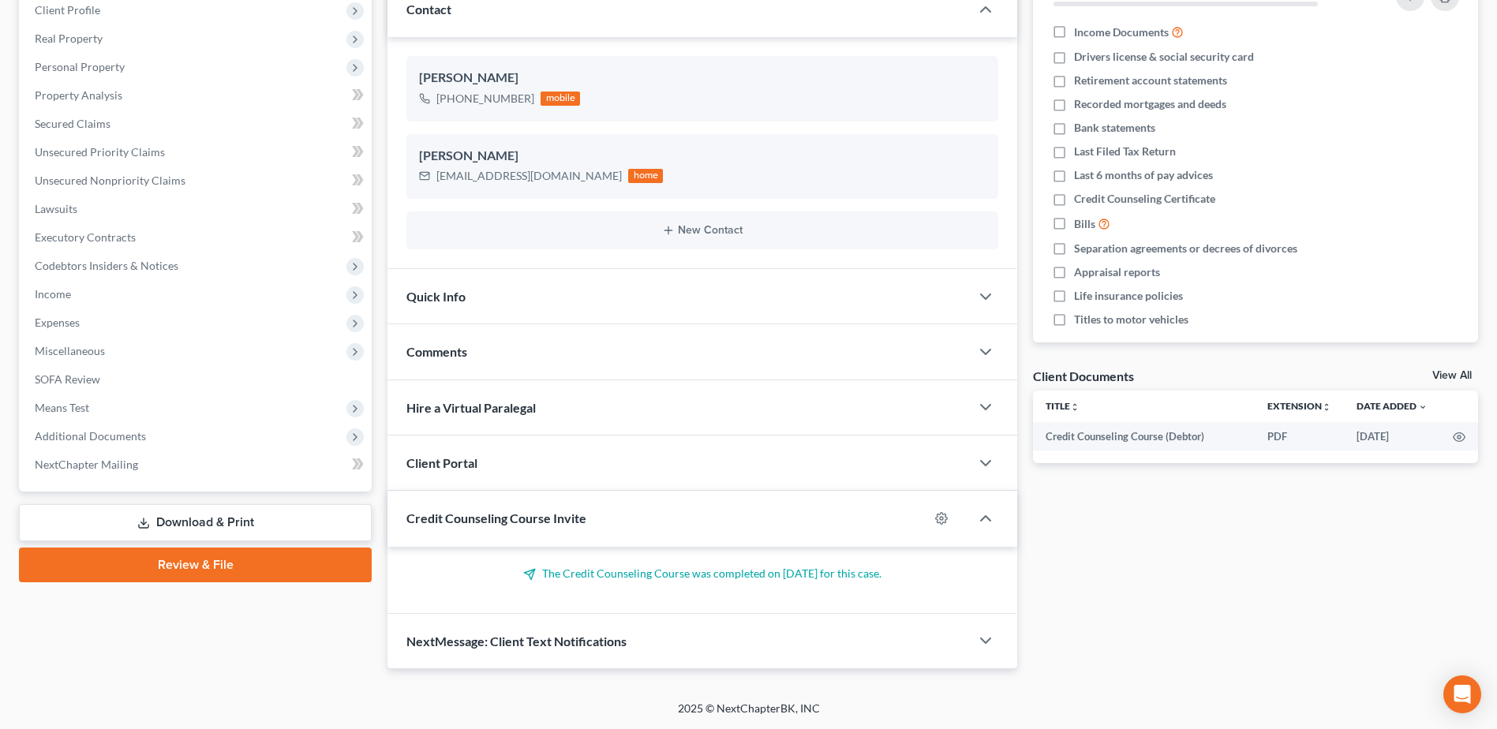
click at [264, 523] on link "Download & Print" at bounding box center [195, 522] width 353 height 37
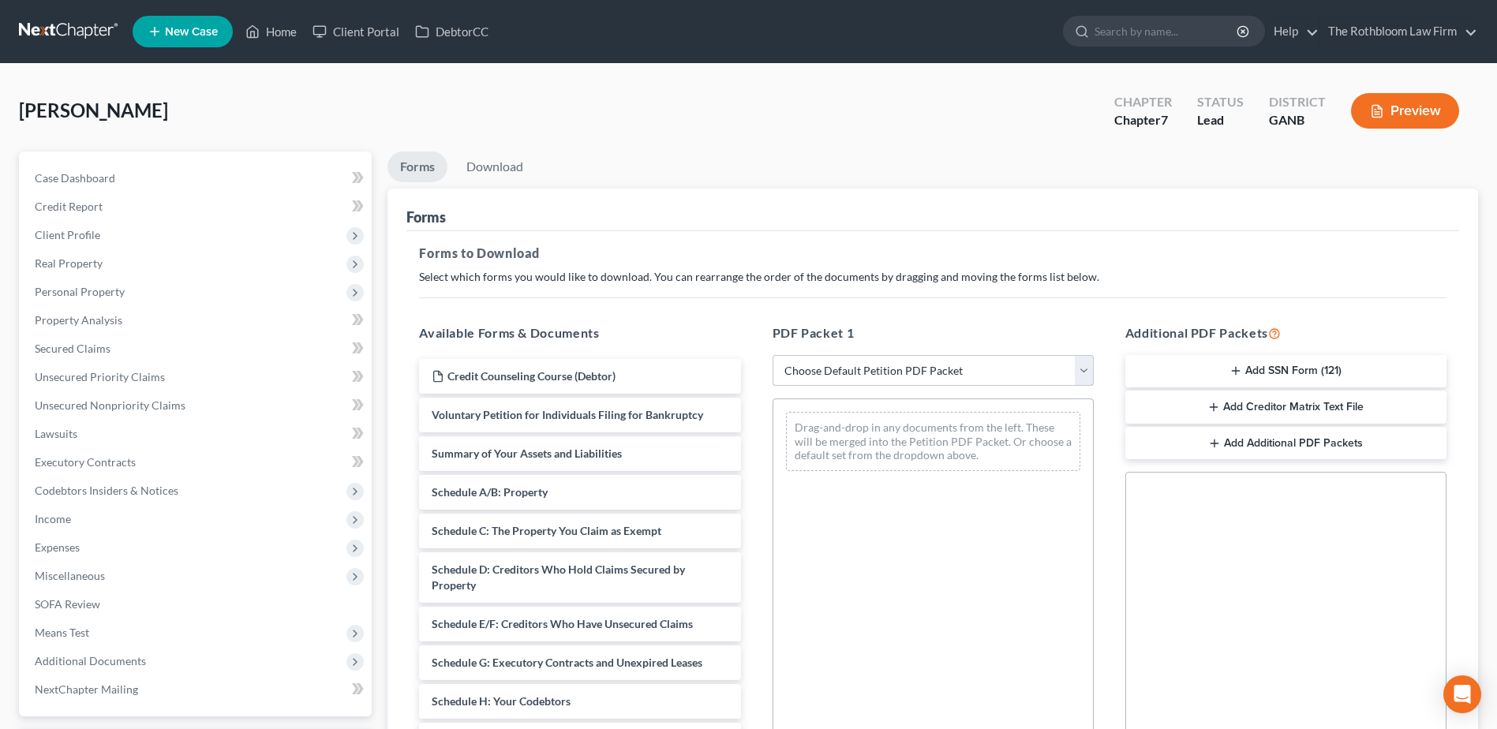
click at [916, 374] on select "Choose Default Petition PDF Packet Complete Bankruptcy Petition (all forms and …" at bounding box center [933, 371] width 321 height 32
select select "3"
click at [773, 355] on select "Choose Default Petition PDF Packet Complete Bankruptcy Petition (all forms and …" at bounding box center [933, 371] width 321 height 32
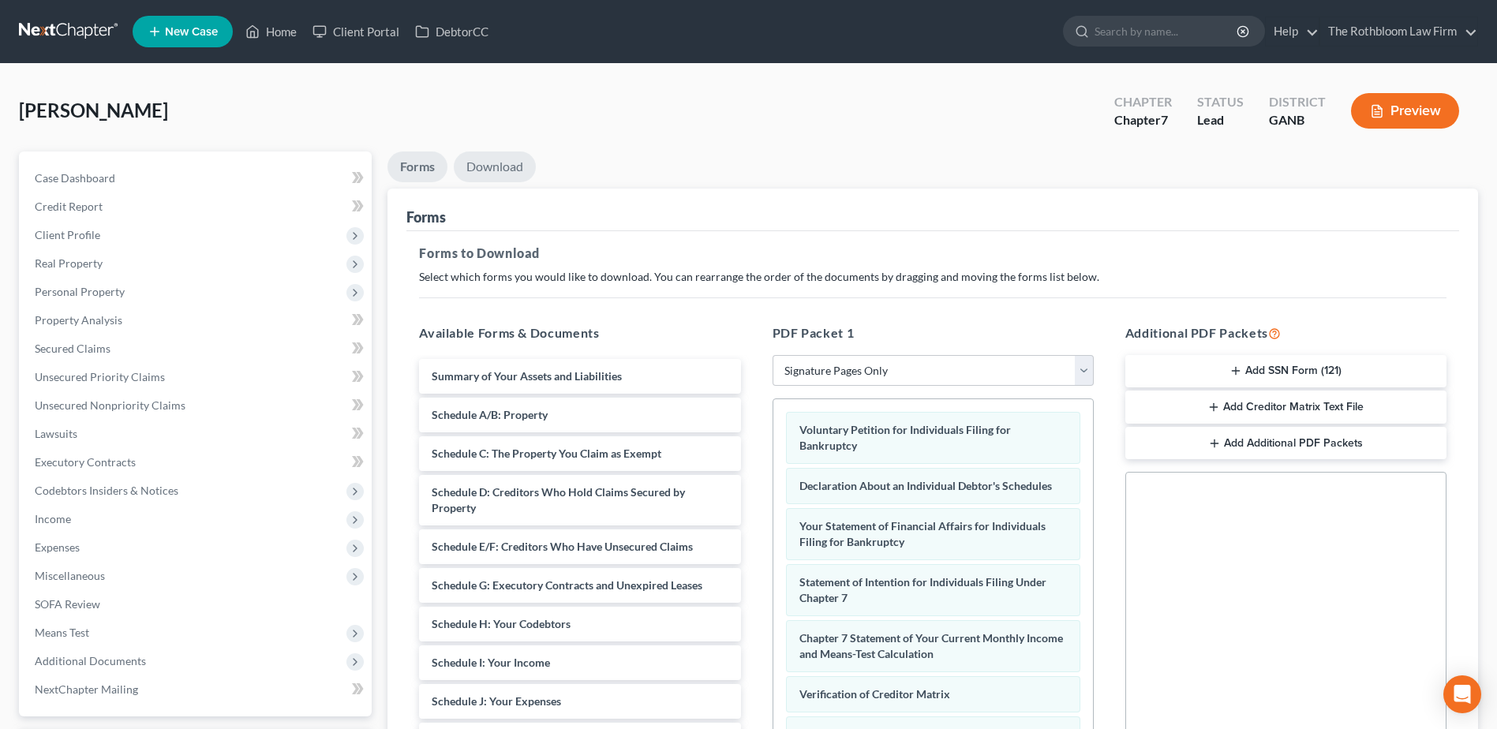
click at [503, 170] on link "Download" at bounding box center [495, 167] width 82 height 31
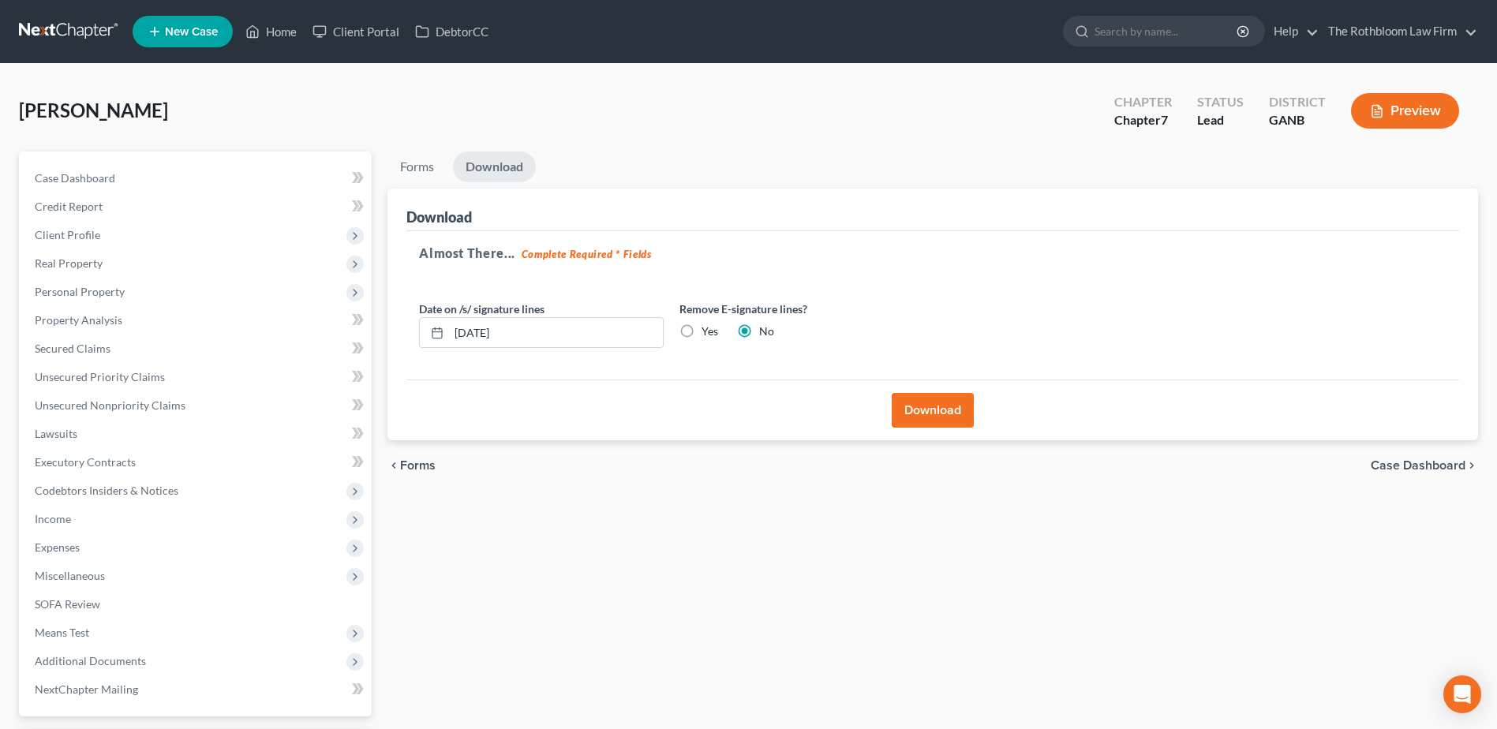
click at [918, 407] on button "Download" at bounding box center [933, 410] width 82 height 35
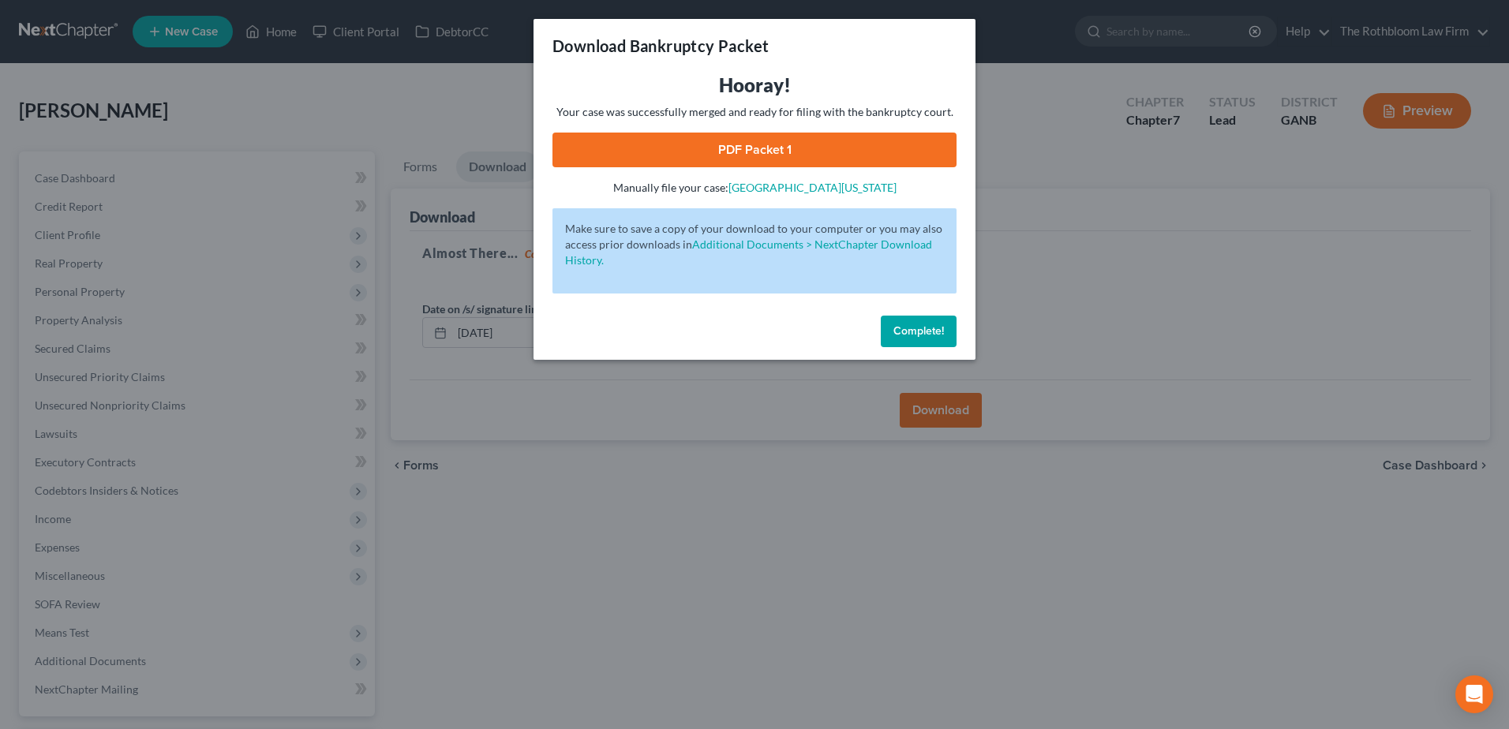
click at [760, 148] on link "PDF Packet 1" at bounding box center [755, 150] width 404 height 35
click at [922, 332] on span "Complete!" at bounding box center [919, 330] width 51 height 13
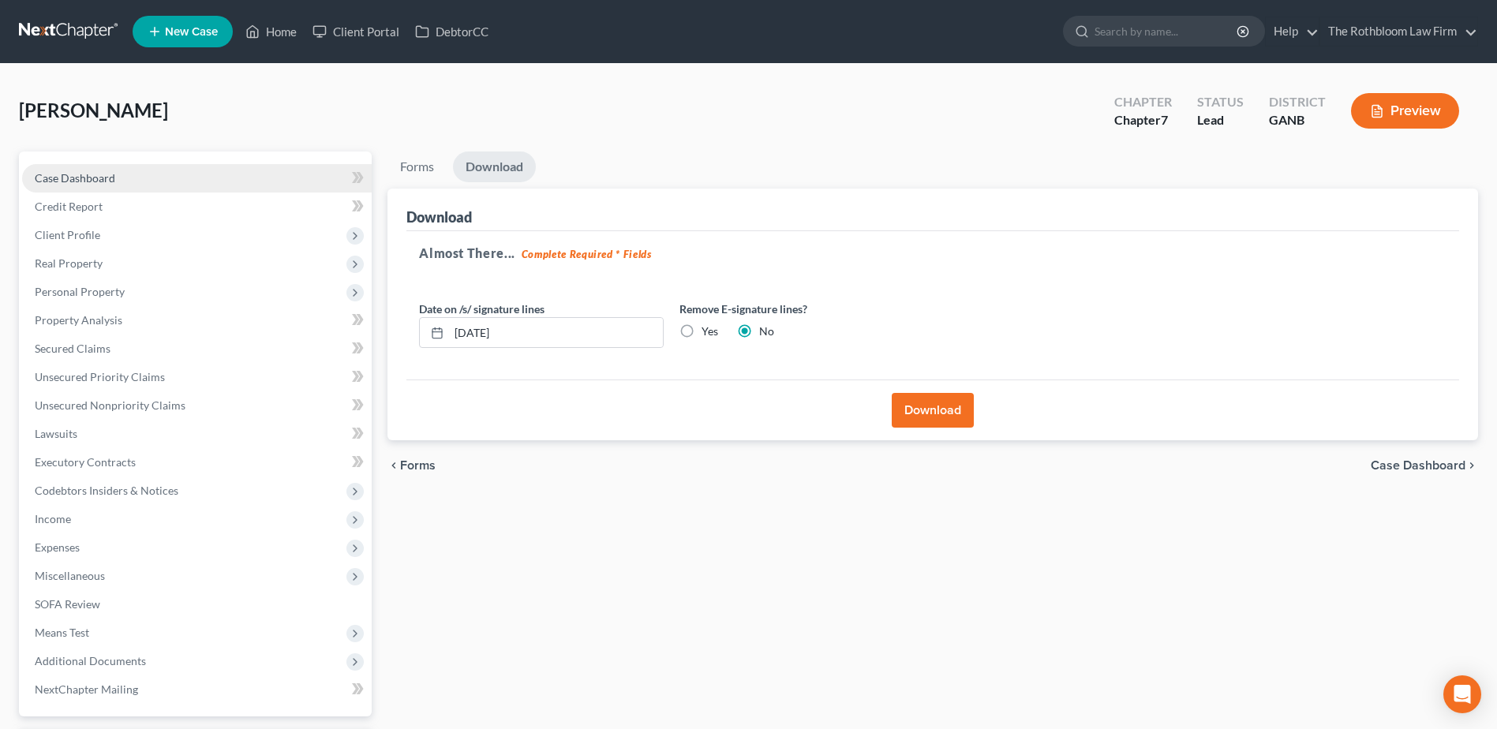
click at [67, 182] on span "Case Dashboard" at bounding box center [75, 177] width 81 height 13
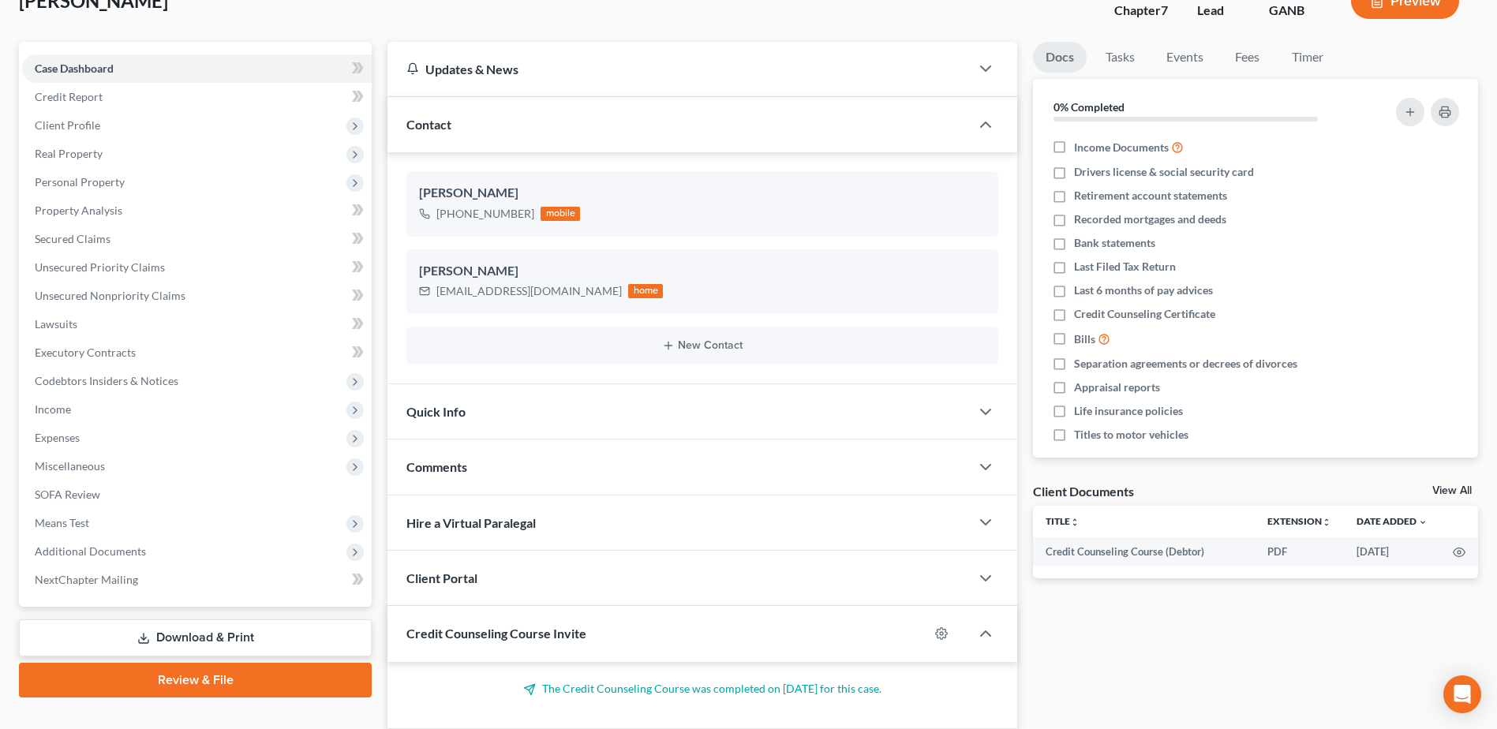
scroll to position [225, 0]
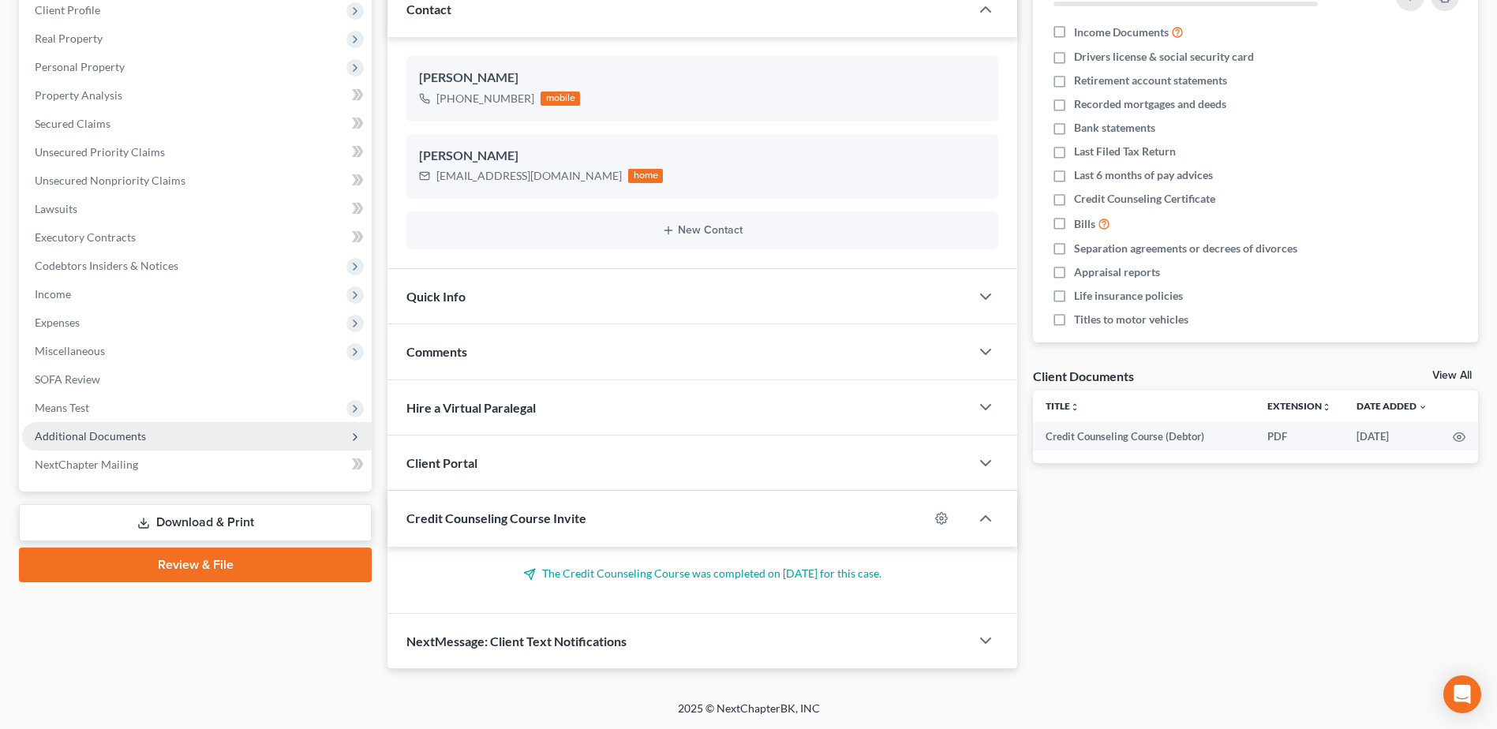
click at [103, 429] on span "Additional Documents" at bounding box center [90, 435] width 111 height 13
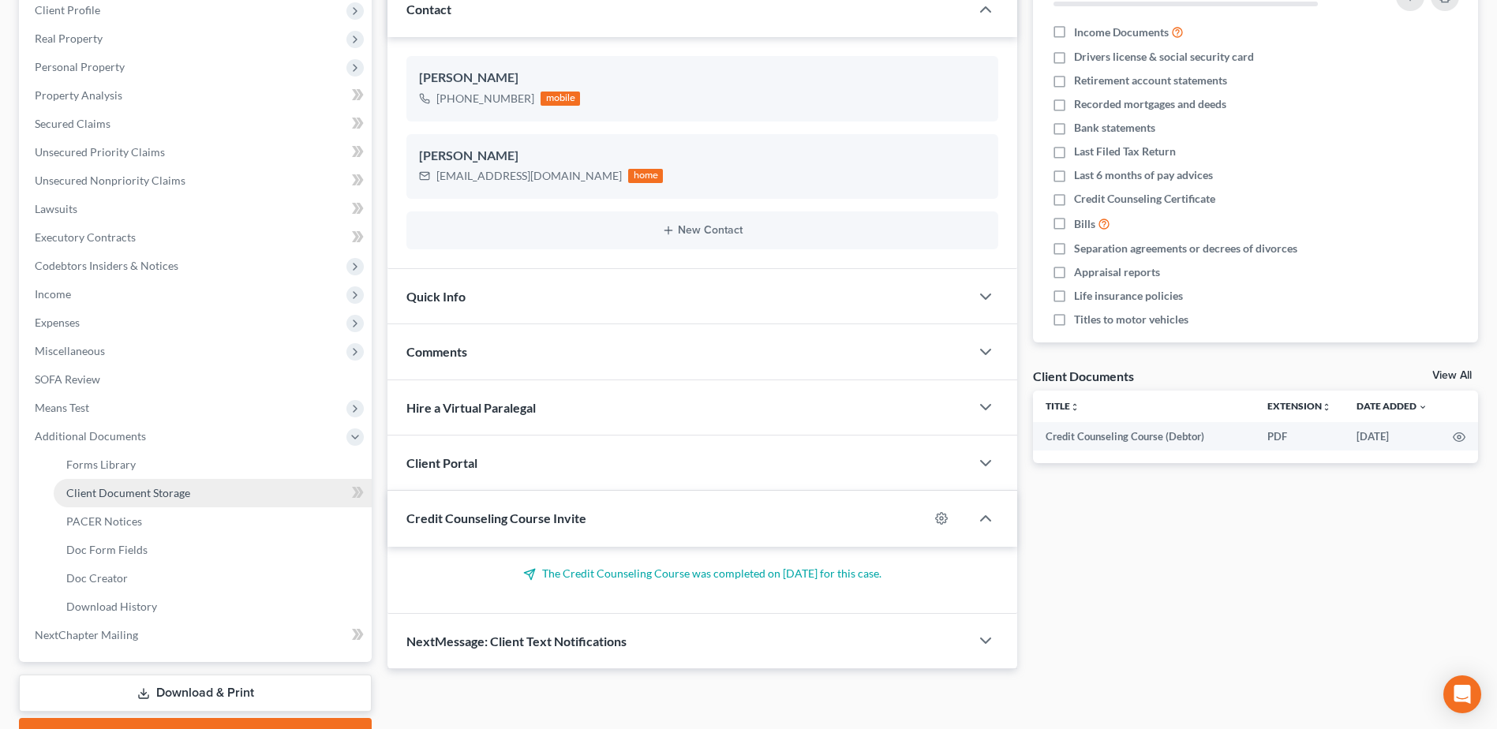
click at [116, 495] on span "Client Document Storage" at bounding box center [128, 492] width 124 height 13
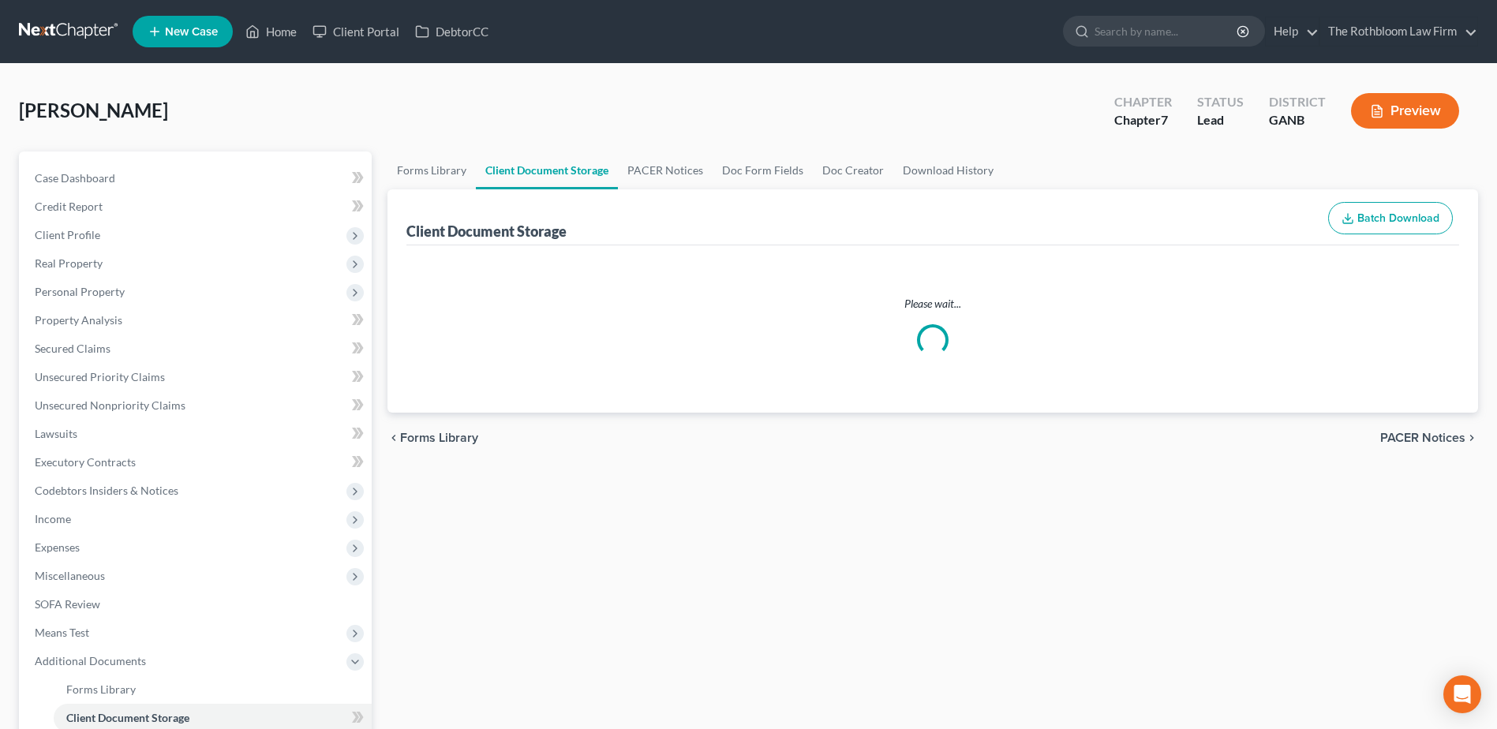
select select "5"
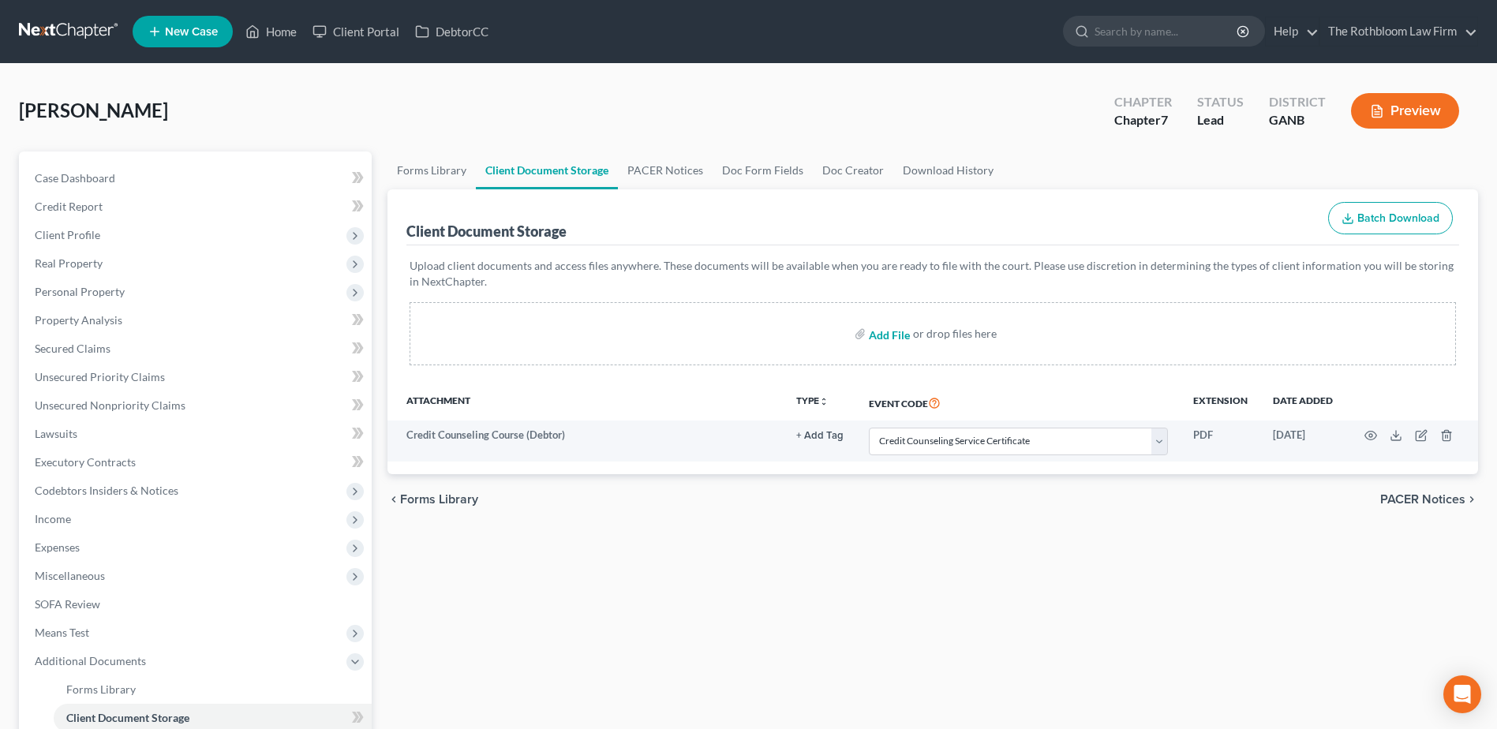
click at [890, 339] on input "file" at bounding box center [888, 334] width 38 height 28
click at [890, 335] on input "file" at bounding box center [888, 334] width 38 height 28
type input "C:\fakepath\Payslip_[DATE].pdf"
select select "5"
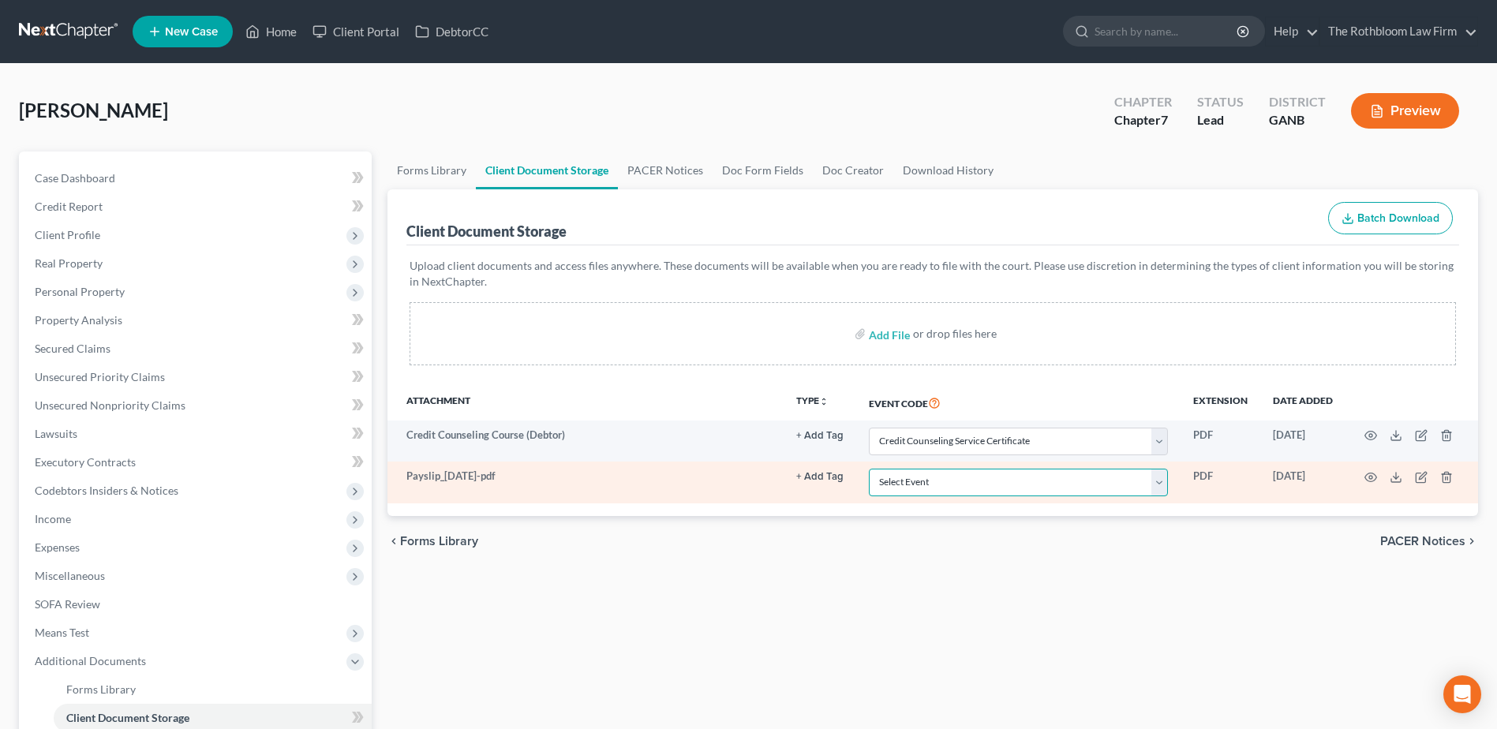
click at [1161, 489] on select "Select Event 01 - Chapter 13 Plan - Initial Plan 02-Application to Pay Filing F…" at bounding box center [1018, 483] width 299 height 28
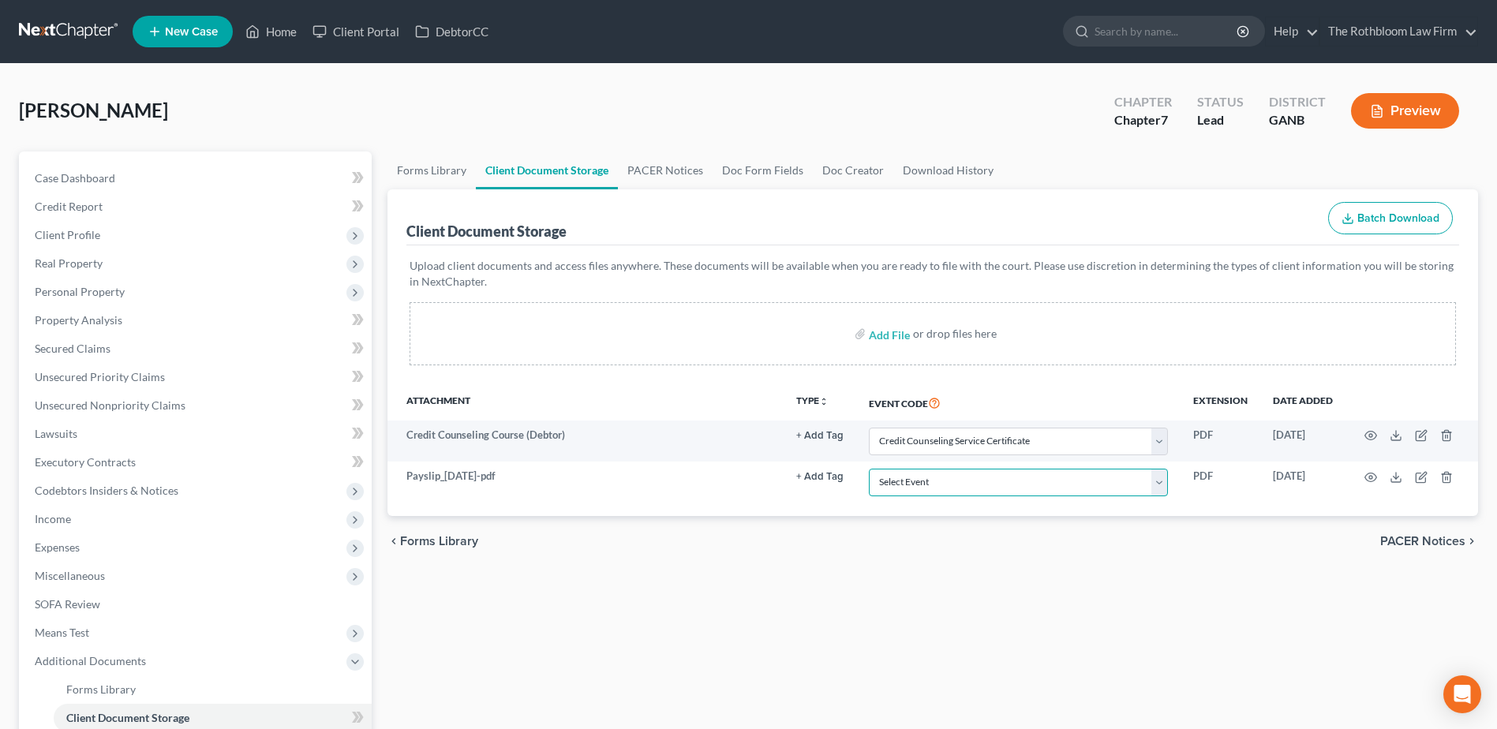
select select "35"
click at [869, 469] on select "Select Event 01 - Chapter 13 Plan - Initial Plan 02-Application to Pay Filing F…" at bounding box center [1018, 483] width 299 height 28
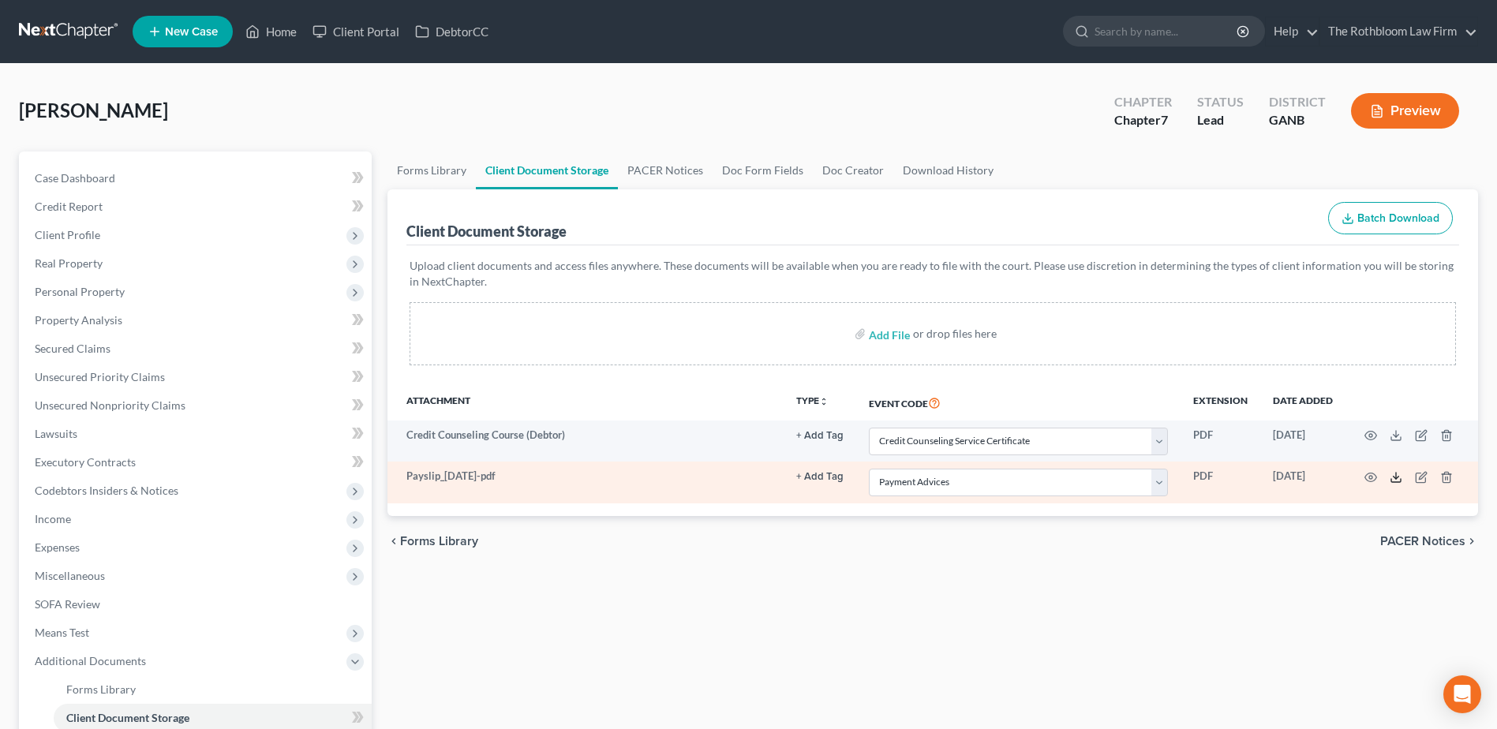
click at [1393, 475] on icon at bounding box center [1396, 477] width 13 height 13
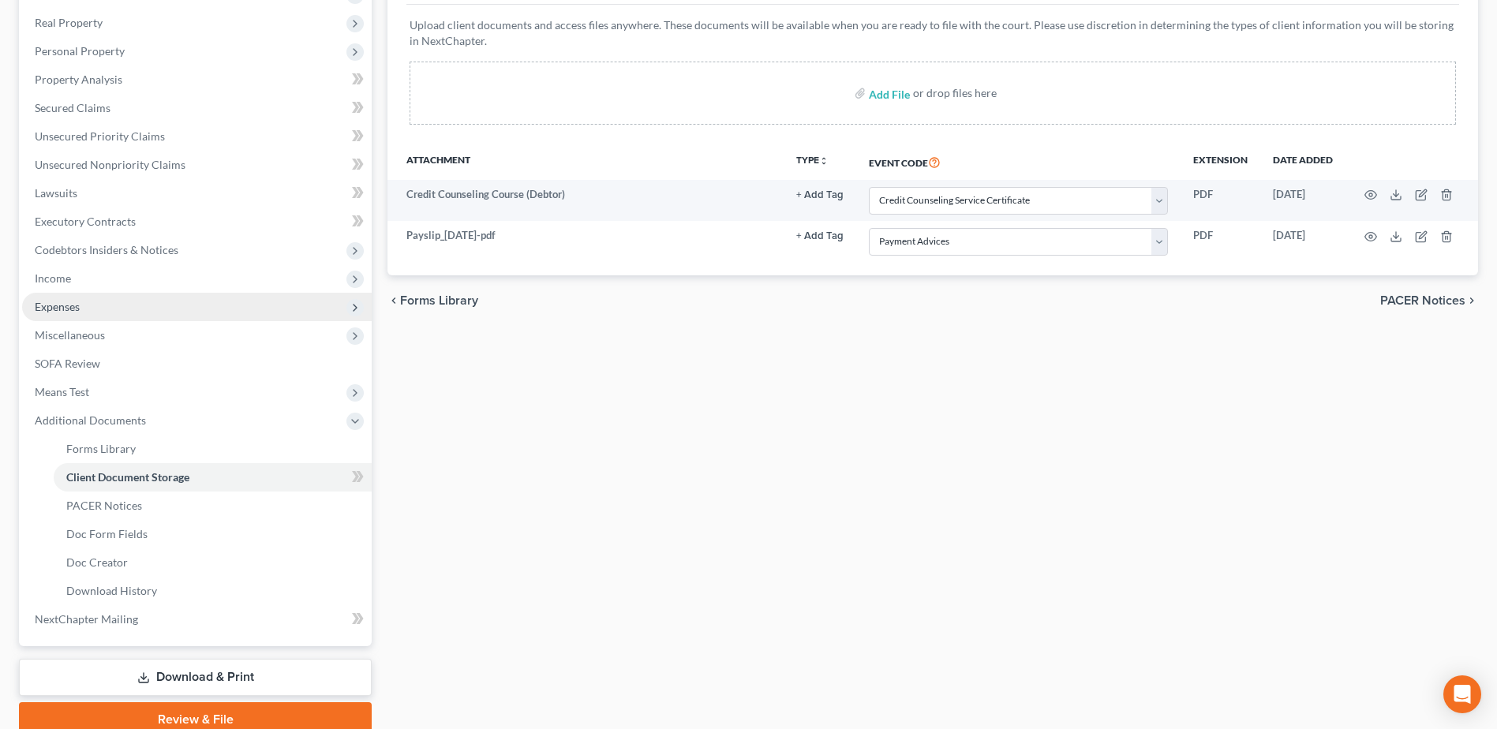
scroll to position [309, 0]
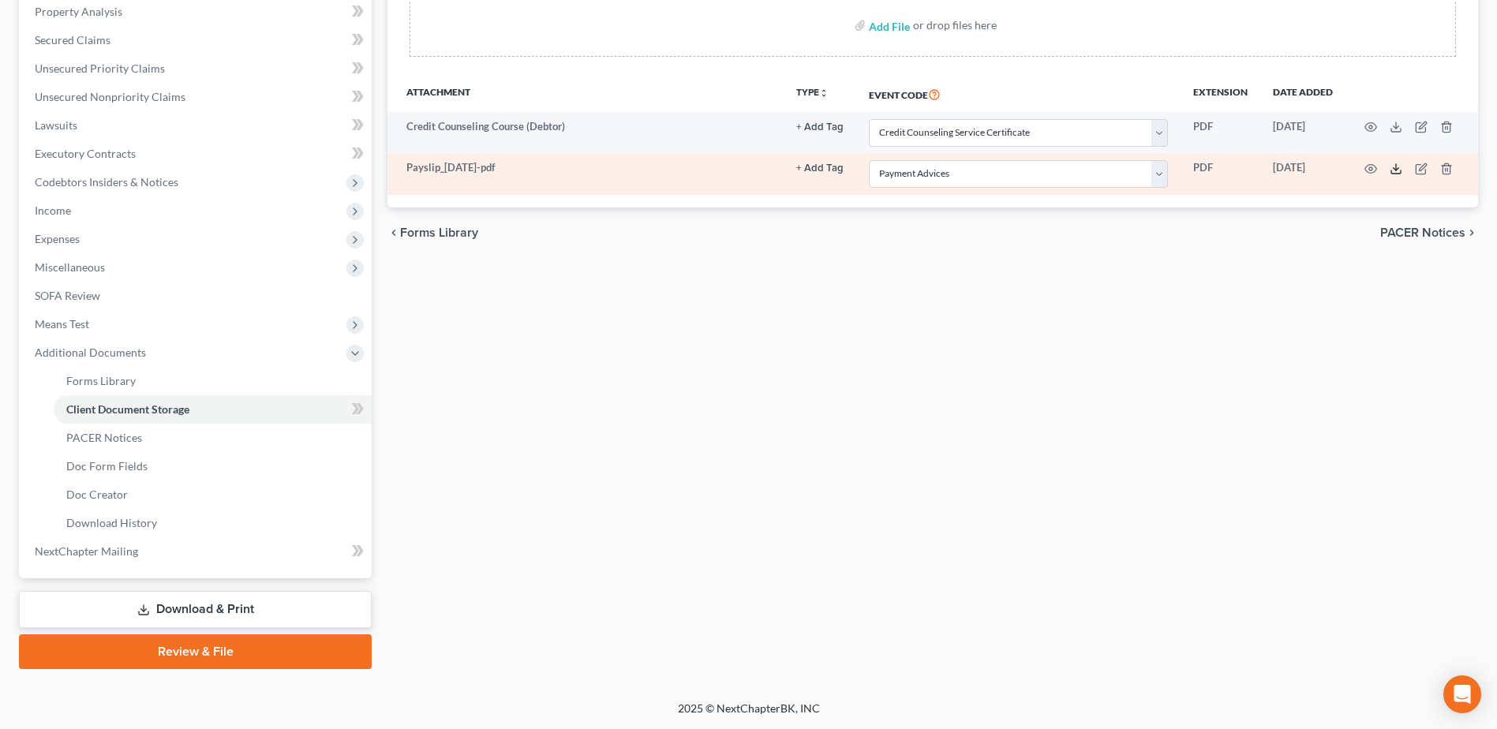
click at [1395, 169] on polyline at bounding box center [1397, 168] width 6 height 2
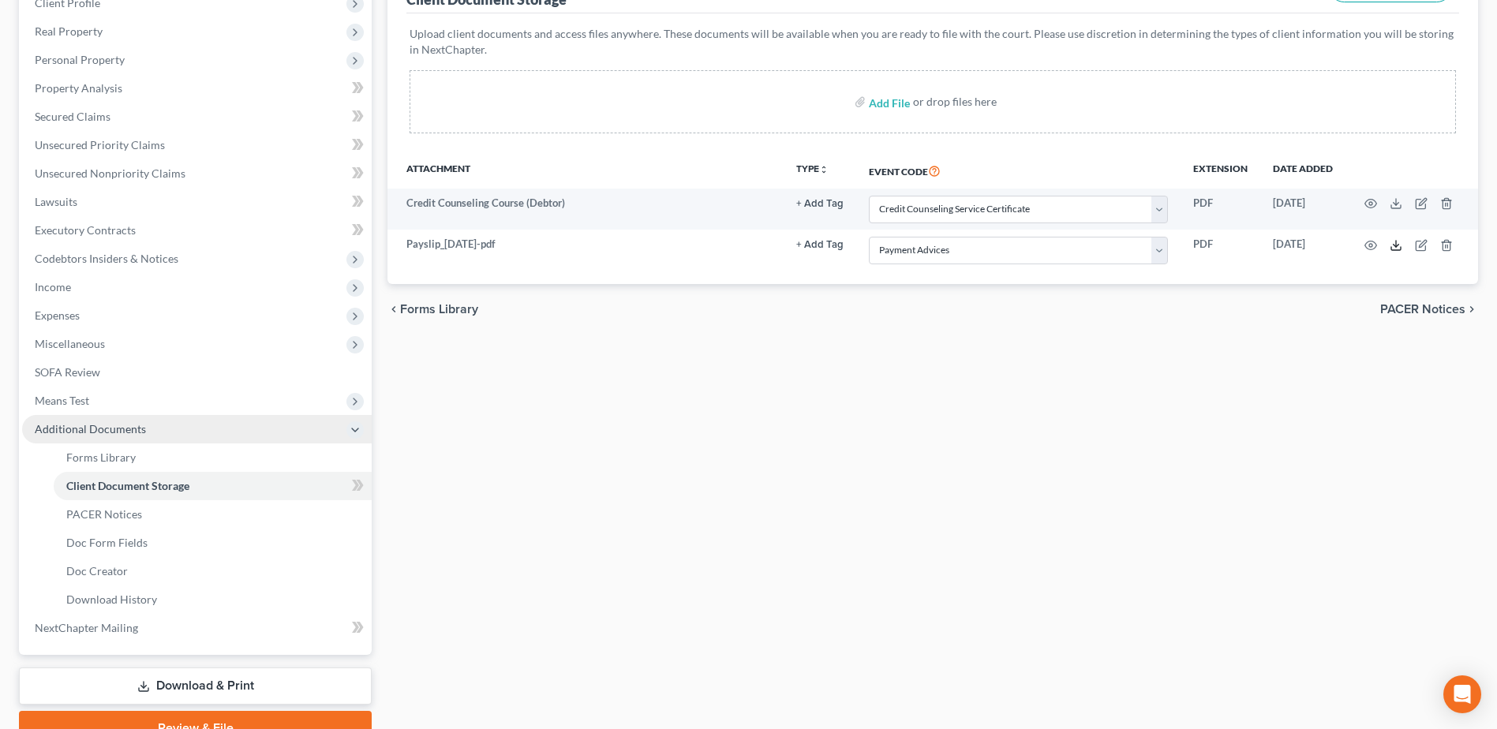
scroll to position [151, 0]
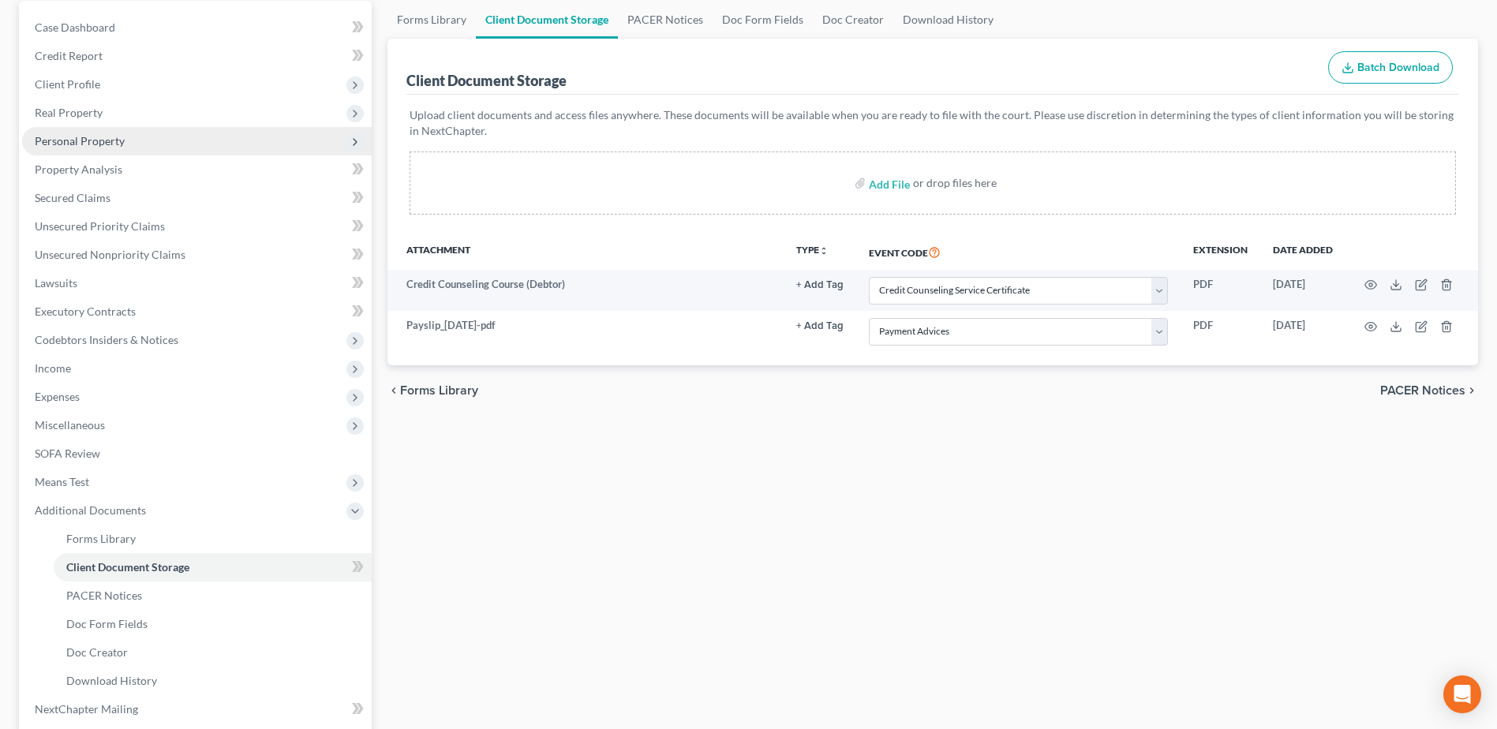
click at [57, 141] on span "Personal Property" at bounding box center [80, 140] width 90 height 13
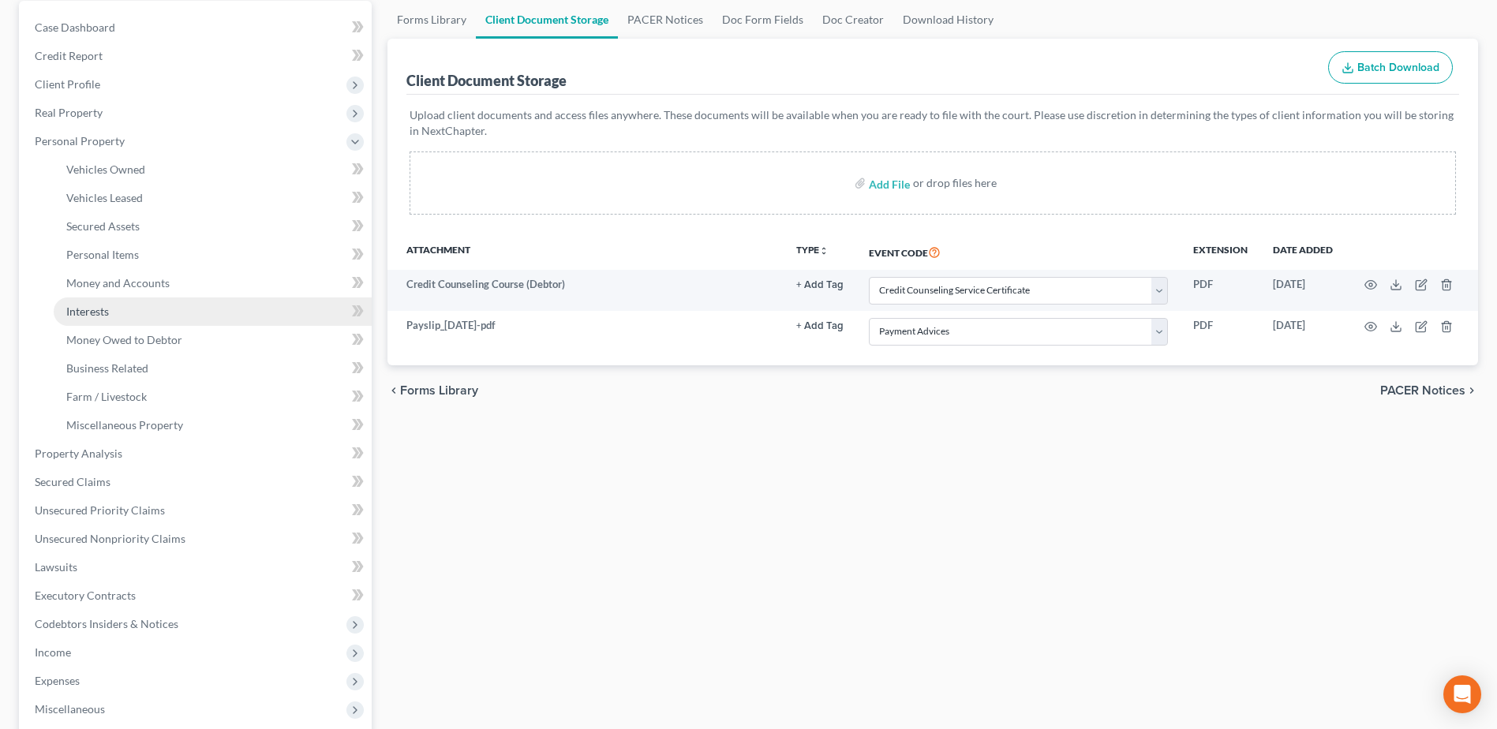
click at [96, 313] on span "Interests" at bounding box center [87, 311] width 43 height 13
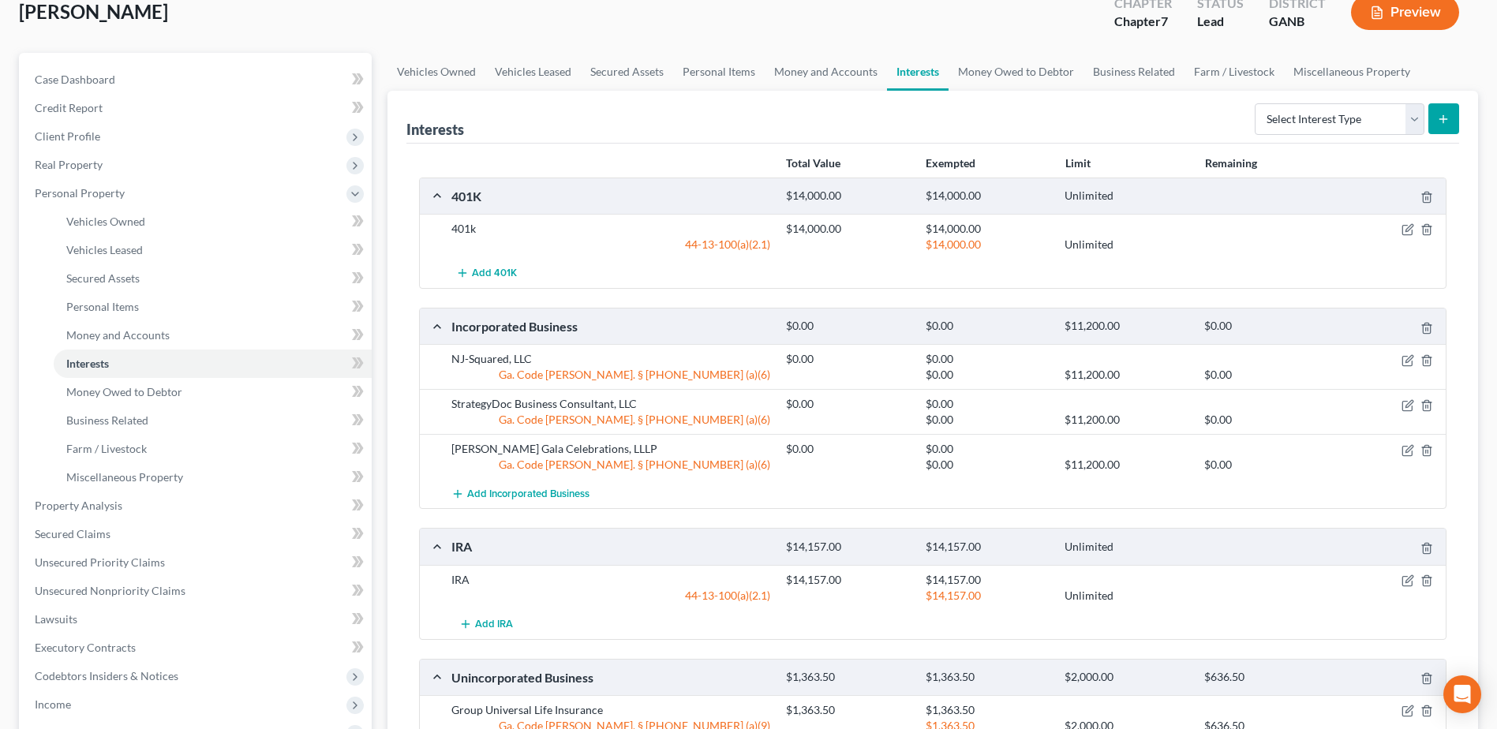
scroll to position [316, 0]
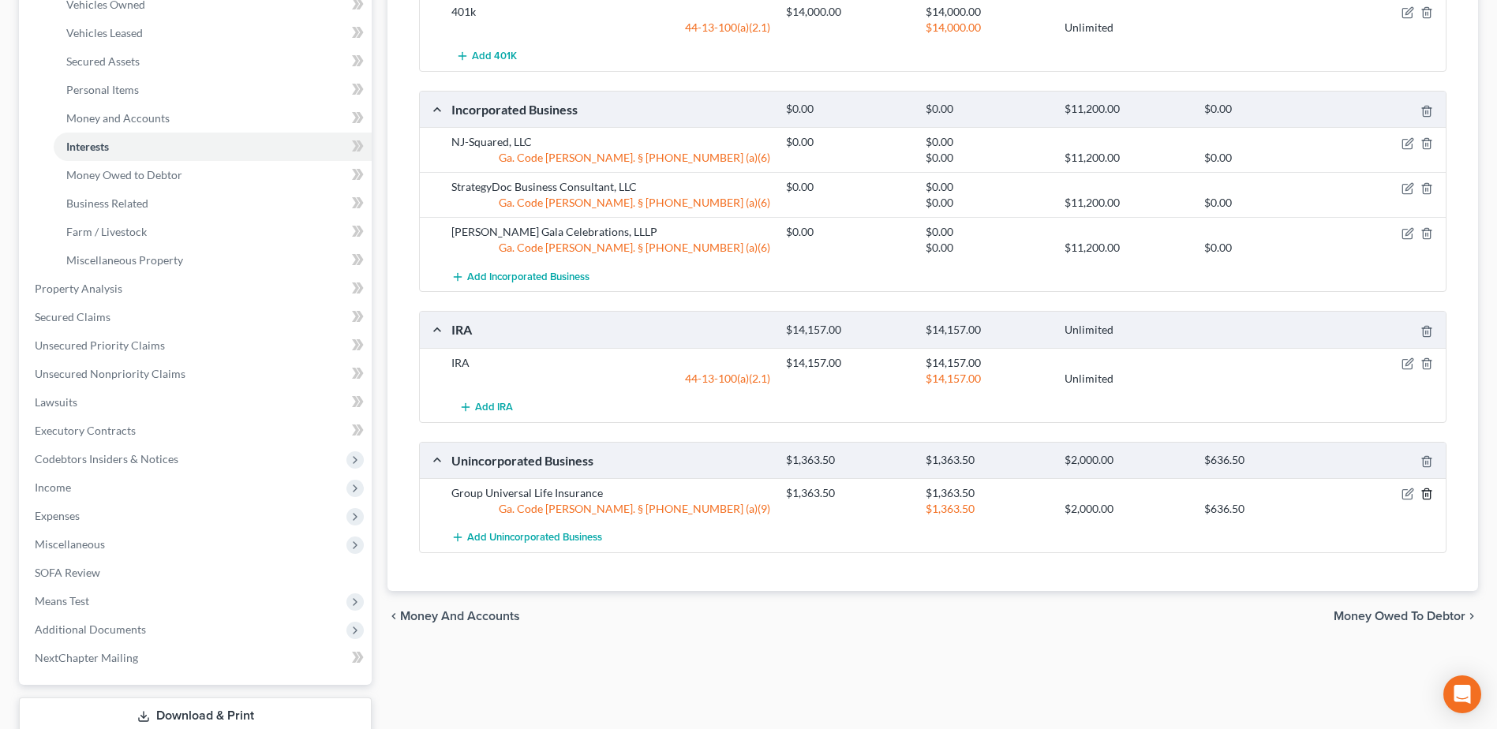
click at [1425, 494] on icon "button" at bounding box center [1427, 494] width 13 height 13
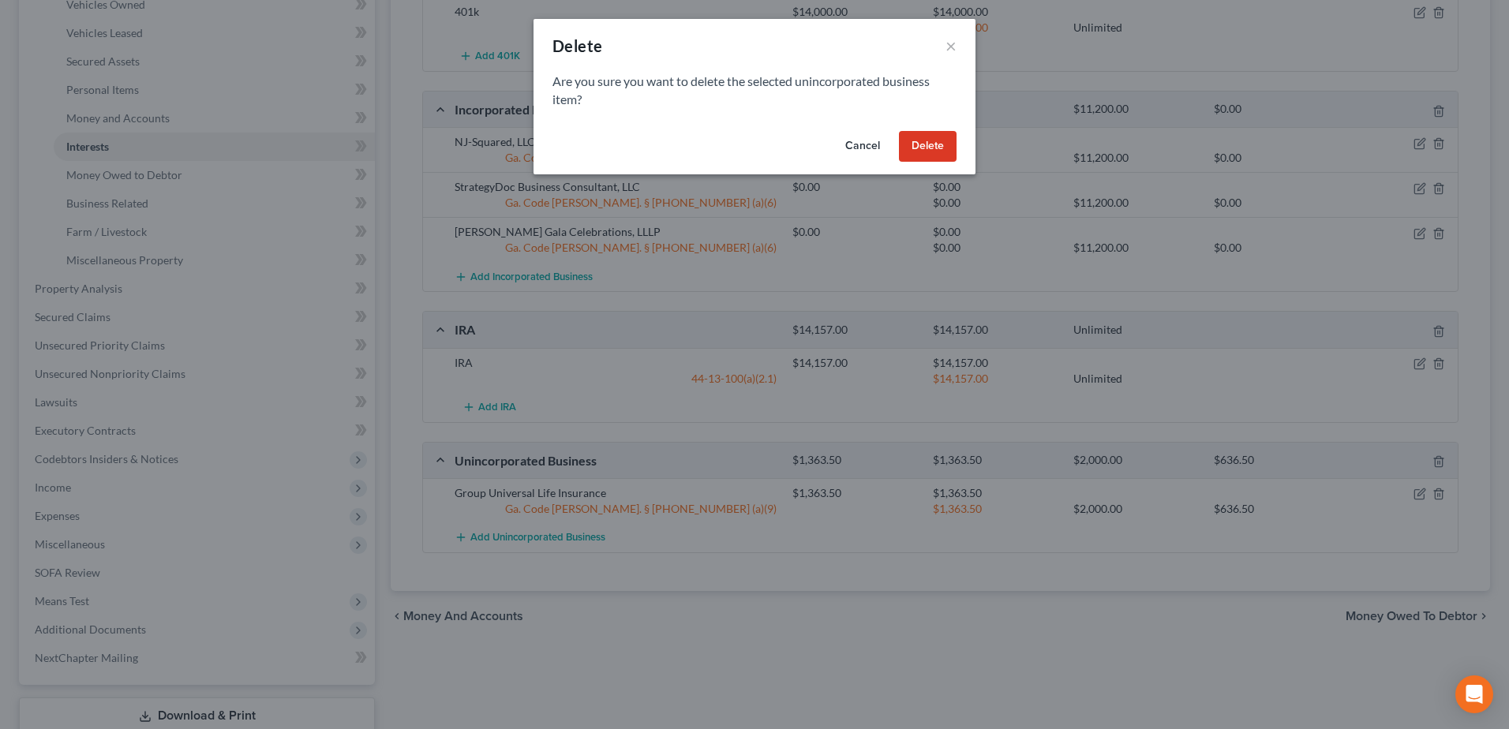
click at [941, 154] on button "Delete" at bounding box center [928, 147] width 58 height 32
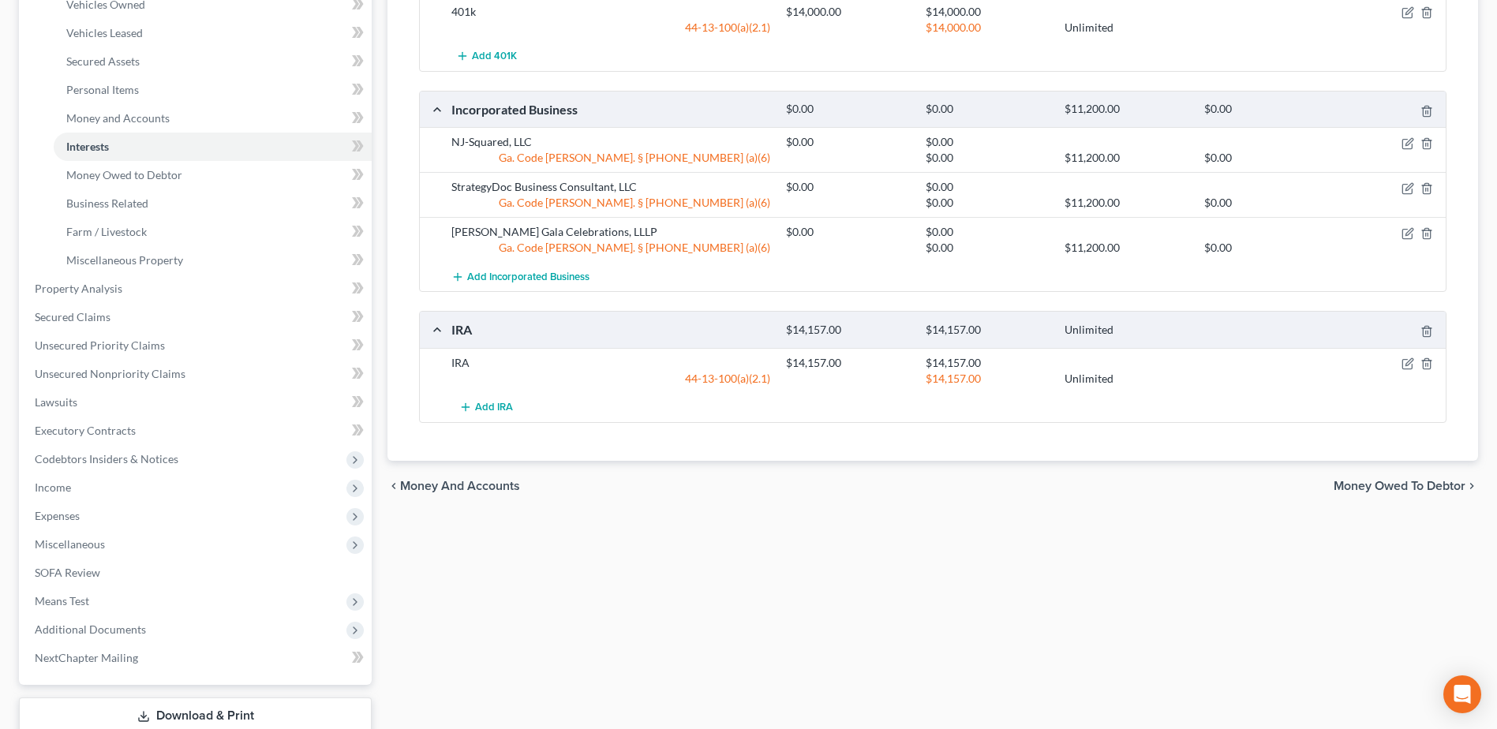
scroll to position [0, 0]
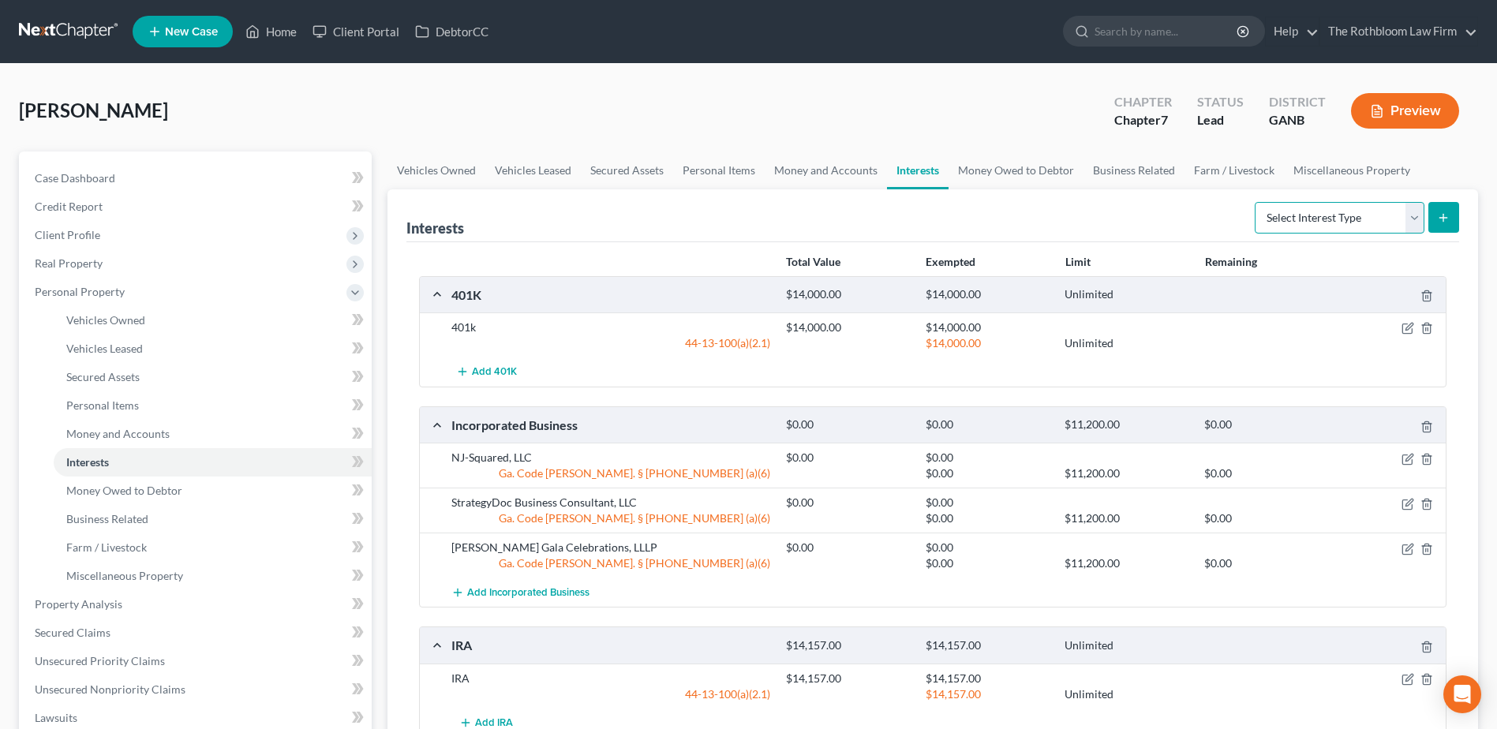
click at [1415, 227] on select "Select Interest Type 401K Annuity Bond Education IRA Government Bond Government…" at bounding box center [1340, 218] width 170 height 32
select select "whole_life_insurance"
click at [1257, 202] on select "Select Interest Type 401K Annuity Bond Education IRA Government Bond Government…" at bounding box center [1340, 218] width 170 height 32
click at [1444, 223] on icon "submit" at bounding box center [1443, 218] width 13 height 13
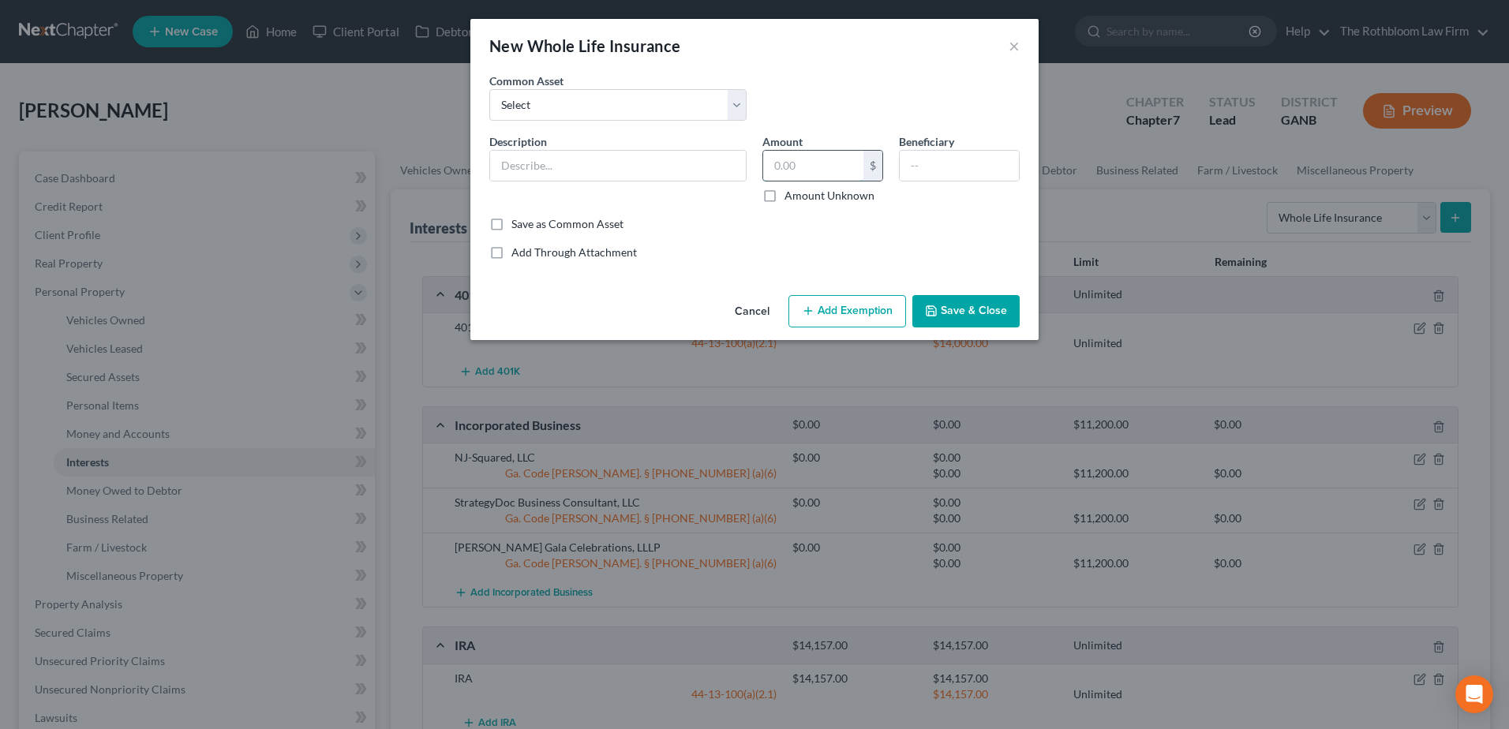
click at [800, 162] on input "text" at bounding box center [813, 166] width 100 height 30
type input "1,363.50"
click at [500, 175] on input "text" at bounding box center [618, 166] width 256 height 30
type input "Group Universal Life Insurance"
click at [920, 170] on input "text" at bounding box center [959, 166] width 119 height 30
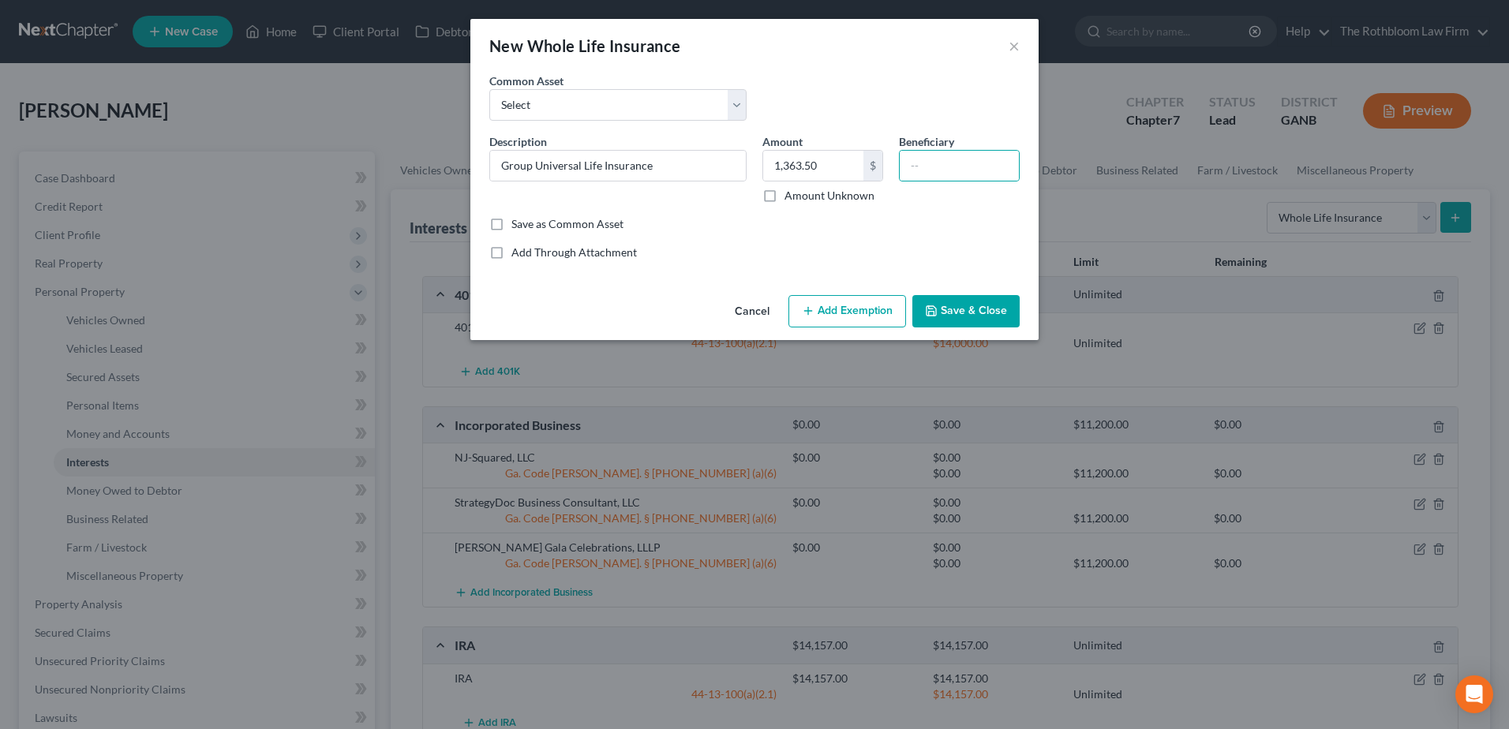
click at [841, 312] on button "Add Exemption" at bounding box center [848, 311] width 118 height 33
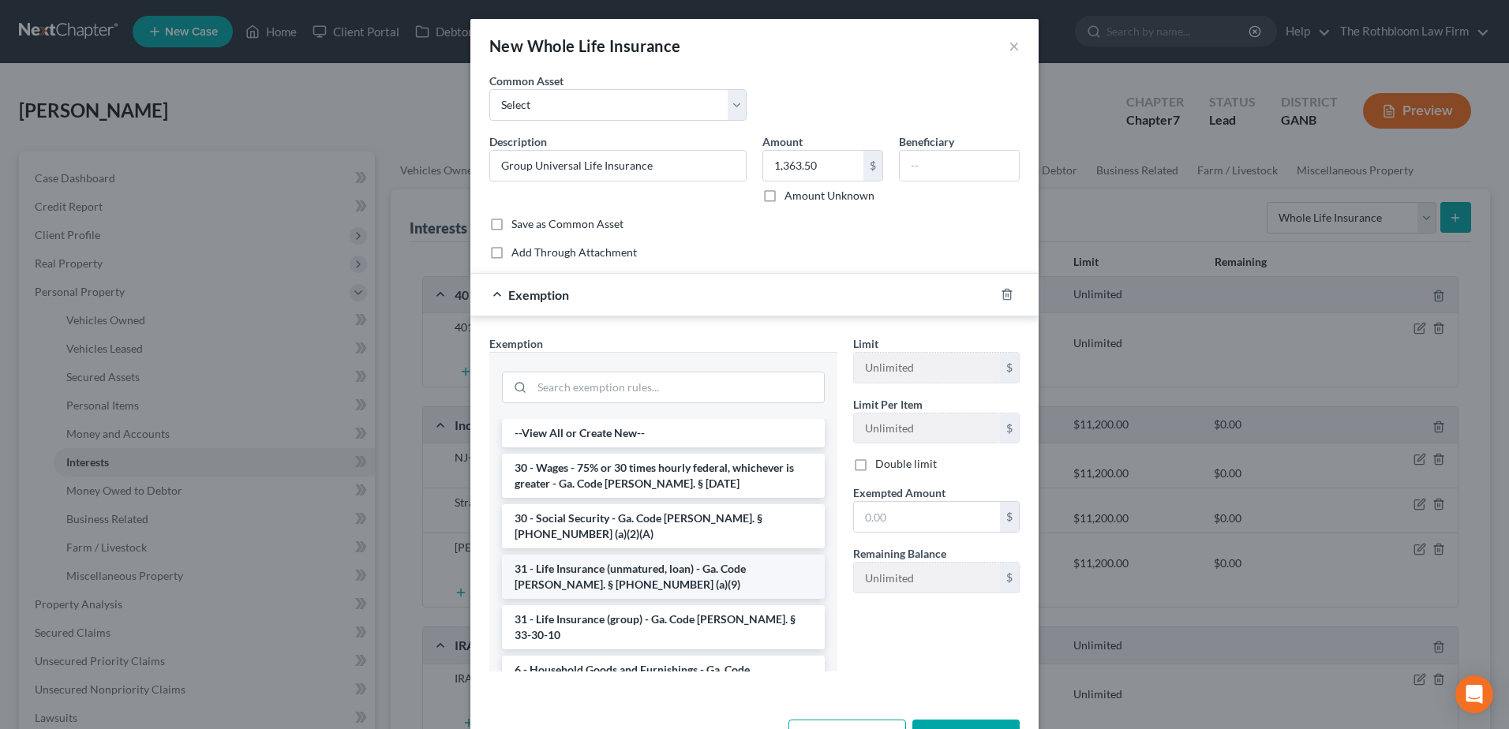
click at [587, 560] on li "31 - Life Insurance (unmatured, loan) - Ga. Code [PERSON_NAME]. § [PHONE_NUMBER…" at bounding box center [663, 577] width 323 height 44
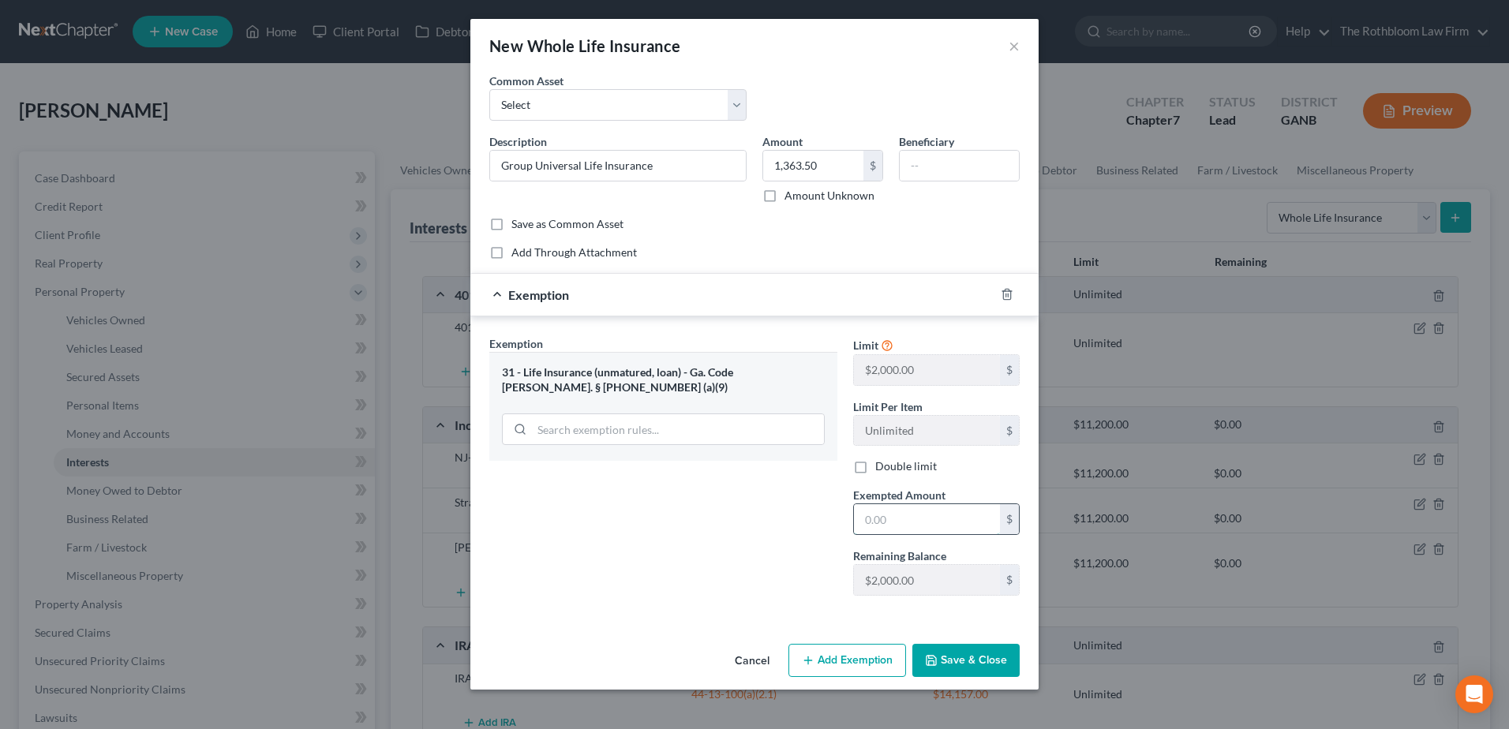
click at [913, 517] on input "text" at bounding box center [927, 519] width 146 height 30
type input "1,363.50"
click at [957, 671] on button "Save & Close" at bounding box center [966, 660] width 107 height 33
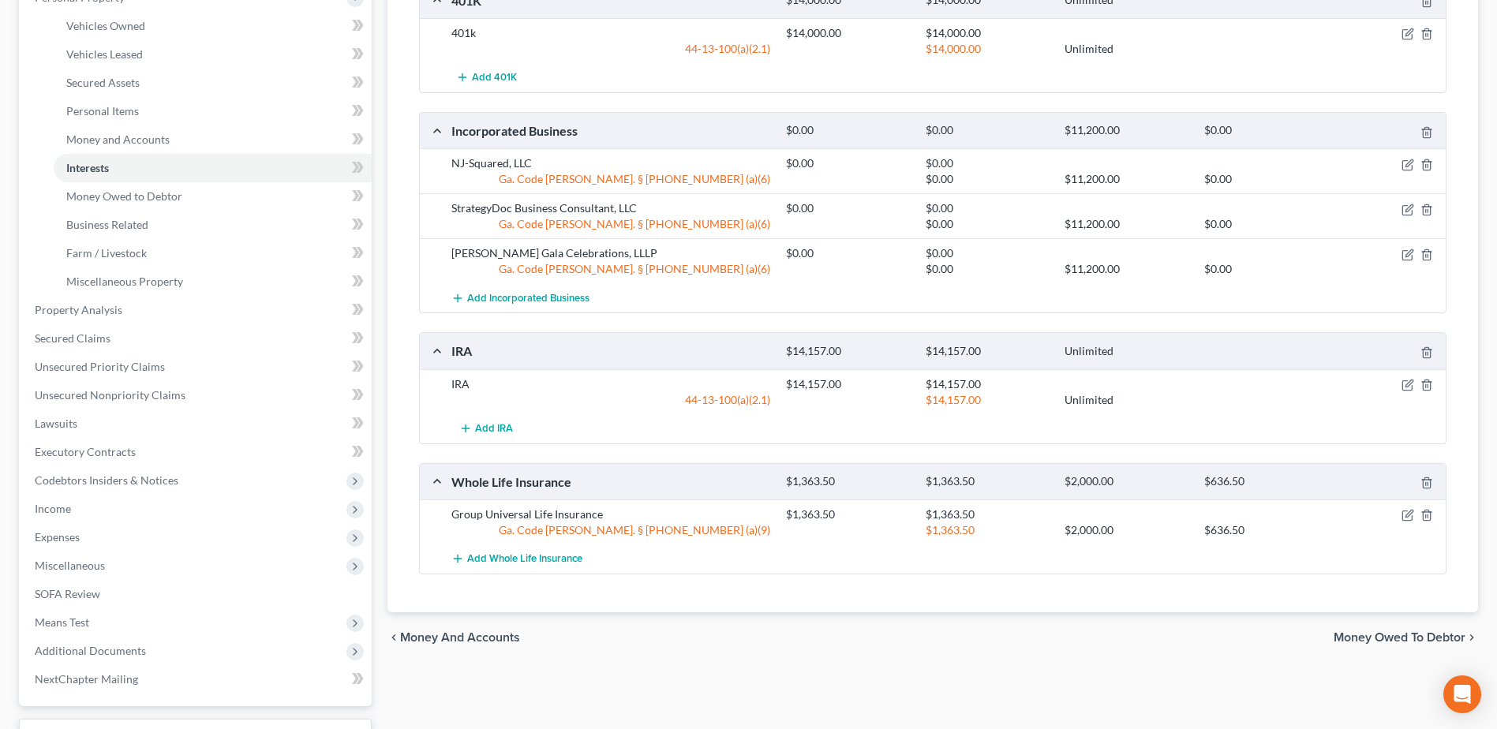
scroll to position [158, 0]
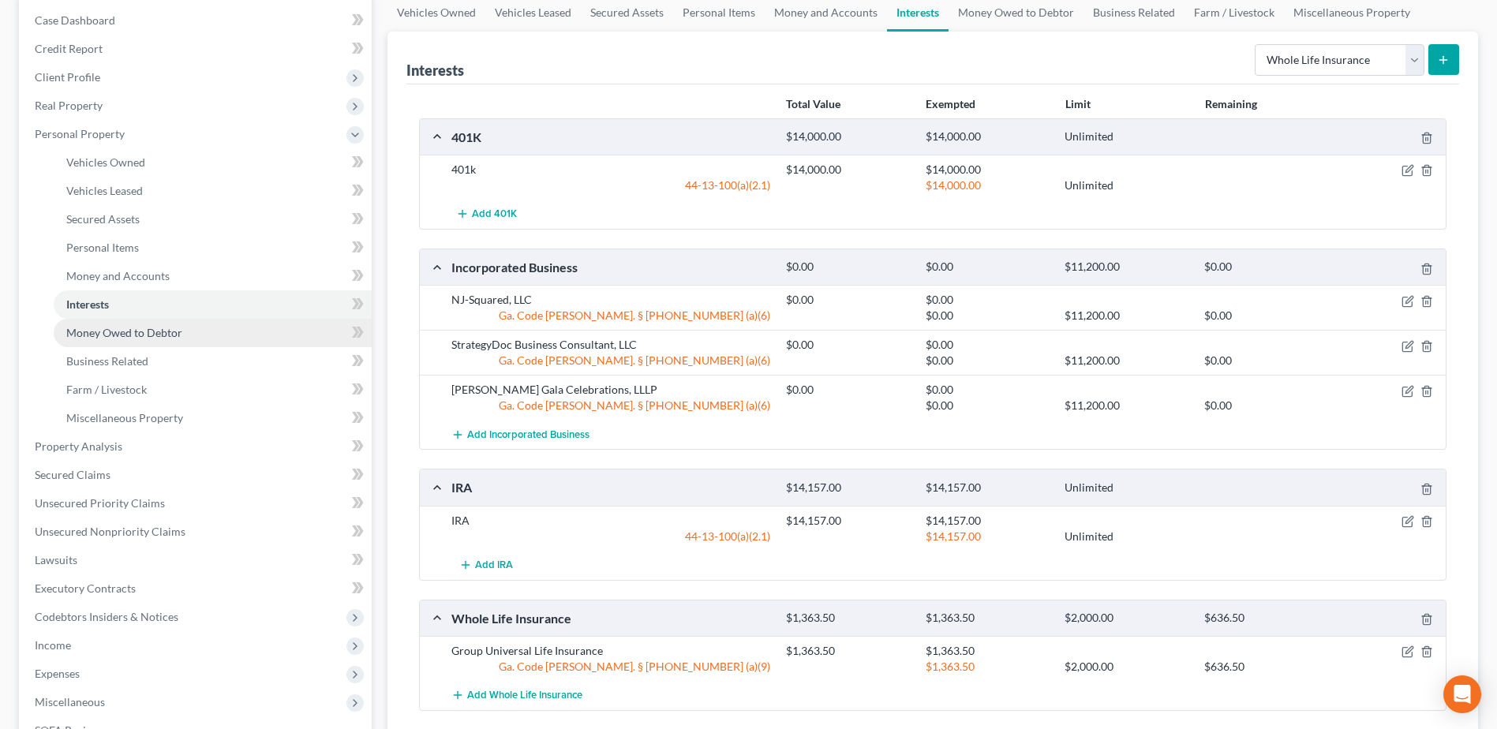
click at [163, 335] on span "Money Owed to Debtor" at bounding box center [124, 332] width 116 height 13
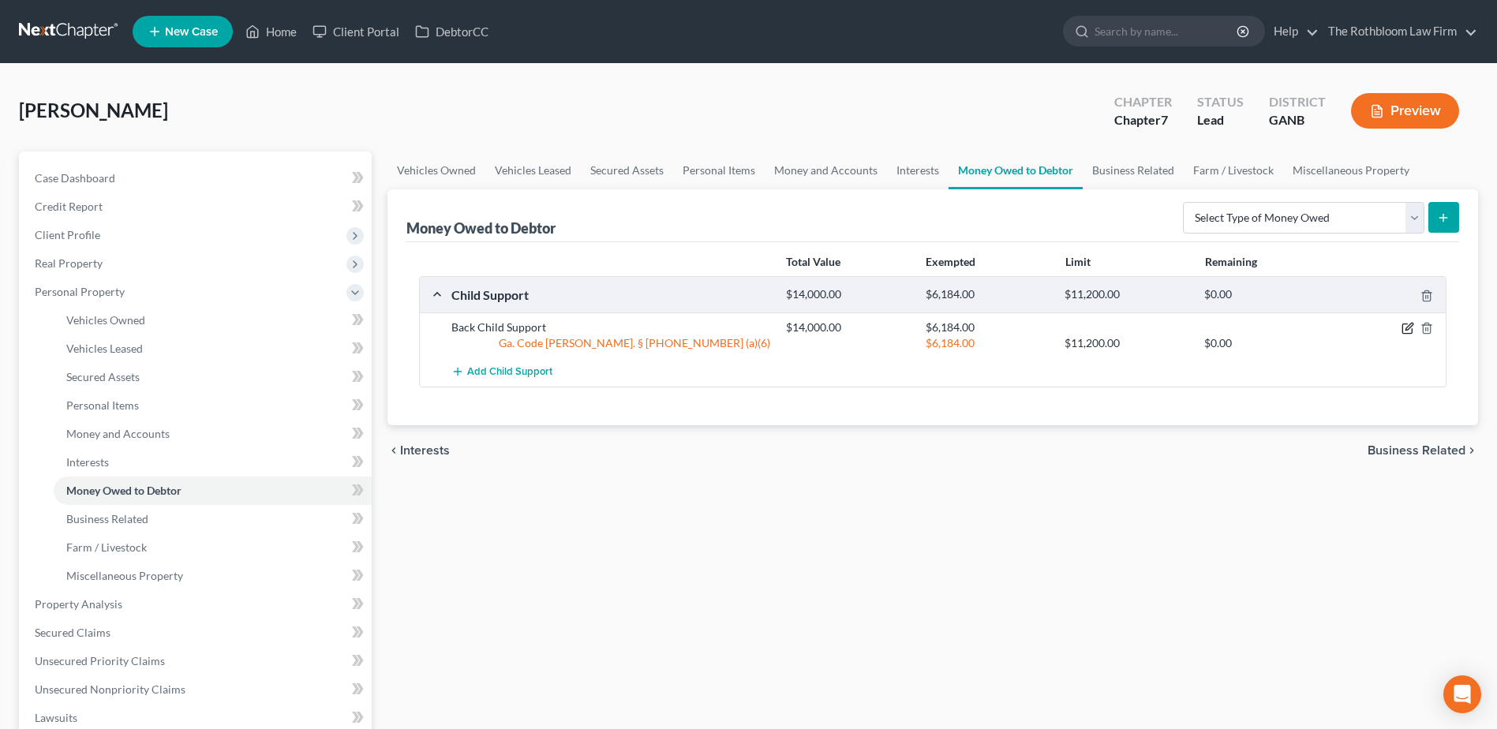
click at [1402, 328] on icon "button" at bounding box center [1408, 328] width 13 height 13
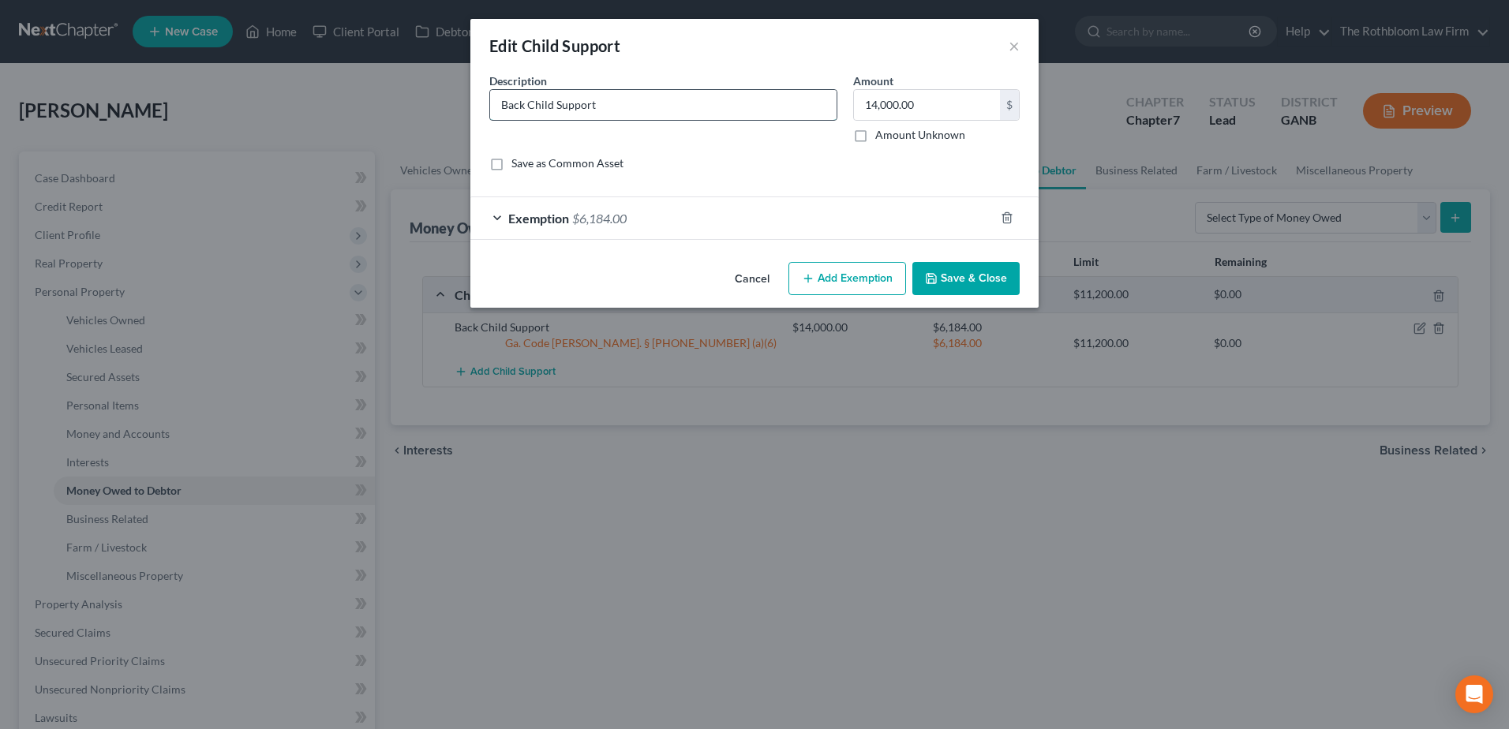
click at [616, 110] on input "Back Child Support" at bounding box center [663, 105] width 347 height 30
click at [965, 268] on button "Save & Close" at bounding box center [966, 278] width 107 height 33
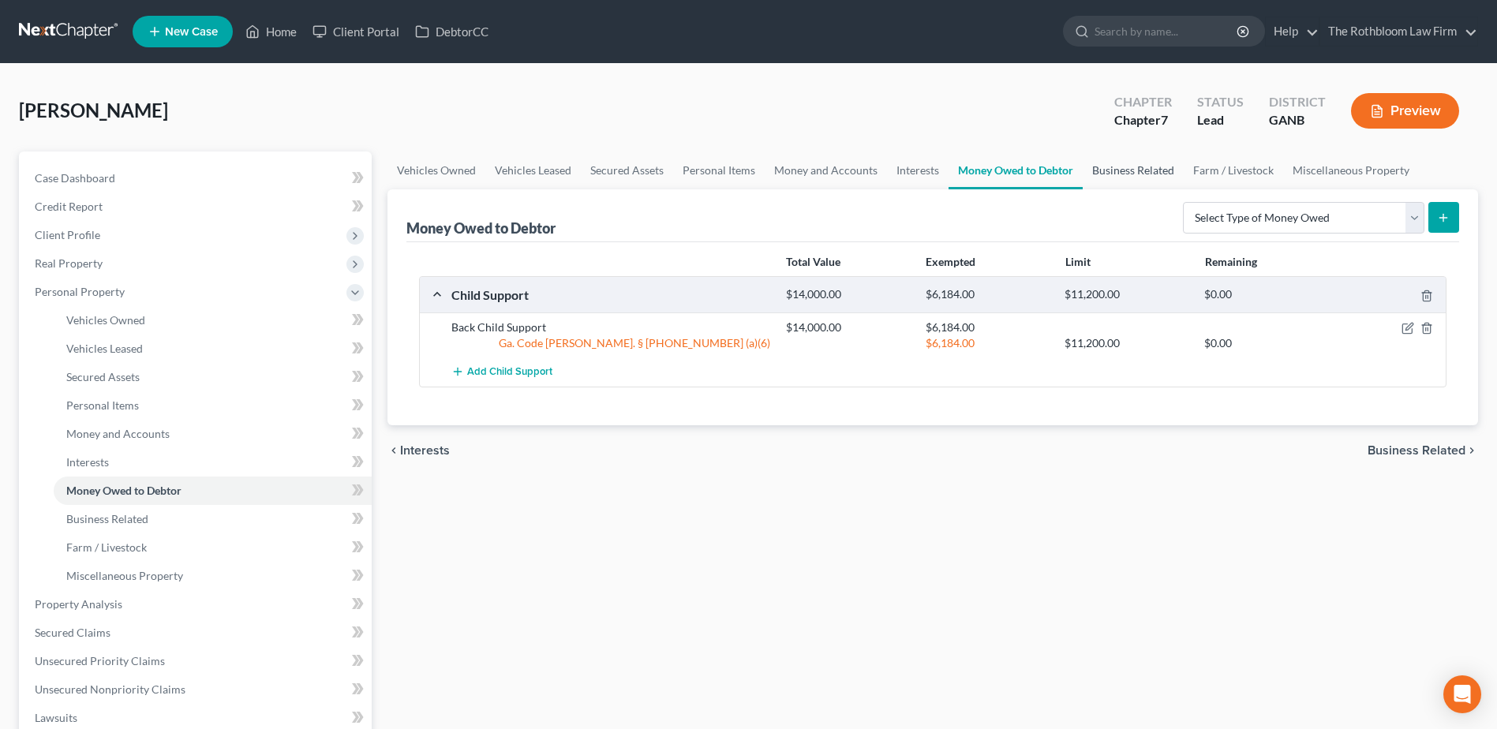
click at [1120, 168] on link "Business Related" at bounding box center [1133, 171] width 101 height 38
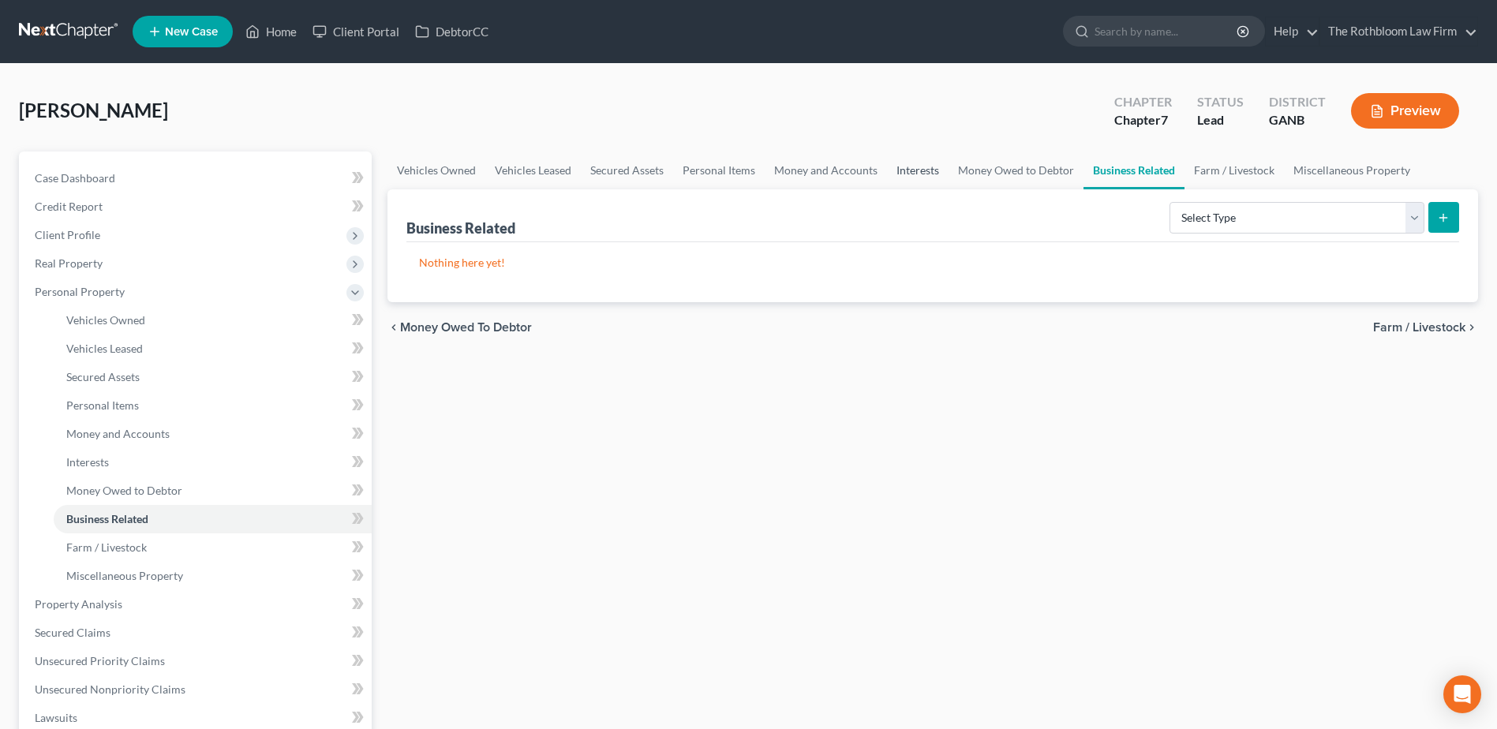
click at [906, 171] on link "Interests" at bounding box center [918, 171] width 62 height 38
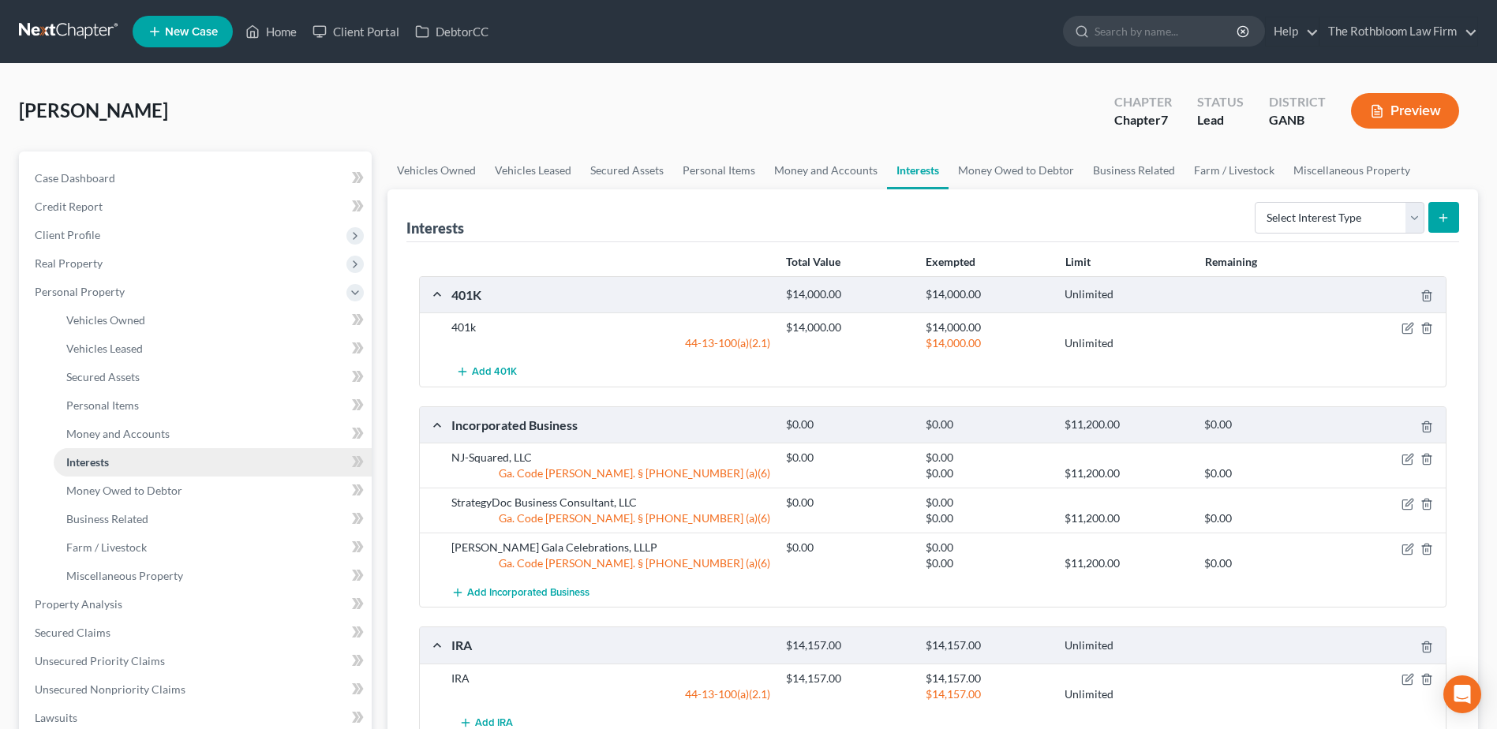
click at [66, 467] on span "Interests" at bounding box center [87, 461] width 43 height 13
click at [1406, 504] on icon "button" at bounding box center [1408, 504] width 13 height 13
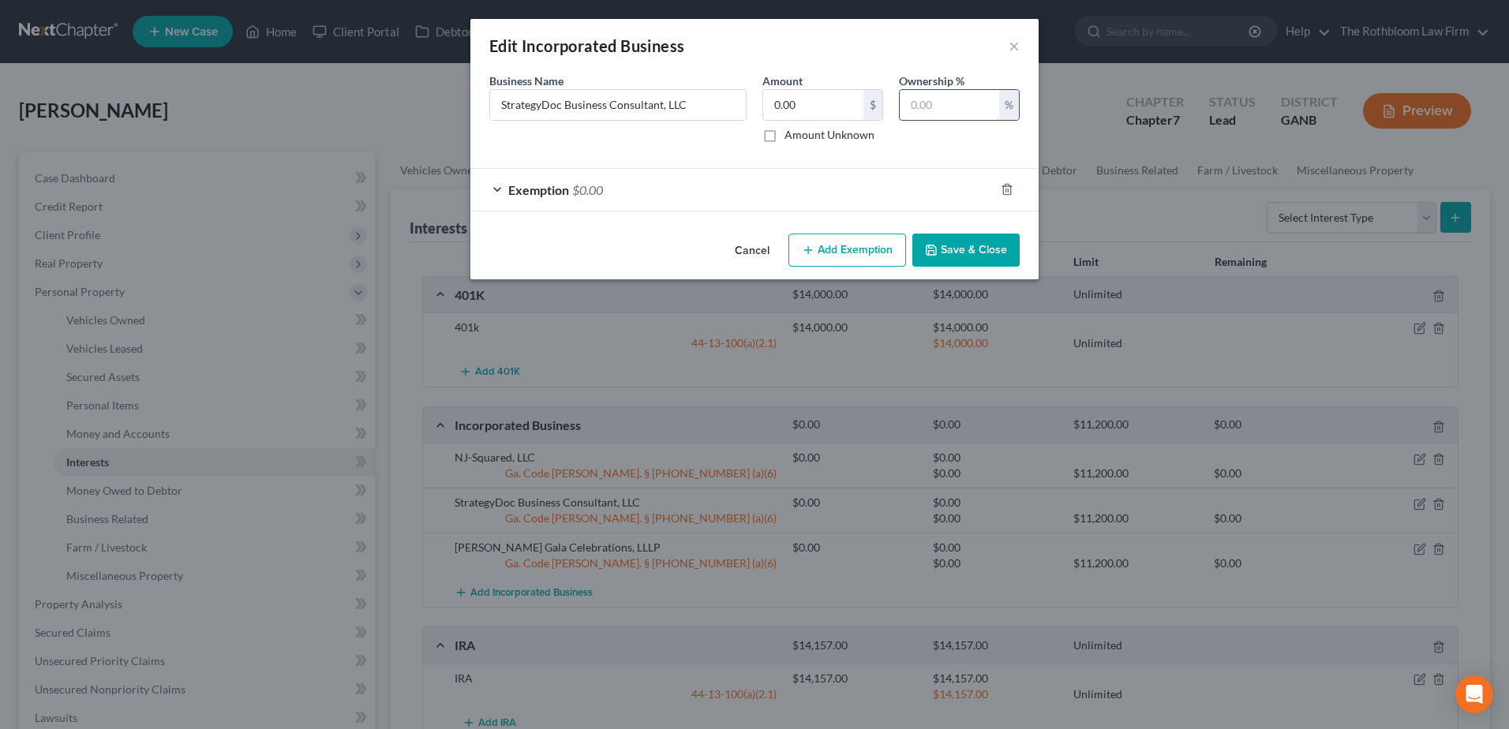
click at [921, 101] on input "text" at bounding box center [949, 105] width 99 height 30
type input "100"
click at [969, 253] on button "Save & Close" at bounding box center [966, 250] width 107 height 33
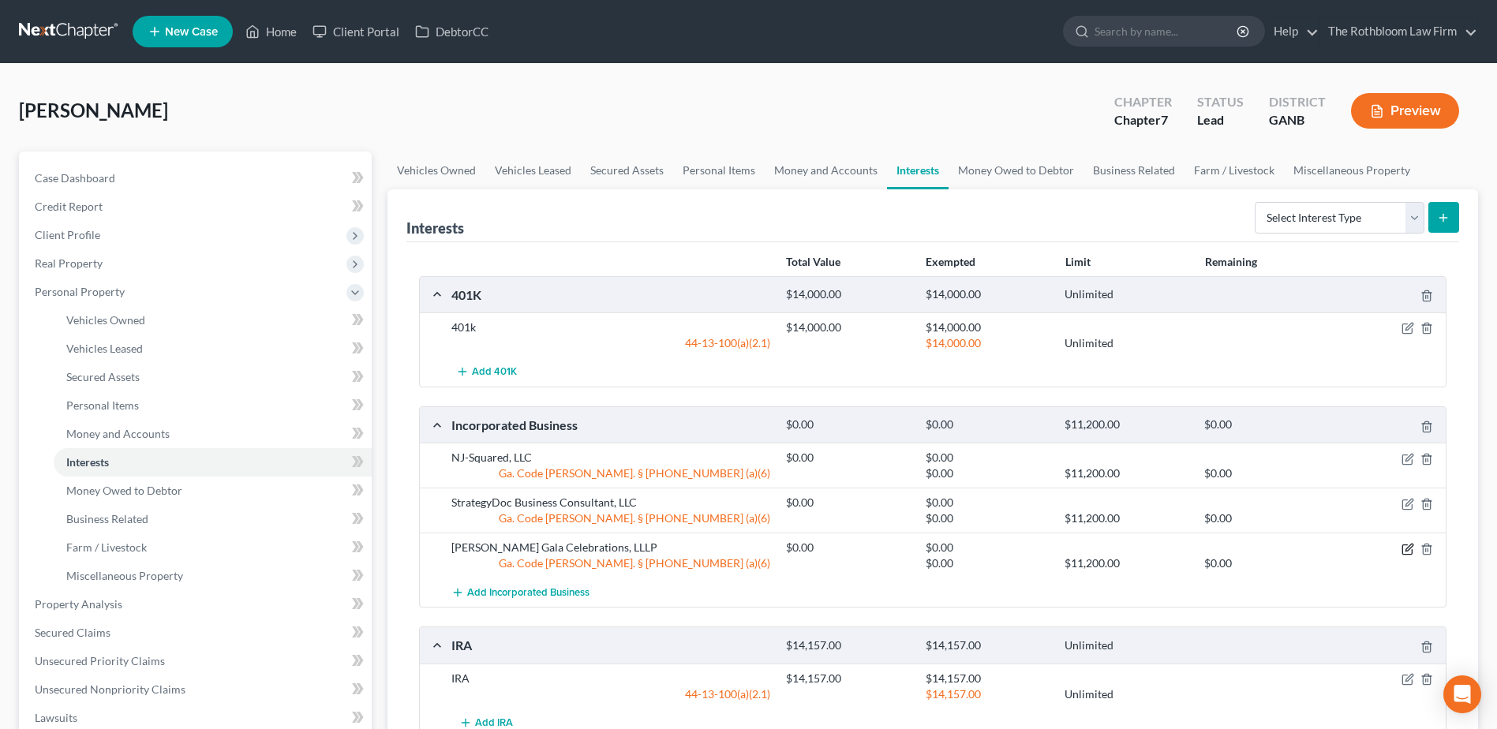
click at [1406, 553] on icon "button" at bounding box center [1408, 549] width 13 height 13
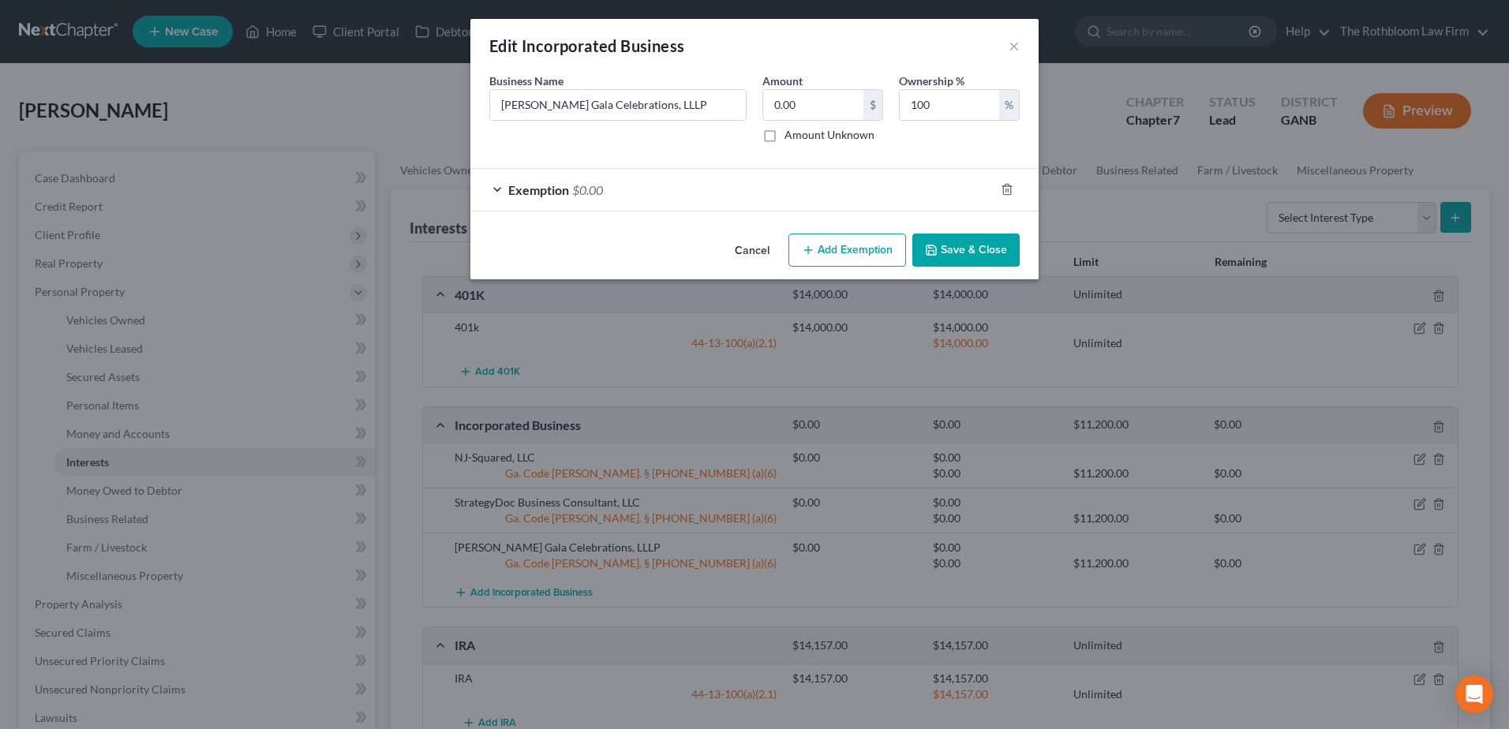
click at [954, 245] on button "Save & Close" at bounding box center [966, 250] width 107 height 33
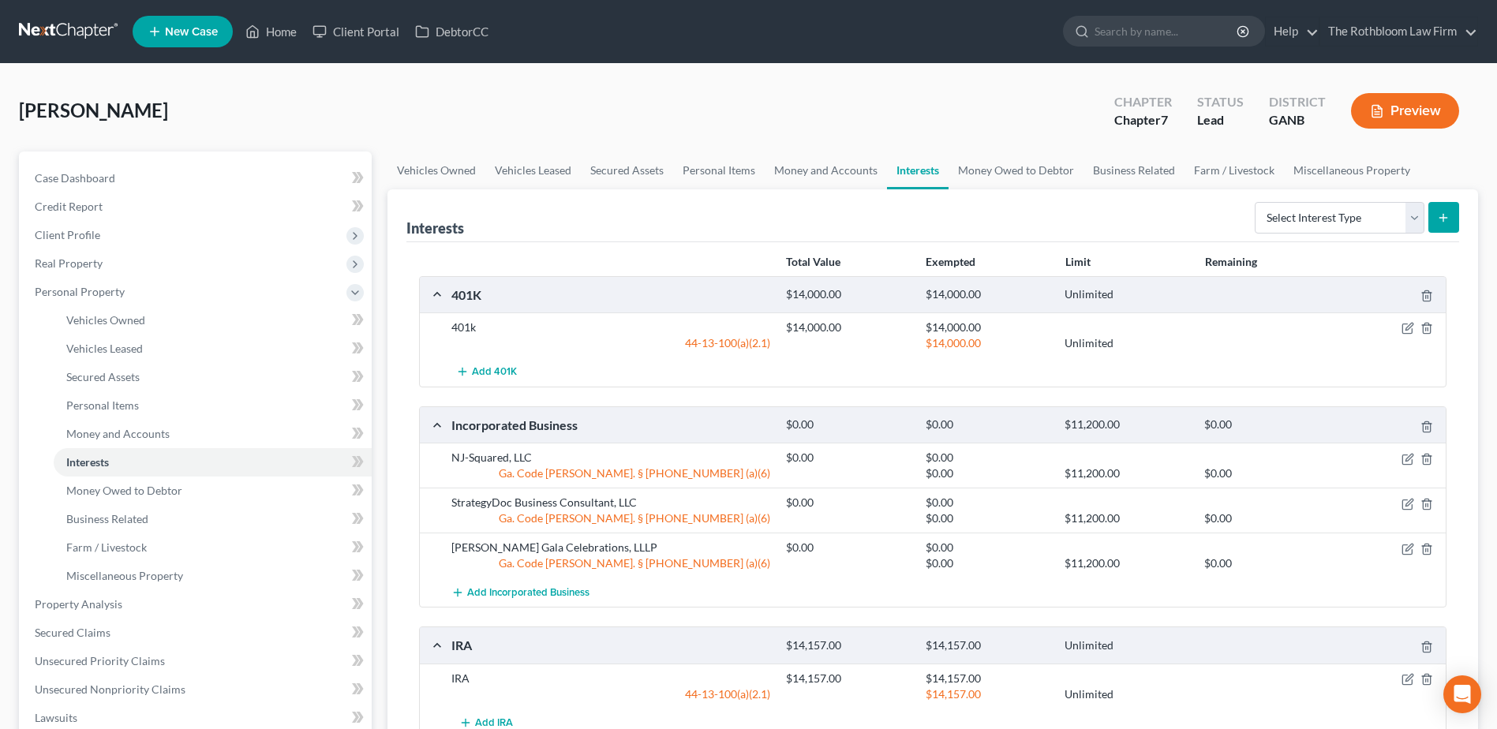
scroll to position [79, 0]
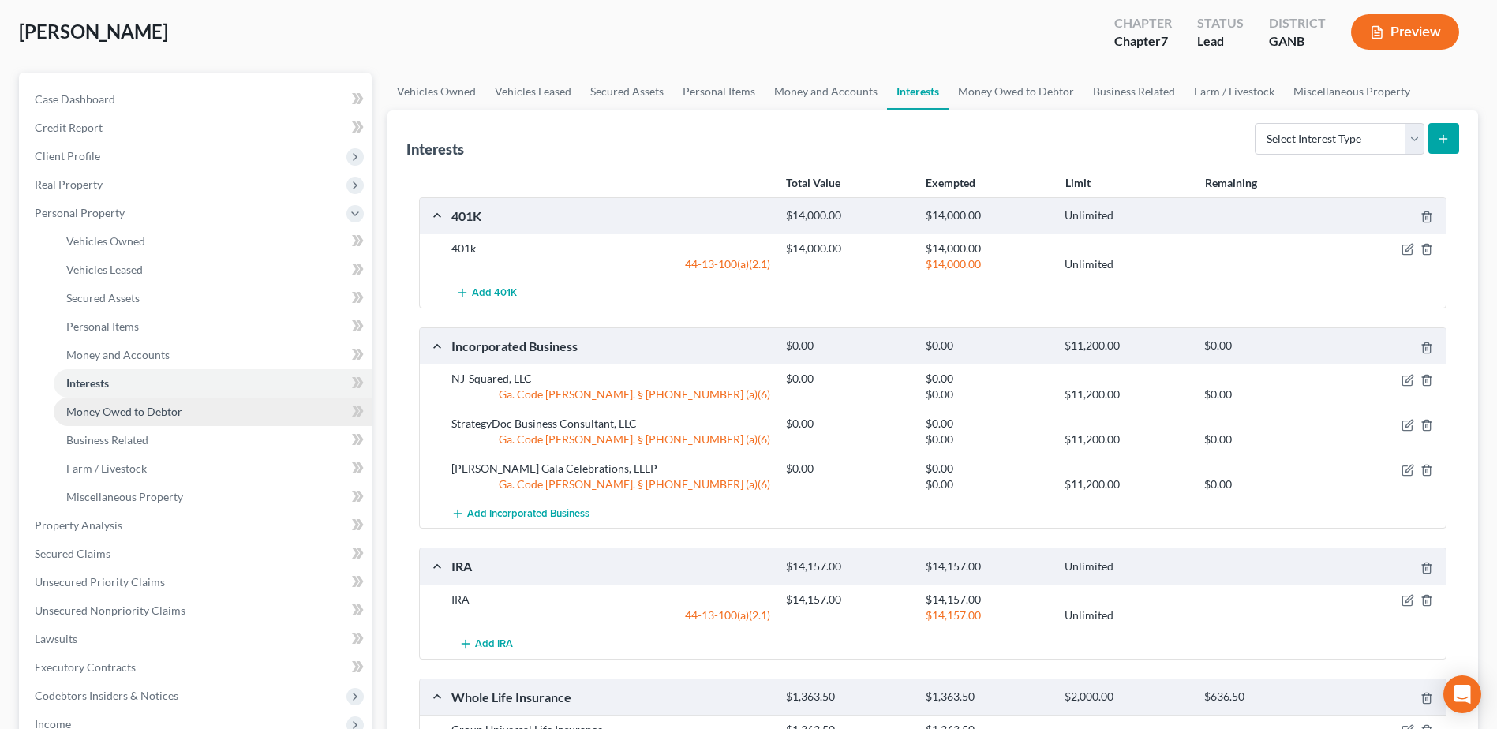
click at [156, 415] on span "Money Owed to Debtor" at bounding box center [124, 411] width 116 height 13
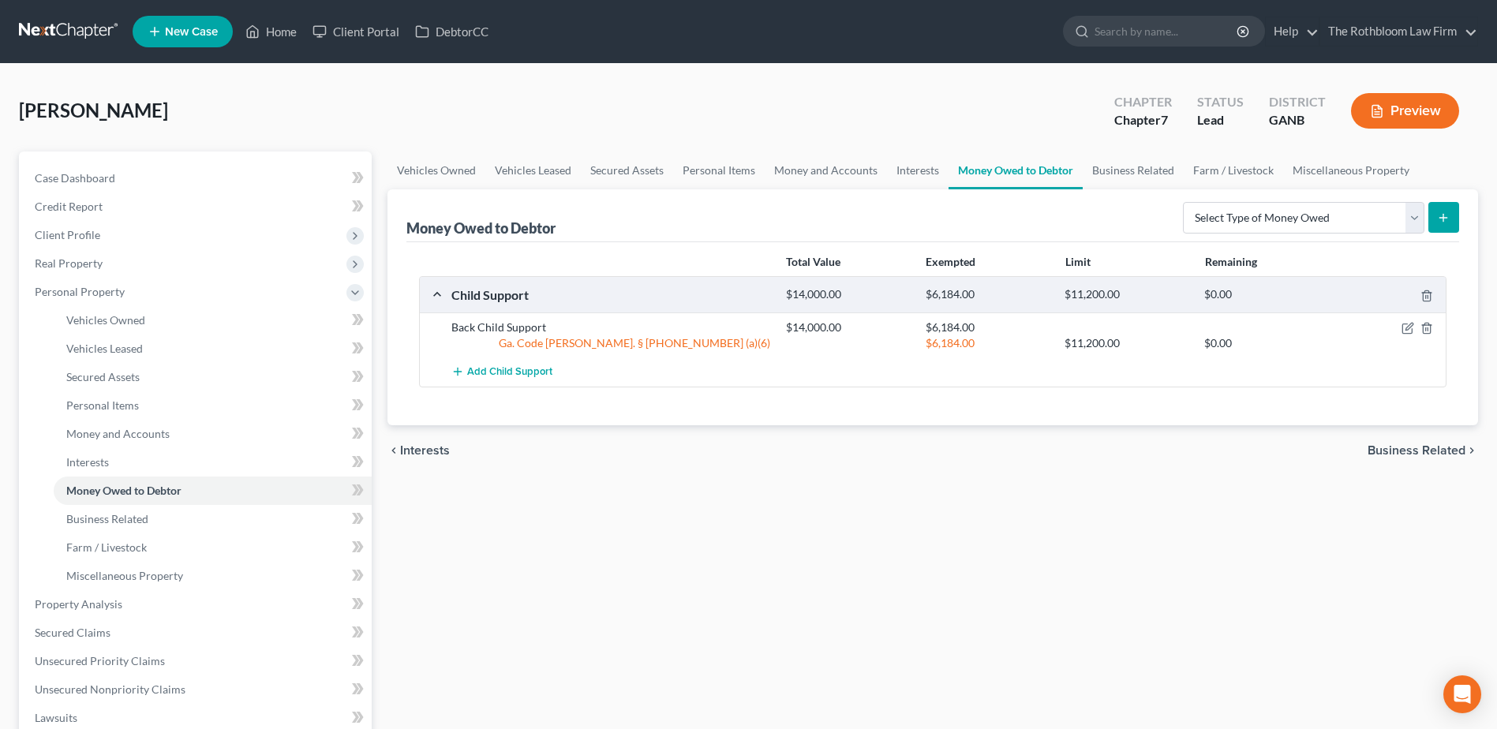
click at [1401, 119] on button "Preview" at bounding box center [1405, 111] width 108 height 36
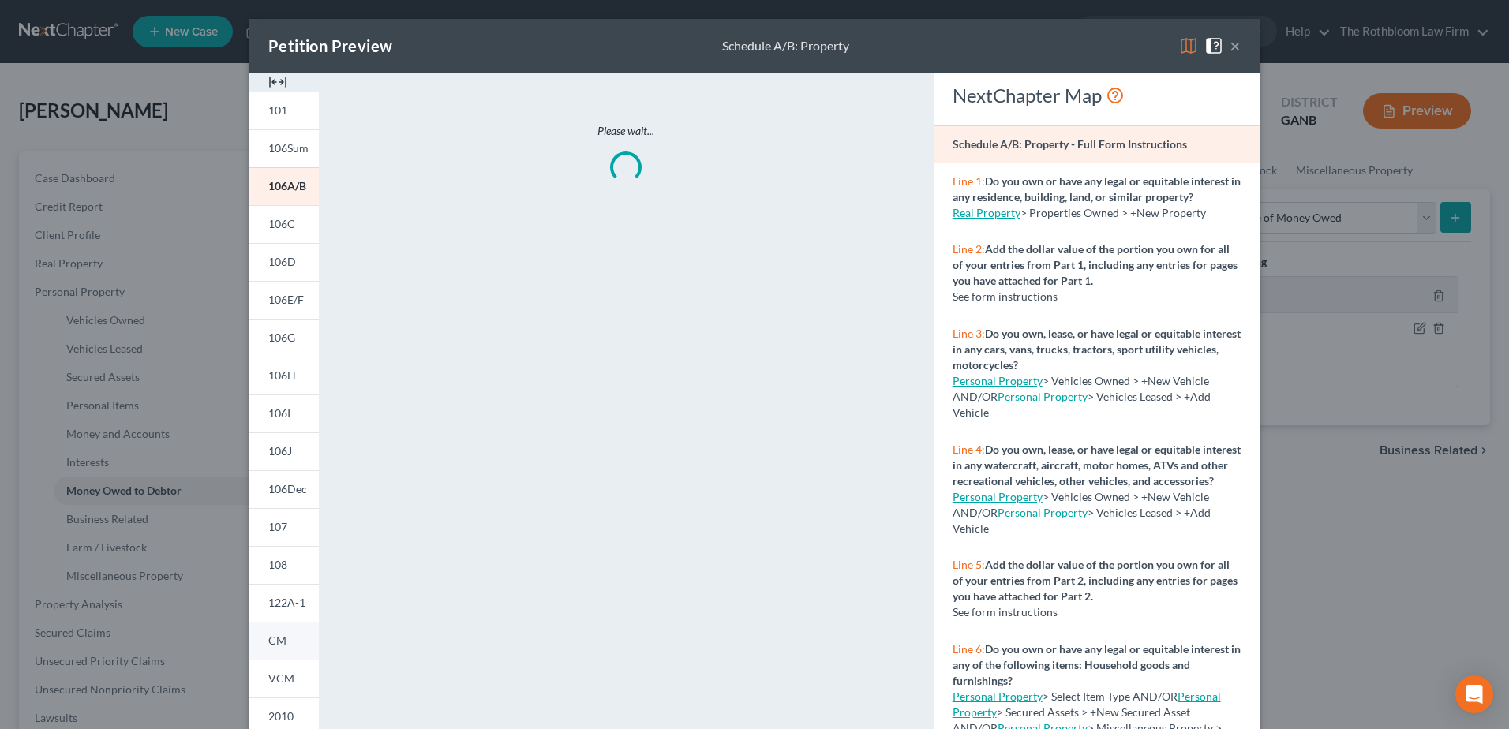
click at [278, 643] on span "CM" at bounding box center [277, 640] width 18 height 13
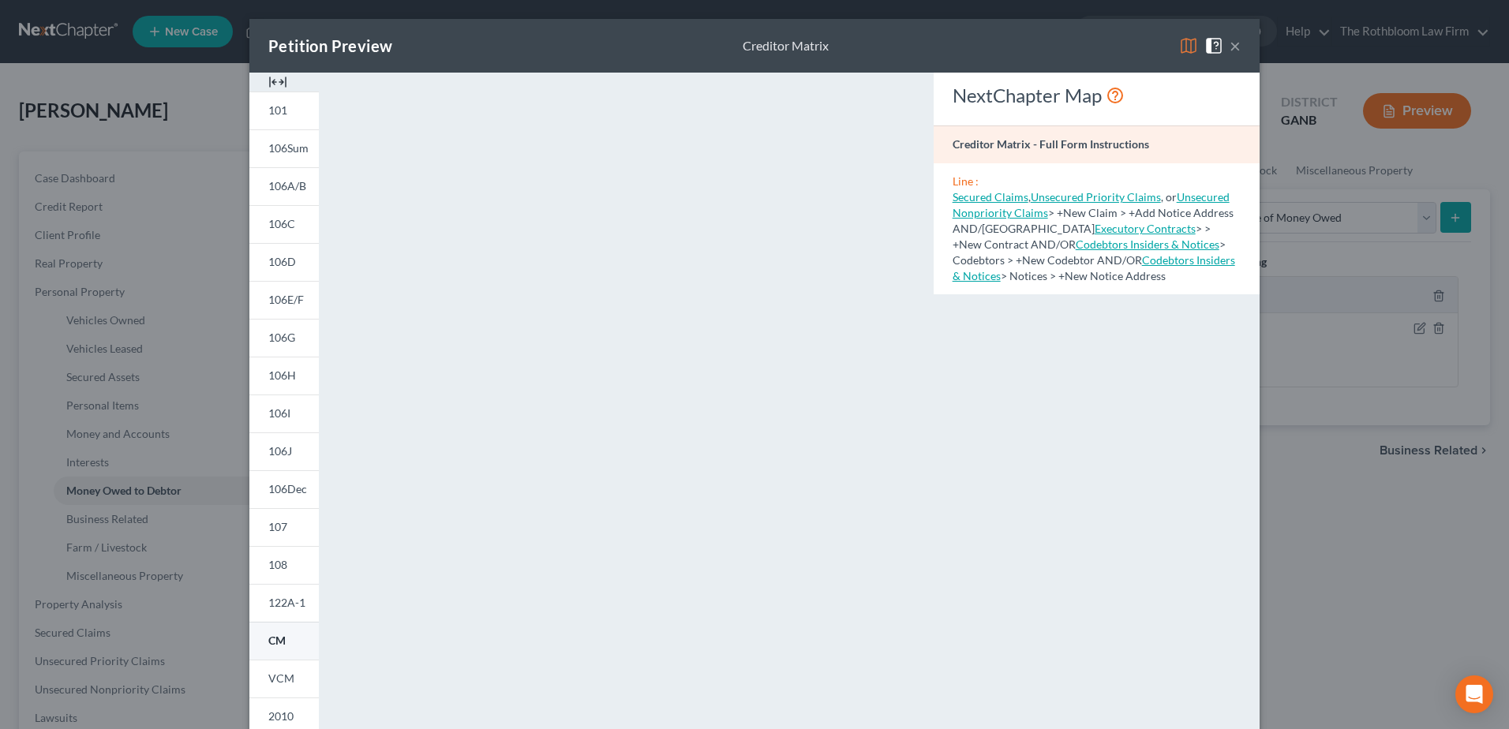
click at [279, 647] on link "CM" at bounding box center [283, 641] width 69 height 38
click at [1230, 47] on button "×" at bounding box center [1235, 45] width 11 height 19
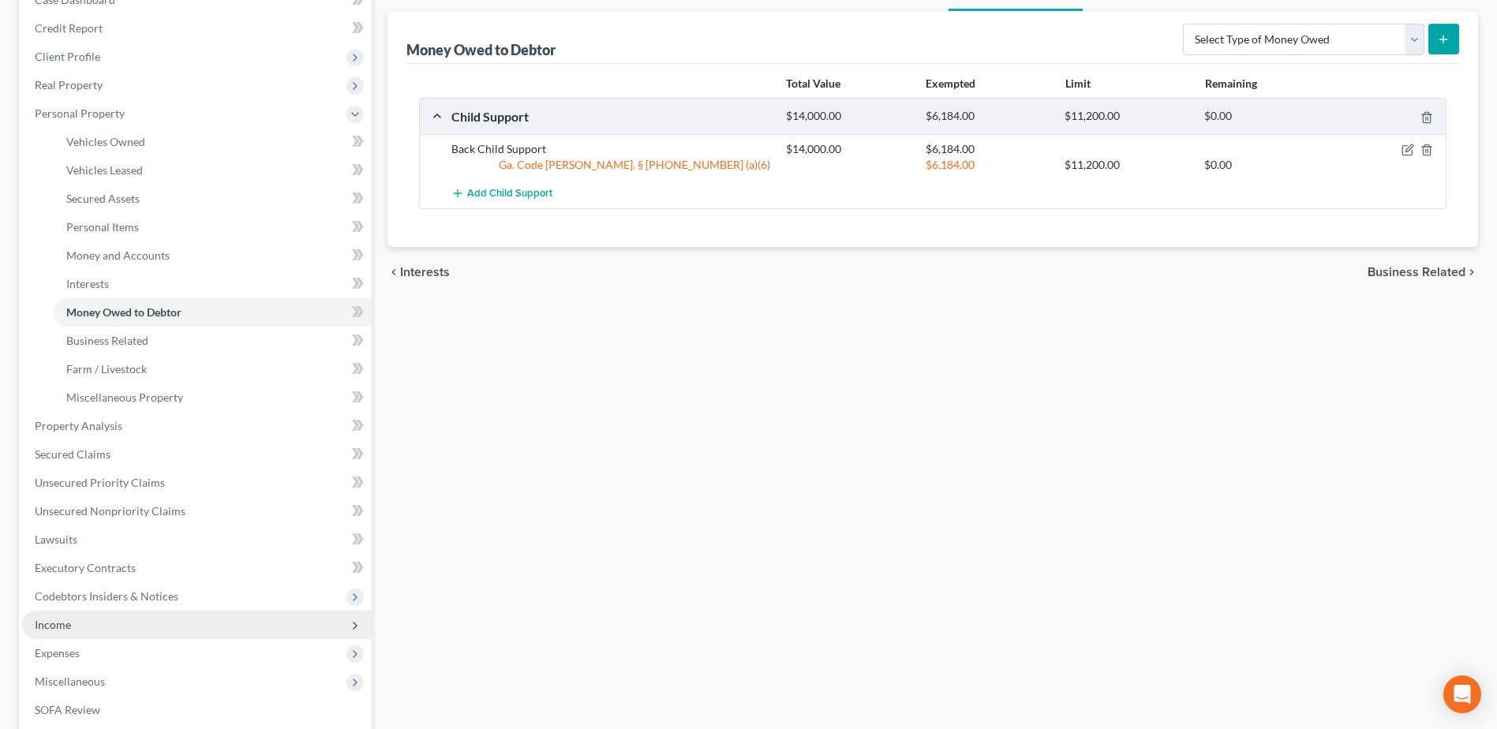
scroll to position [316, 0]
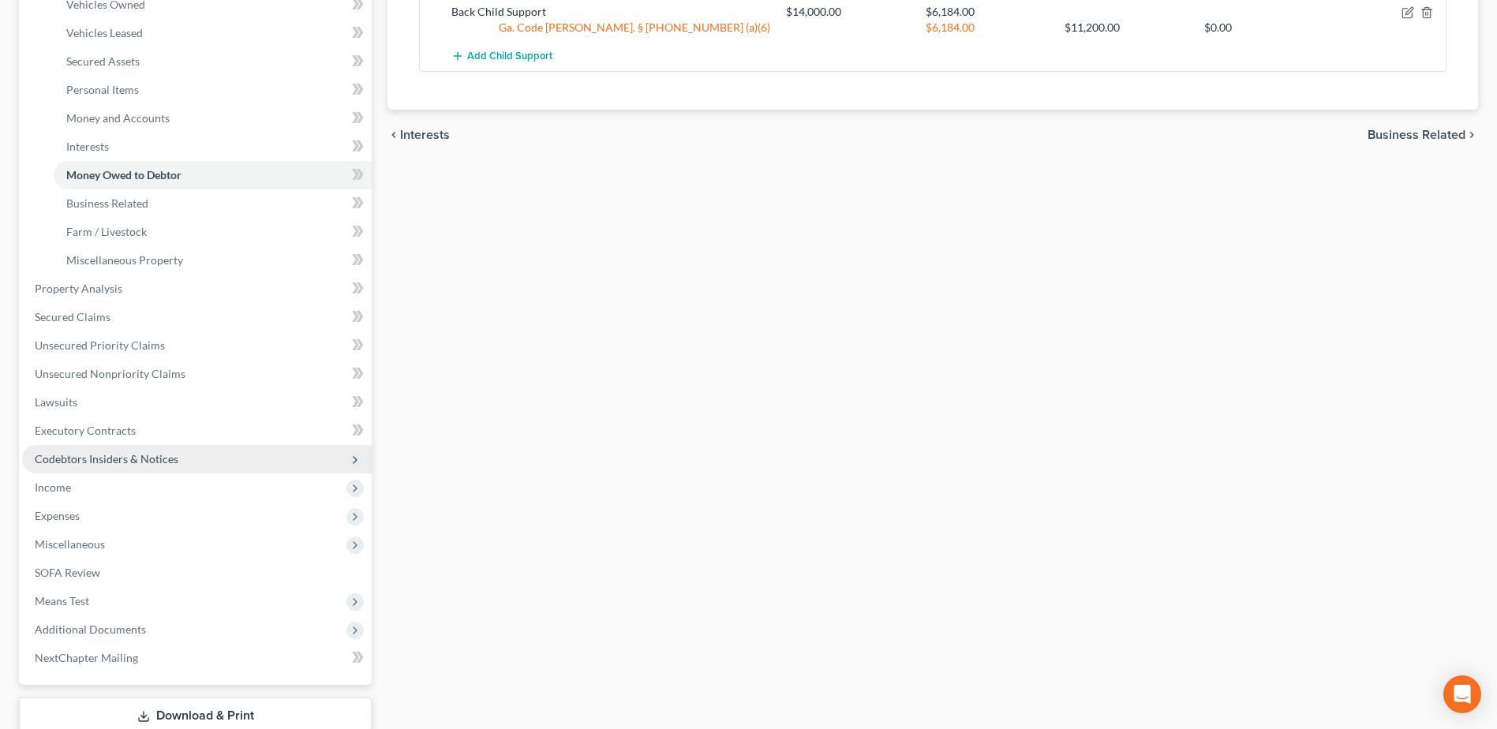
click at [49, 454] on span "Codebtors Insiders & Notices" at bounding box center [107, 458] width 144 height 13
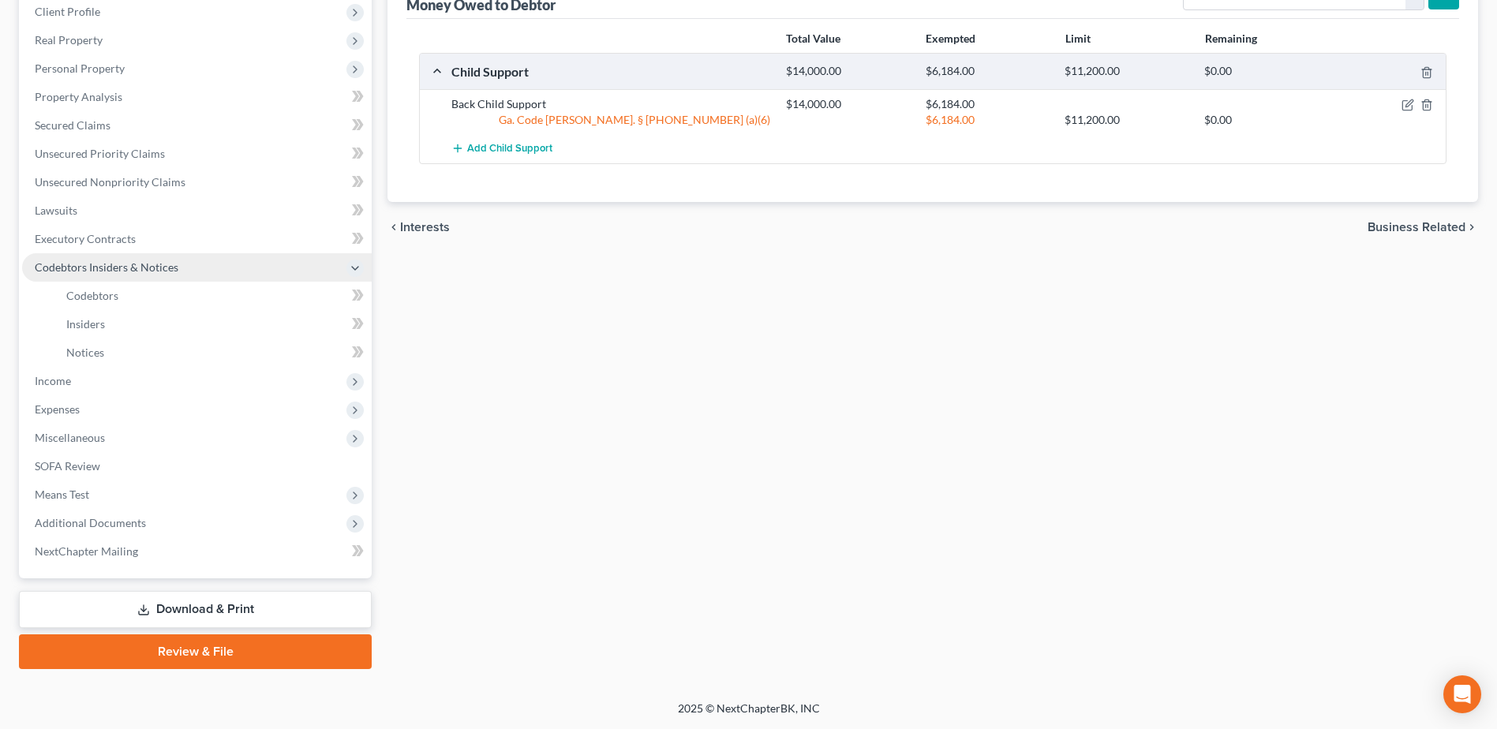
scroll to position [223, 0]
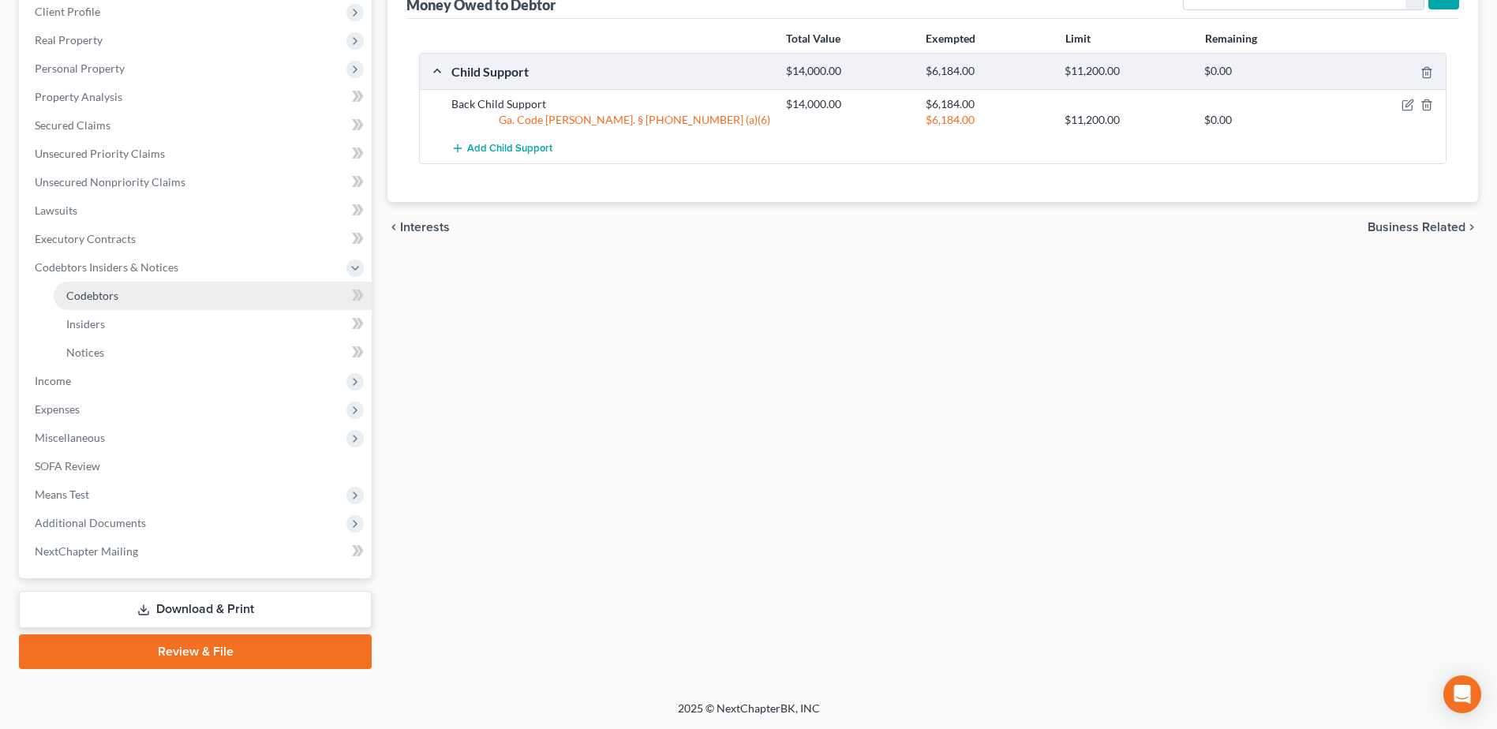
click at [99, 294] on span "Codebtors" at bounding box center [92, 295] width 52 height 13
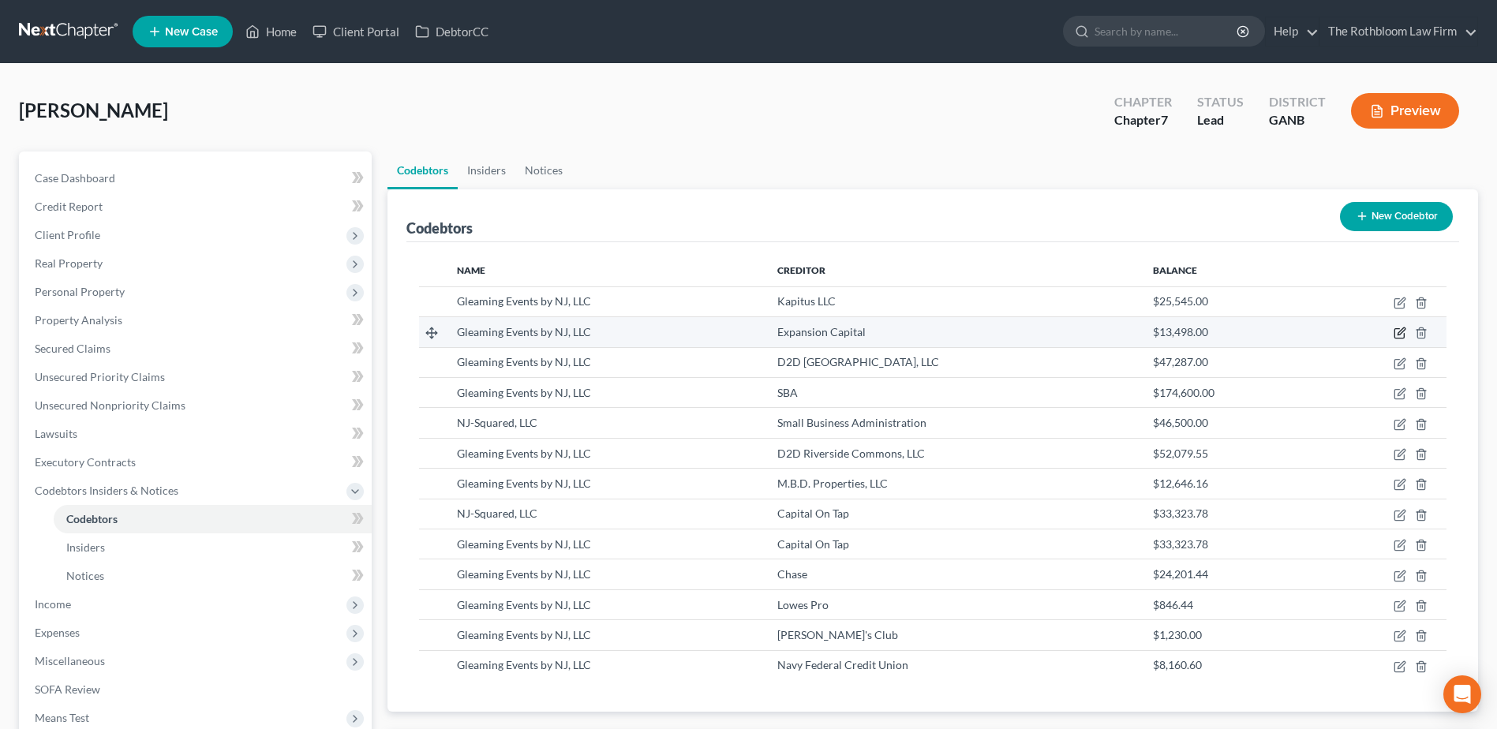
click at [1403, 335] on icon "button" at bounding box center [1400, 333] width 13 height 13
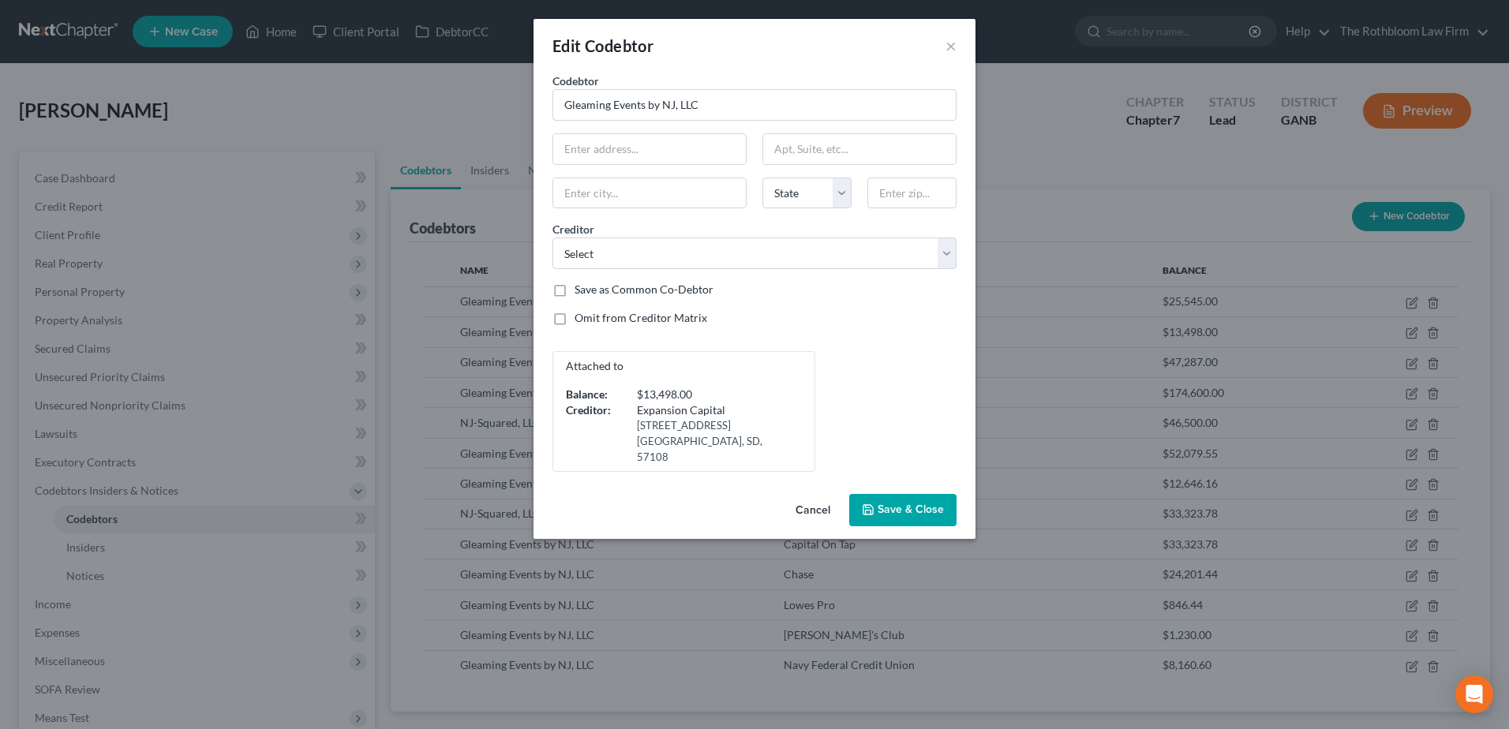
click at [575, 319] on label "Omit from Creditor Matrix" at bounding box center [641, 318] width 133 height 16
click at [581, 319] on input "Omit from Creditor Matrix" at bounding box center [586, 315] width 10 height 10
checkbox input "true"
click at [916, 504] on span "Save & Close" at bounding box center [911, 510] width 66 height 13
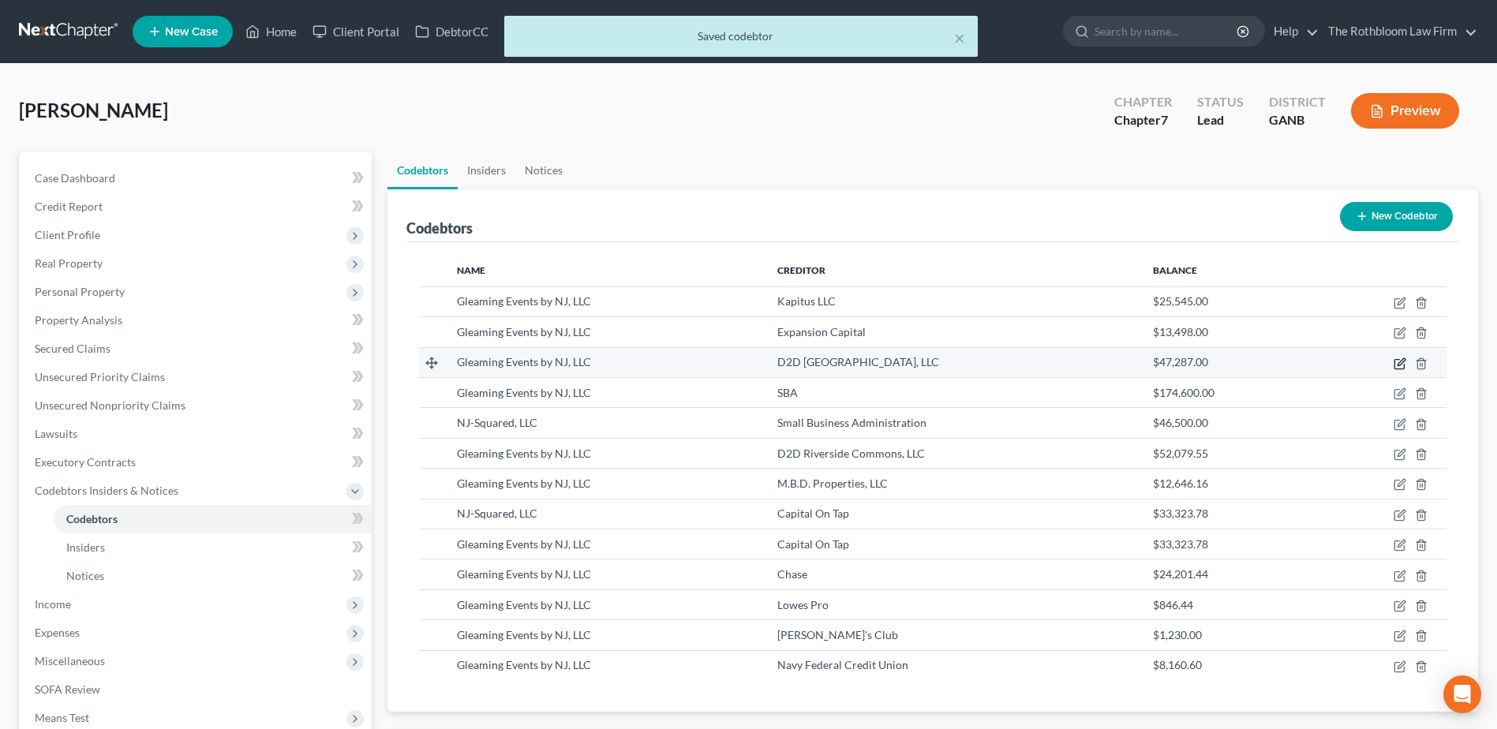
click at [1400, 360] on icon "button" at bounding box center [1400, 364] width 13 height 13
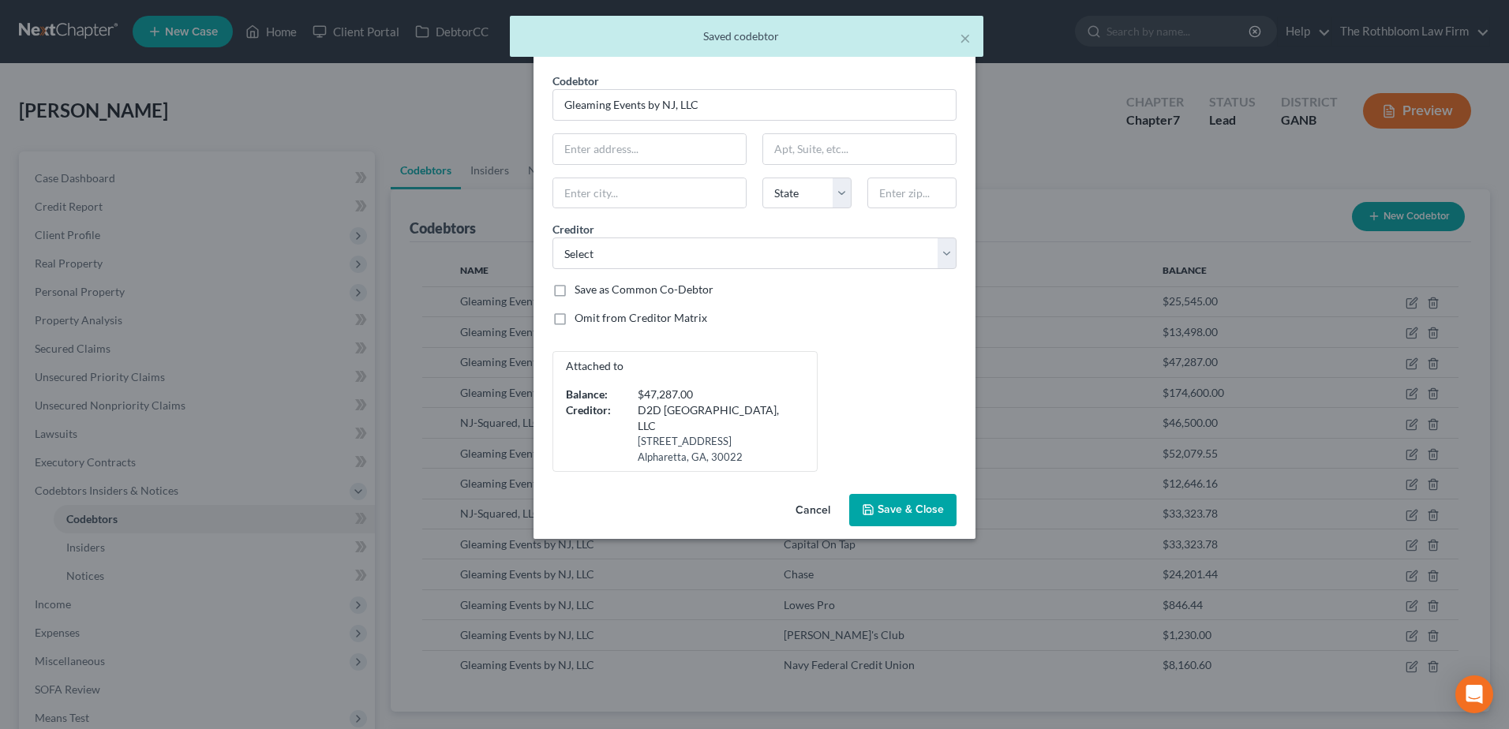
click at [575, 316] on label "Omit from Creditor Matrix" at bounding box center [641, 318] width 133 height 16
click at [581, 316] on input "Omit from Creditor Matrix" at bounding box center [586, 315] width 10 height 10
checkbox input "true"
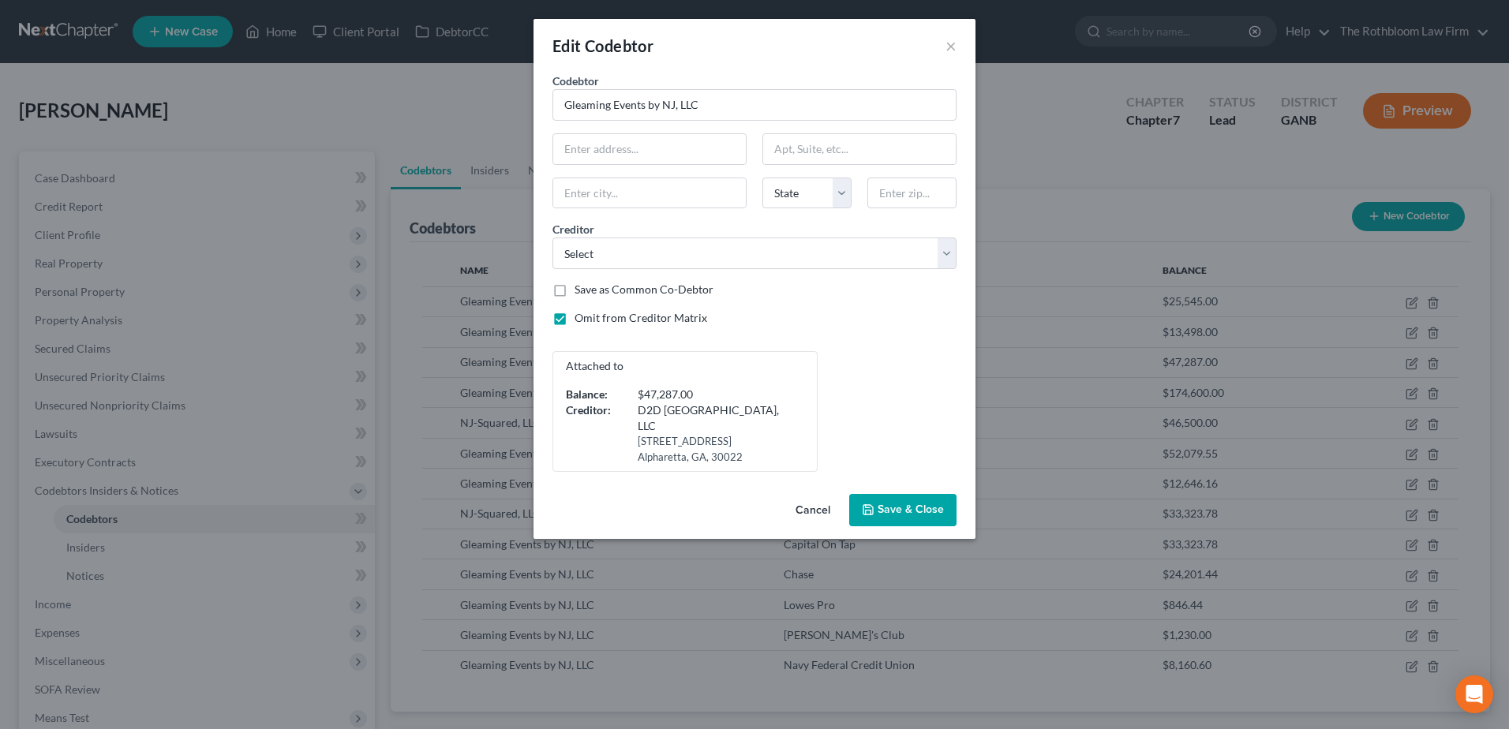
click at [901, 504] on span "Save & Close" at bounding box center [911, 510] width 66 height 13
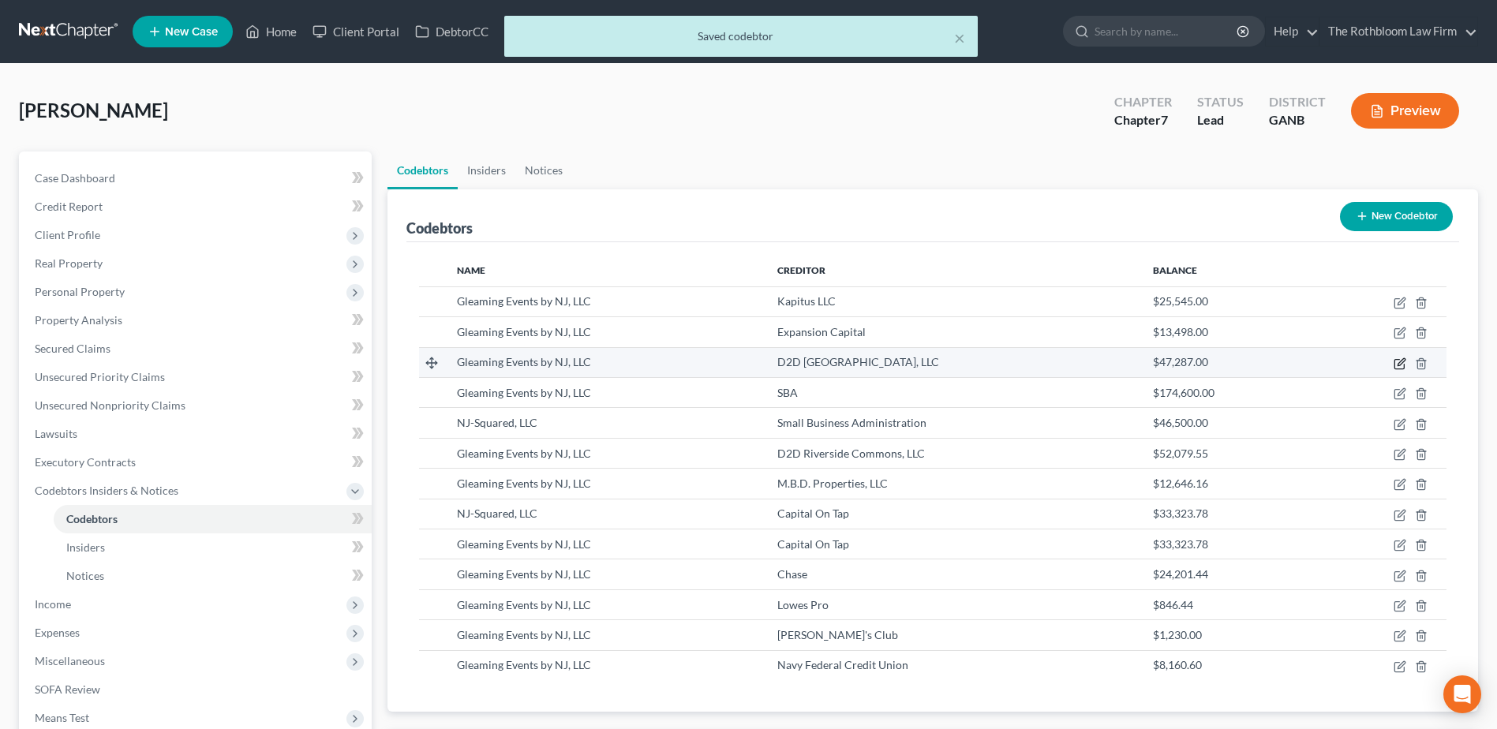
click at [1400, 365] on icon "button" at bounding box center [1400, 364] width 13 height 13
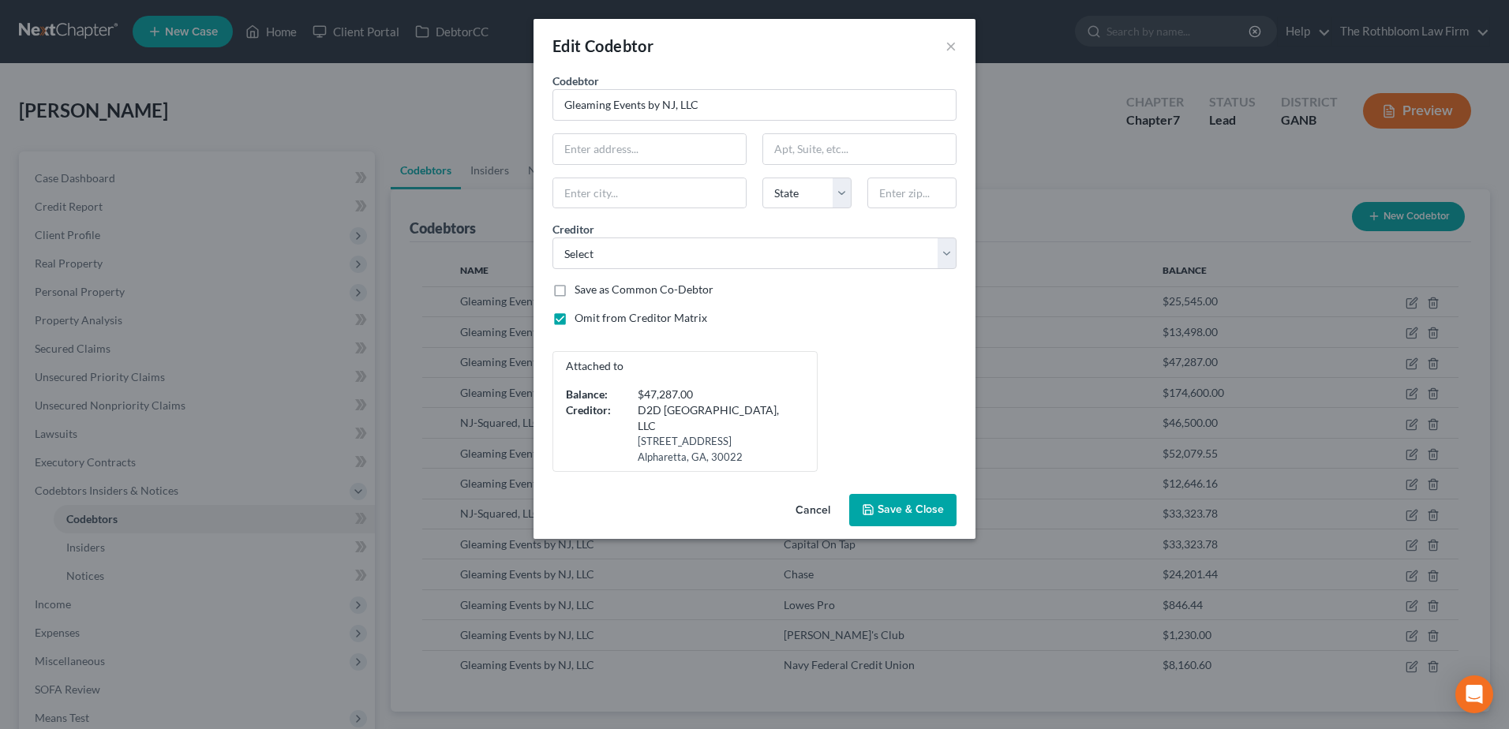
click at [924, 504] on span "Save & Close" at bounding box center [911, 510] width 66 height 13
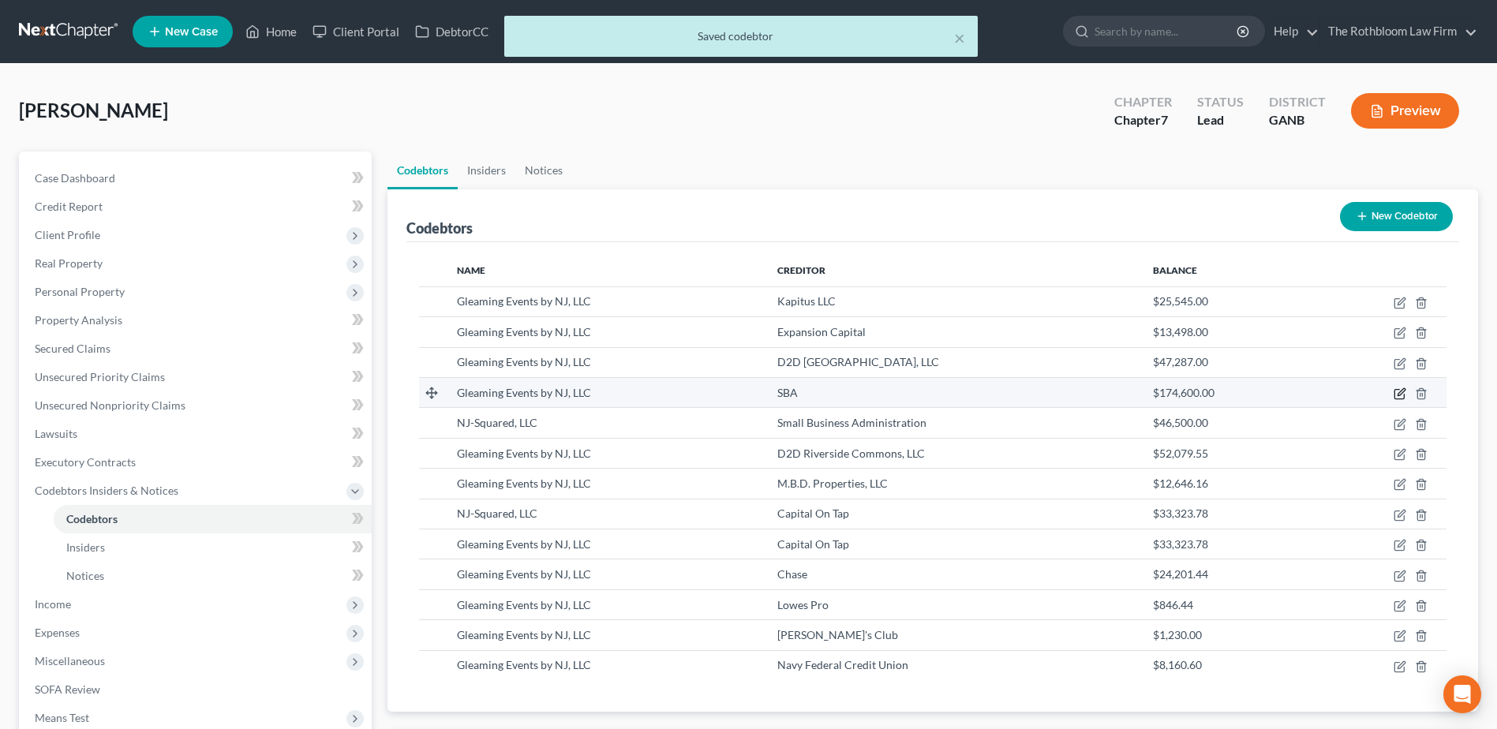
click at [1404, 392] on icon "button" at bounding box center [1401, 391] width 7 height 7
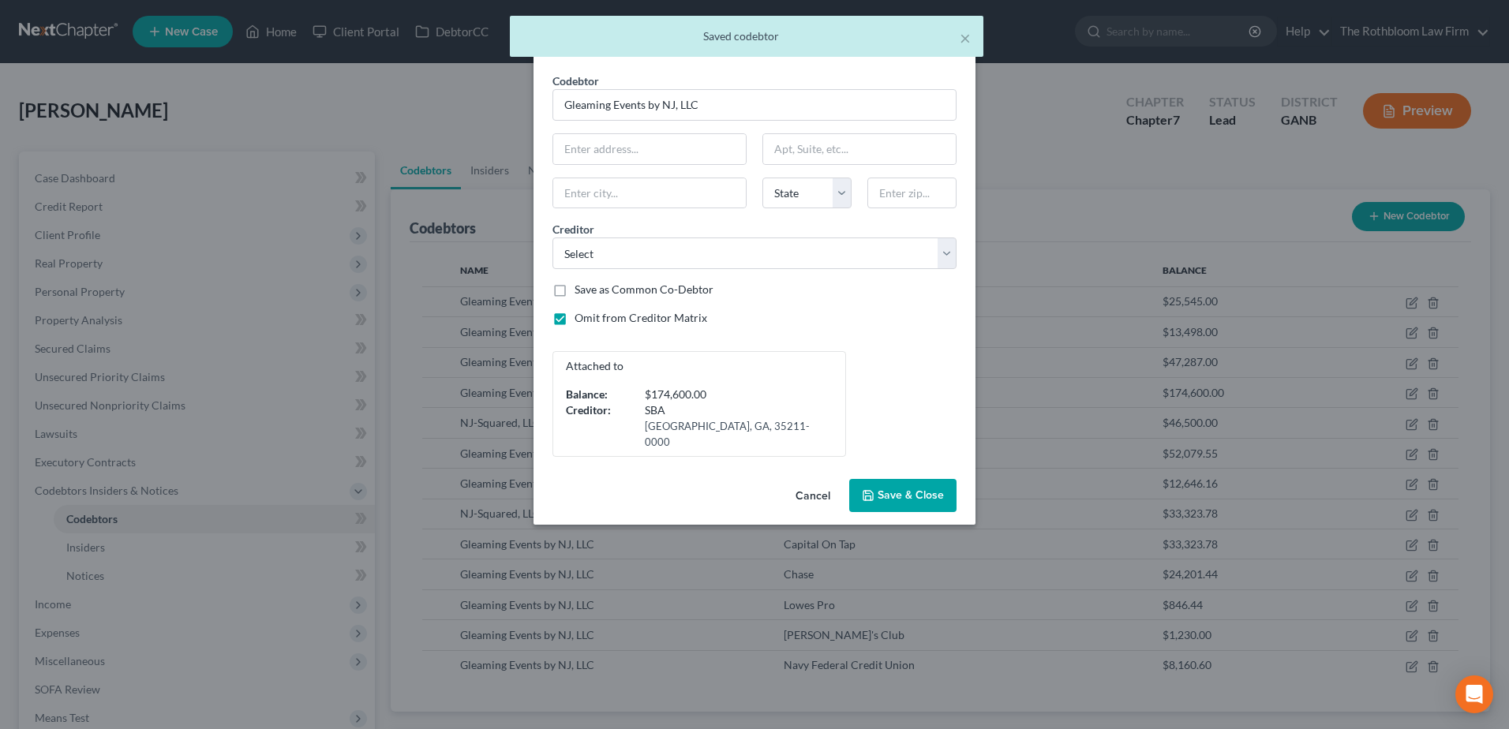
click at [944, 479] on button "Save & Close" at bounding box center [902, 495] width 107 height 33
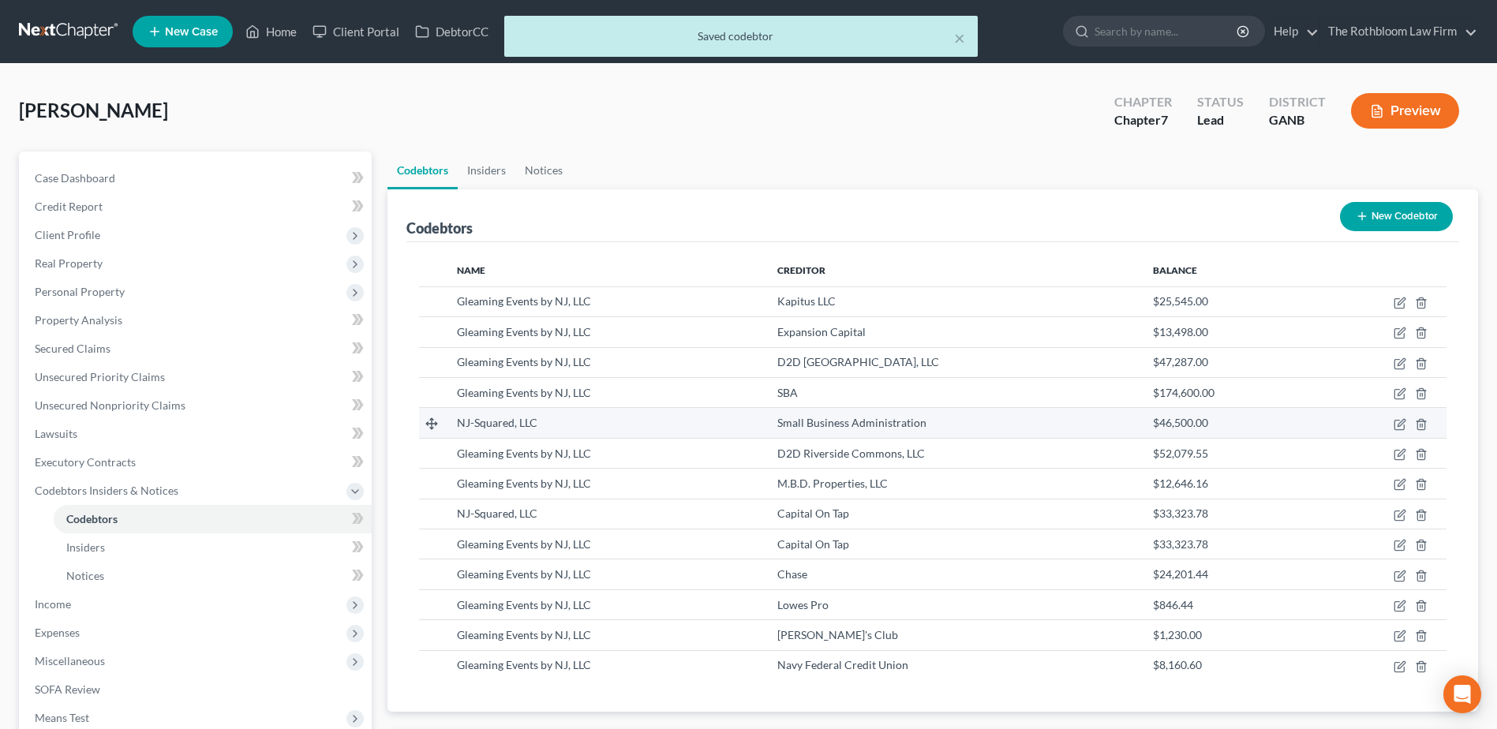
click at [1393, 422] on td at bounding box center [1381, 423] width 132 height 30
click at [1399, 427] on icon "button" at bounding box center [1400, 424] width 13 height 13
select select "10"
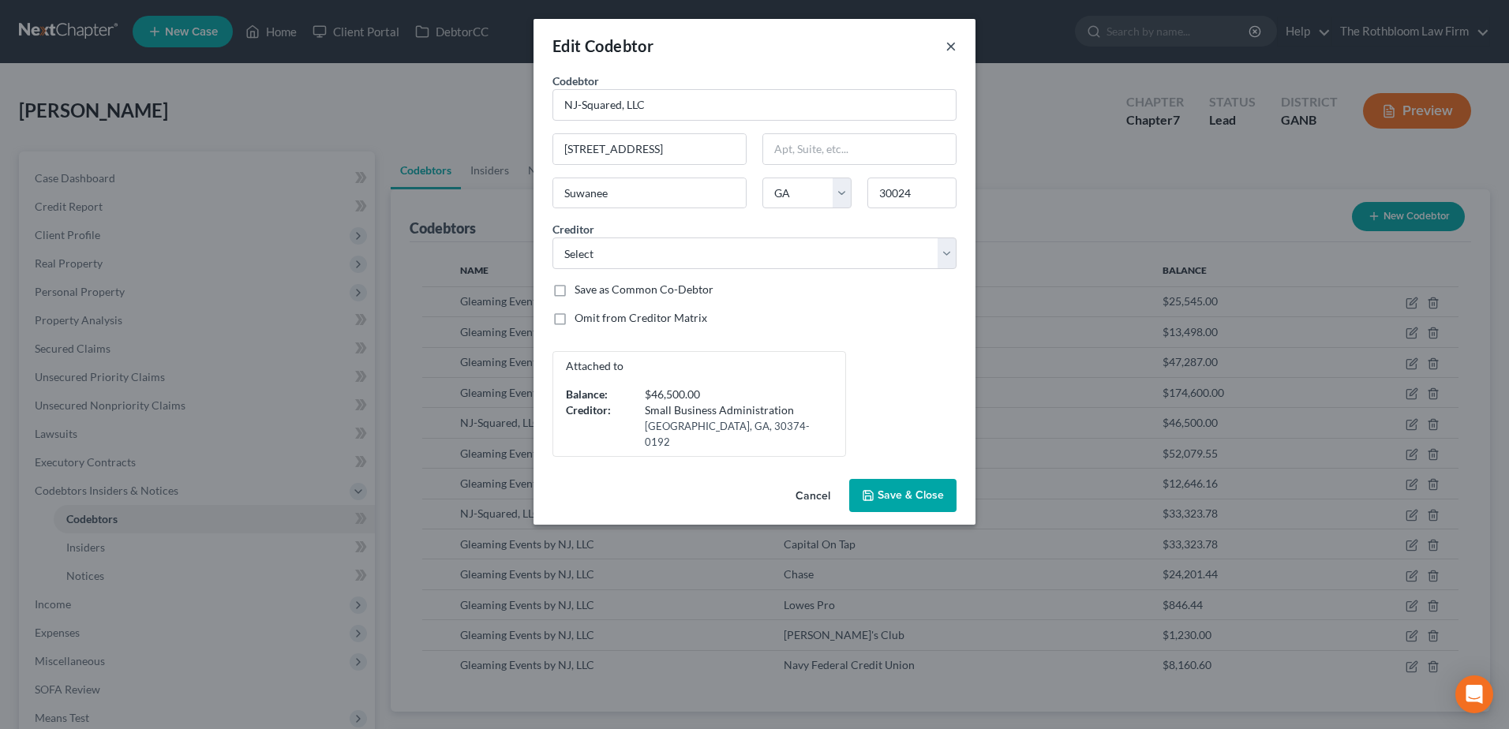
click at [950, 41] on button "×" at bounding box center [951, 45] width 11 height 19
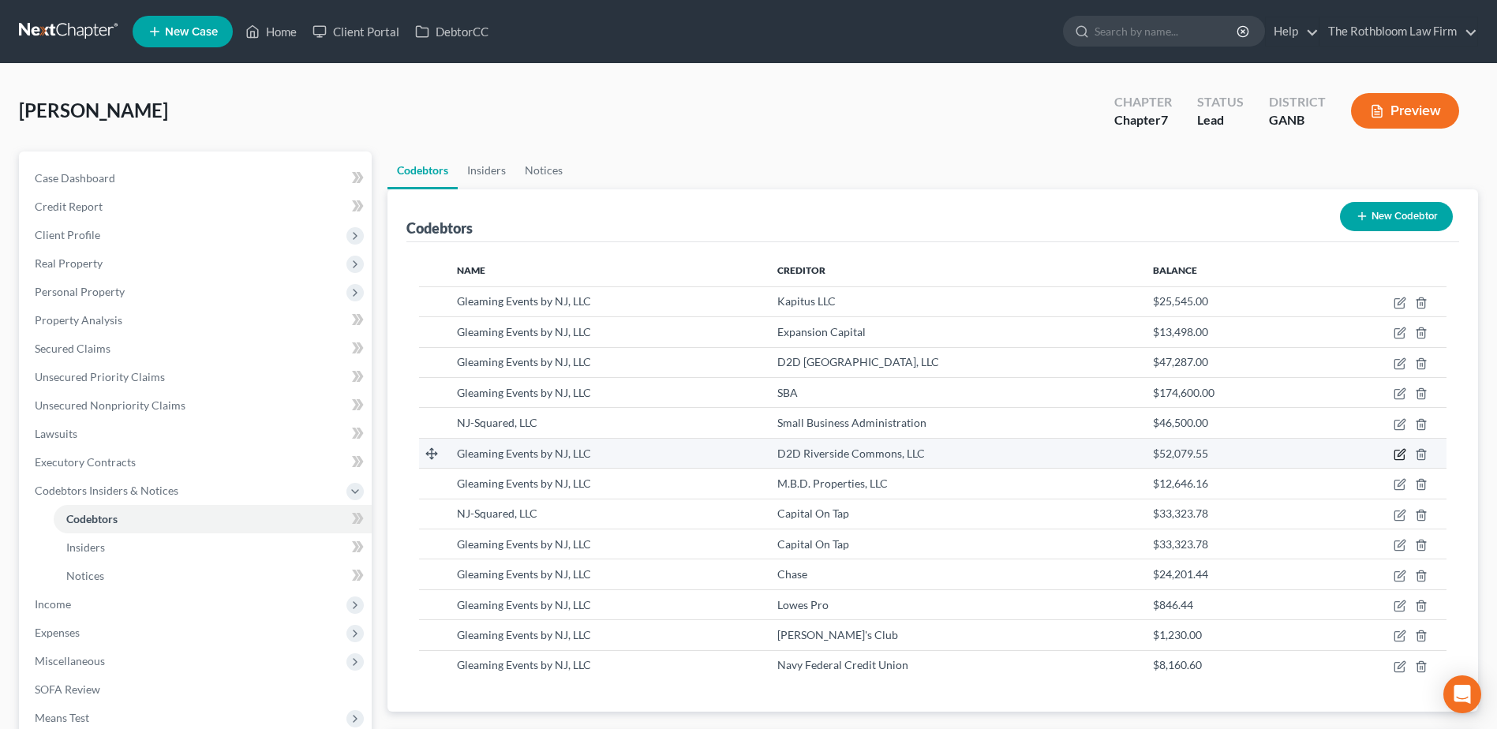
click at [1398, 455] on icon "button" at bounding box center [1400, 454] width 13 height 13
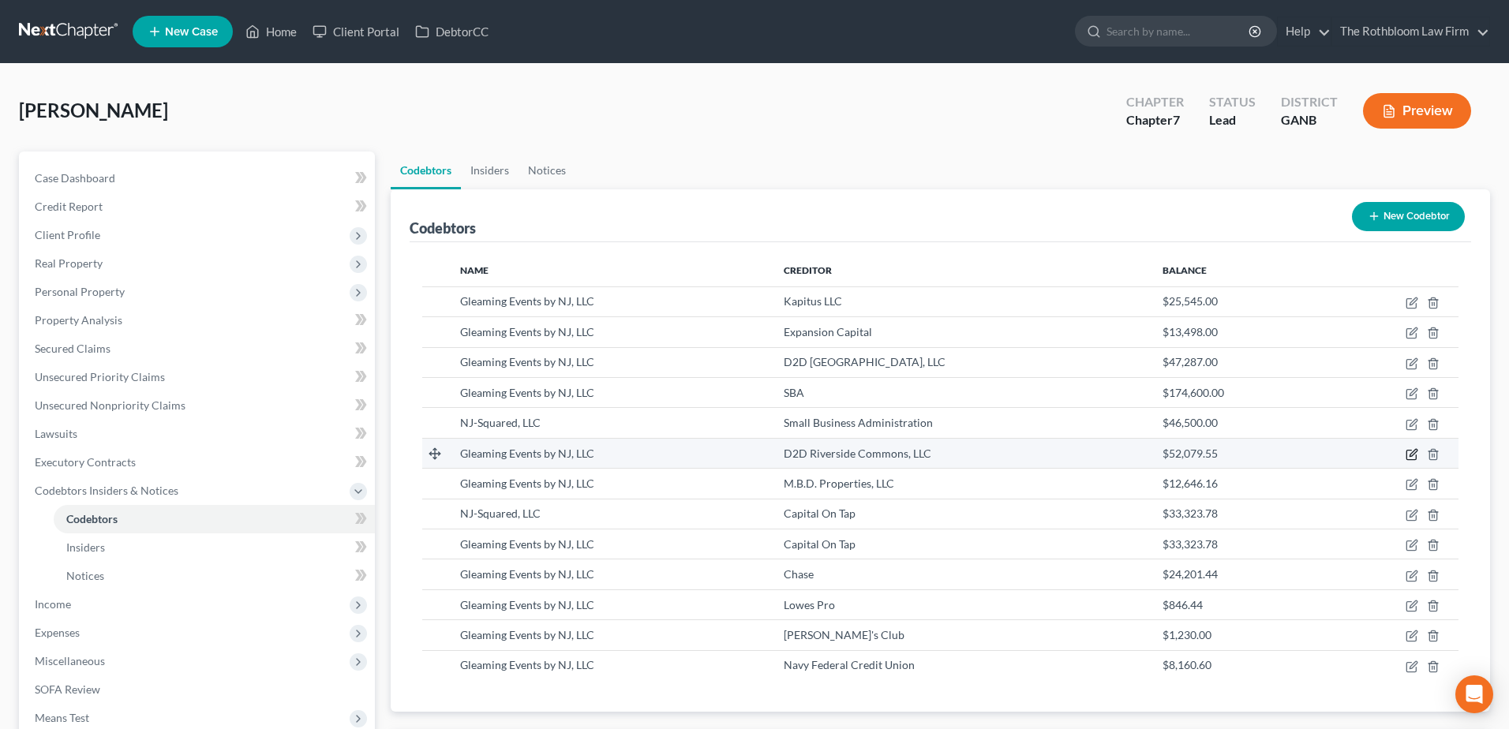
select select "23"
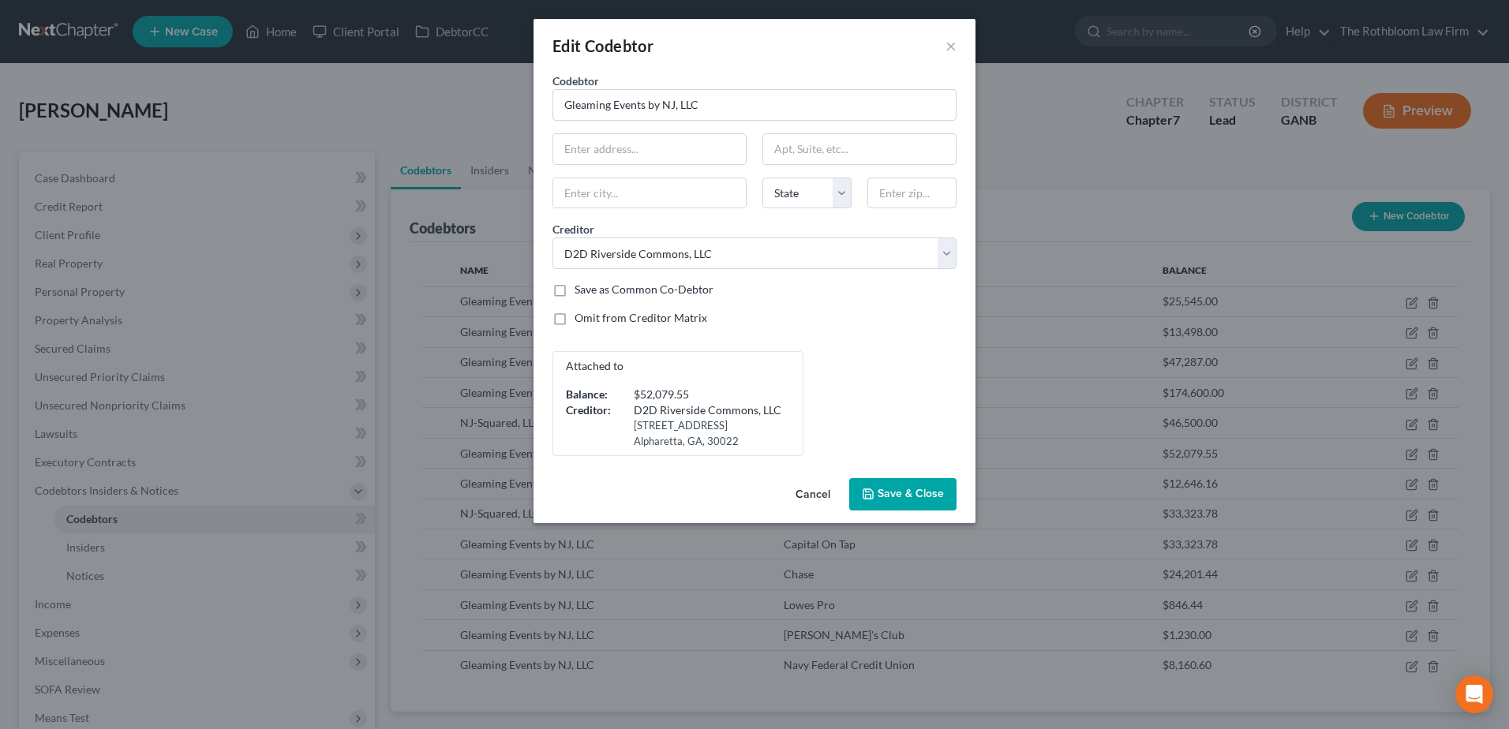
click at [575, 319] on label "Omit from Creditor Matrix" at bounding box center [641, 318] width 133 height 16
click at [581, 319] on input "Omit from Creditor Matrix" at bounding box center [586, 315] width 10 height 10
checkbox input "true"
click at [936, 493] on span "Save & Close" at bounding box center [911, 494] width 66 height 13
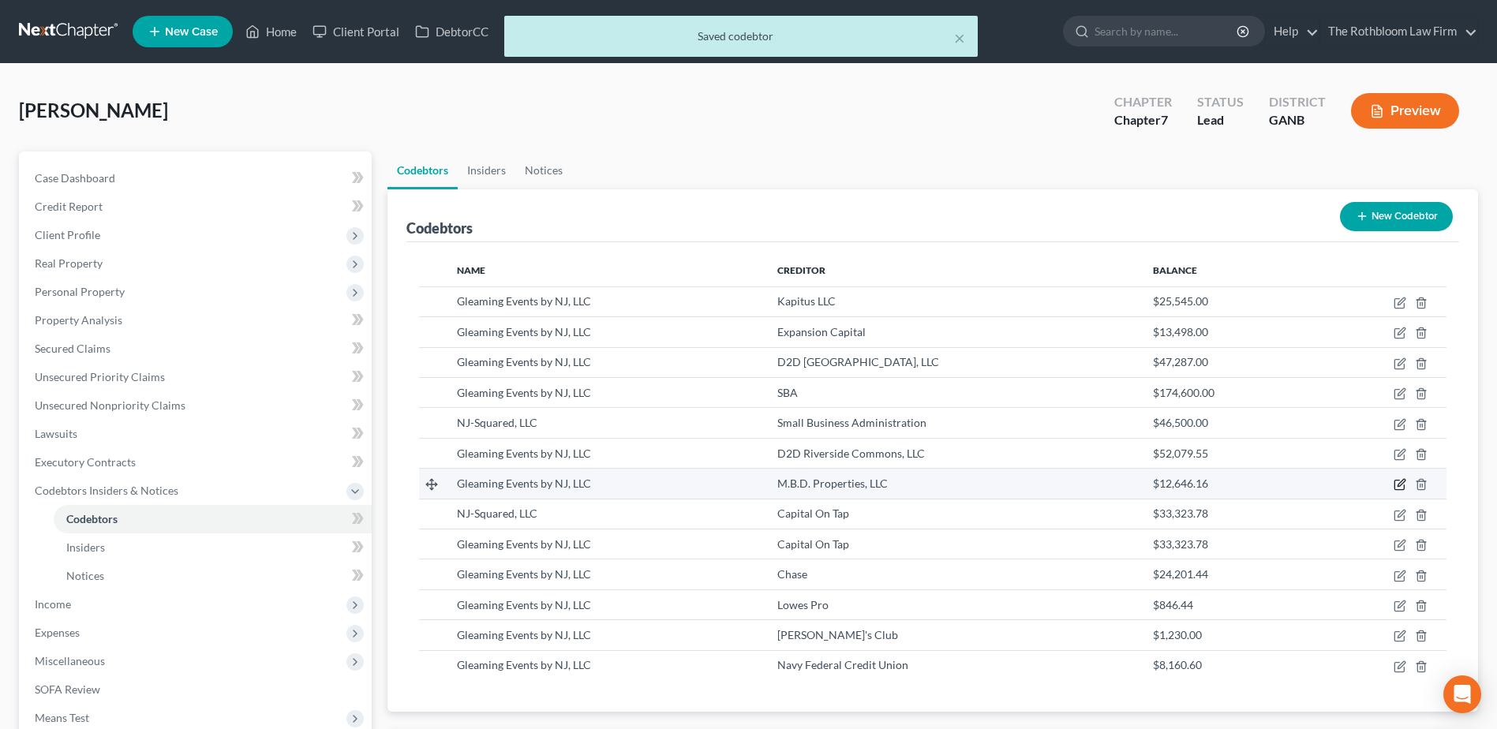
click at [1400, 482] on icon "button" at bounding box center [1400, 484] width 13 height 13
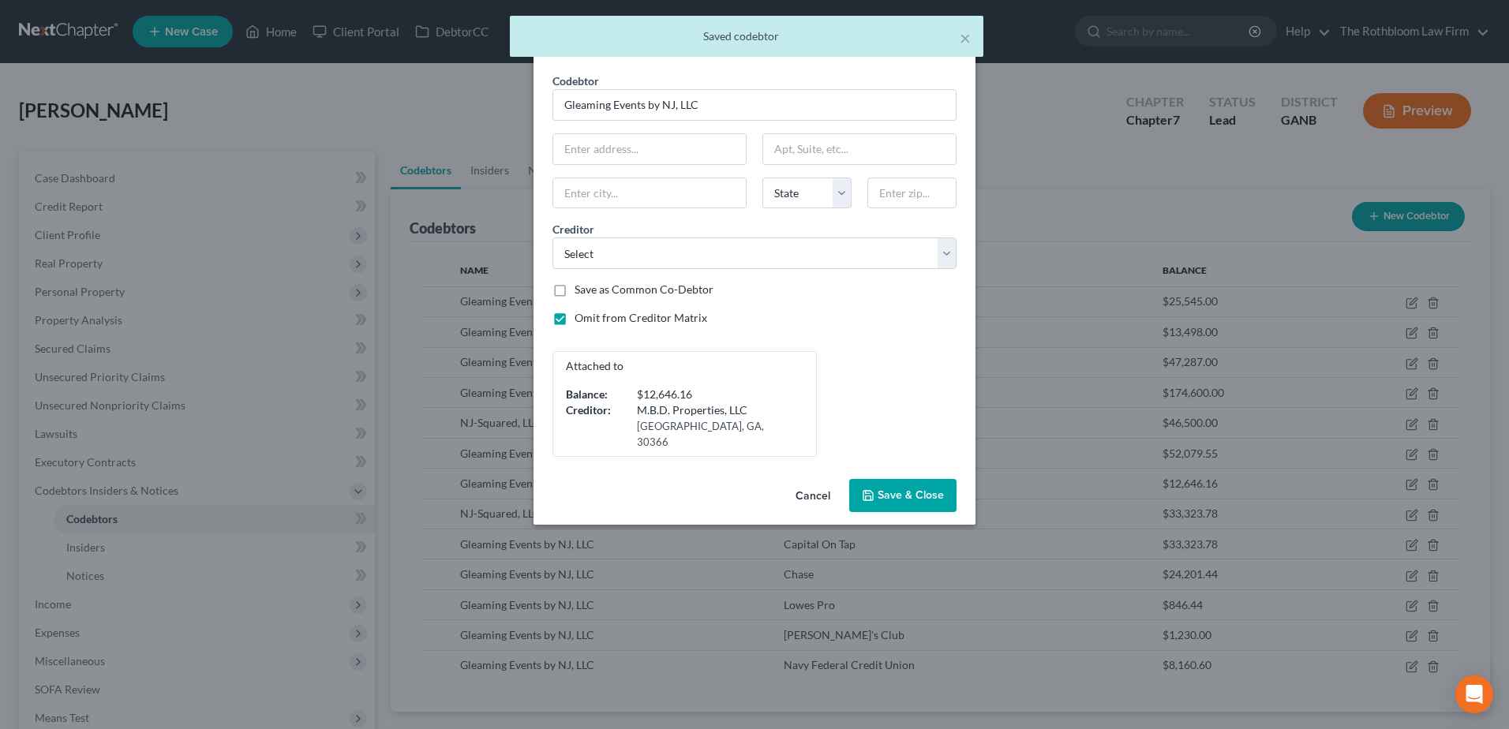
click at [887, 489] on span "Save & Close" at bounding box center [911, 495] width 66 height 13
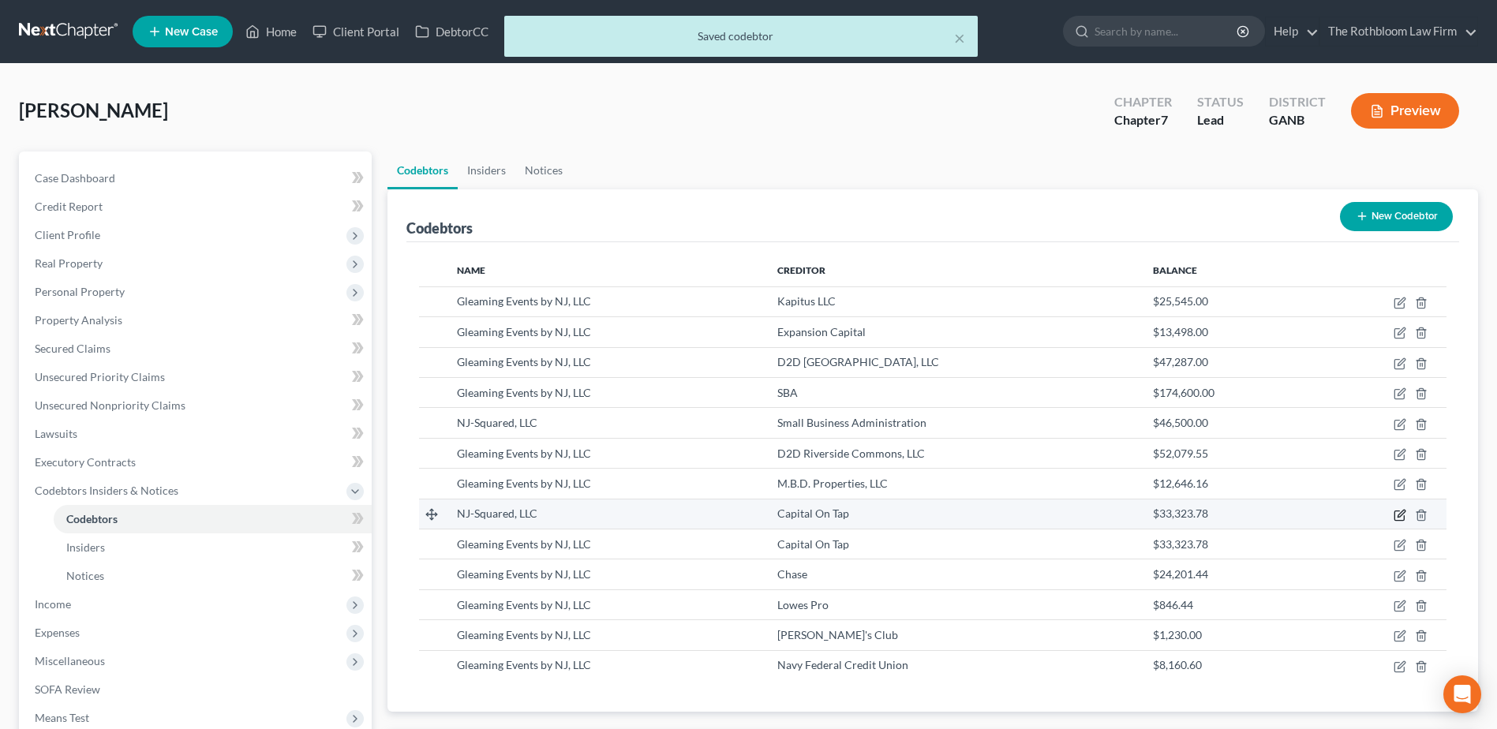
click at [1396, 513] on icon "button" at bounding box center [1400, 515] width 13 height 13
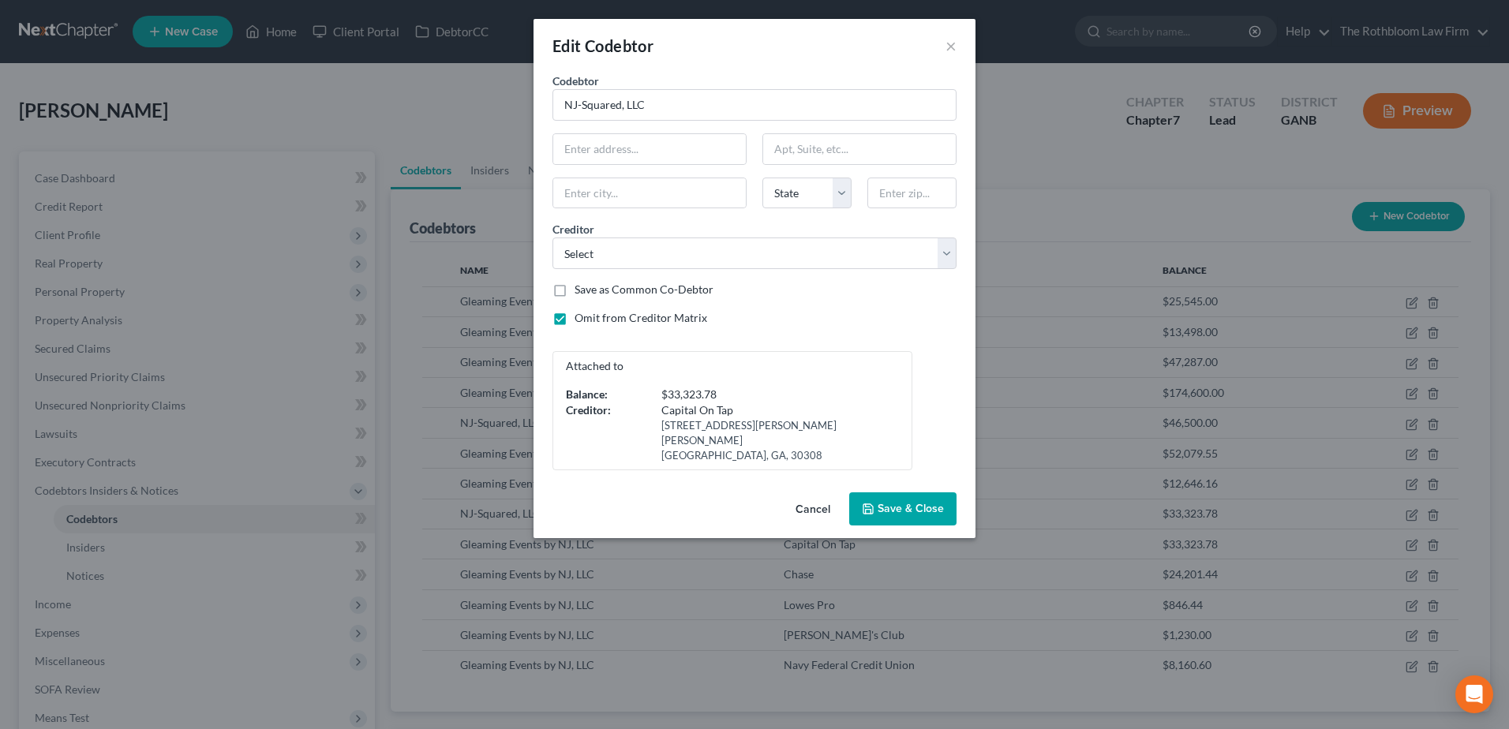
click at [918, 515] on span "Save & Close" at bounding box center [911, 508] width 66 height 13
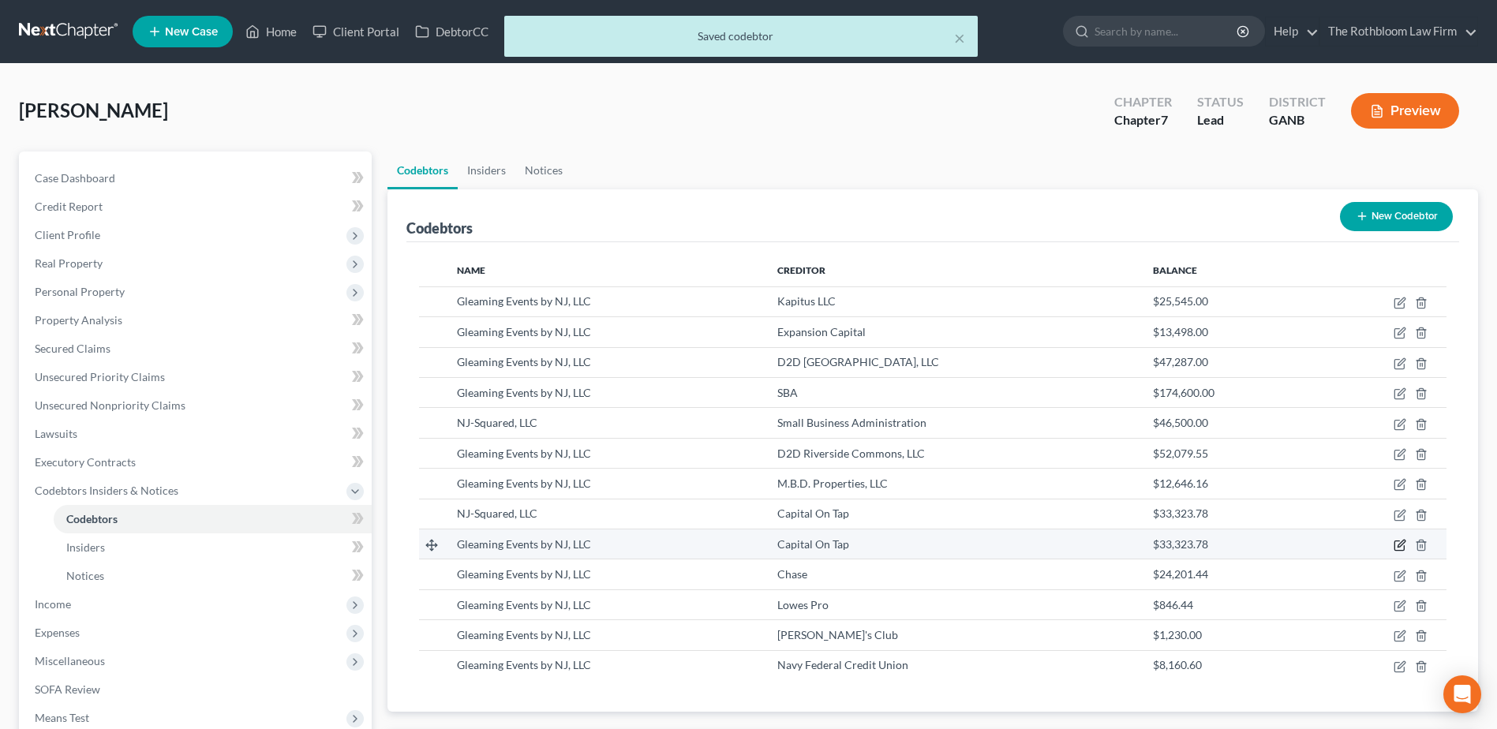
click at [1400, 546] on icon "button" at bounding box center [1400, 545] width 13 height 13
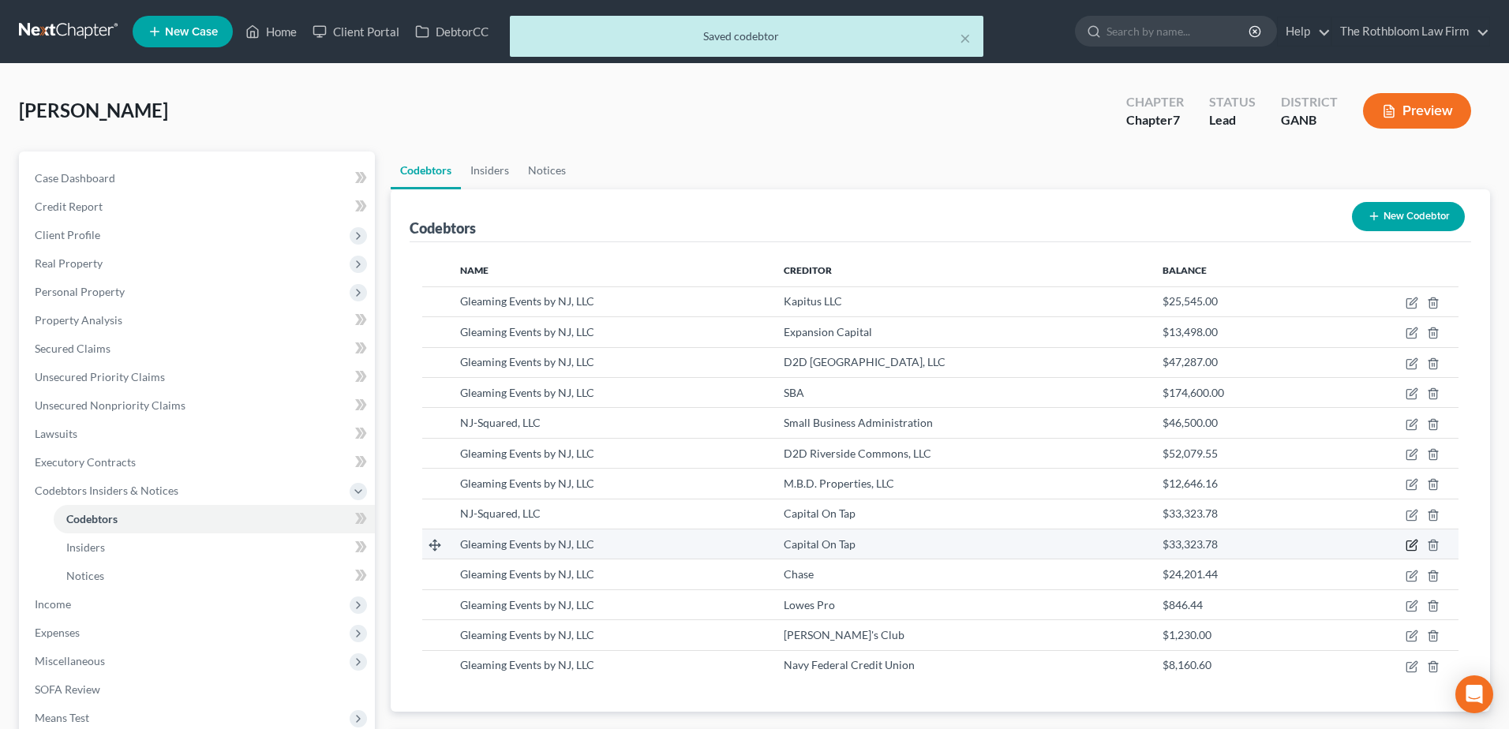
select select "17"
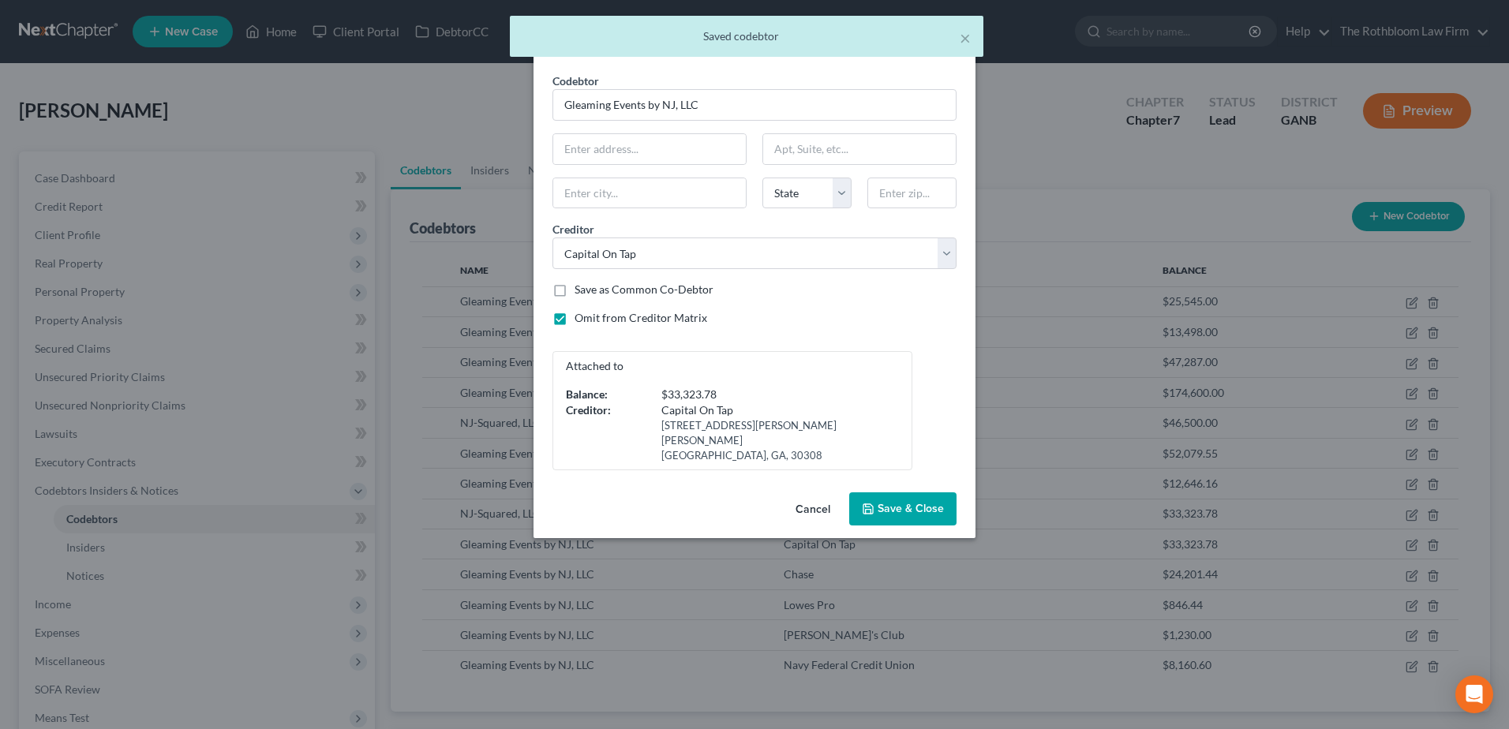
click at [925, 504] on span "Save & Close" at bounding box center [911, 508] width 66 height 13
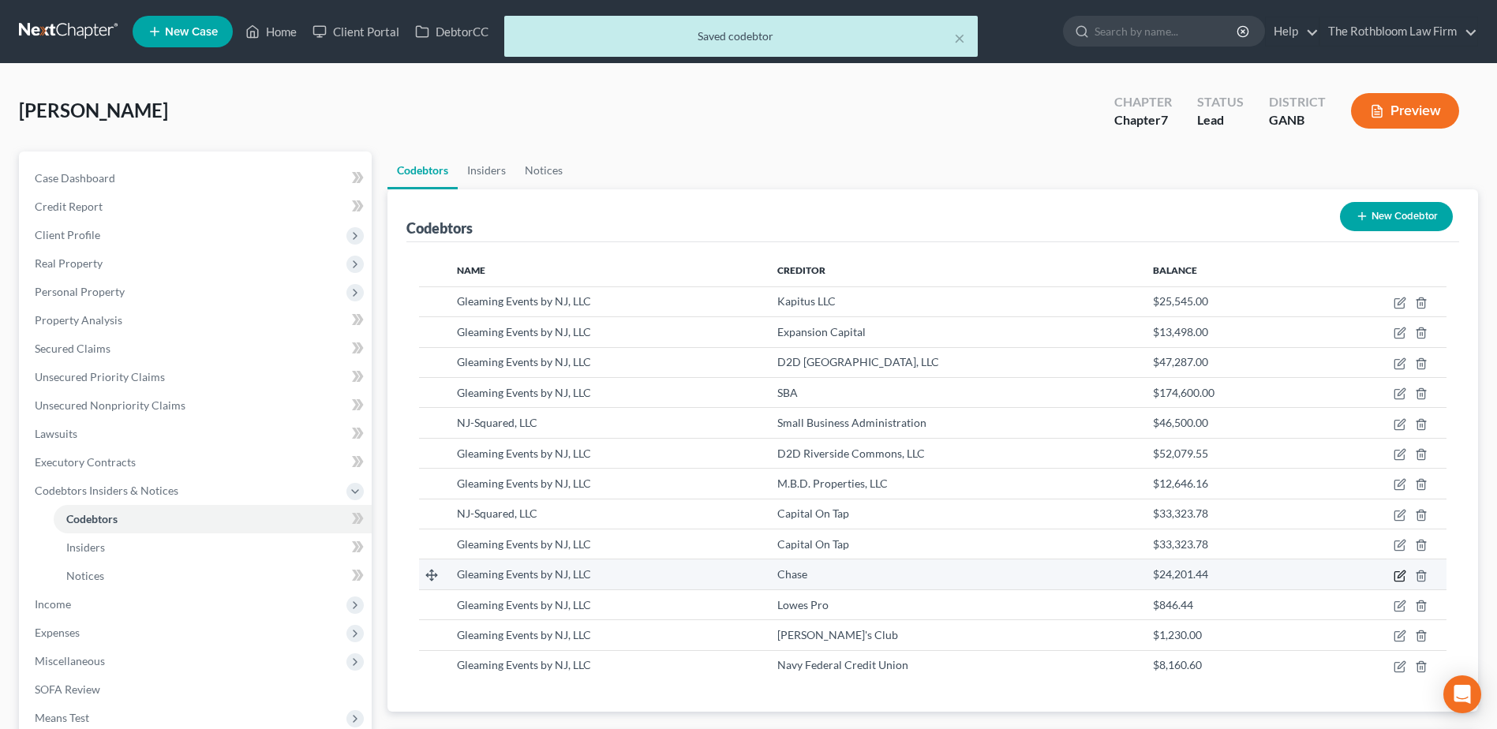
click at [1401, 577] on icon "button" at bounding box center [1400, 576] width 13 height 13
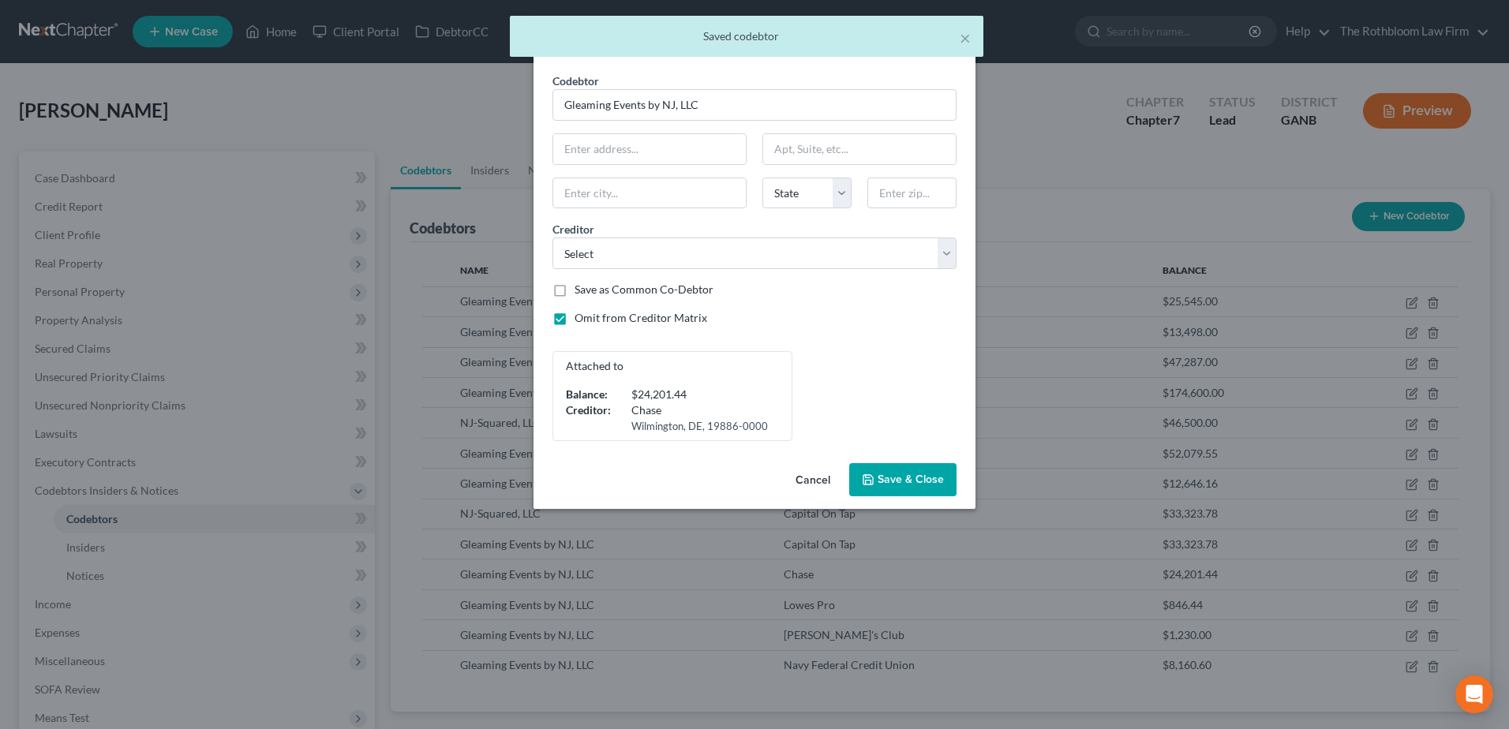
click at [907, 473] on span "Save & Close" at bounding box center [911, 479] width 66 height 13
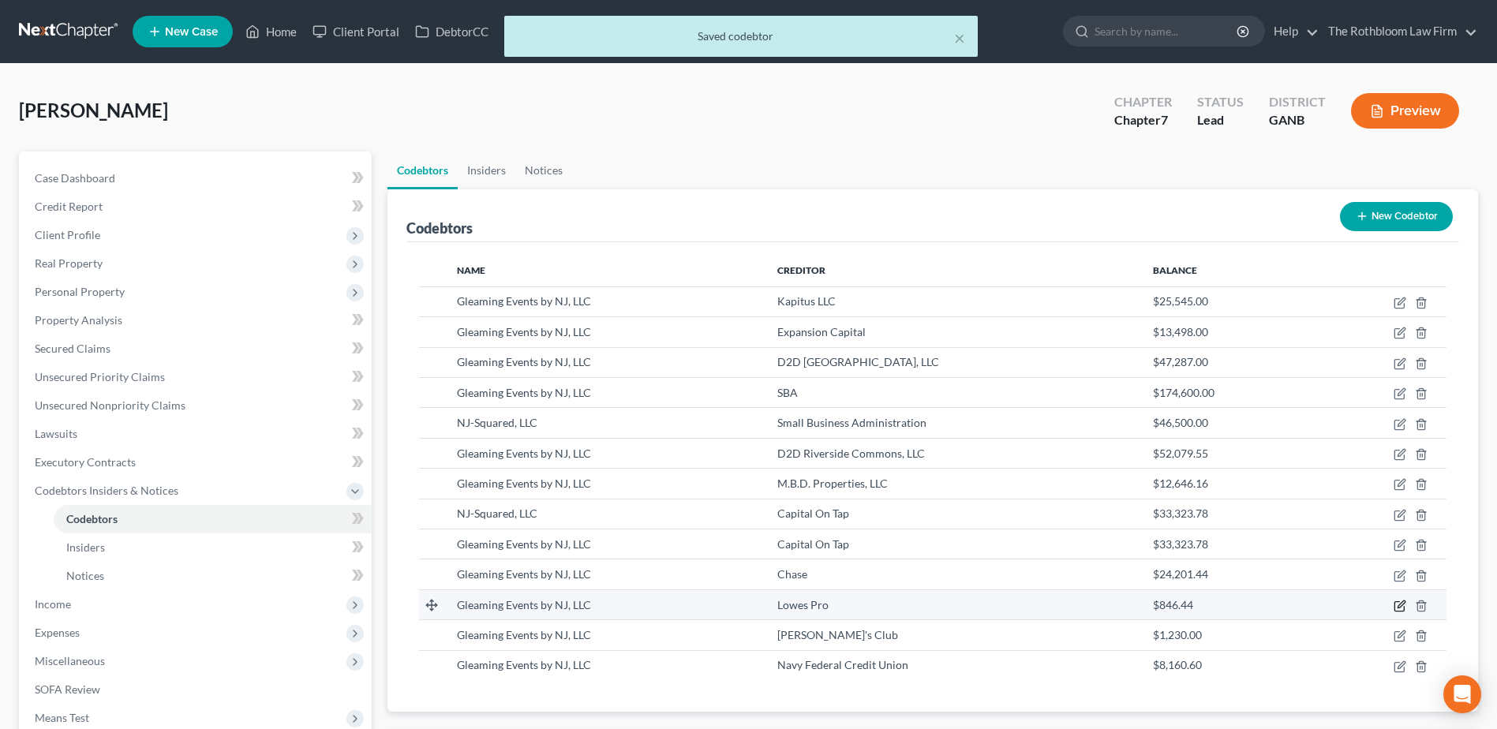
click at [1399, 606] on icon "button" at bounding box center [1401, 604] width 7 height 7
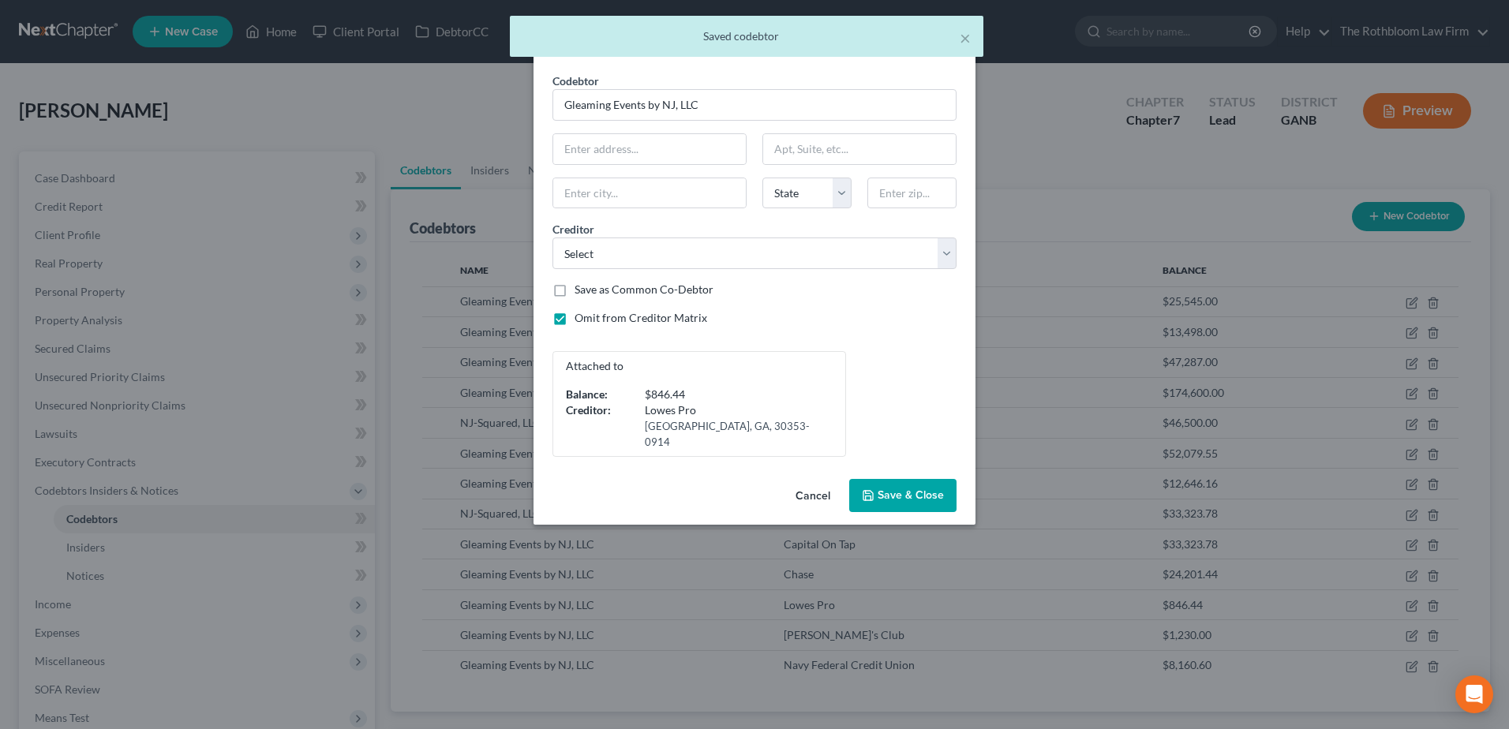
click at [884, 479] on button "Save & Close" at bounding box center [902, 495] width 107 height 33
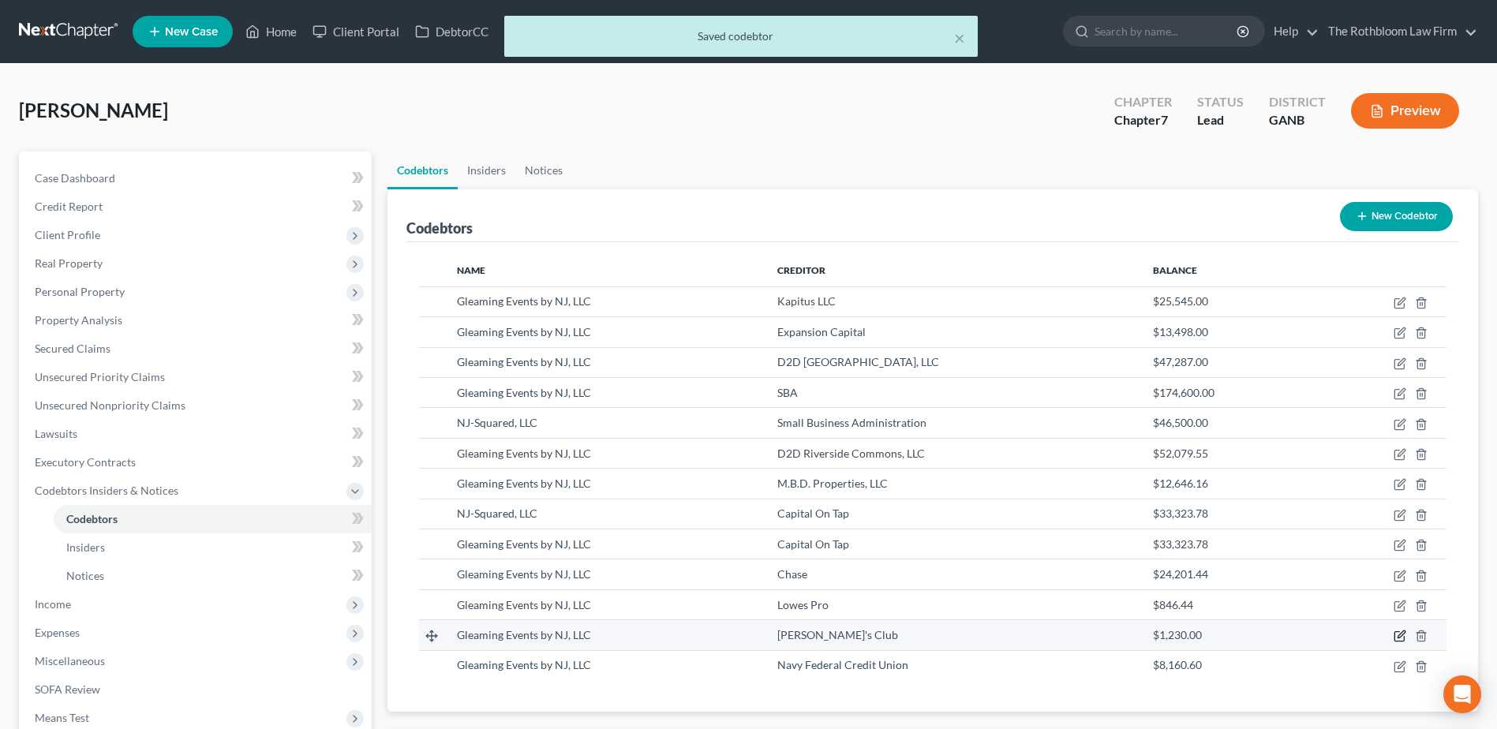
click at [1401, 636] on icon "button" at bounding box center [1400, 636] width 13 height 13
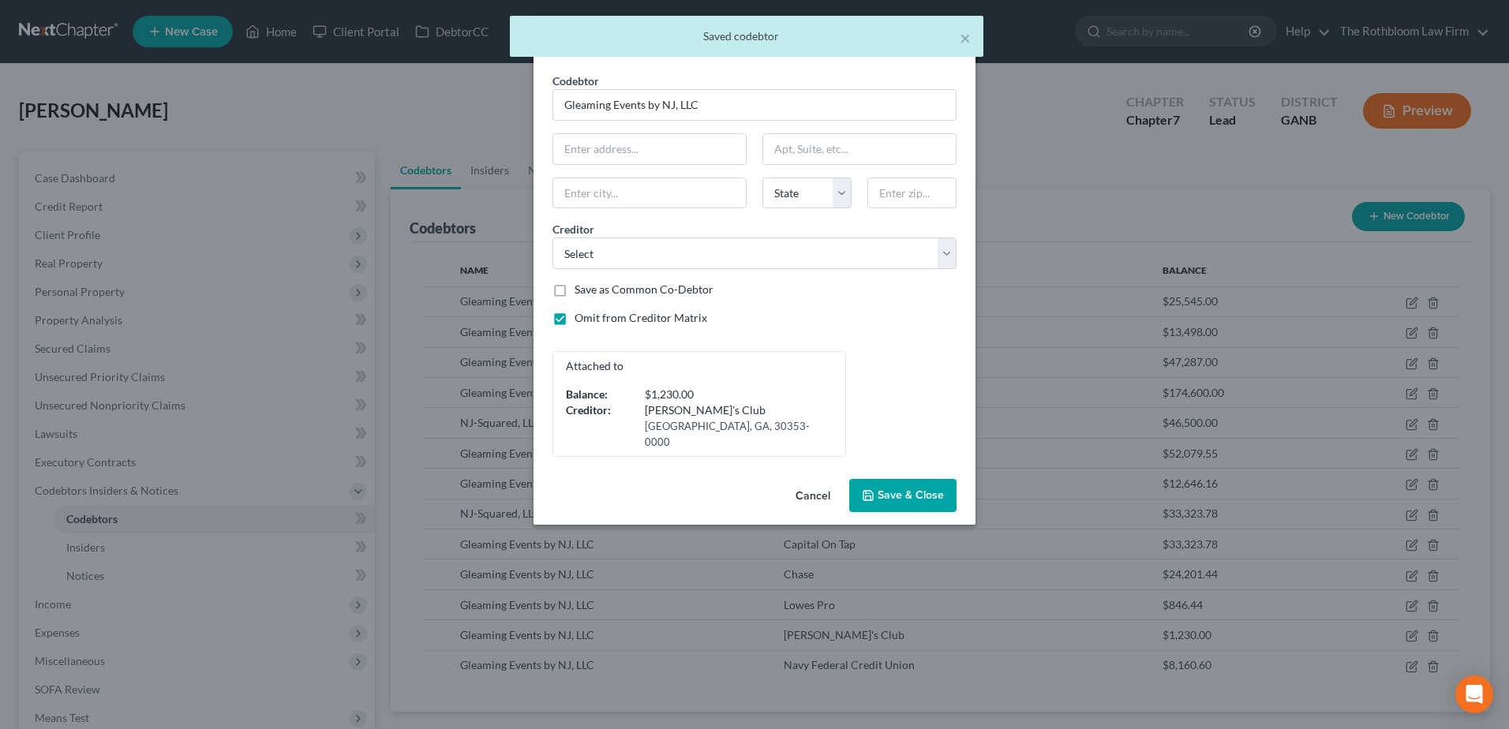
click at [911, 489] on span "Save & Close" at bounding box center [911, 495] width 66 height 13
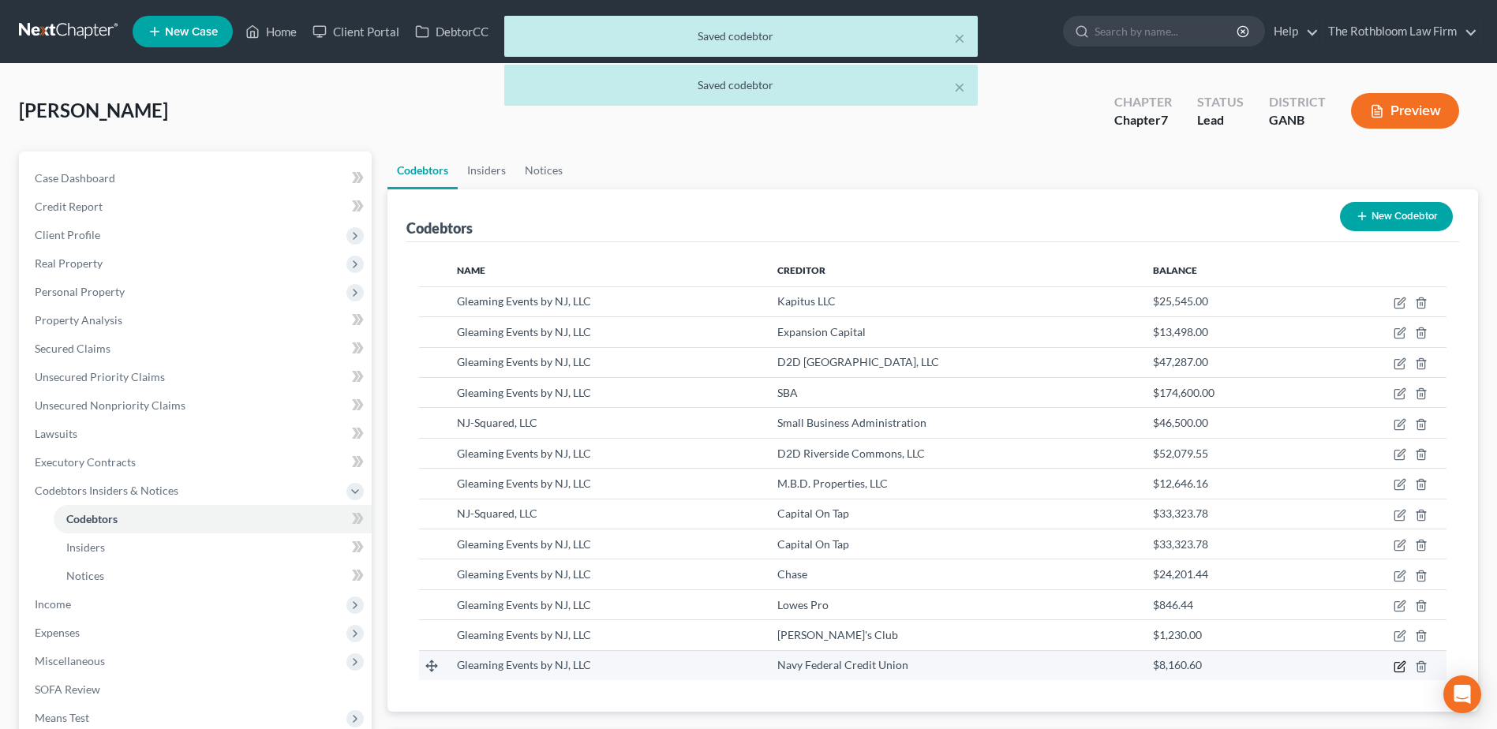
click at [1400, 662] on icon "button" at bounding box center [1399, 666] width 9 height 9
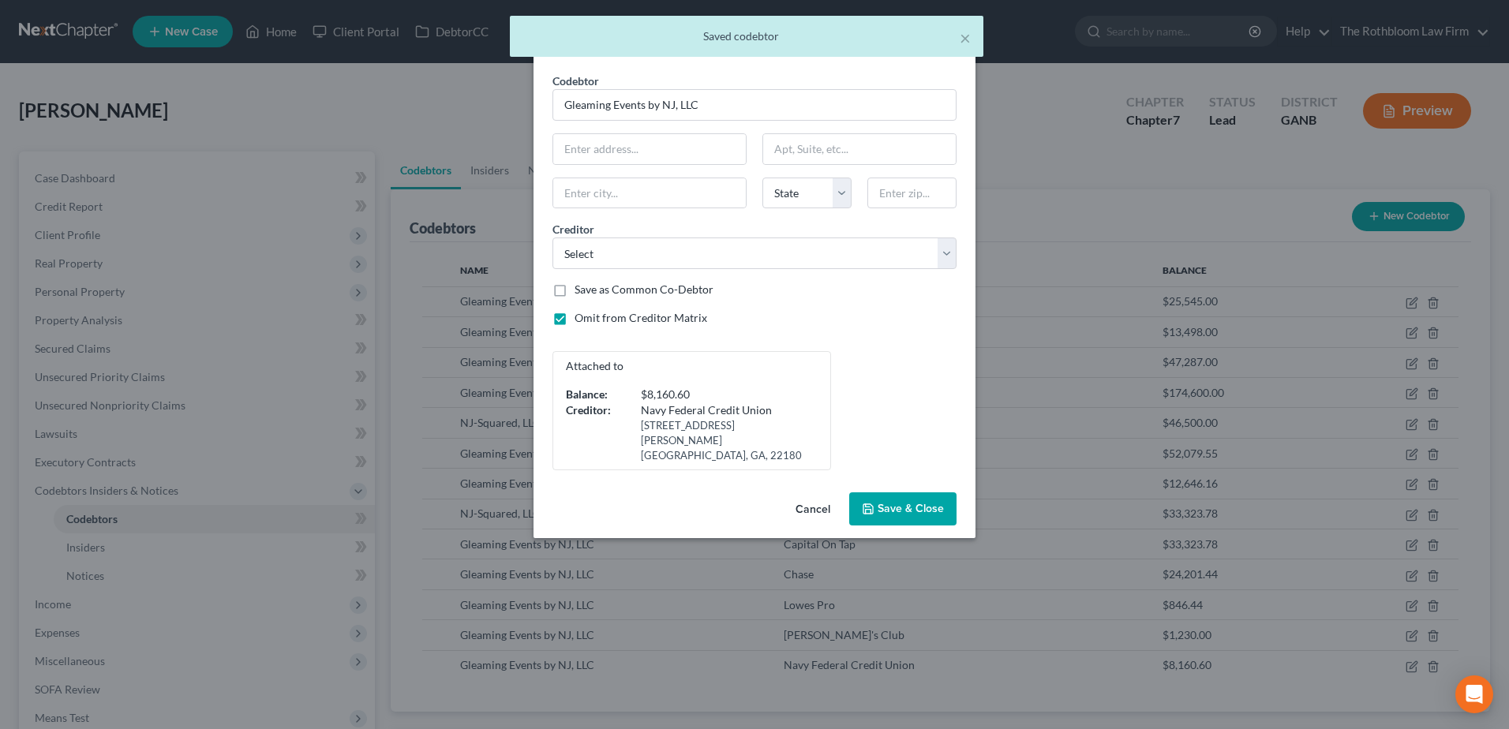
click at [909, 502] on span "Save & Close" at bounding box center [911, 508] width 66 height 13
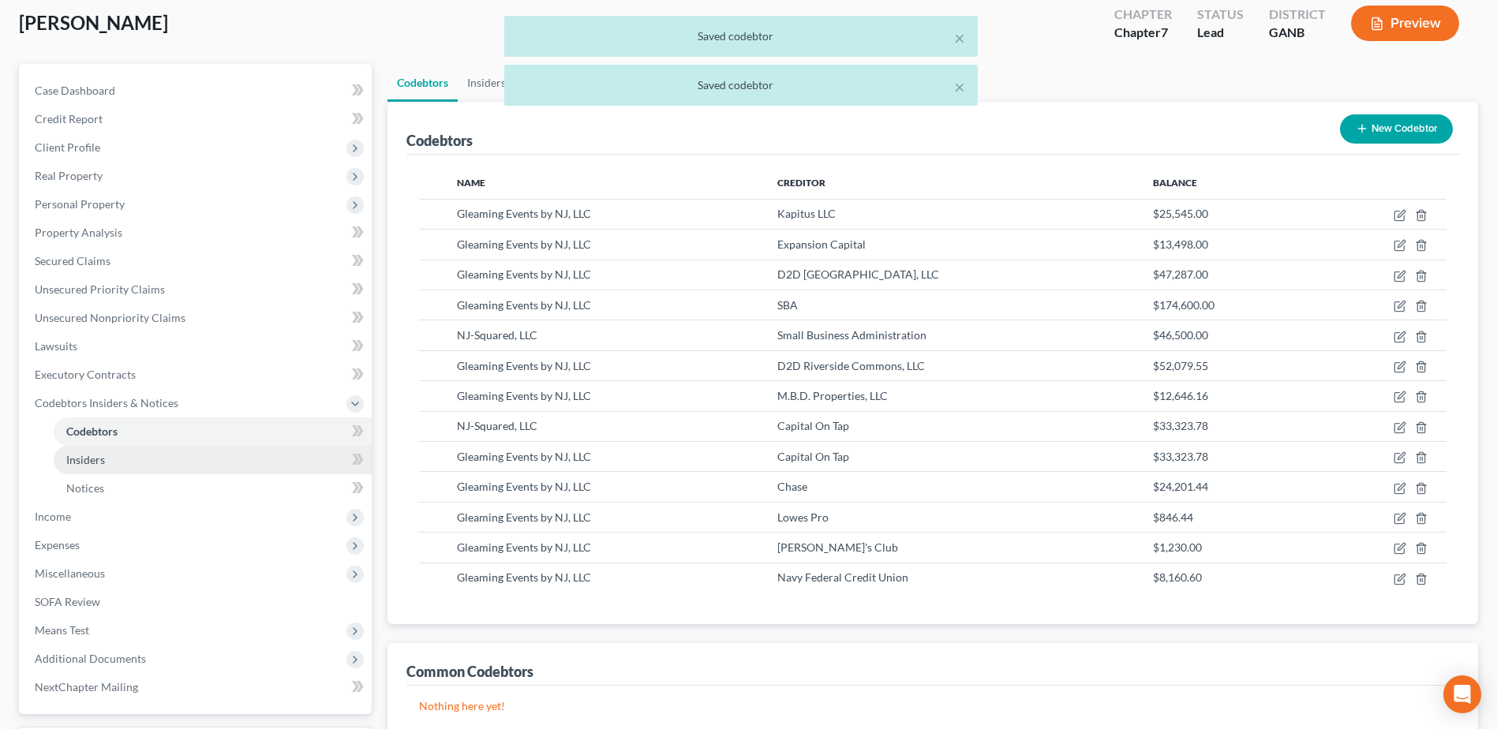
scroll to position [223, 0]
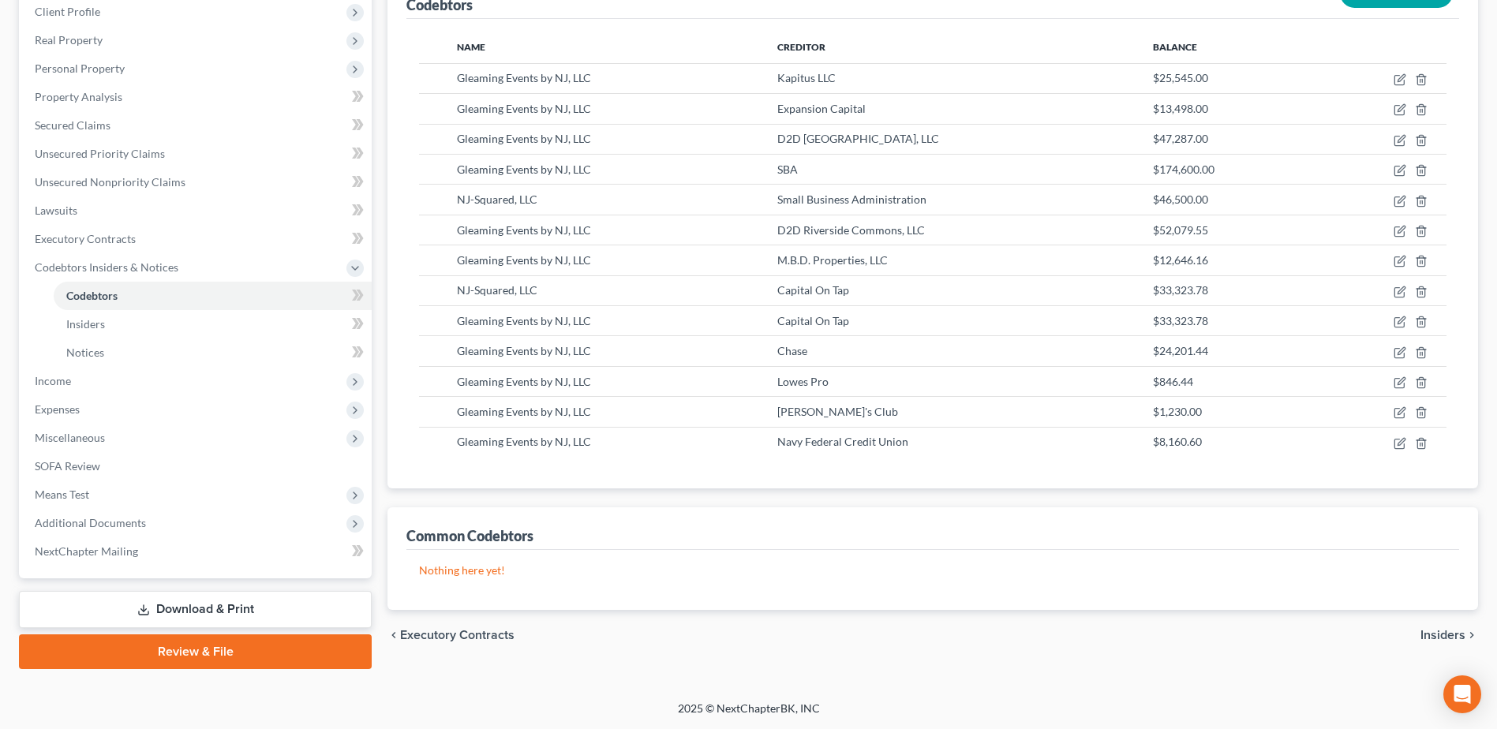
drag, startPoint x: 230, startPoint y: 652, endPoint x: 217, endPoint y: 654, distance: 12.7
click at [230, 652] on link "Review & File" at bounding box center [195, 652] width 353 height 35
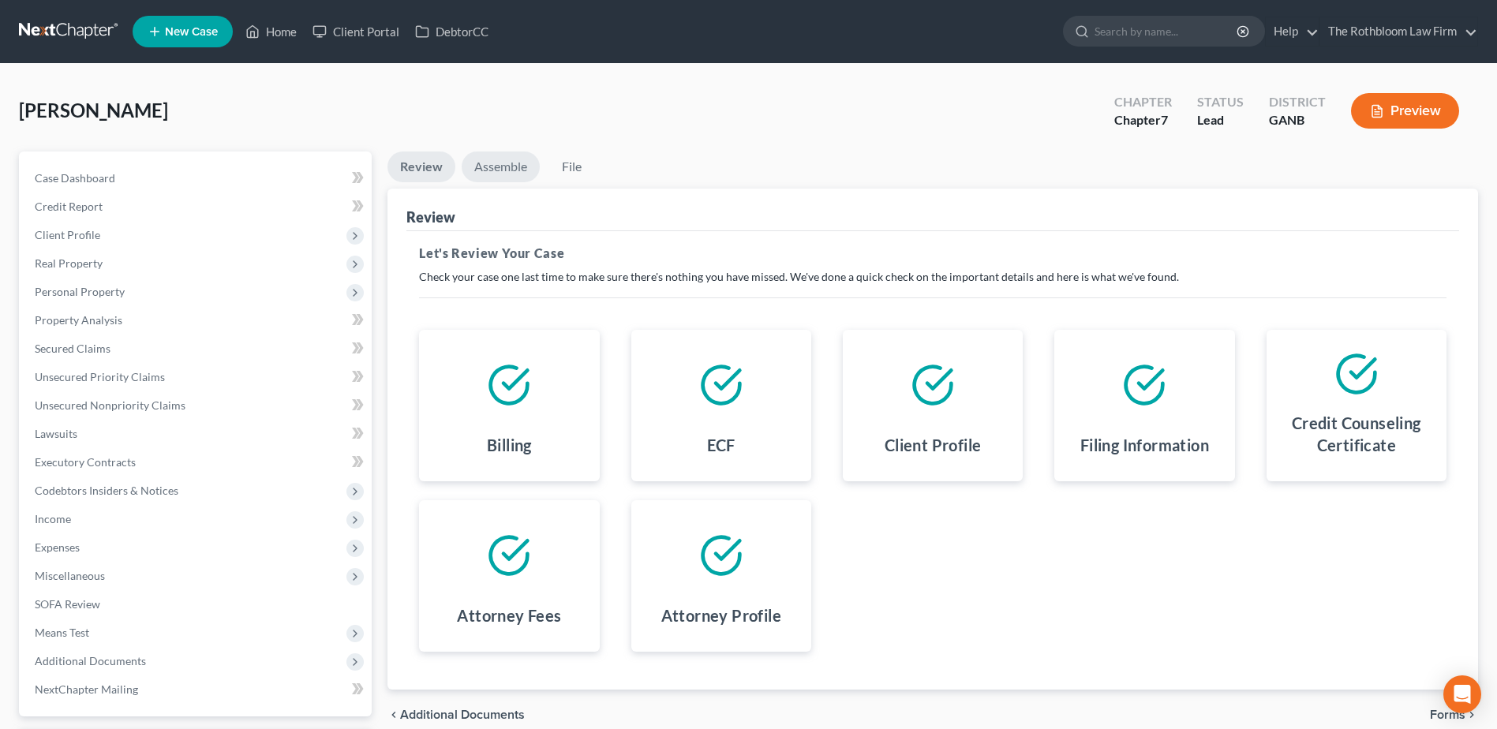
click at [505, 164] on link "Assemble" at bounding box center [501, 167] width 78 height 31
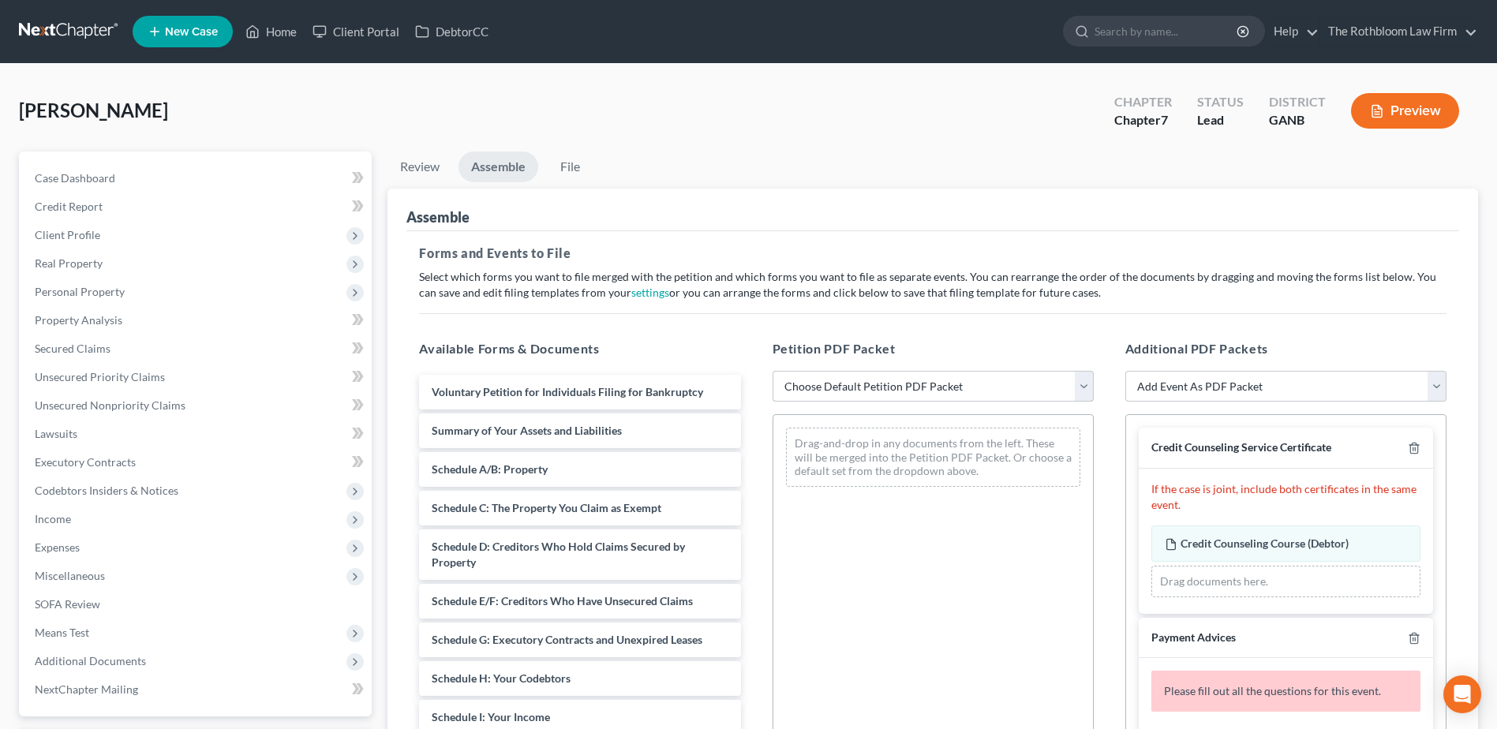
click at [797, 386] on select "Choose Default Petition PDF Packet Complete Bankruptcy Petition (all forms and …" at bounding box center [933, 387] width 321 height 32
select select "3"
click at [773, 371] on select "Choose Default Petition PDF Packet Complete Bankruptcy Petition (all forms and …" at bounding box center [933, 387] width 321 height 32
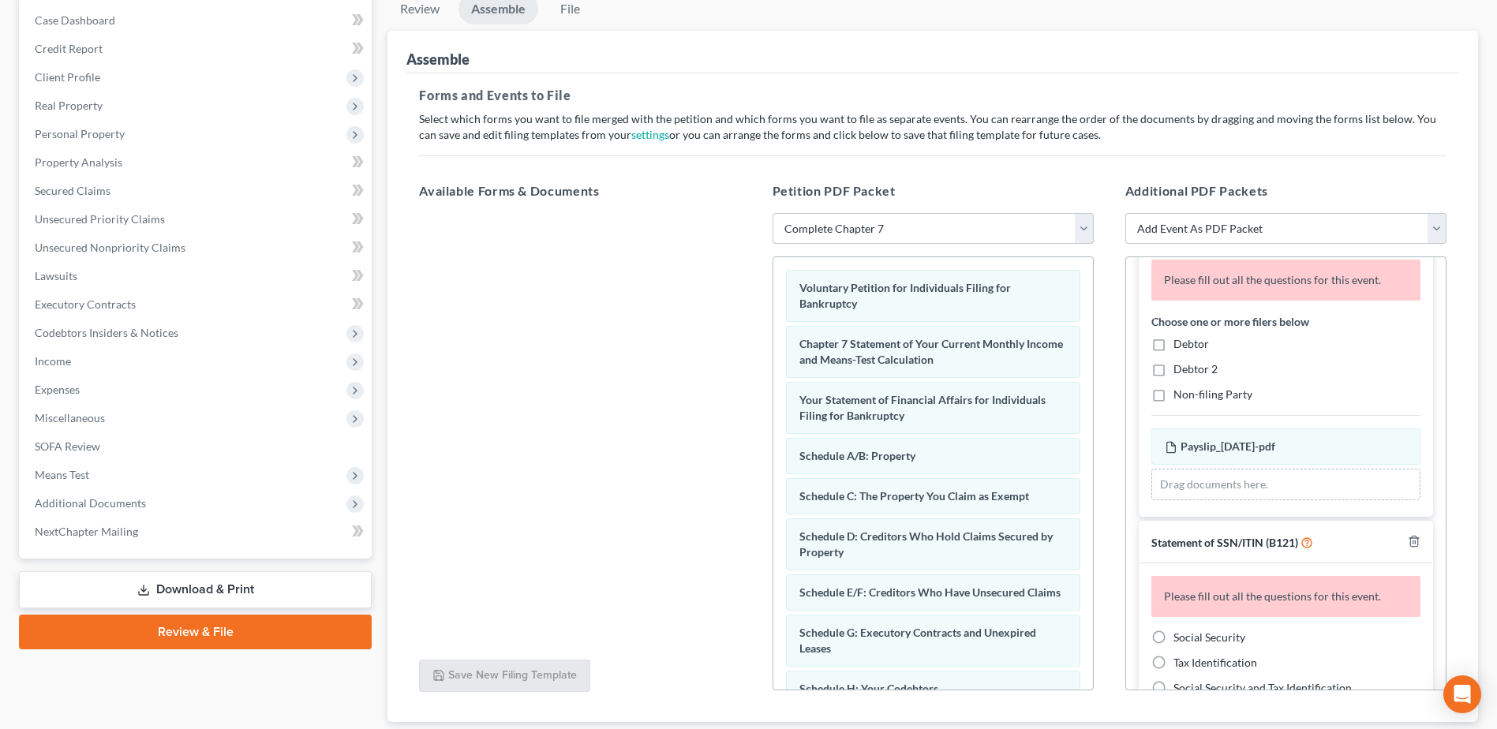
scroll to position [158, 0]
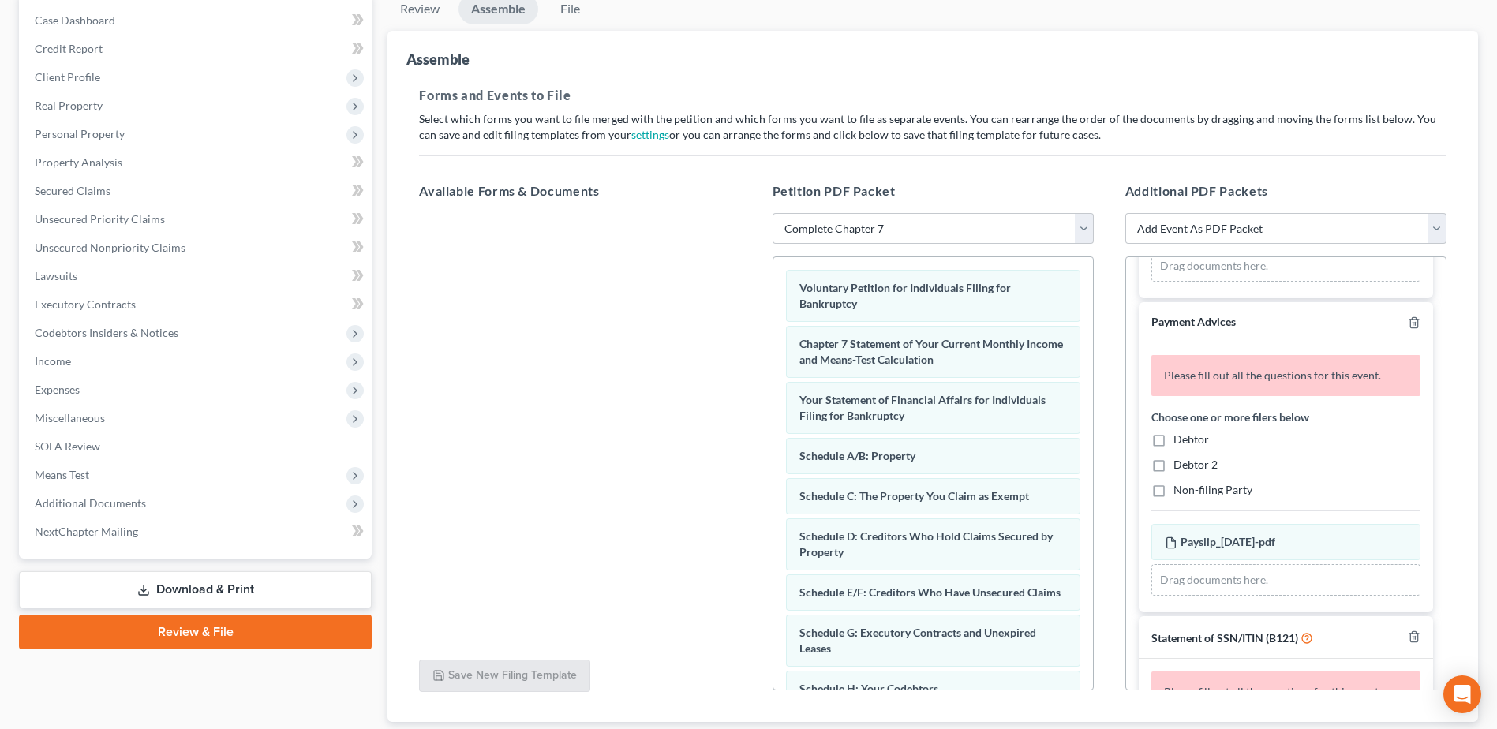
click at [1174, 440] on label "Debtor" at bounding box center [1192, 440] width 36 height 16
click at [1180, 440] on input "Debtor" at bounding box center [1185, 437] width 10 height 10
checkbox input "true"
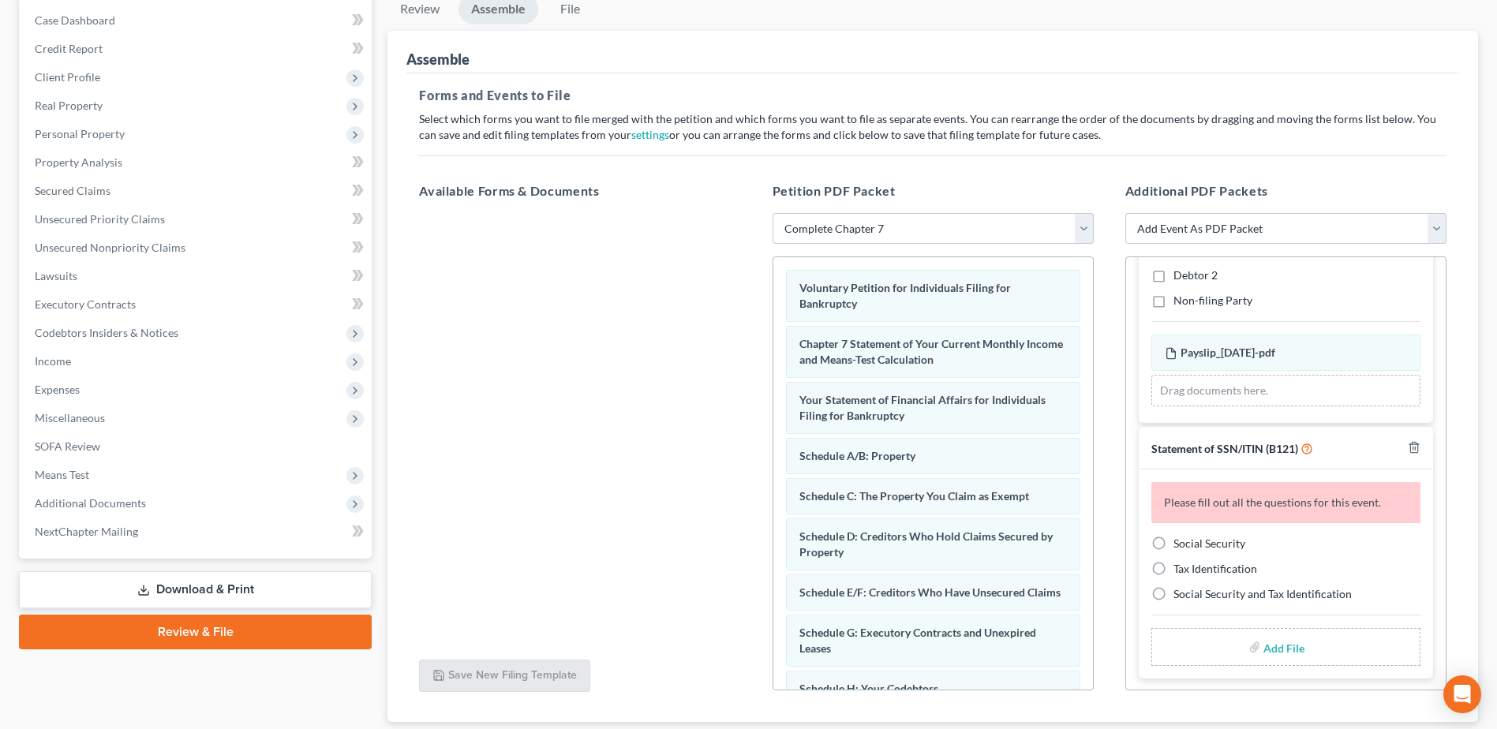
scroll to position [295, 0]
click at [1174, 542] on label "Social Security" at bounding box center [1210, 542] width 72 height 16
click at [1180, 542] on input "Social Security" at bounding box center [1185, 539] width 10 height 10
radio input "true"
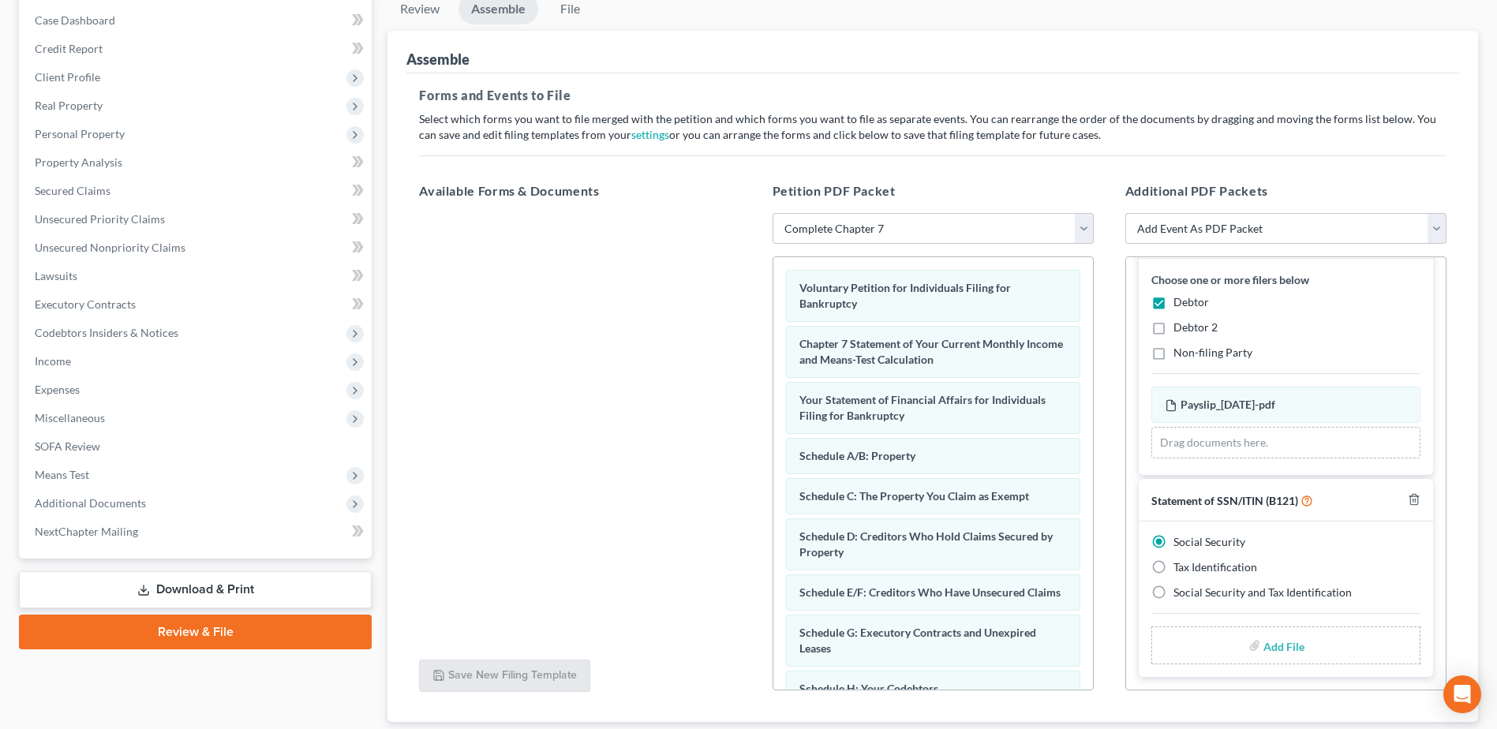
click at [1284, 647] on input "file" at bounding box center [1283, 646] width 38 height 28
type input "C:\fakepath\SSN Form.pdf"
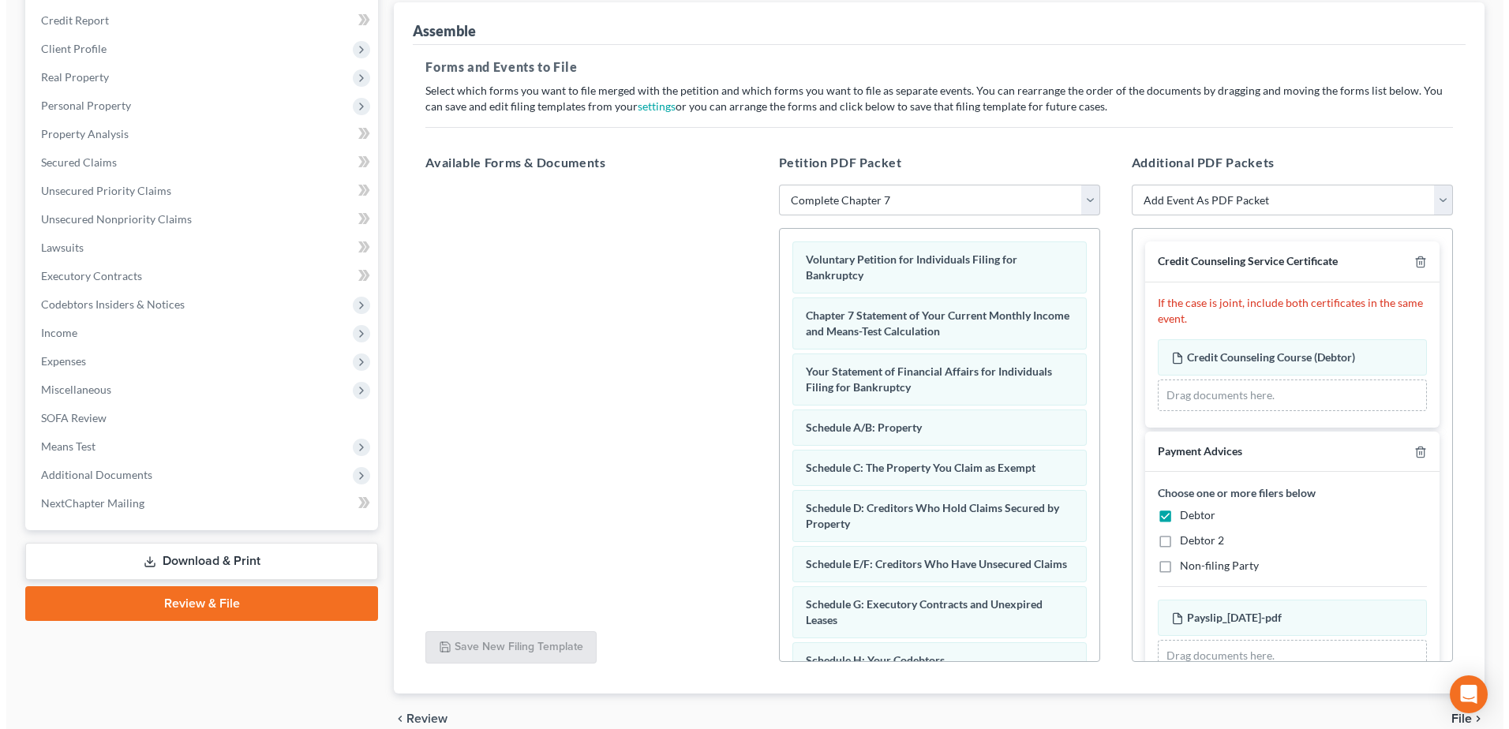
scroll to position [0, 0]
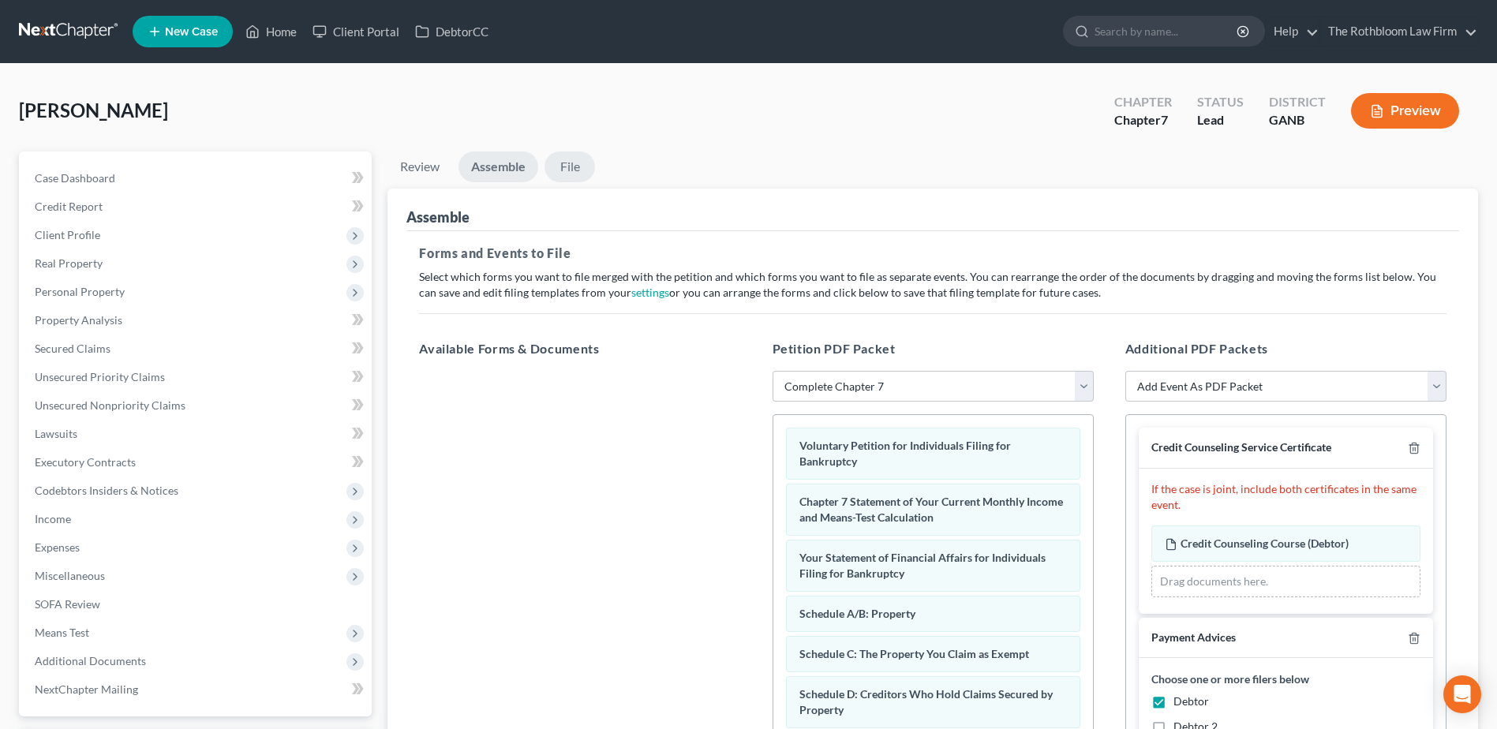
click at [571, 175] on link "File" at bounding box center [570, 167] width 51 height 31
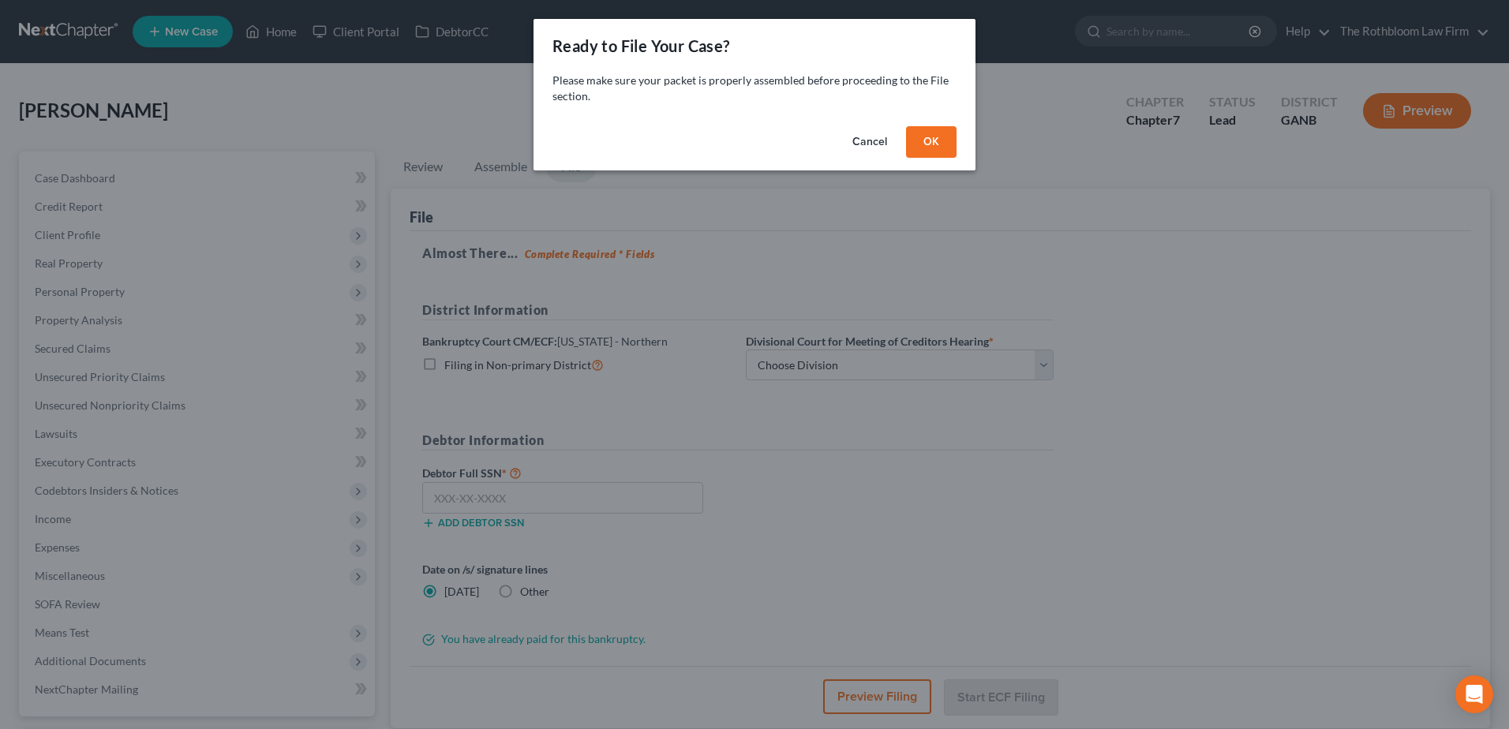
click at [925, 141] on button "OK" at bounding box center [931, 142] width 51 height 32
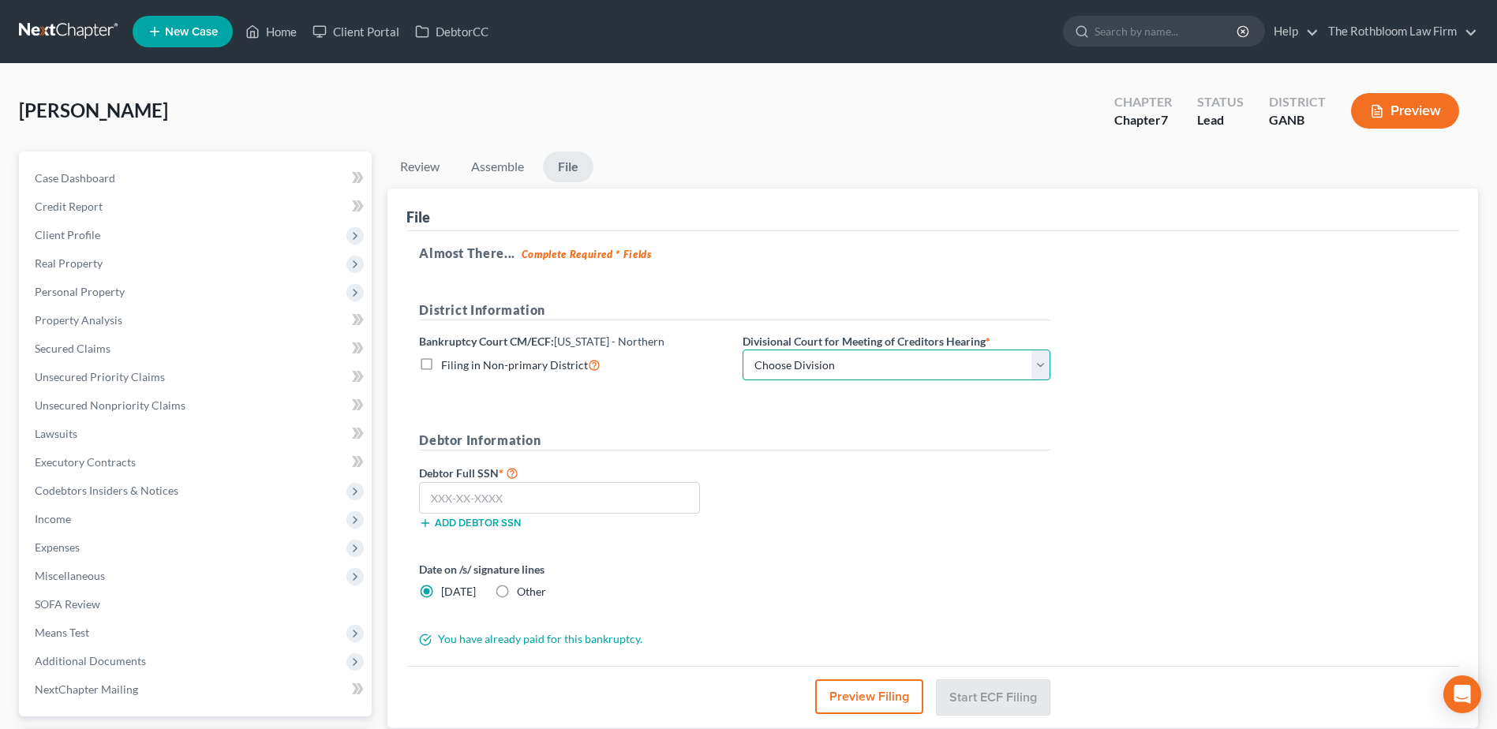
click at [1033, 373] on select "Choose Division [GEOGRAPHIC_DATA] [GEOGRAPHIC_DATA] [GEOGRAPHIC_DATA] [GEOGRAPH…" at bounding box center [897, 366] width 308 height 32
select select "1"
click at [743, 350] on select "Choose Division [GEOGRAPHIC_DATA] [GEOGRAPHIC_DATA] [GEOGRAPHIC_DATA] [GEOGRAPH…" at bounding box center [897, 366] width 308 height 32
click at [447, 504] on input "text" at bounding box center [559, 498] width 281 height 32
click at [477, 491] on input "text" at bounding box center [559, 498] width 281 height 32
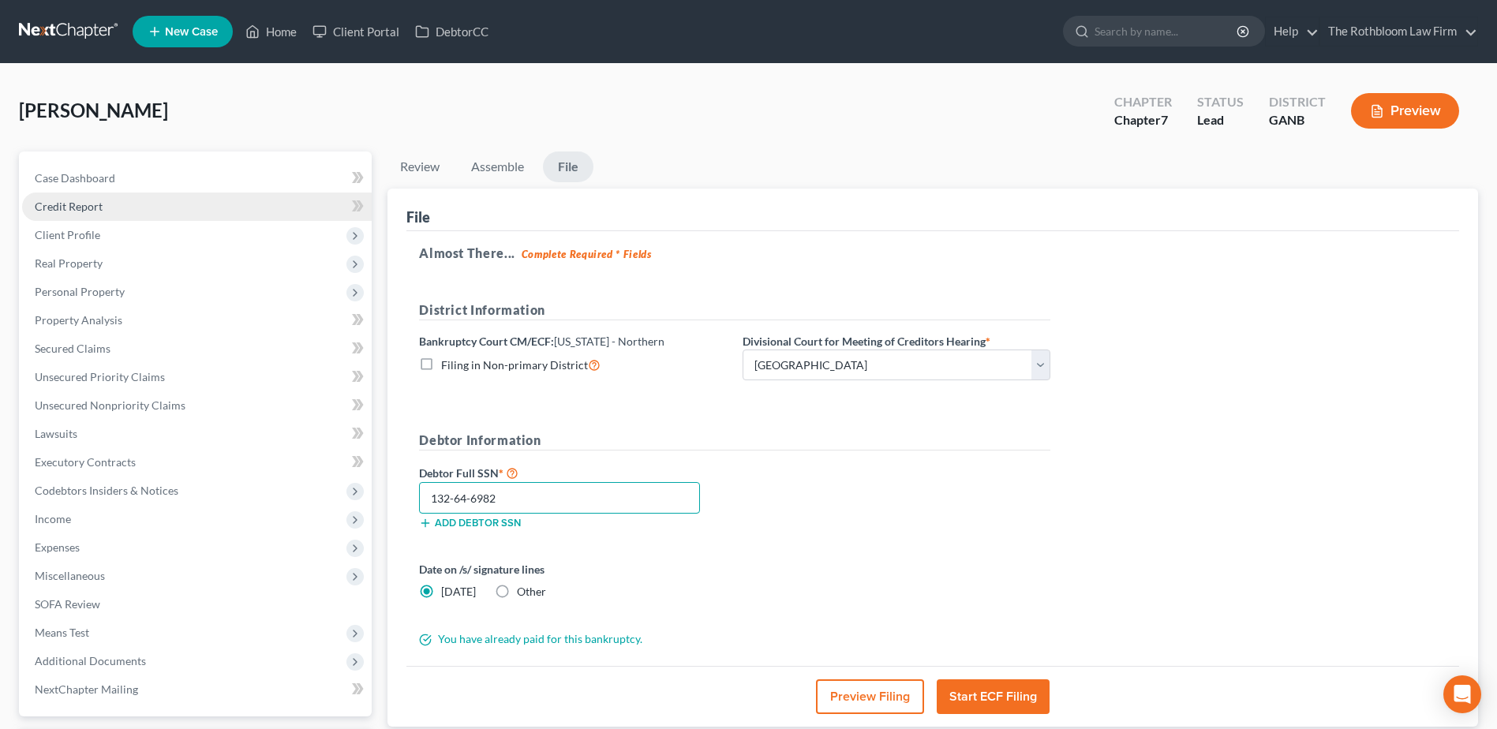
type input "132-64-6982"
click at [998, 697] on button "Start ECF Filing" at bounding box center [993, 697] width 113 height 35
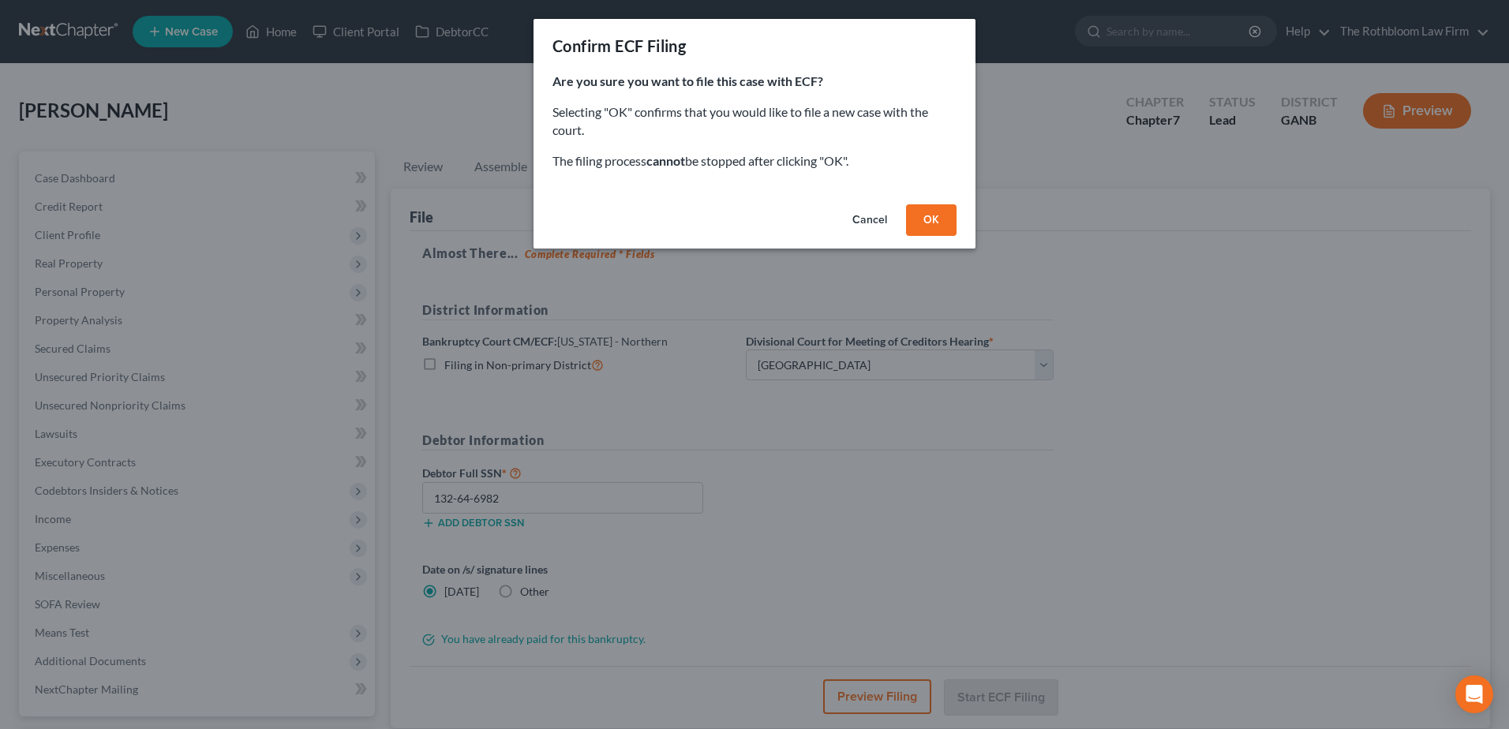
click at [933, 224] on button "OK" at bounding box center [931, 220] width 51 height 32
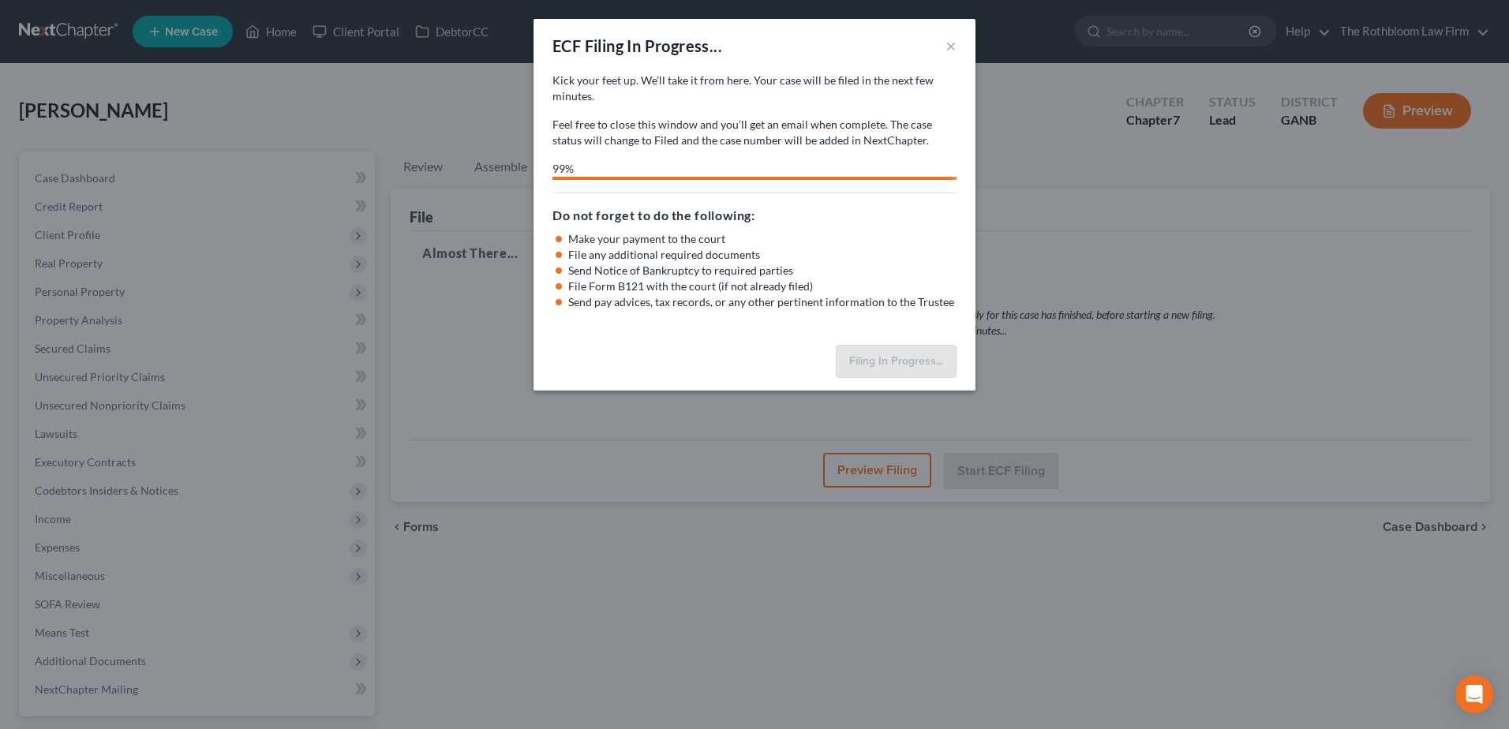
select select "1"
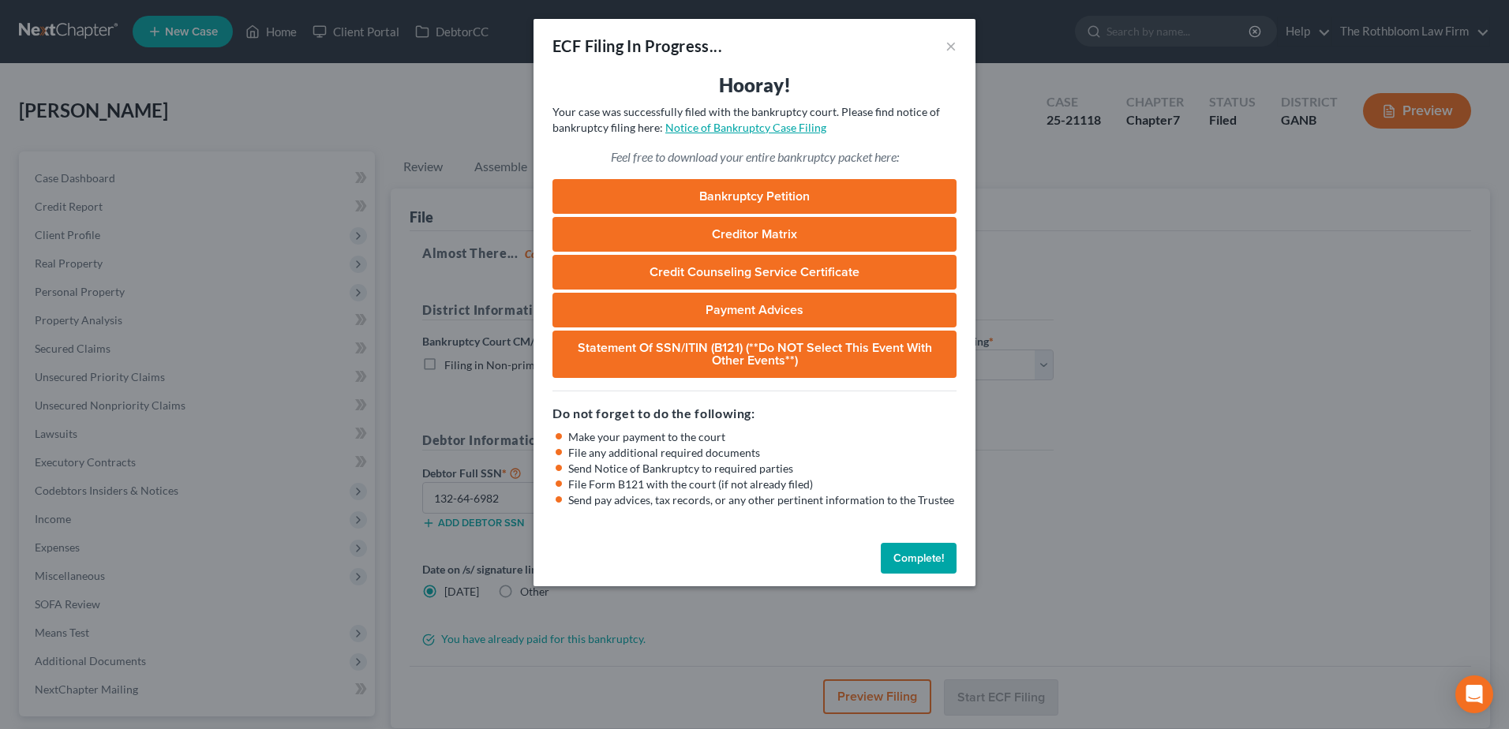
click at [760, 125] on link "Notice of Bankruptcy Case Filing" at bounding box center [745, 127] width 161 height 13
click at [712, 125] on link "Notice of Bankruptcy Case Filing" at bounding box center [745, 127] width 161 height 13
click at [904, 557] on button "Complete!" at bounding box center [919, 559] width 76 height 32
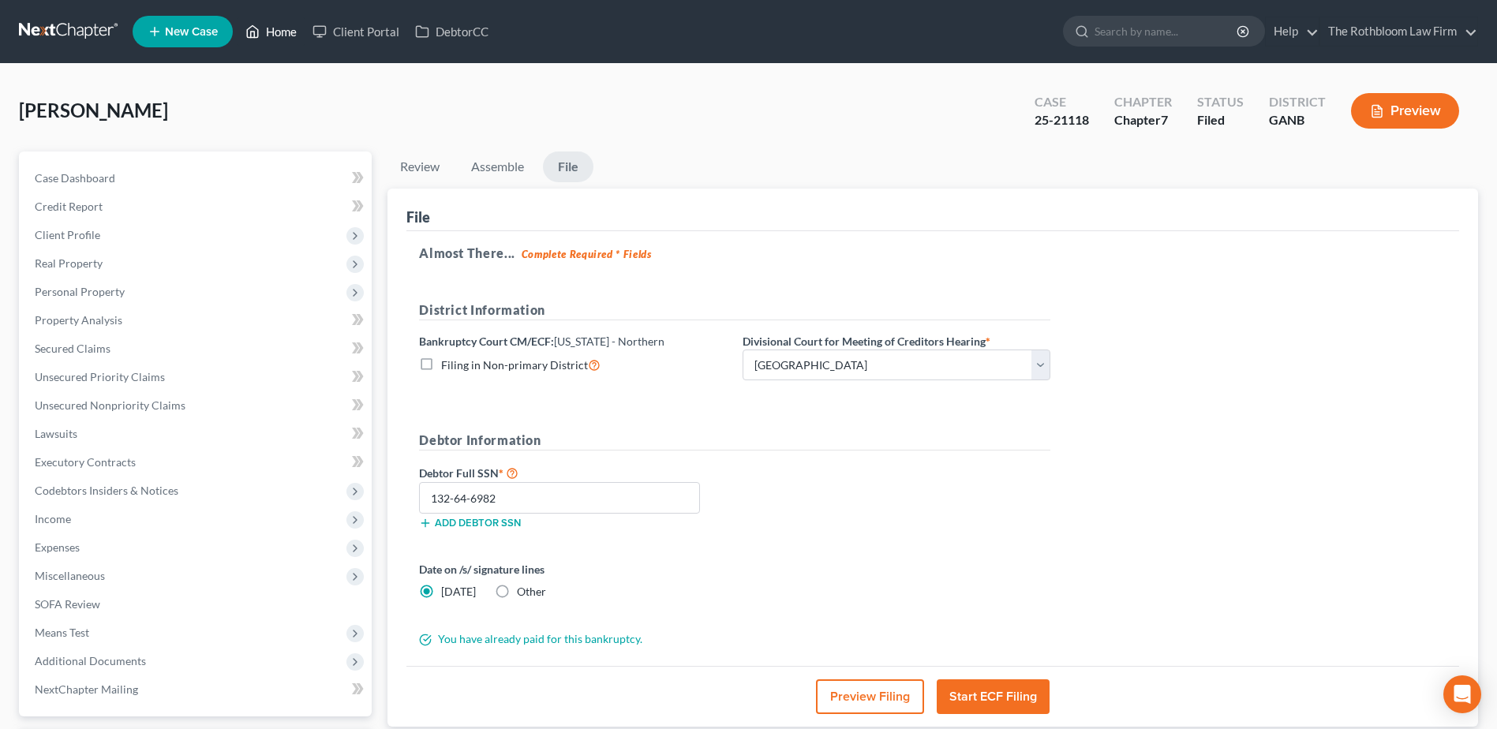
click at [289, 43] on link "Home" at bounding box center [271, 31] width 67 height 28
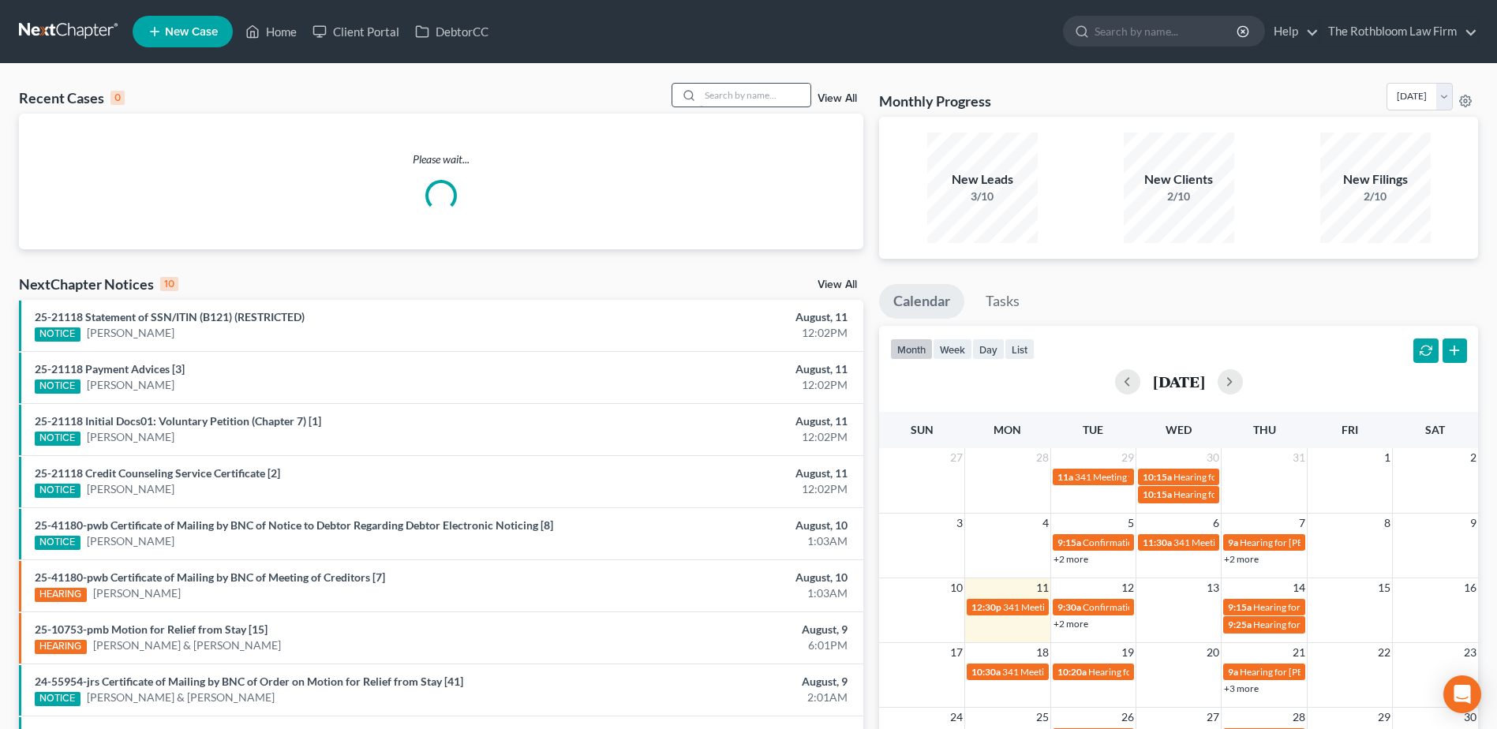
click at [774, 97] on input "search" at bounding box center [755, 95] width 111 height 23
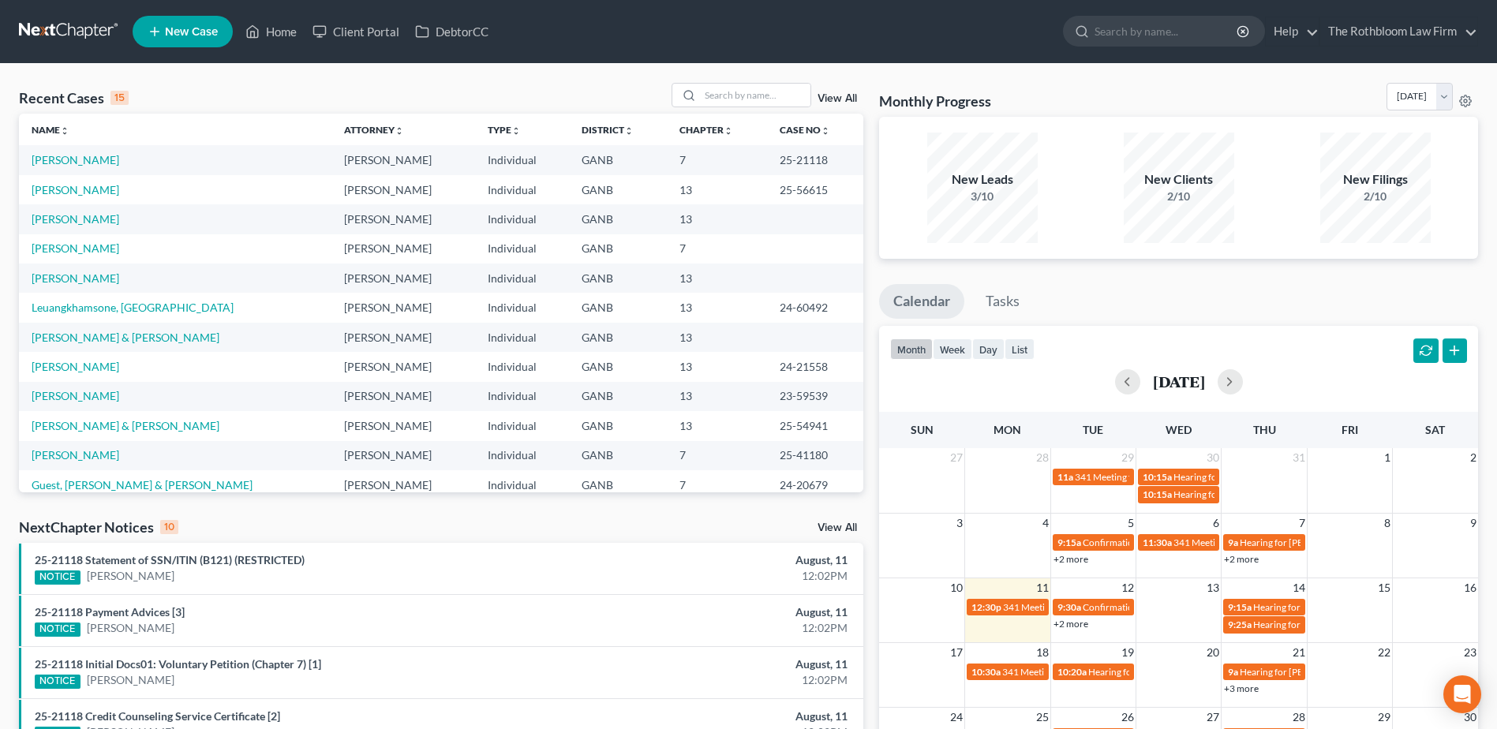
click at [172, 32] on span "New Case" at bounding box center [191, 32] width 53 height 12
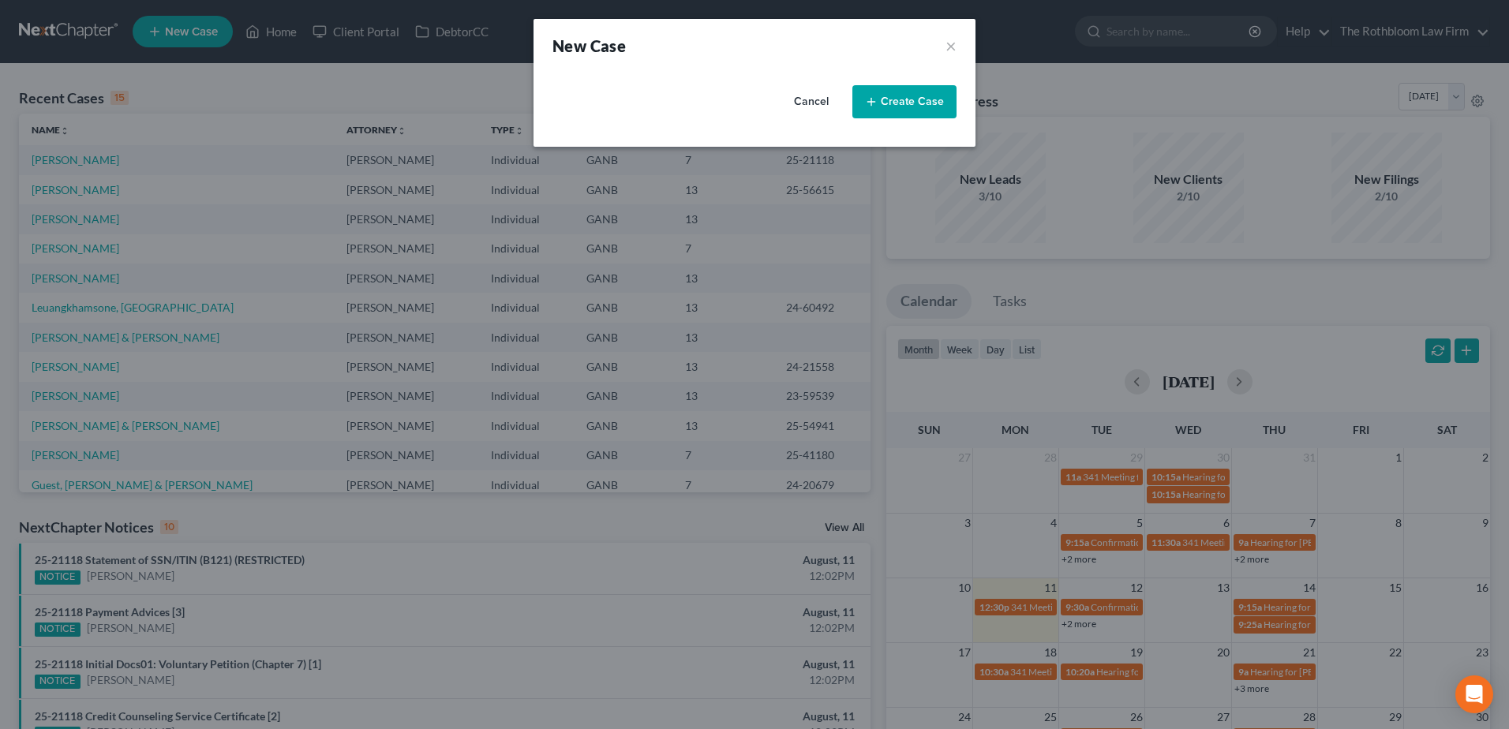
select select "19"
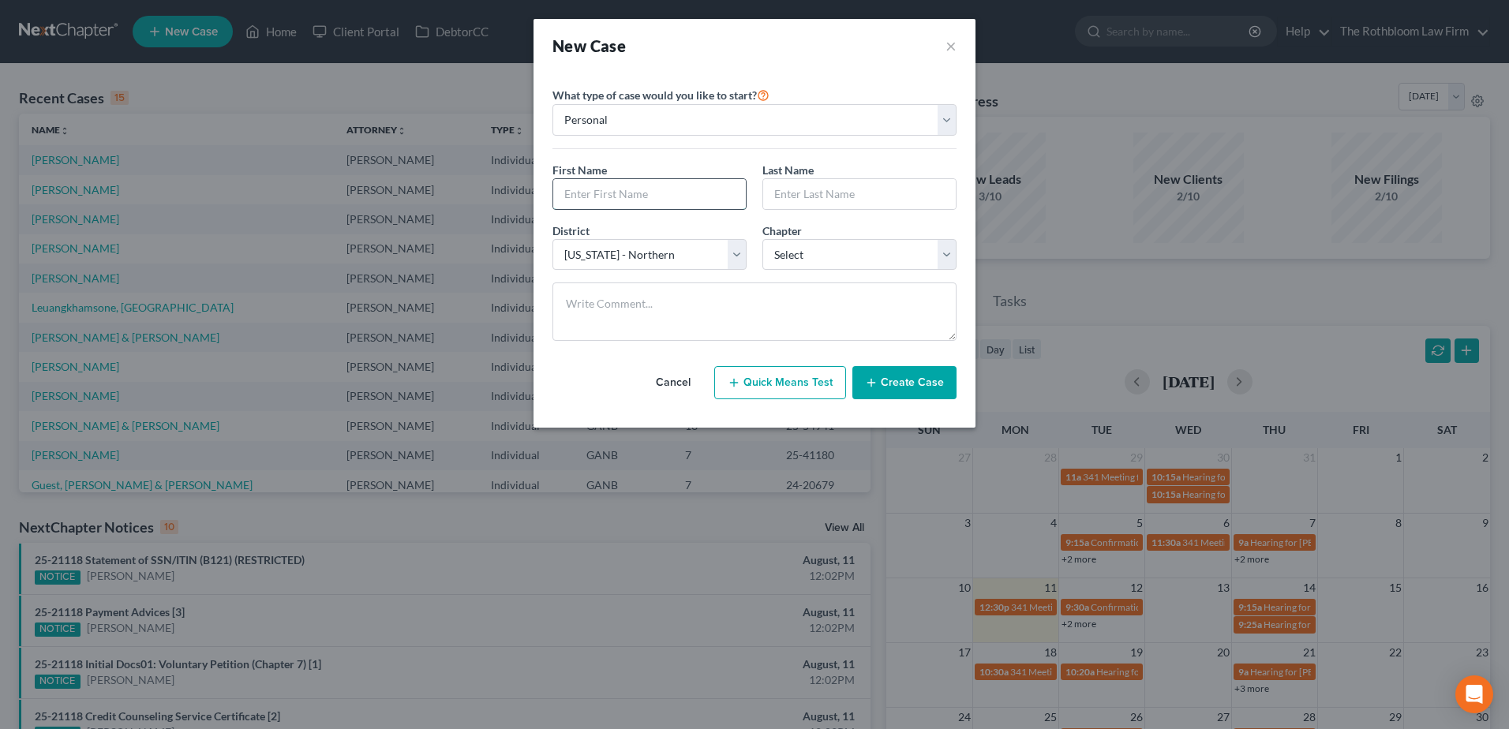
click at [645, 197] on input "text" at bounding box center [649, 194] width 193 height 30
type input "[PERSON_NAME]"
type input "Noble"
